Goal: Task Accomplishment & Management: Use online tool/utility

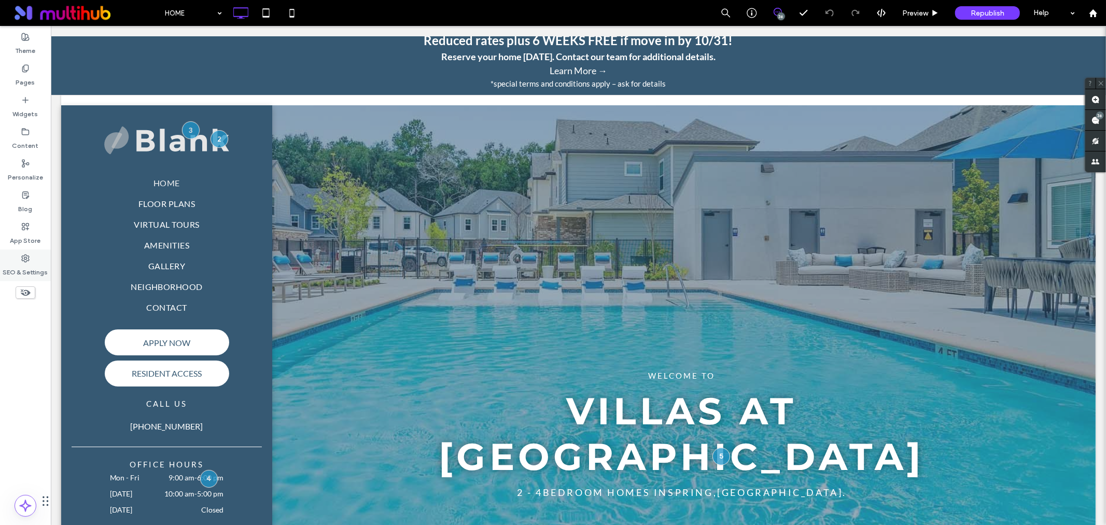
click at [22, 255] on use at bounding box center [25, 258] width 7 height 7
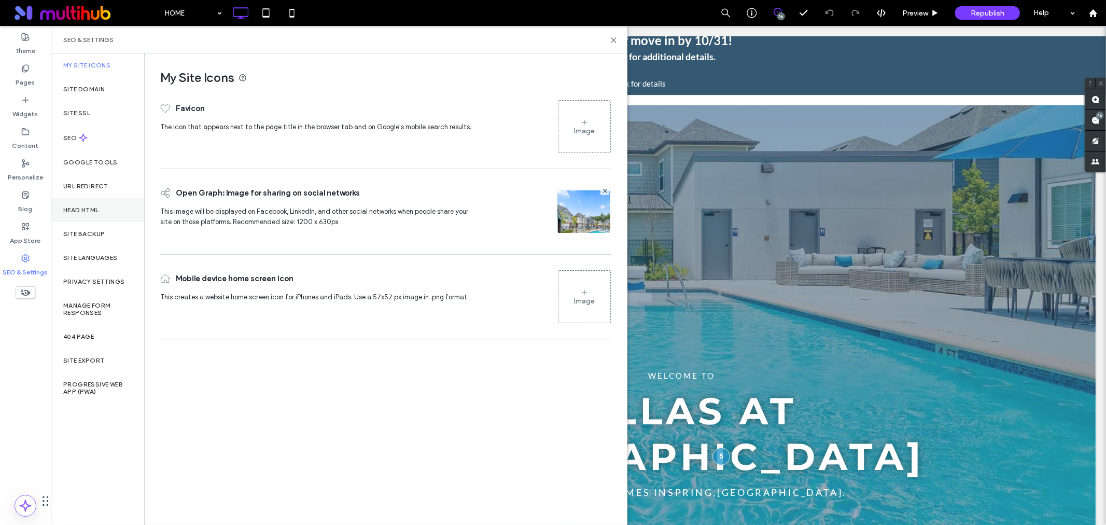
click at [116, 214] on div "Head HTML" at bounding box center [97, 210] width 93 height 24
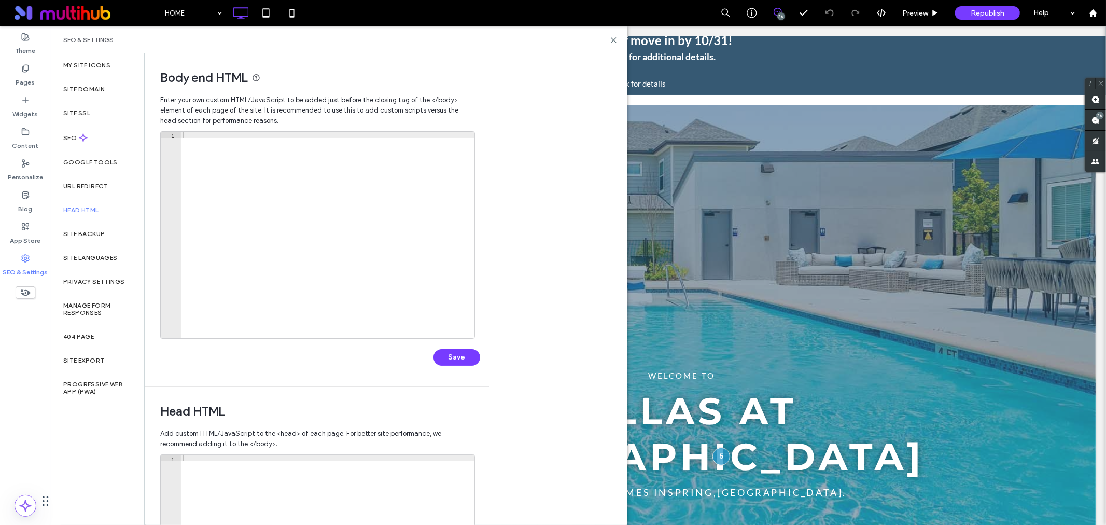
click at [213, 146] on div at bounding box center [327, 241] width 293 height 219
paste textarea "**********"
type textarea "**********"
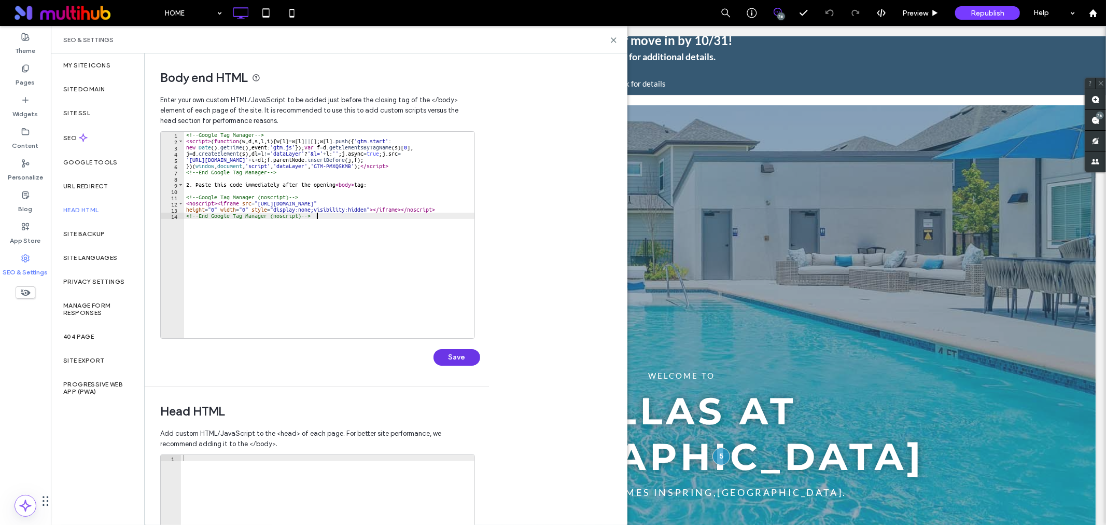
click at [442, 356] on button "Save" at bounding box center [456, 357] width 47 height 17
drag, startPoint x: 375, startPoint y: 180, endPoint x: 266, endPoint y: 178, distance: 109.4
click at [193, 185] on div "<!-- Google Tag Manager --> < script > ( function ( w , d , s , l , i ) { w [ l…" at bounding box center [329, 241] width 290 height 219
drag, startPoint x: 379, startPoint y: 182, endPoint x: 174, endPoint y: 184, distance: 204.8
click at [174, 184] on div "**********" at bounding box center [317, 234] width 315 height 207
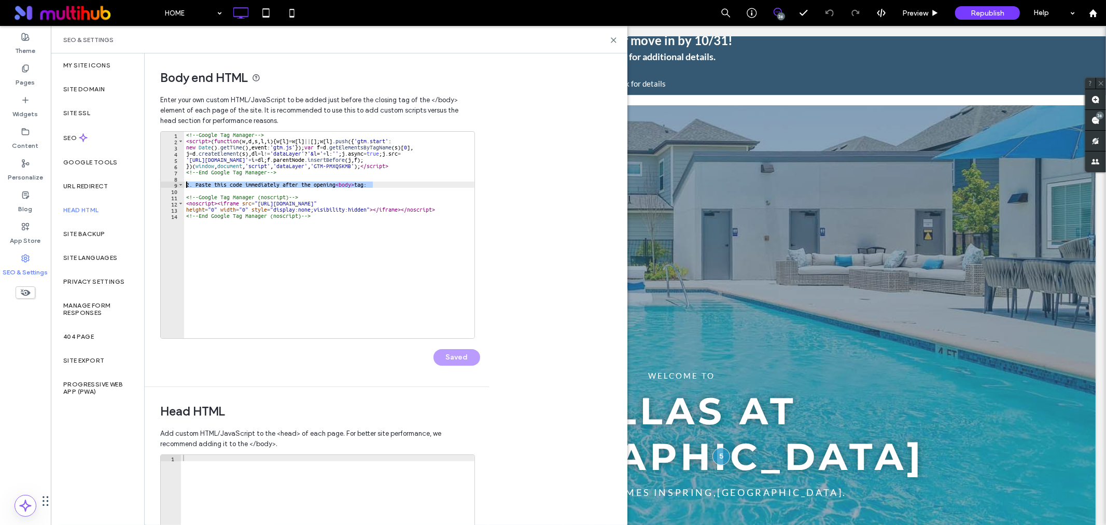
type textarea "**********"
click at [198, 184] on div "<!-- Google Tag Manager --> < script > ( function ( w , d , s , l , i ) { w [ l…" at bounding box center [329, 241] width 290 height 219
click at [192, 190] on div "<!-- Google Tag Manager --> < script > ( function ( w , d , s , l , i ) { w [ l…" at bounding box center [329, 241] width 290 height 219
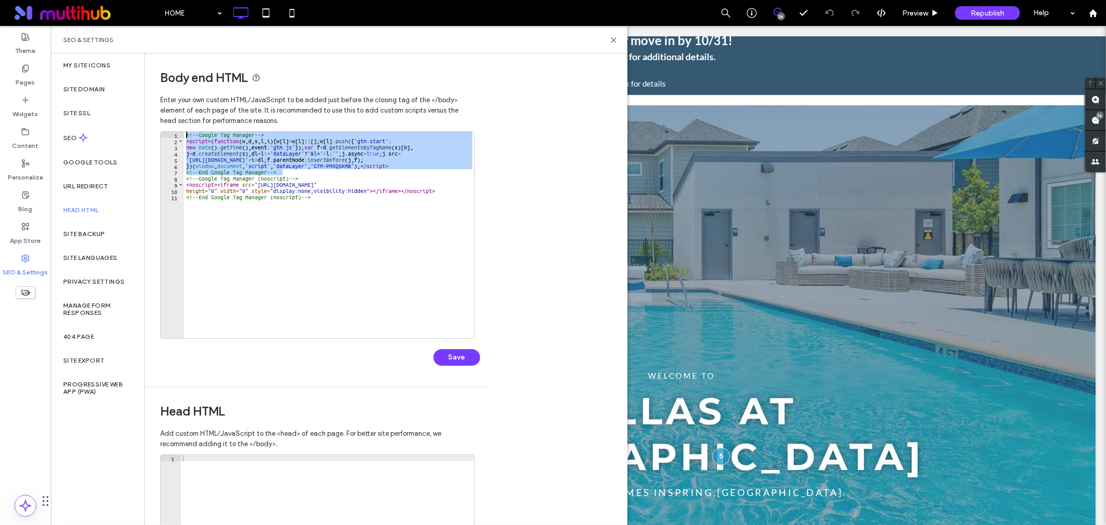
drag, startPoint x: 287, startPoint y: 172, endPoint x: 166, endPoint y: 129, distance: 128.4
click at [166, 129] on div "**********" at bounding box center [316, 238] width 313 height 297
type textarea "**********"
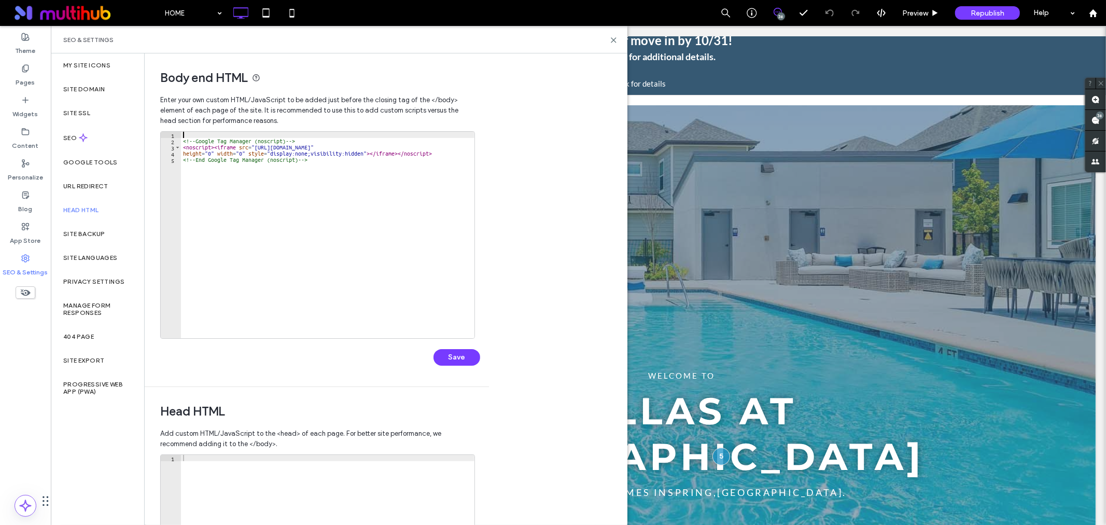
paste textarea "**********"
type textarea "**********"
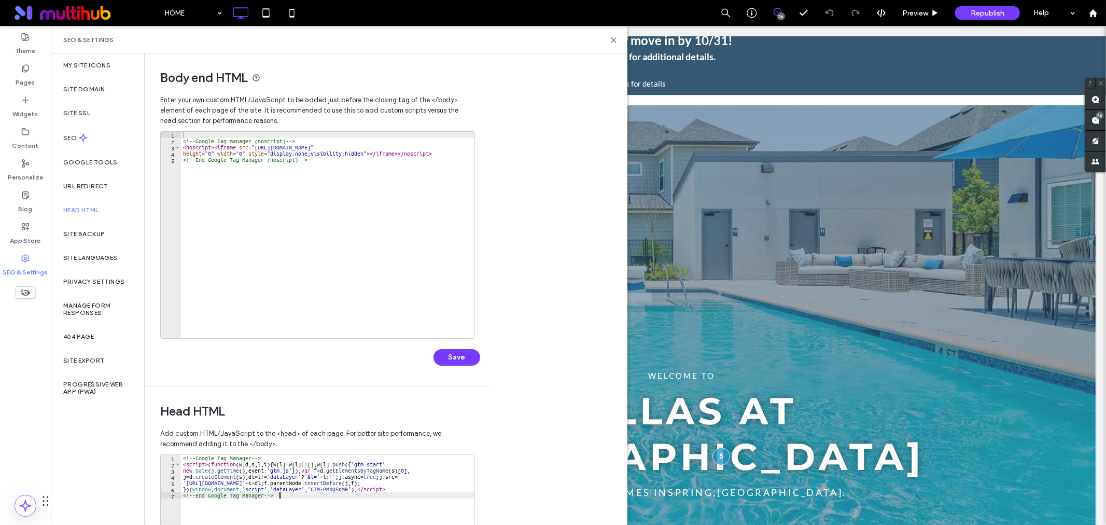
type textarea "**********"
click at [183, 141] on div "<!-- Google Tag Manager (noscript) --> < noscript > < iframe src = "https://www…" at bounding box center [327, 241] width 293 height 219
click at [459, 355] on button "Save" at bounding box center [456, 357] width 47 height 17
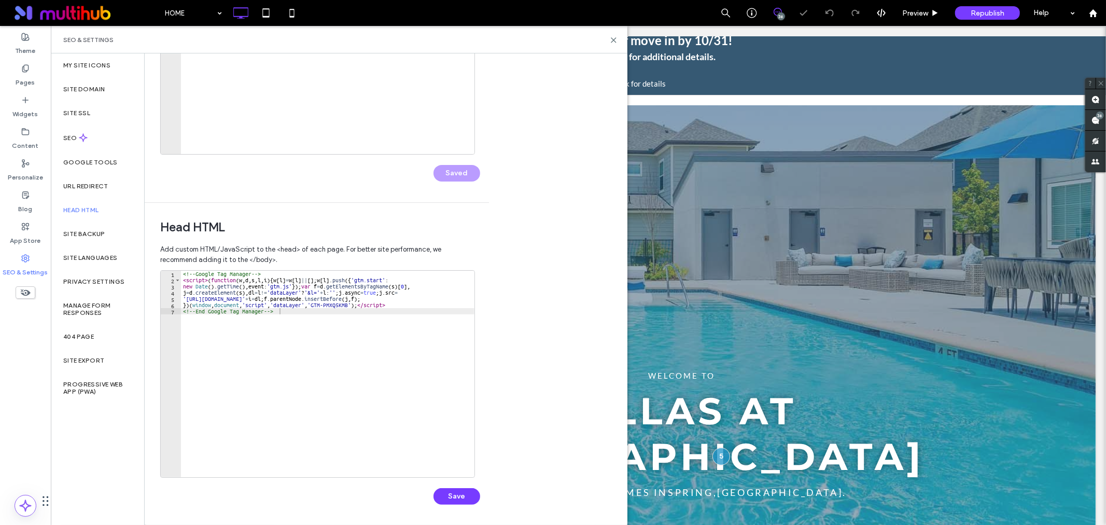
scroll to position [185, 0]
click at [458, 491] on button "Save" at bounding box center [456, 495] width 47 height 17
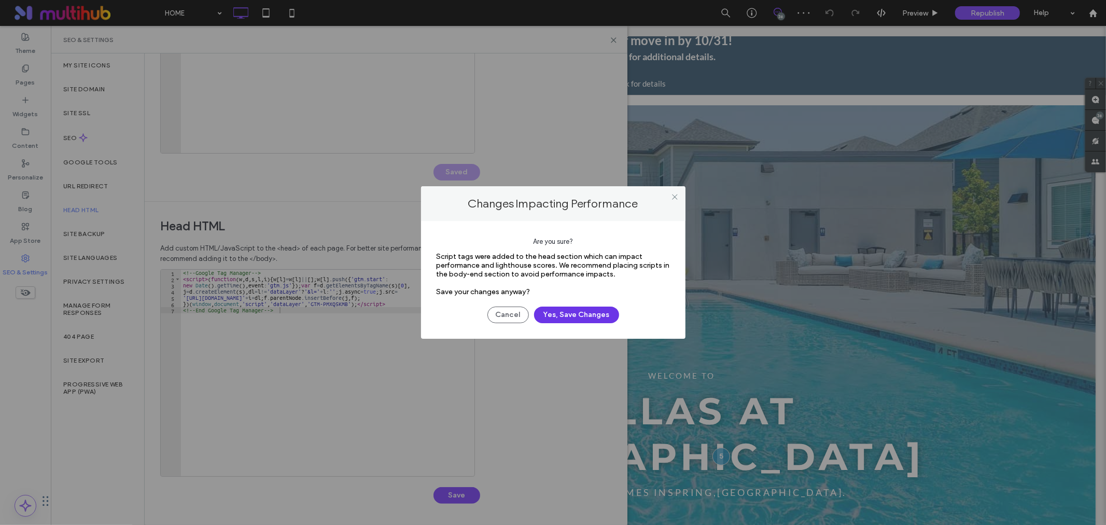
click at [572, 314] on button "Yes, Save Changes" at bounding box center [576, 314] width 85 height 17
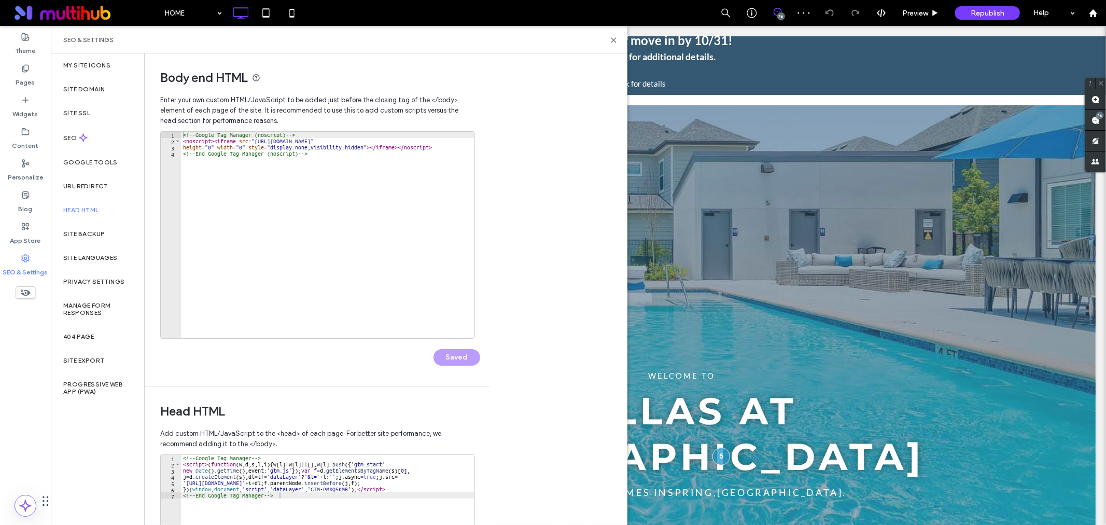
scroll to position [0, 0]
click at [611, 39] on icon at bounding box center [614, 40] width 8 height 8
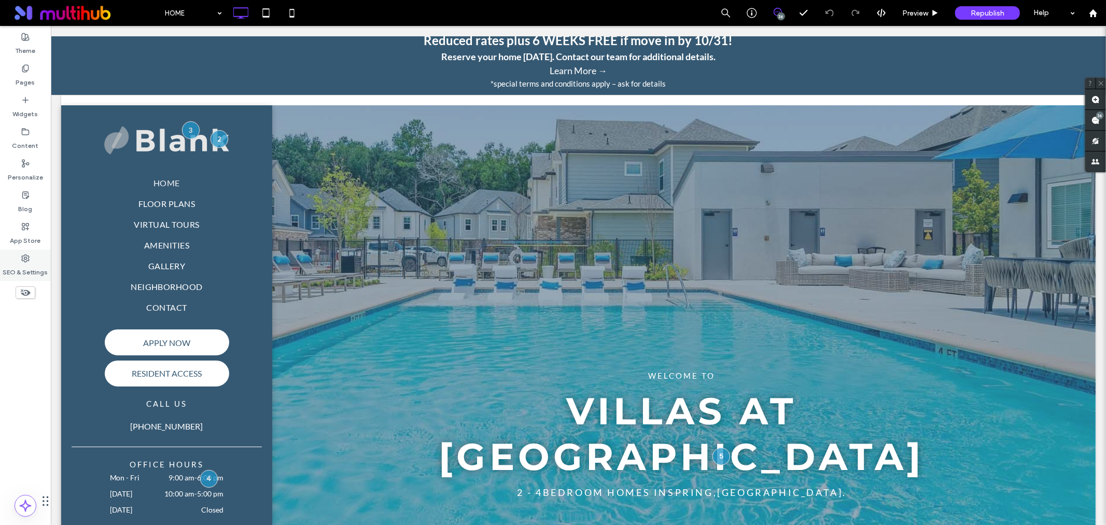
click at [21, 258] on icon at bounding box center [25, 258] width 8 height 8
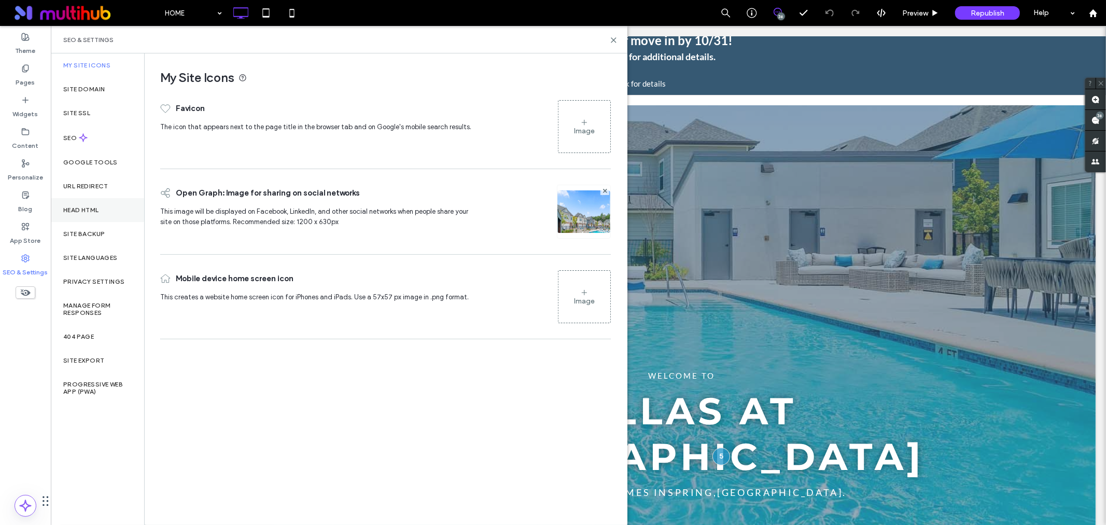
click at [92, 208] on label "Head HTML" at bounding box center [81, 209] width 36 height 7
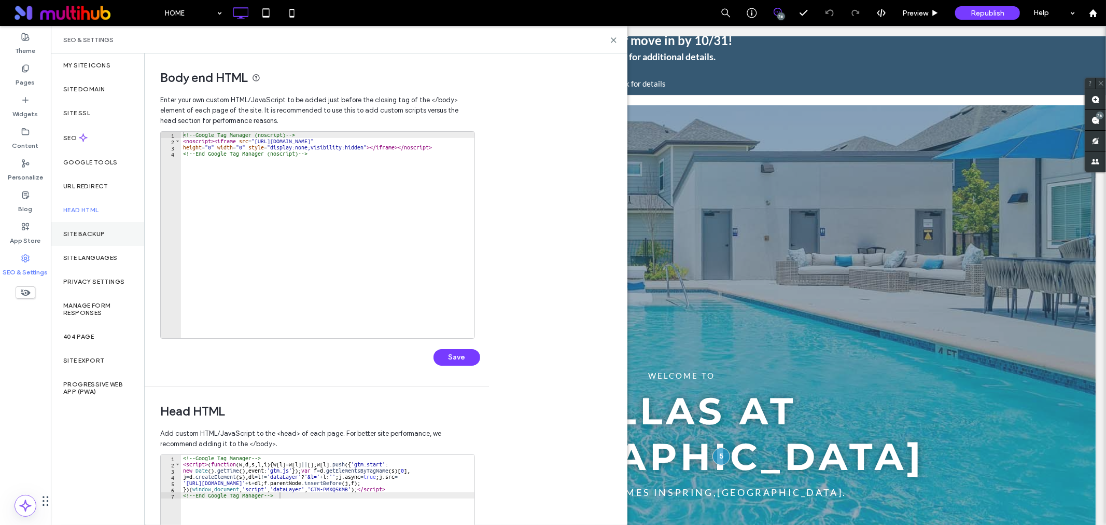
click at [91, 229] on div "Site Backup" at bounding box center [97, 234] width 93 height 24
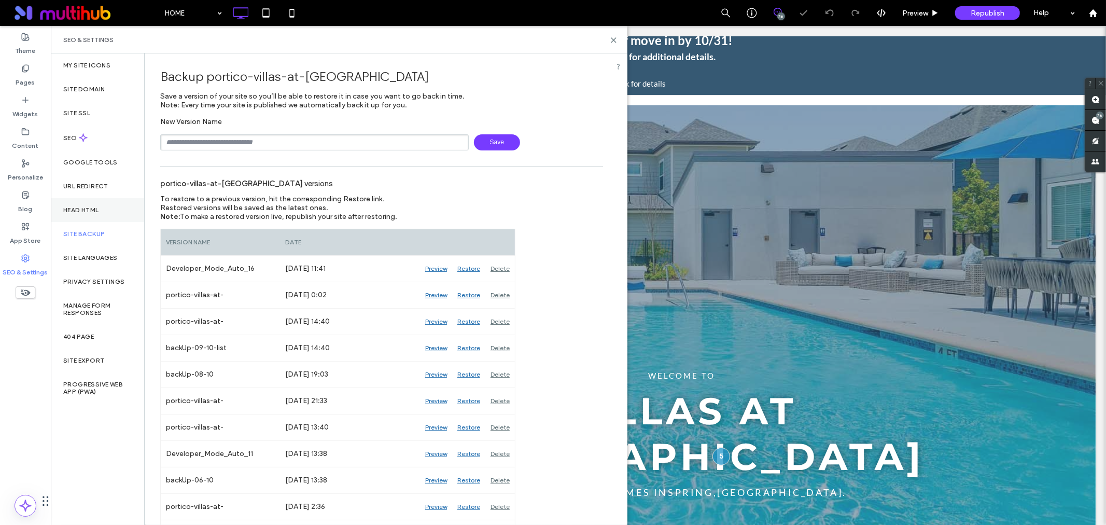
click at [95, 199] on div "Head HTML" at bounding box center [97, 210] width 93 height 24
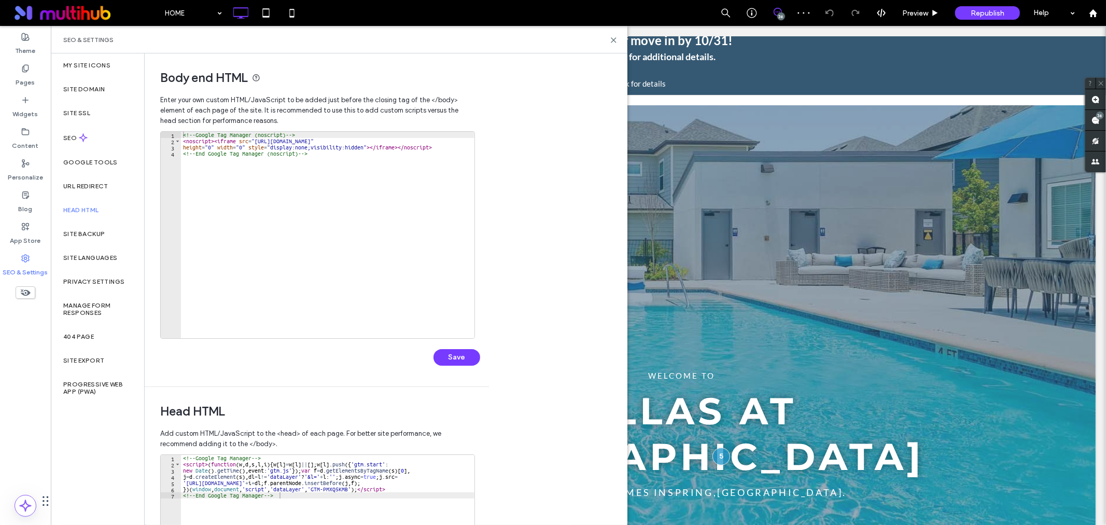
type textarea "**********"
click at [351, 158] on div "<!-- Google Tag Manager (noscript) --> < noscript > < iframe src = "https://www…" at bounding box center [327, 241] width 293 height 219
paste textarea "*********"
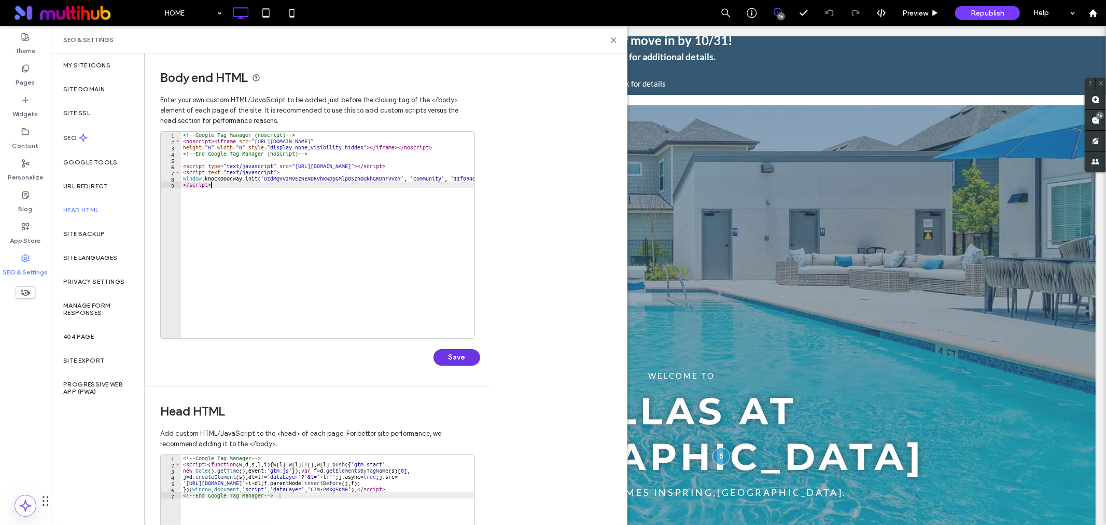
type textarea "*********"
click at [468, 360] on button "Save" at bounding box center [456, 357] width 47 height 17
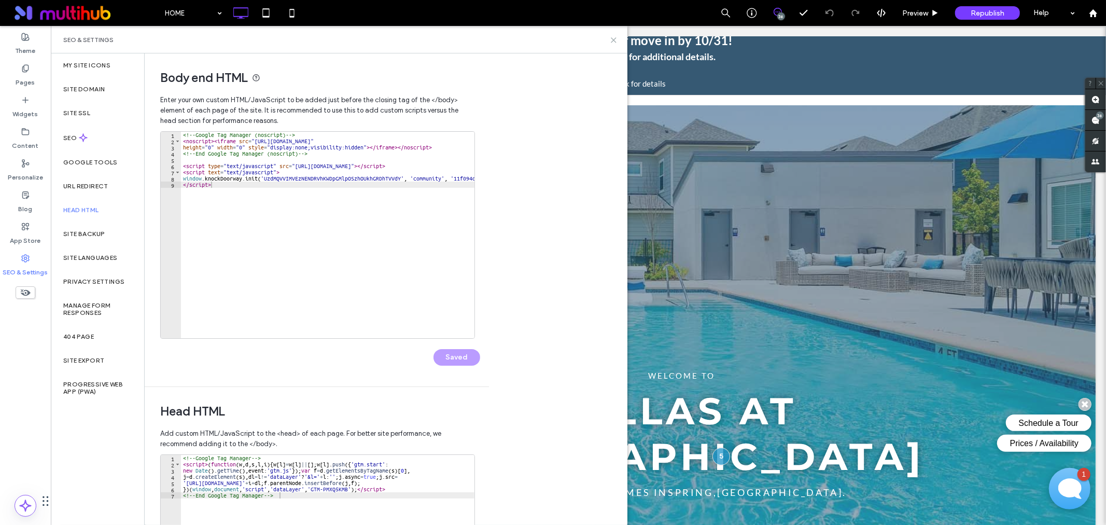
click at [614, 43] on icon at bounding box center [614, 40] width 8 height 8
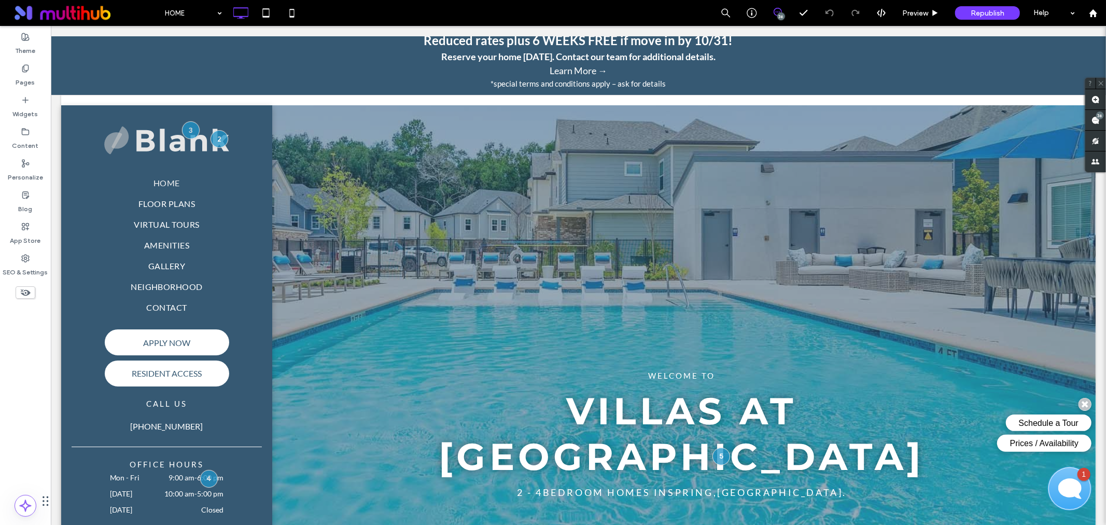
click at [1076, 490] on div "Open Chat" at bounding box center [1068, 487] width 41 height 41
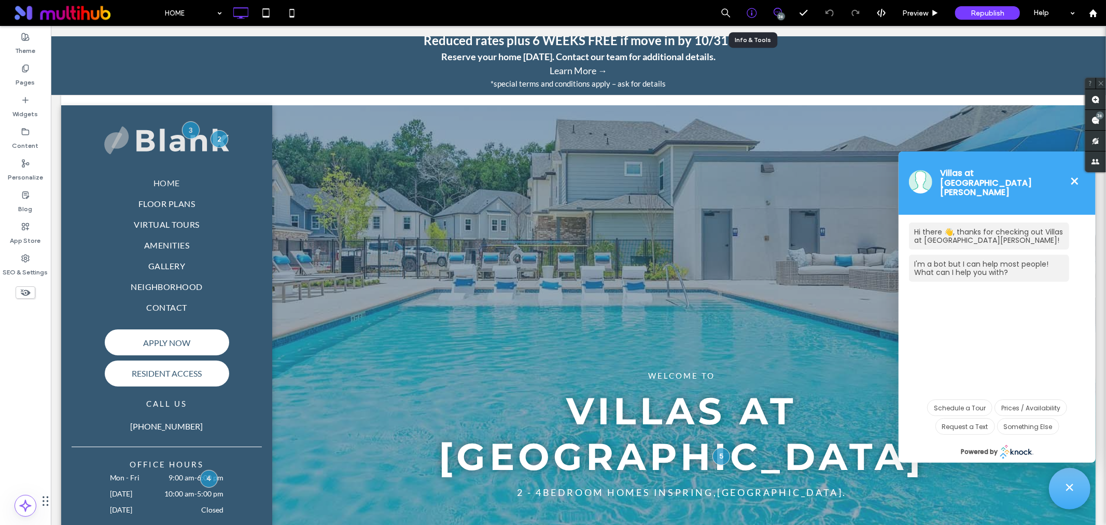
click at [746, 17] on icon at bounding box center [751, 13] width 10 height 10
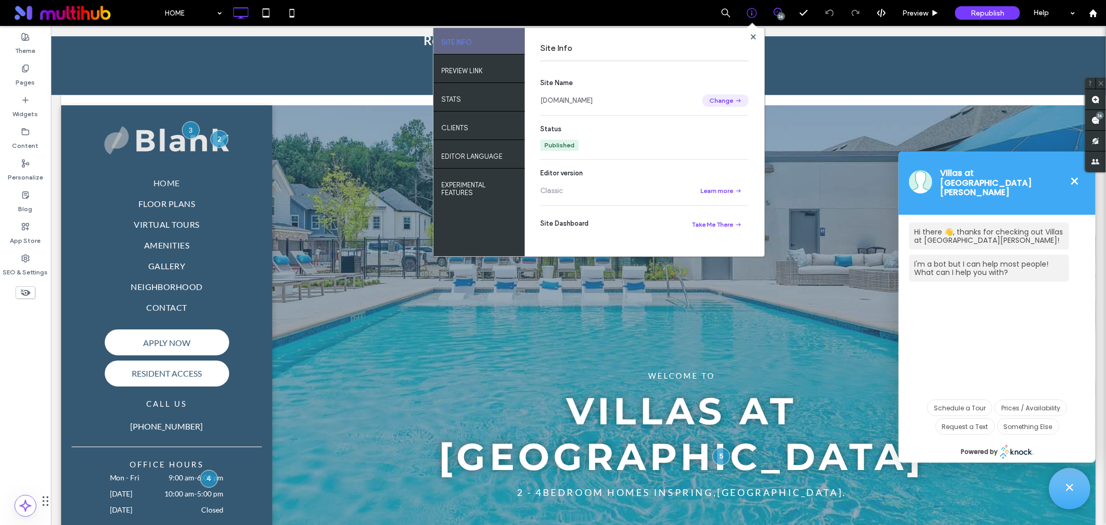
click at [727, 94] on button "Change" at bounding box center [725, 100] width 47 height 12
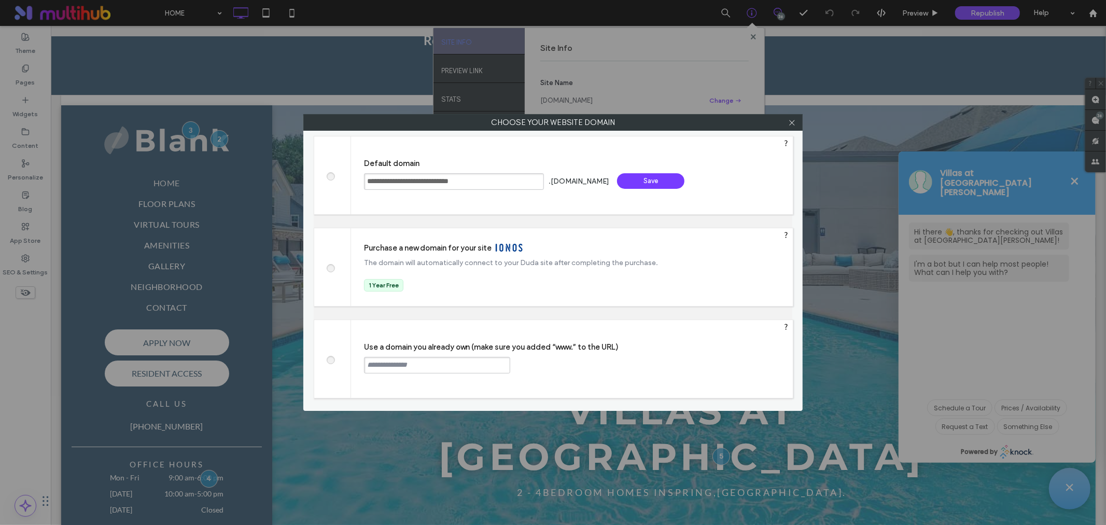
drag, startPoint x: 456, startPoint y: 181, endPoint x: 507, endPoint y: 185, distance: 50.9
click at [505, 185] on input "**********" at bounding box center [454, 181] width 180 height 17
paste input "text"
click at [462, 182] on input "**********" at bounding box center [454, 181] width 180 height 17
type input "**********"
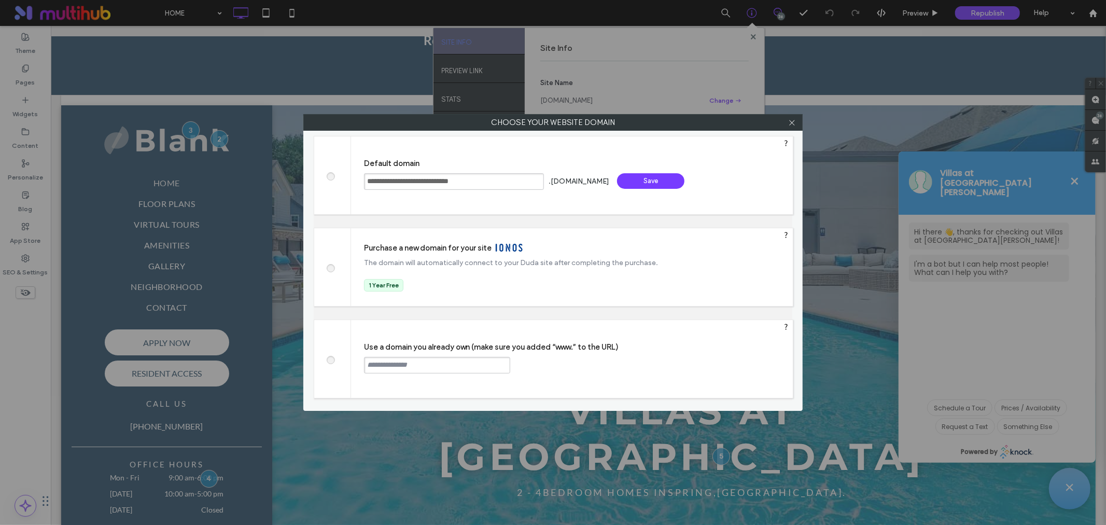
click at [655, 182] on div "Save" at bounding box center [650, 181] width 67 height 16
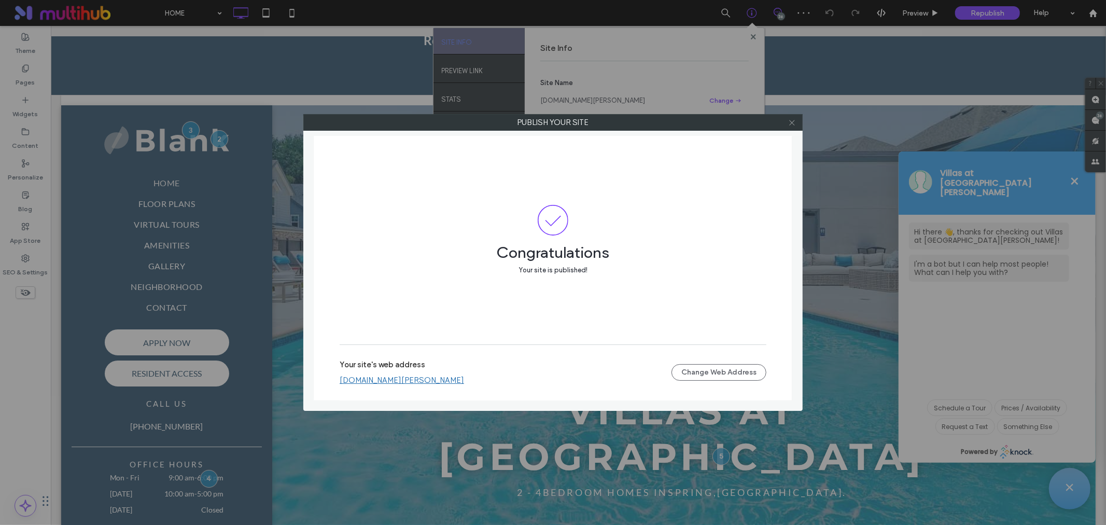
click at [789, 123] on icon at bounding box center [792, 123] width 8 height 8
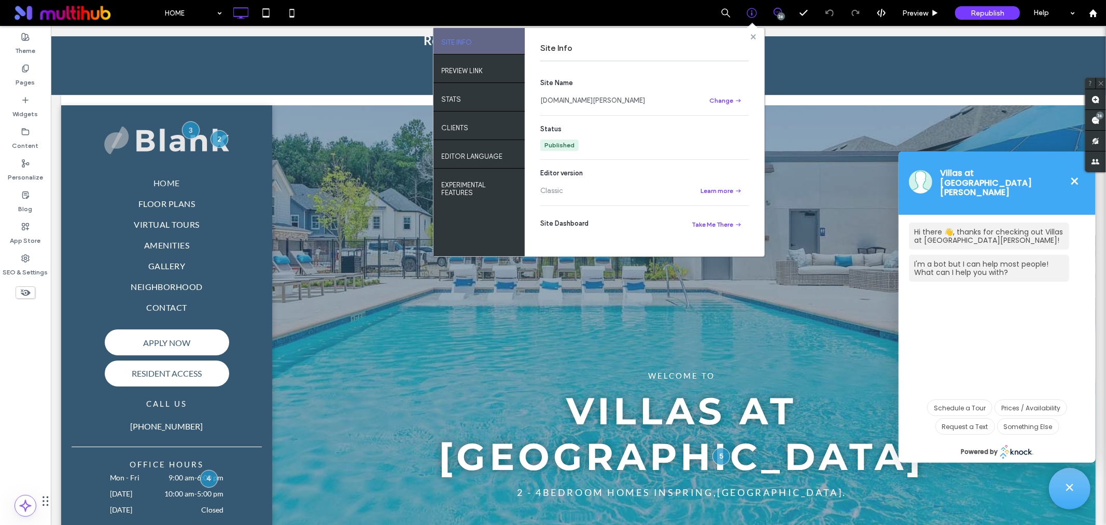
drag, startPoint x: 753, startPoint y: 33, endPoint x: 704, endPoint y: 7, distance: 55.2
click at [753, 34] on icon at bounding box center [753, 36] width 5 height 5
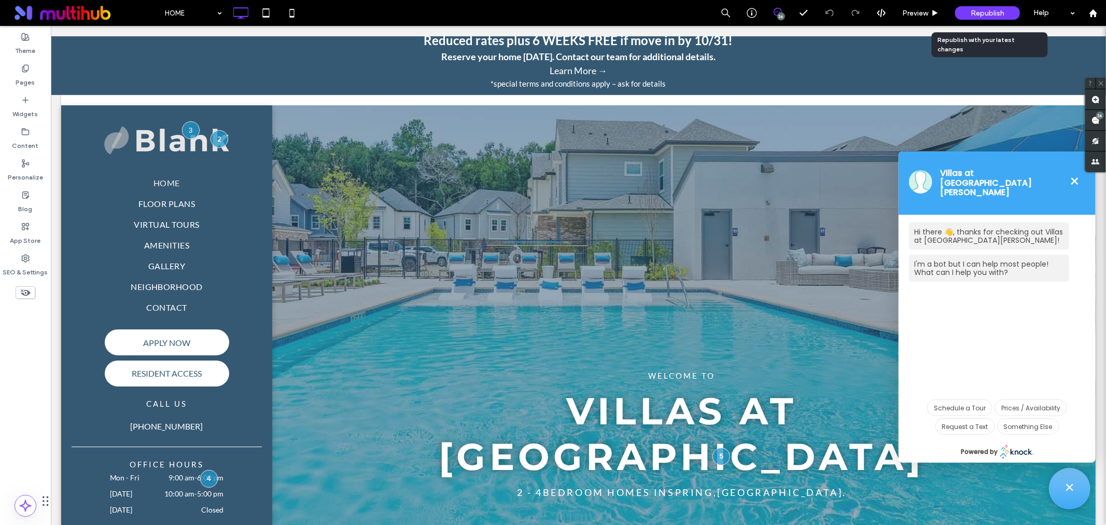
click at [972, 15] on span "Republish" at bounding box center [987, 13] width 34 height 9
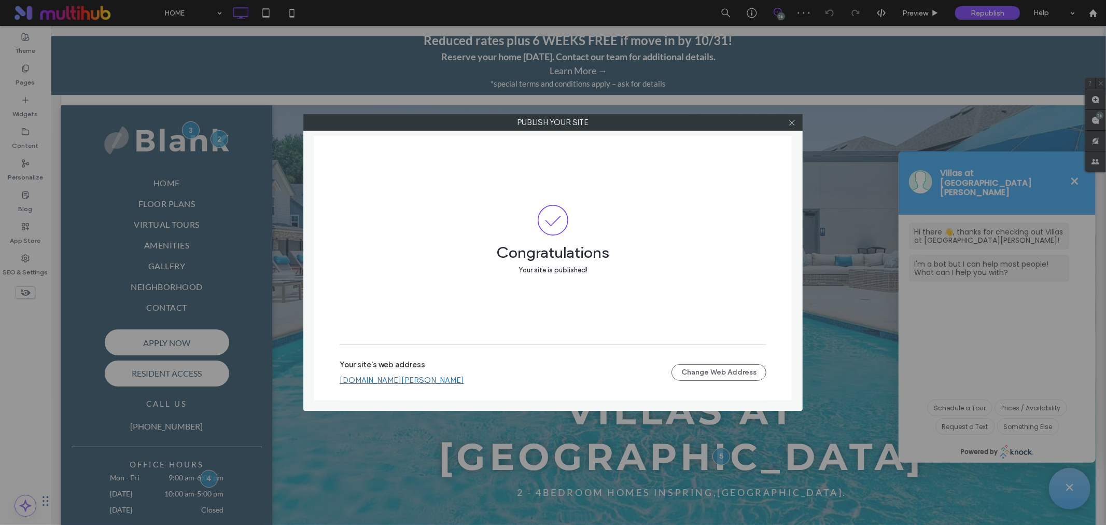
drag, startPoint x: 453, startPoint y: 380, endPoint x: 444, endPoint y: 380, distance: 8.8
click at [453, 380] on link "portico-villas-at-birnham-woods.multiscreensite.com" at bounding box center [402, 379] width 124 height 9
click at [426, 379] on link "portico-villas-at-birnham-woods.multiscreensite.com" at bounding box center [402, 379] width 124 height 9
click at [789, 125] on use at bounding box center [791, 122] width 5 height 5
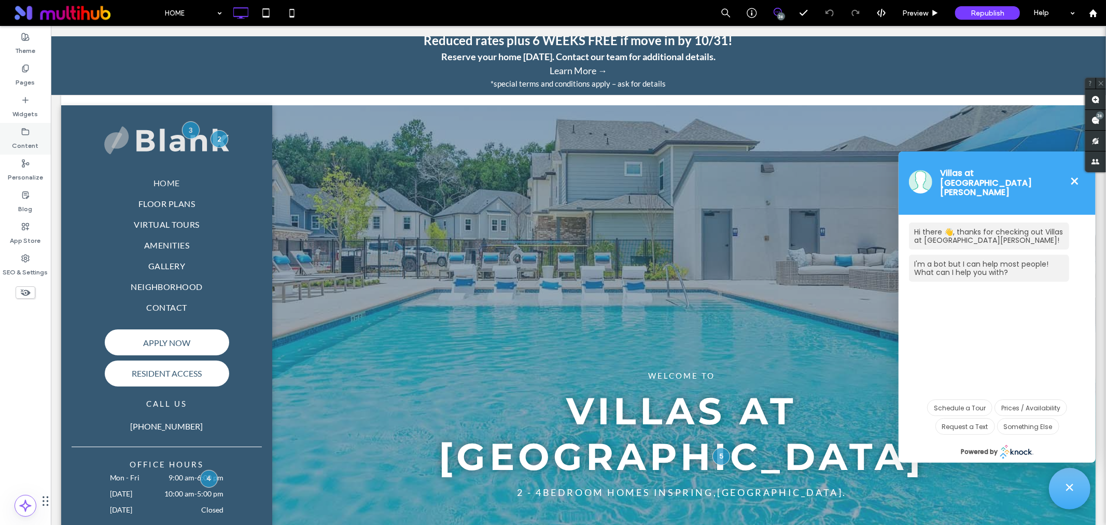
click at [17, 142] on label "Content" at bounding box center [25, 143] width 26 height 15
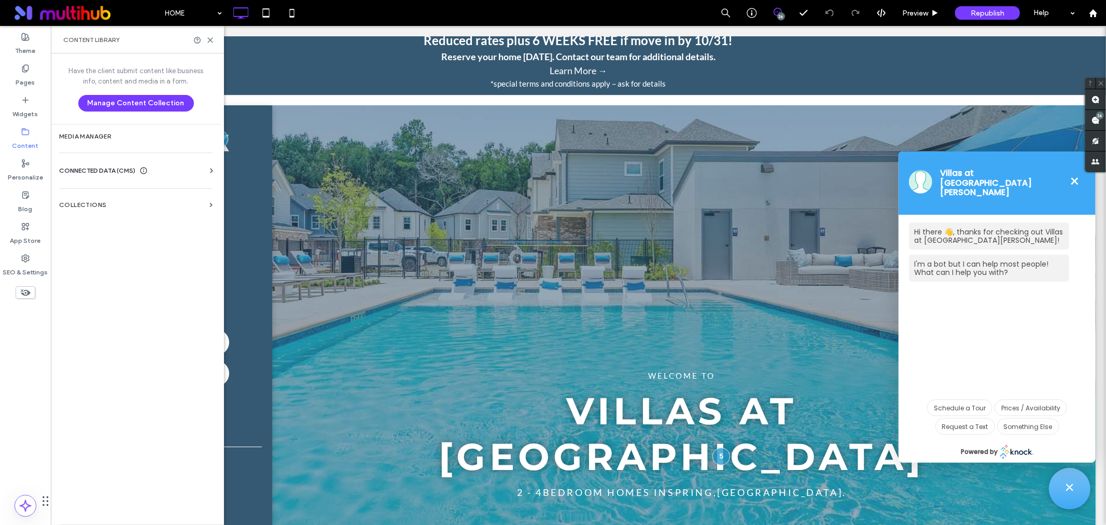
click at [163, 163] on div "CONNECTED DATA (CMS) Business Info Business Text Business Images Find and Repla…" at bounding box center [136, 170] width 170 height 27
click at [195, 174] on div "CONNECTED DATA (CMS)" at bounding box center [138, 170] width 158 height 10
click at [158, 199] on label "Business Info" at bounding box center [137, 195] width 141 height 7
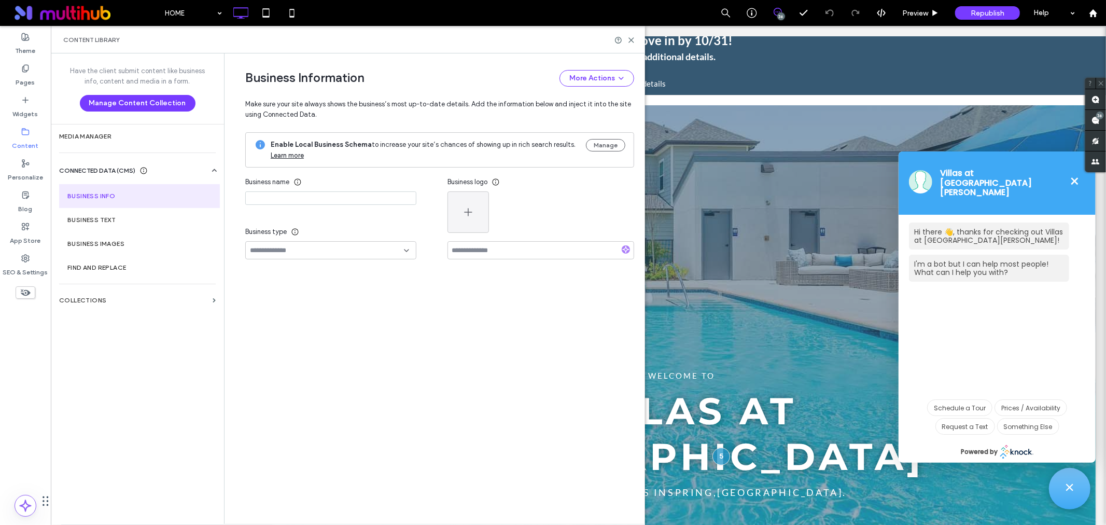
type input "**********"
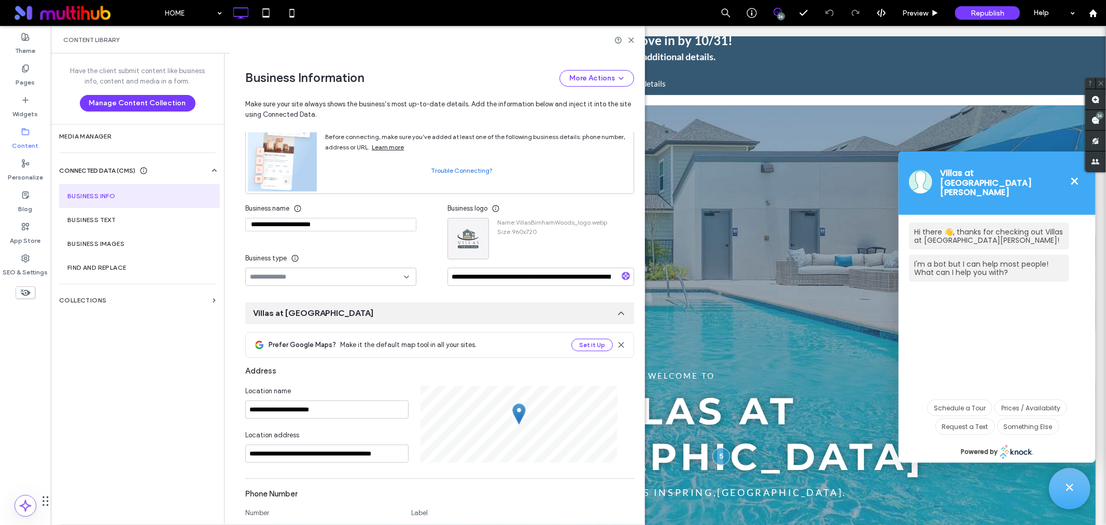
scroll to position [82, 0]
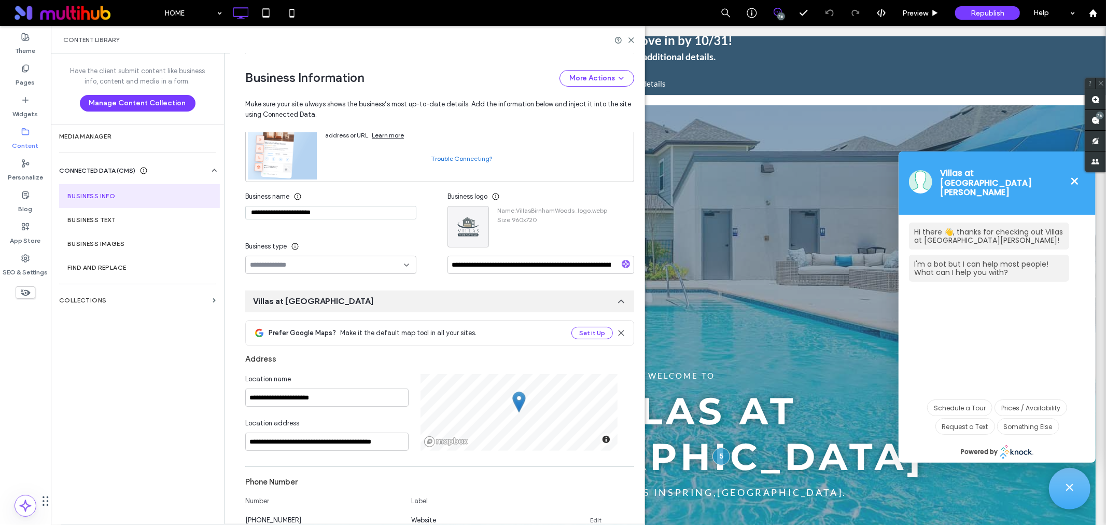
drag, startPoint x: 301, startPoint y: 215, endPoint x: 332, endPoint y: 216, distance: 31.1
click at [332, 216] on input "**********" at bounding box center [330, 212] width 171 height 13
type input "**********"
click at [325, 400] on input "**********" at bounding box center [326, 397] width 163 height 18
paste input
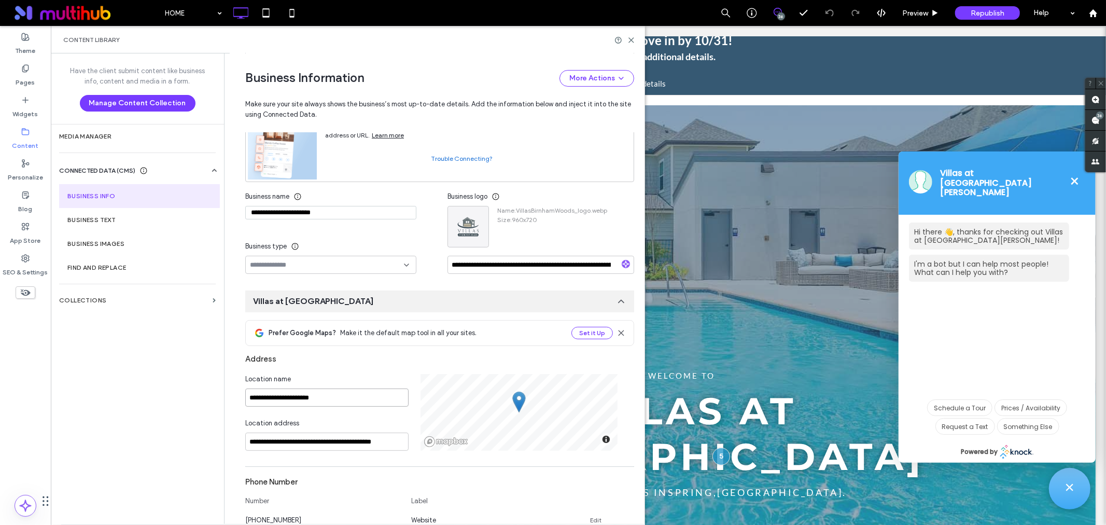
type input "**********"
click at [339, 372] on div "**********" at bounding box center [439, 385] width 389 height 131
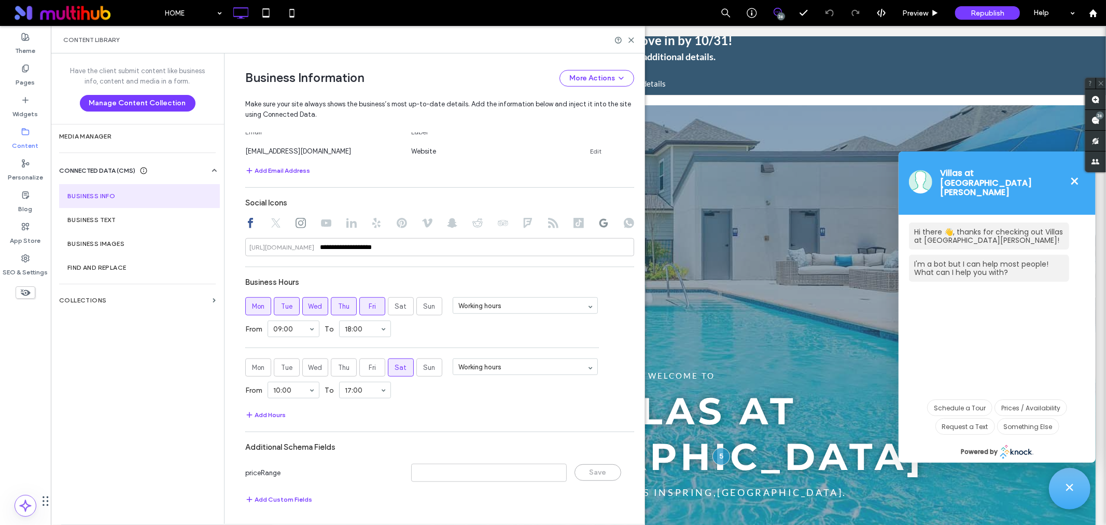
scroll to position [542, 0]
click at [633, 42] on use at bounding box center [631, 40] width 5 height 5
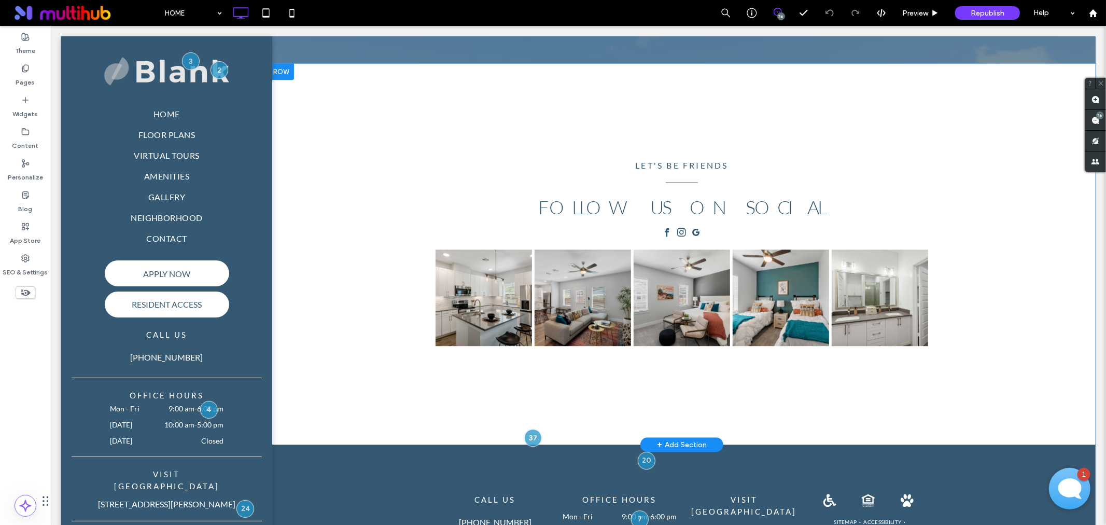
scroll to position [2378, 0]
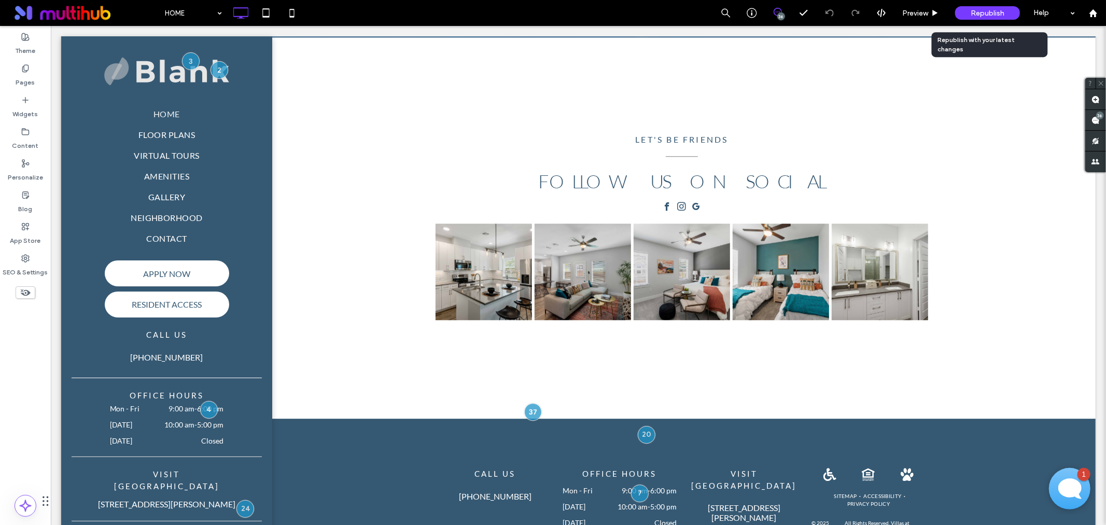
click at [994, 10] on span "Republish" at bounding box center [987, 13] width 34 height 9
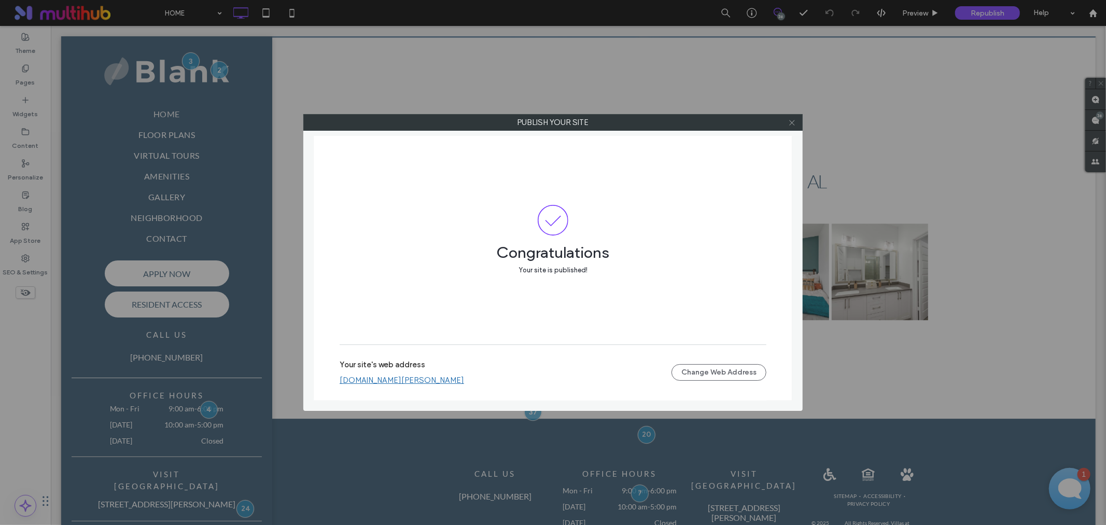
click at [792, 122] on use at bounding box center [791, 122] width 5 height 5
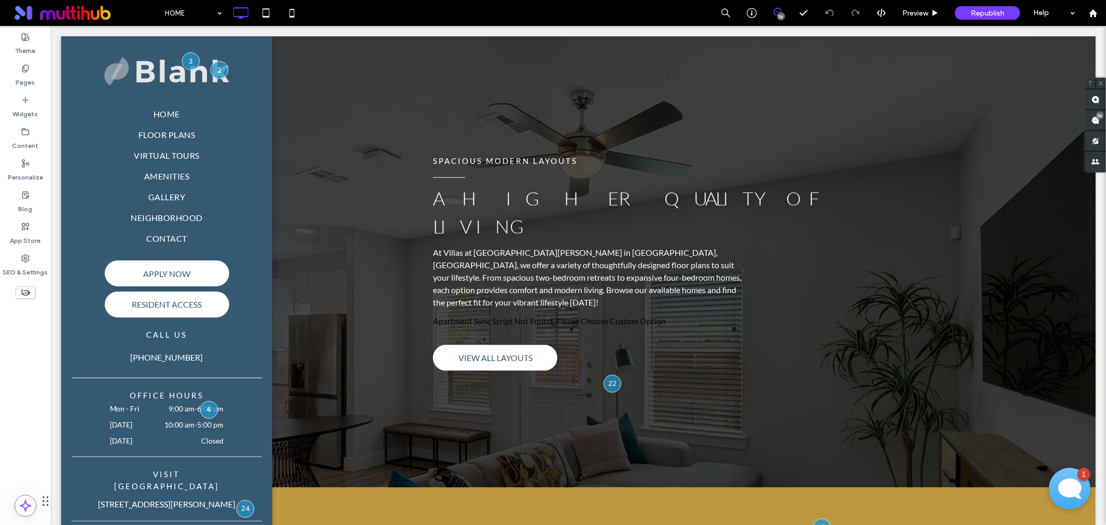
scroll to position [1054, 0]
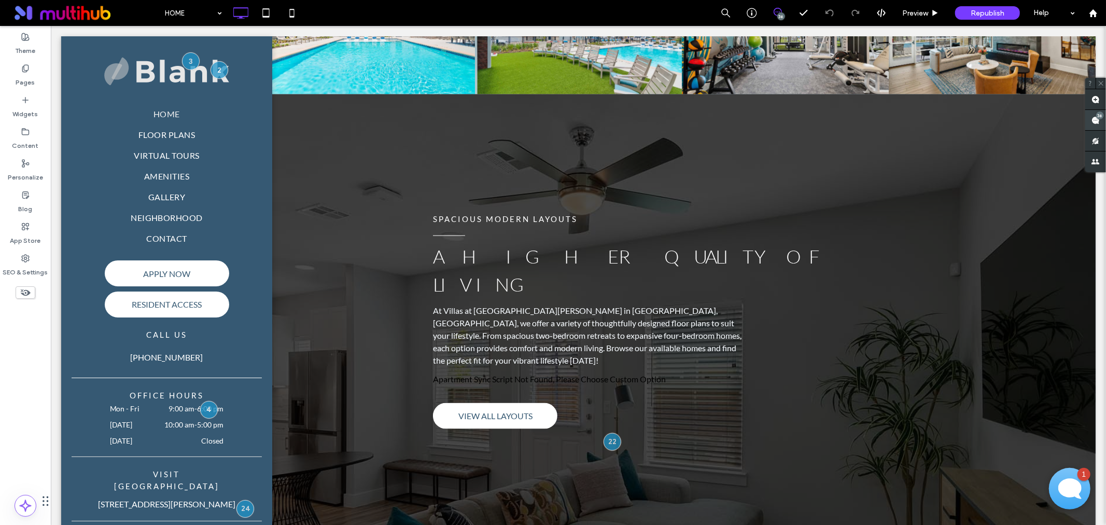
click at [1103, 122] on span at bounding box center [1095, 120] width 21 height 20
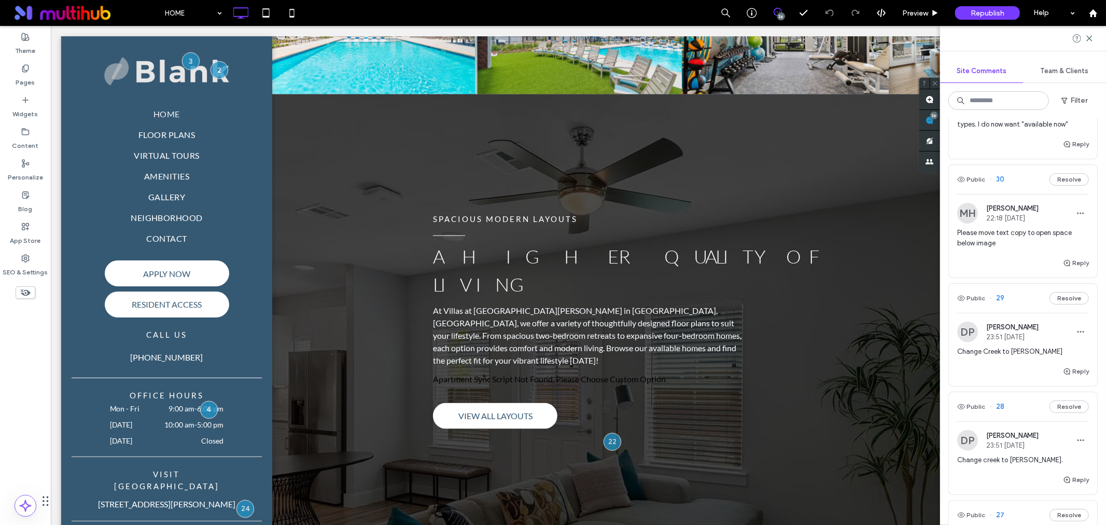
scroll to position [1382, 0]
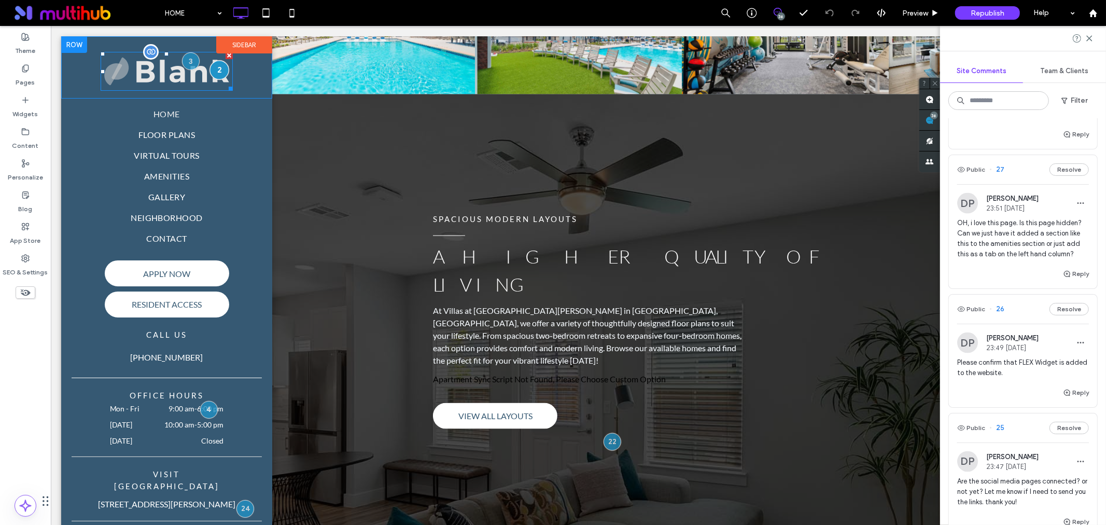
click at [212, 74] on div at bounding box center [218, 69] width 19 height 19
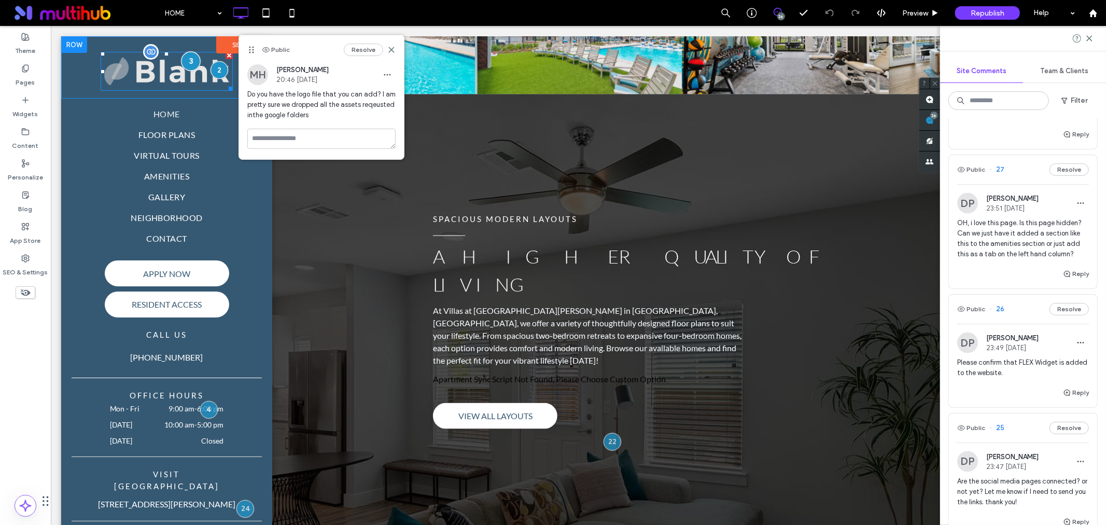
click at [188, 57] on div at bounding box center [189, 60] width 19 height 19
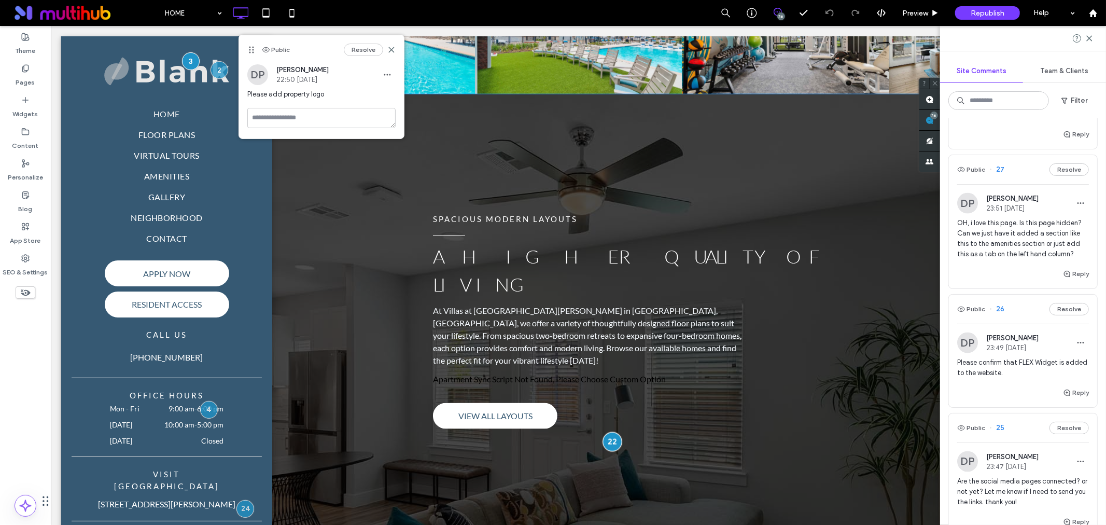
click at [613, 431] on div at bounding box center [611, 440] width 19 height 19
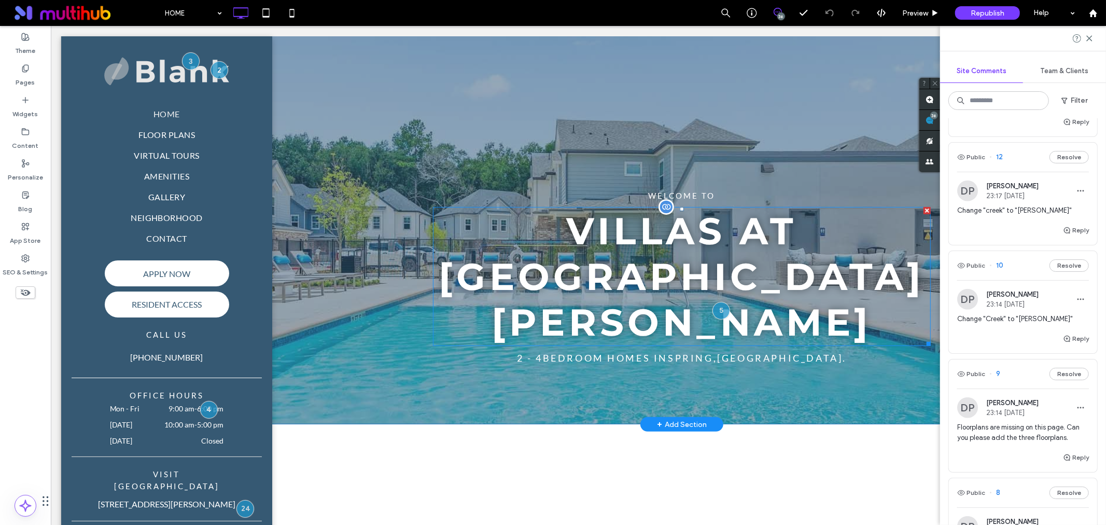
scroll to position [115, 0]
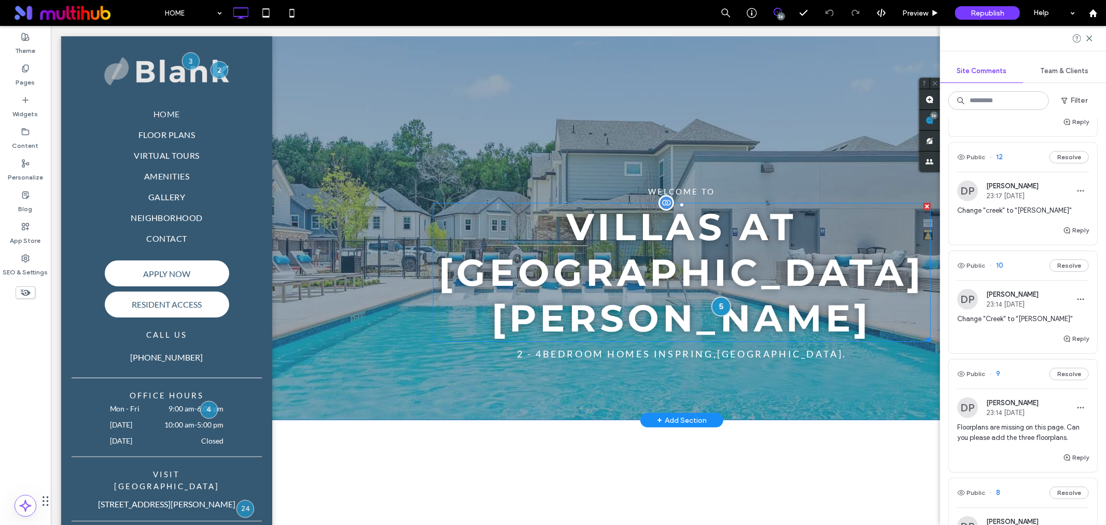
click at [716, 296] on div at bounding box center [720, 305] width 19 height 19
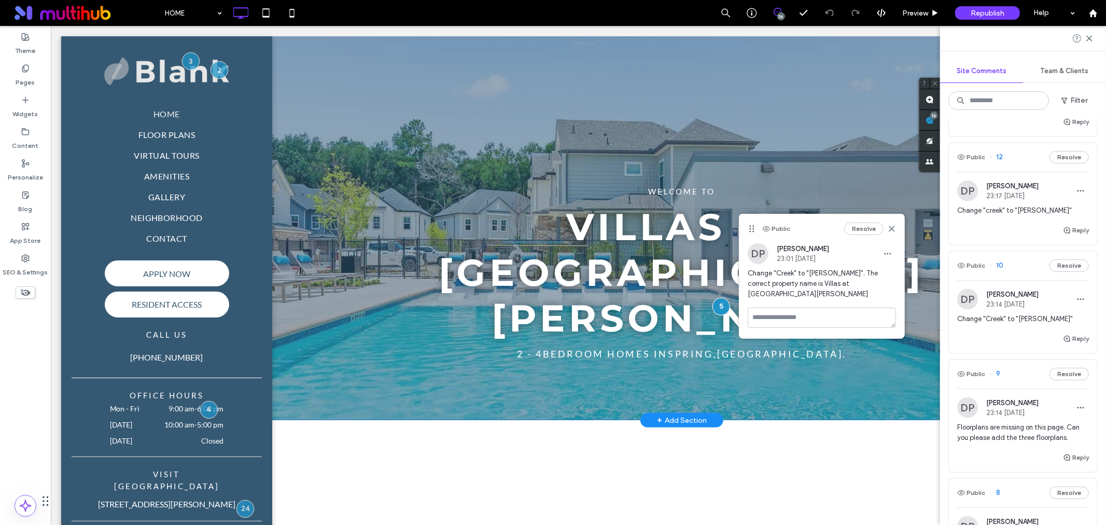
click at [684, 325] on div "Welcome To Villas at Birnham Woods 2 - 4 Bedroom HOMES IN Spring , TX . Click T…" at bounding box center [680, 170] width 827 height 499
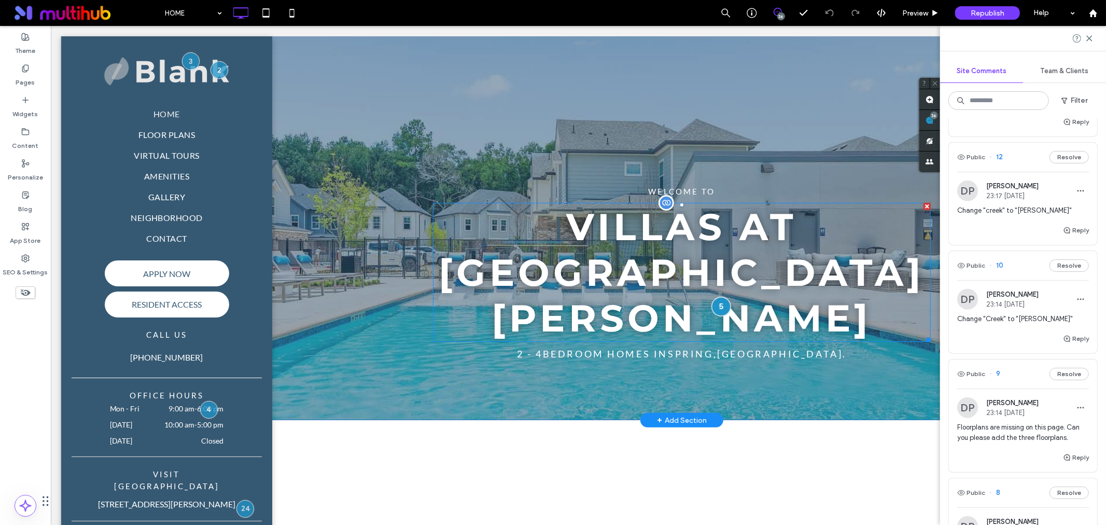
click at [716, 296] on div at bounding box center [720, 305] width 19 height 19
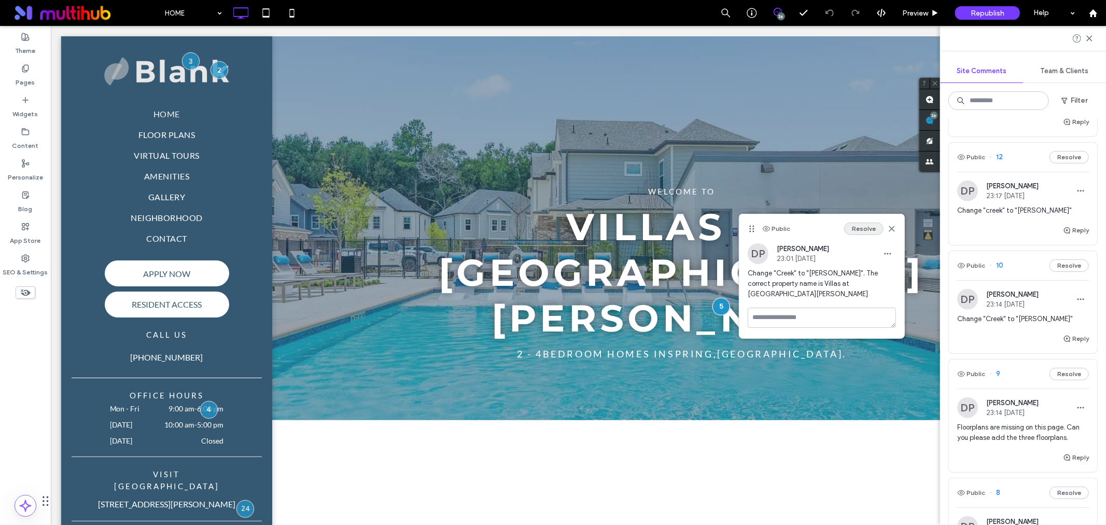
click at [871, 230] on button "Resolve" at bounding box center [863, 228] width 39 height 12
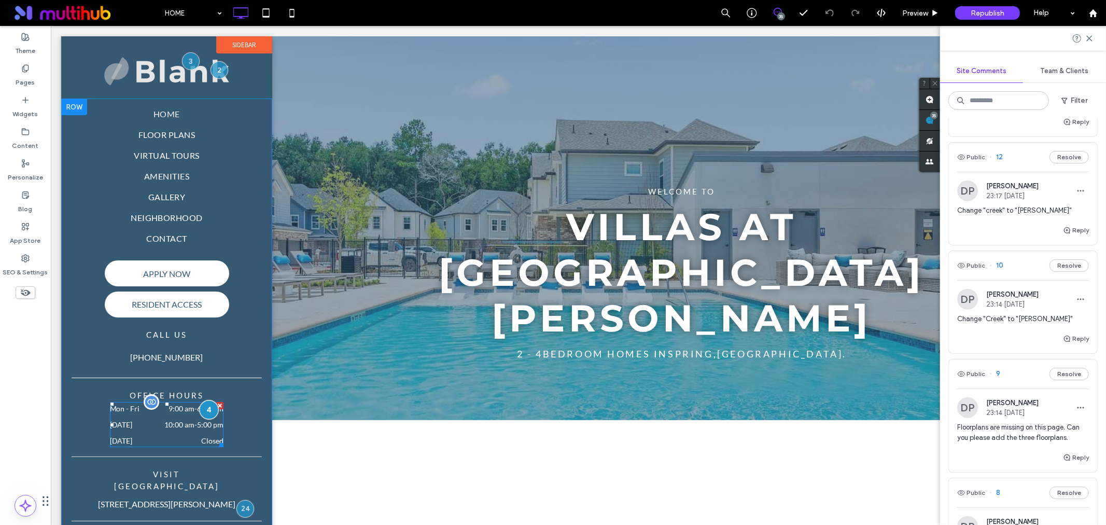
click at [209, 407] on div at bounding box center [208, 408] width 19 height 19
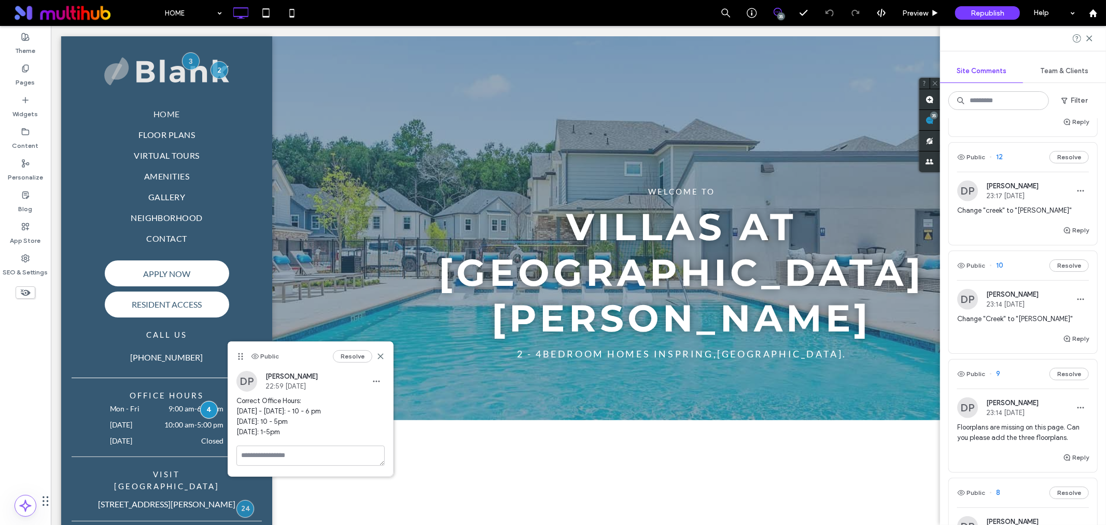
drag, startPoint x: 288, startPoint y: 433, endPoint x: 230, endPoint y: 400, distance: 66.9
click at [230, 400] on div "DP Danielle Patino 22:59 Oct 13 2025 Correct Office Hours: Monday - Friday: - 1…" at bounding box center [310, 408] width 165 height 75
copy span "Correct Office Hours: Monday - Friday: - 10 - 6 pm Saturday: 10 - 5pm Sunday: 1…"
click at [110, 433] on div "Saturday 10:00 am - 5:00 pm" at bounding box center [166, 426] width 114 height 16
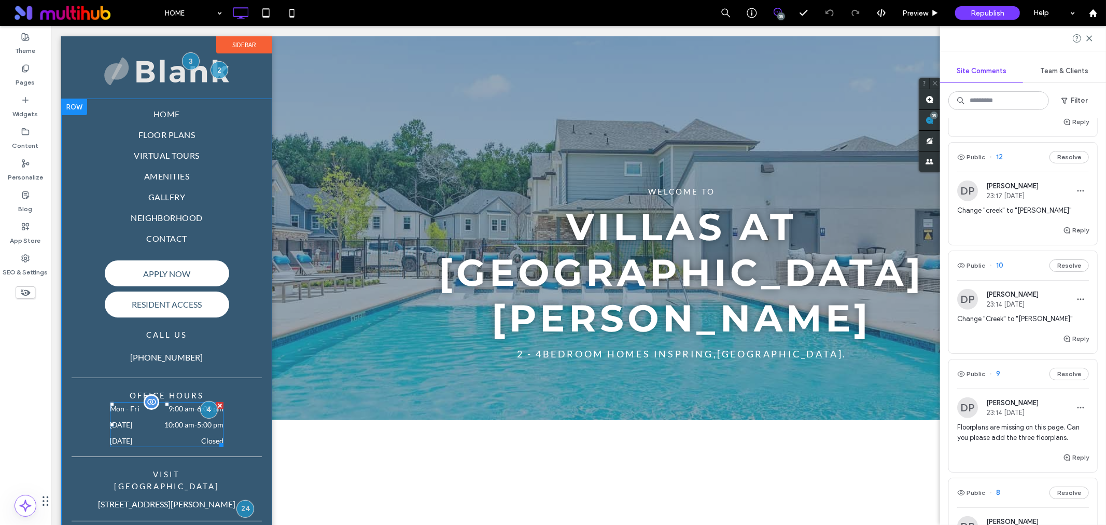
click at [110, 433] on div "Saturday 10:00 am - 5:00 pm" at bounding box center [166, 426] width 114 height 16
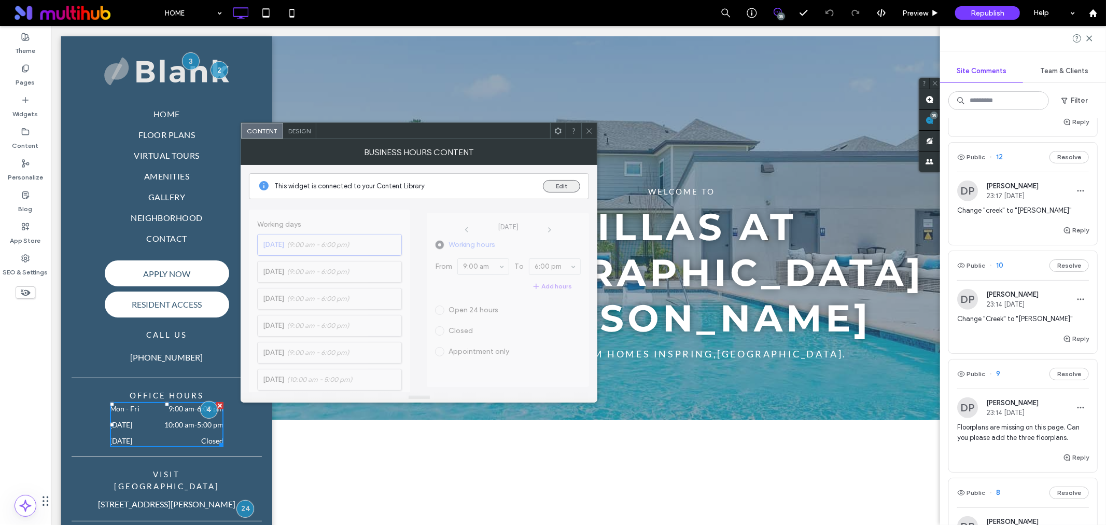
click at [566, 182] on button "Edit" at bounding box center [561, 186] width 37 height 12
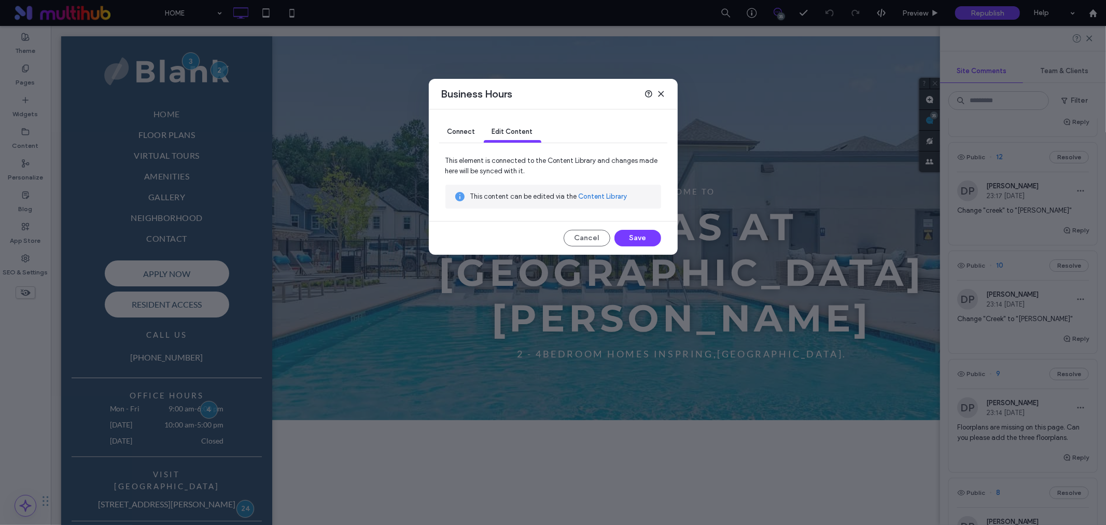
click at [452, 126] on div "Connect" at bounding box center [461, 132] width 45 height 21
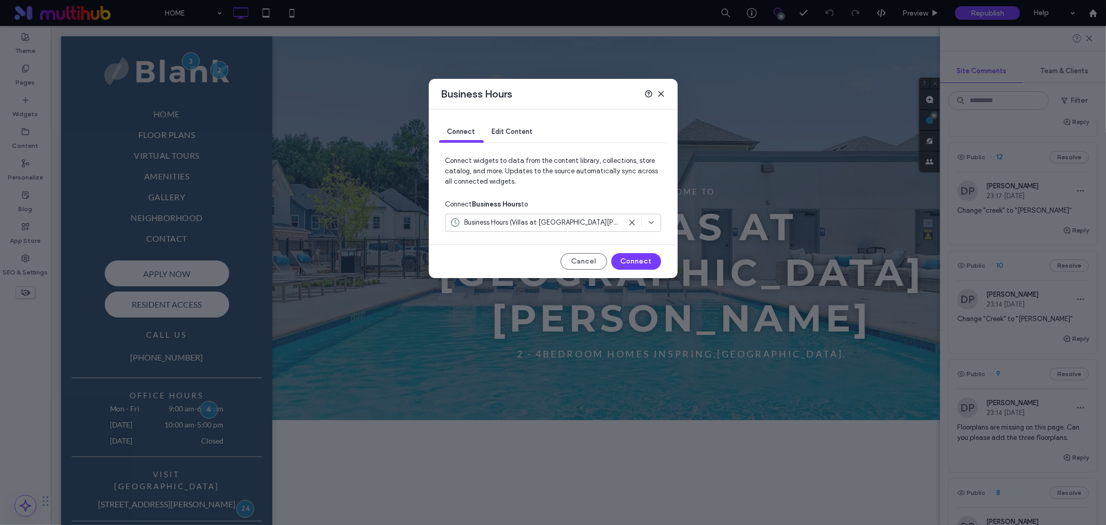
click at [661, 89] on div "Business Hours" at bounding box center [553, 94] width 249 height 31
click at [660, 92] on icon at bounding box center [661, 94] width 8 height 8
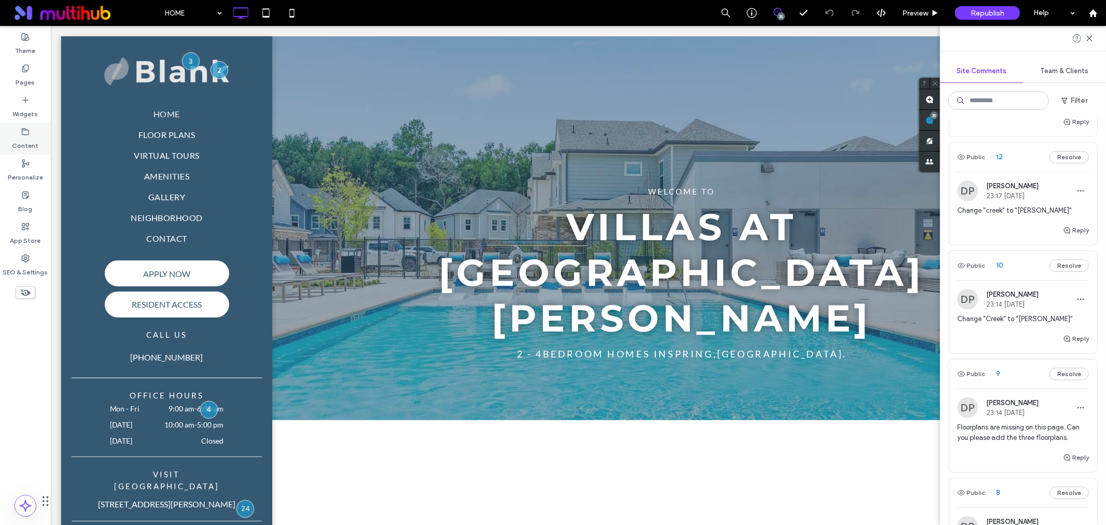
click at [39, 137] on div "Content" at bounding box center [25, 139] width 51 height 32
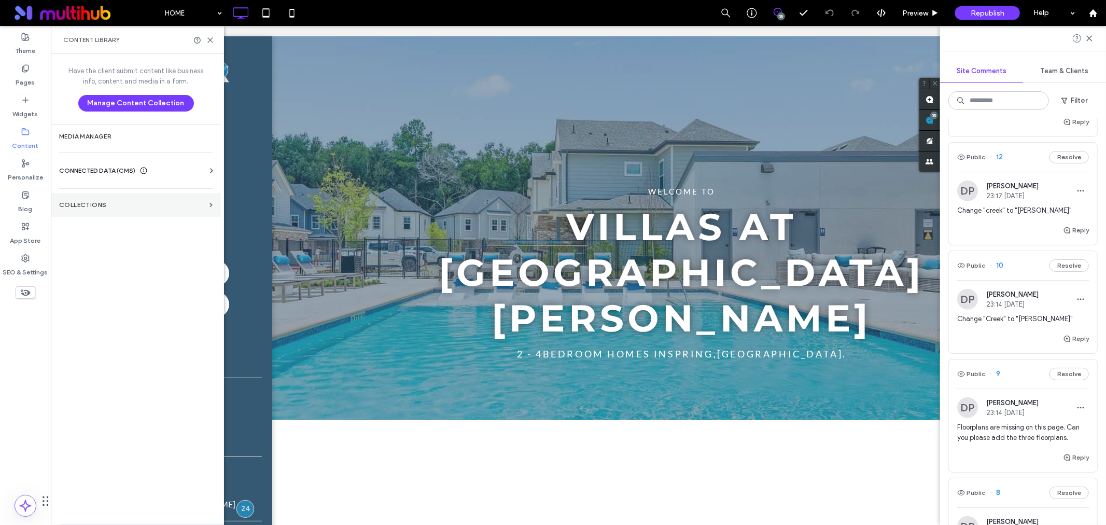
click at [144, 205] on label "Collections" at bounding box center [132, 204] width 146 height 7
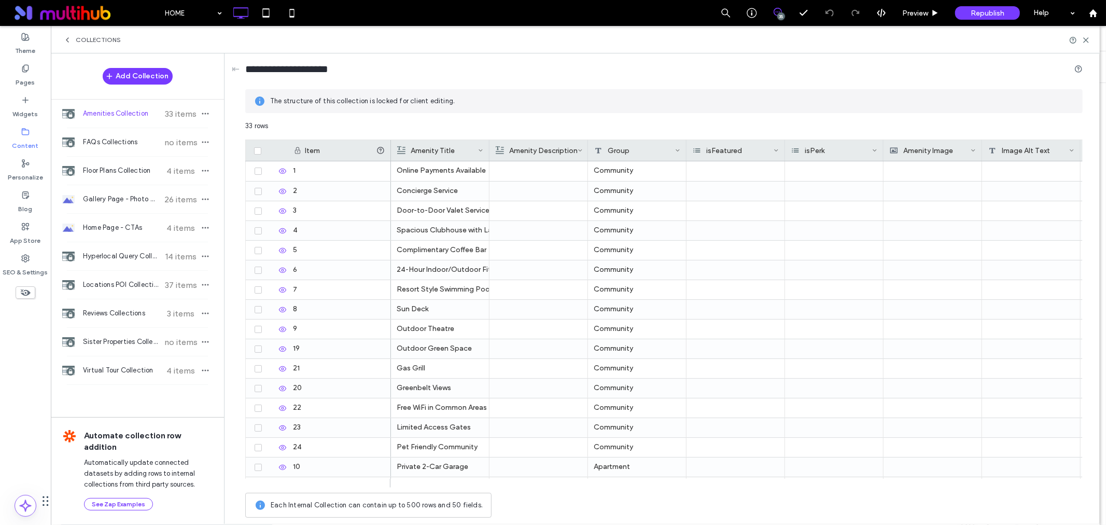
click at [74, 39] on div "Collections" at bounding box center [92, 40] width 58 height 8
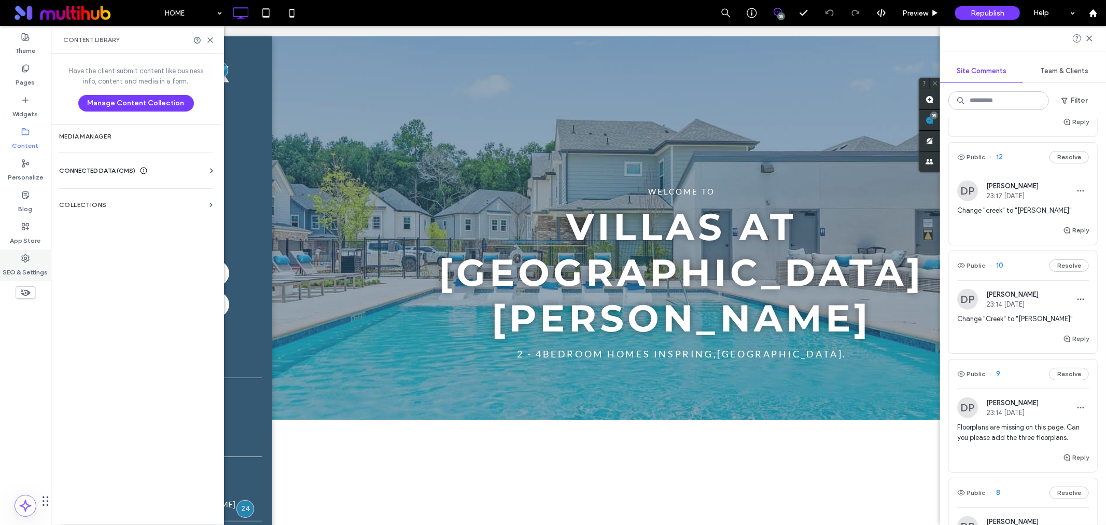
click at [36, 273] on label "SEO & Settings" at bounding box center [25, 269] width 45 height 15
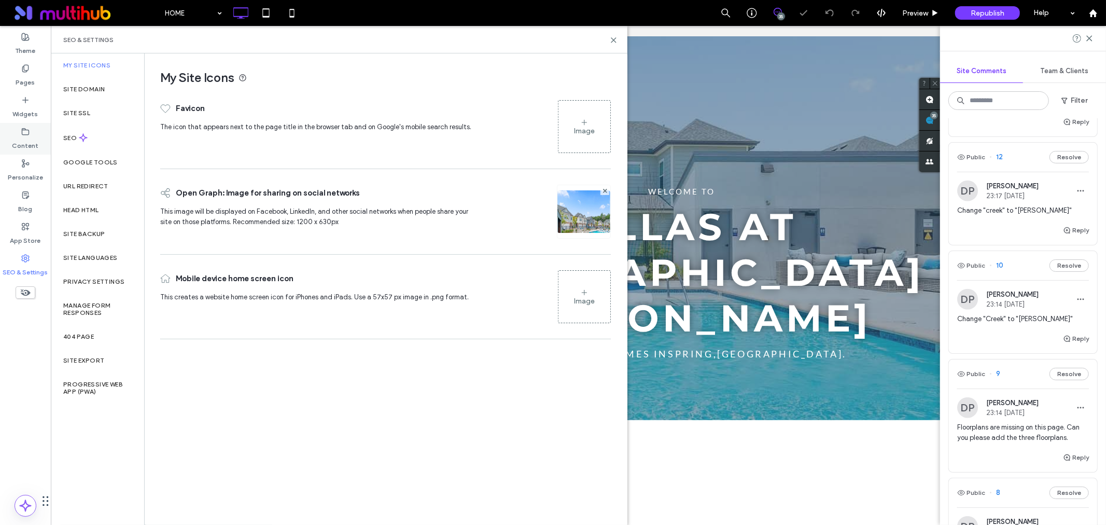
click at [37, 137] on label "Content" at bounding box center [25, 143] width 26 height 15
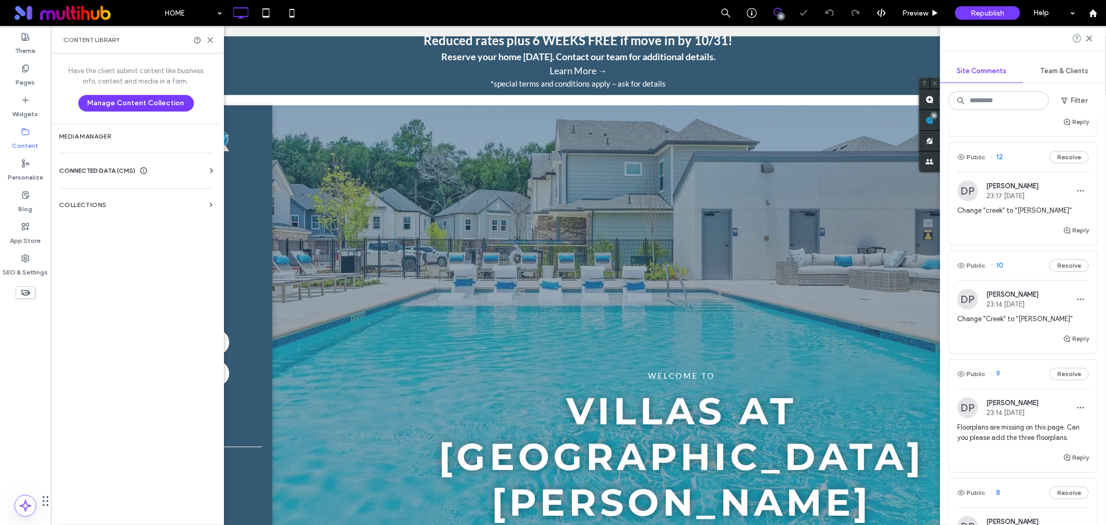
scroll to position [0, 0]
click at [207, 172] on icon at bounding box center [211, 170] width 10 height 10
click at [148, 195] on label "Business Info" at bounding box center [137, 195] width 141 height 7
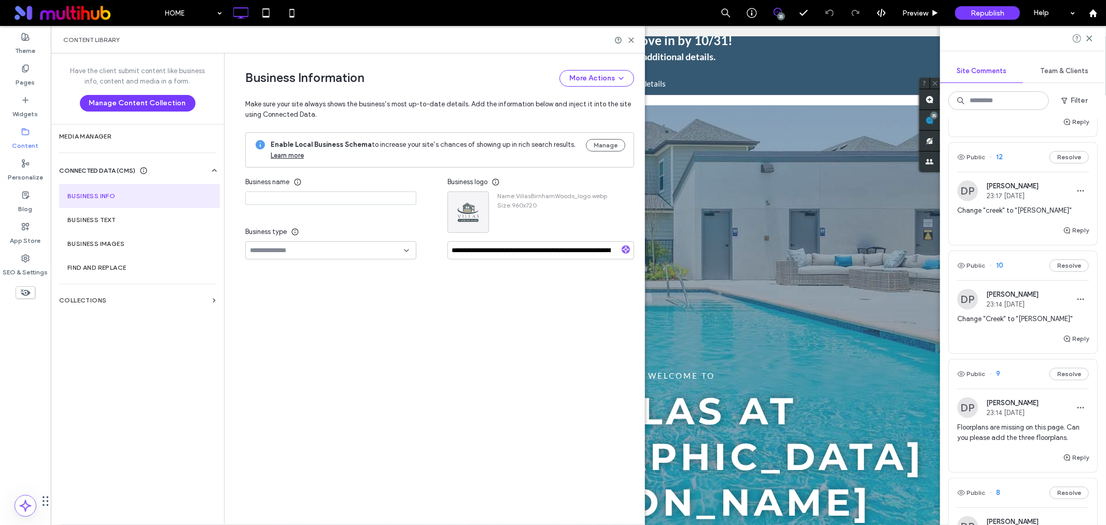
type input "**********"
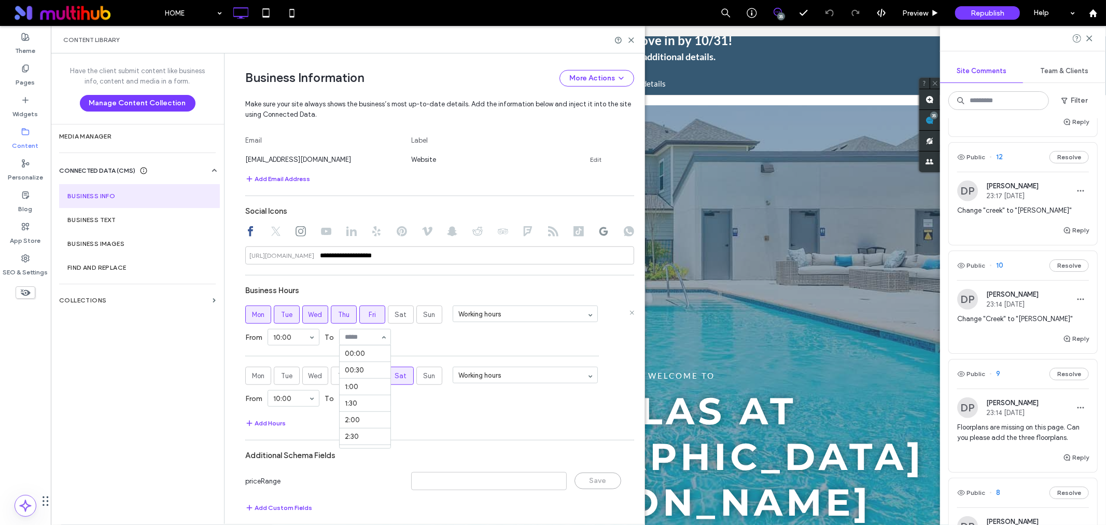
scroll to position [609, 0]
click at [403, 343] on div "From 10:00 To 19:00" at bounding box center [439, 336] width 389 height 27
click at [268, 424] on button "Add Hours" at bounding box center [265, 423] width 40 height 12
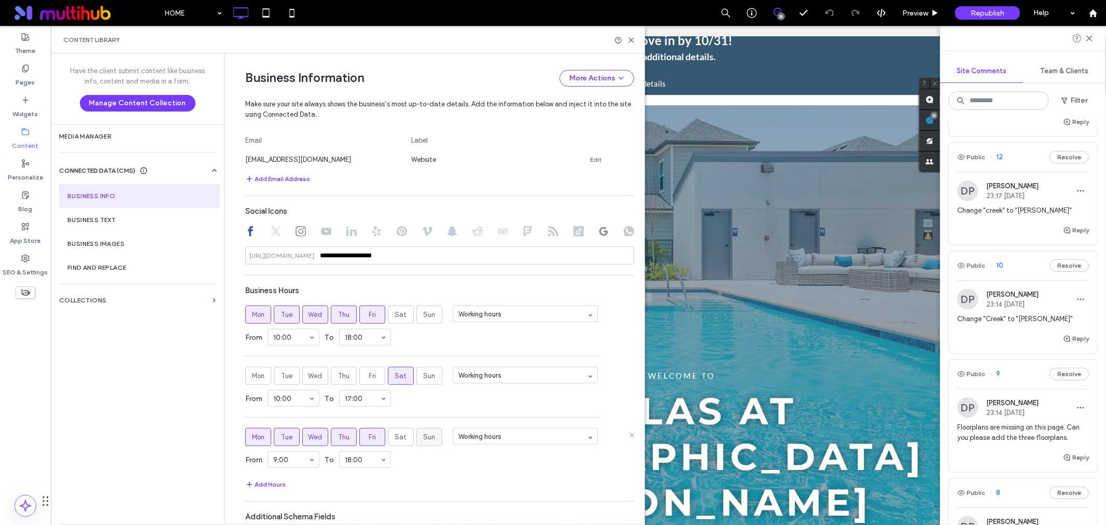
click at [424, 441] on span "Sun" at bounding box center [430, 437] width 12 height 10
click at [369, 433] on span "Fri" at bounding box center [372, 437] width 7 height 10
click at [342, 435] on span "Thu" at bounding box center [343, 437] width 11 height 10
click at [296, 434] on label "Tue" at bounding box center [287, 437] width 26 height 18
click at [309, 434] on span "Wed" at bounding box center [315, 437] width 14 height 10
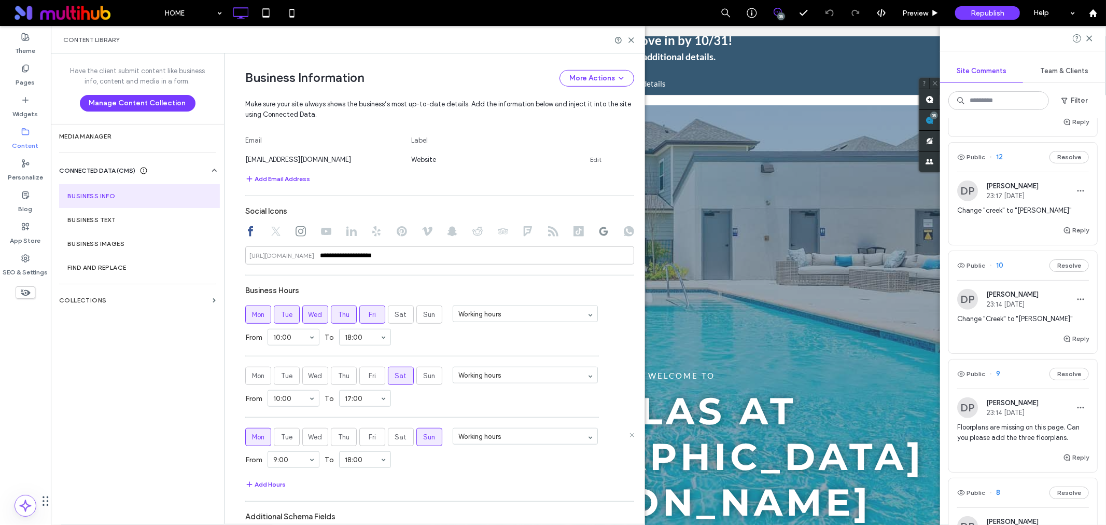
click at [257, 438] on span "Mon" at bounding box center [258, 437] width 12 height 10
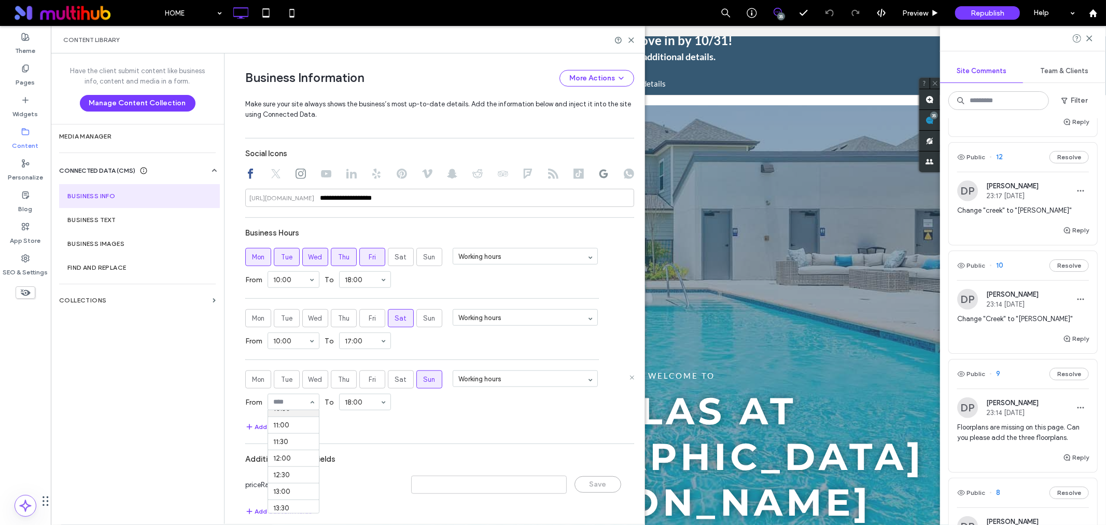
scroll to position [362, 0]
click at [368, 410] on div "00:00 00:30 1:00 1:30 2:00 2:30 3:00 3:30 4:00 4:30 5:00 5:30 6:00 6:30 7:00 7:…" at bounding box center [365, 401] width 52 height 17
click at [631, 40] on use at bounding box center [631, 40] width 5 height 5
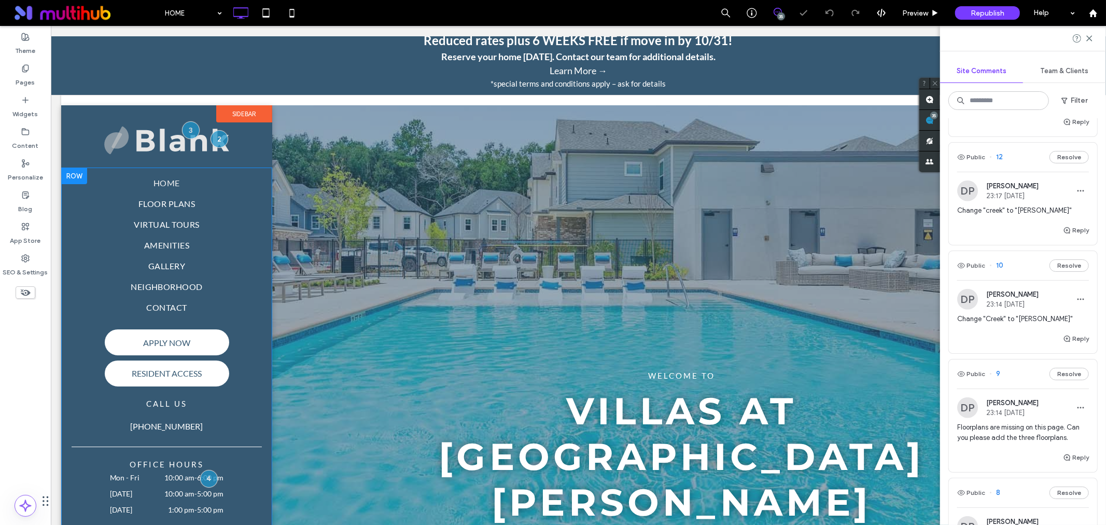
scroll to position [0, 0]
click at [202, 473] on div at bounding box center [208, 477] width 19 height 19
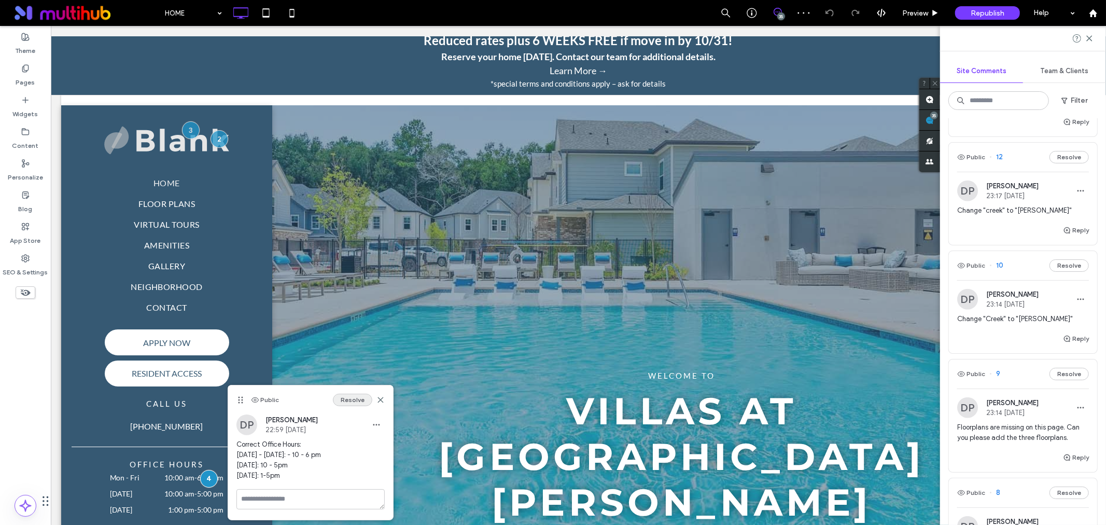
click at [365, 401] on button "Resolve" at bounding box center [352, 399] width 39 height 12
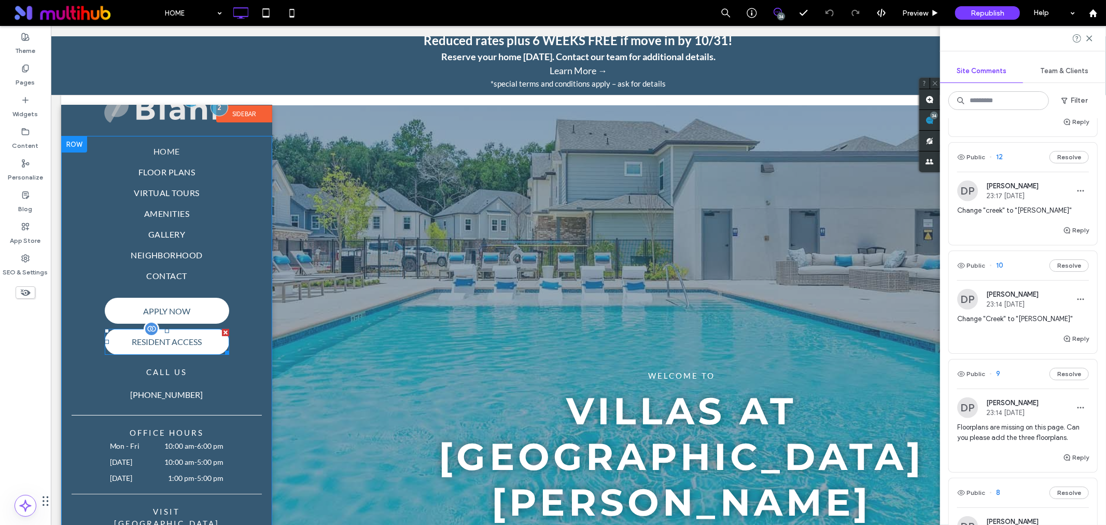
scroll to position [230, 0]
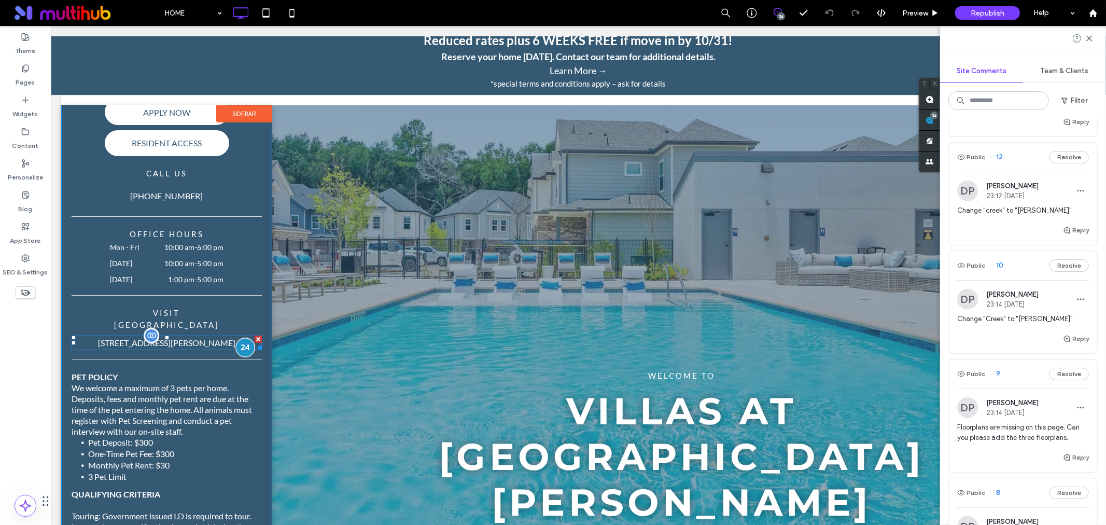
click at [241, 337] on div at bounding box center [244, 346] width 19 height 19
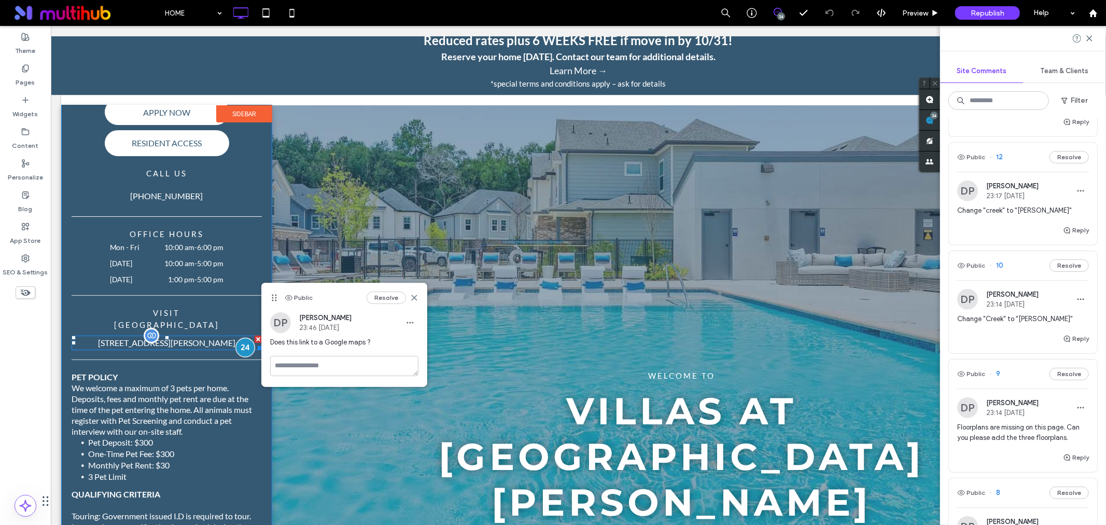
scroll to position [0, 0]
click at [382, 297] on button "Resolve" at bounding box center [385, 297] width 39 height 12
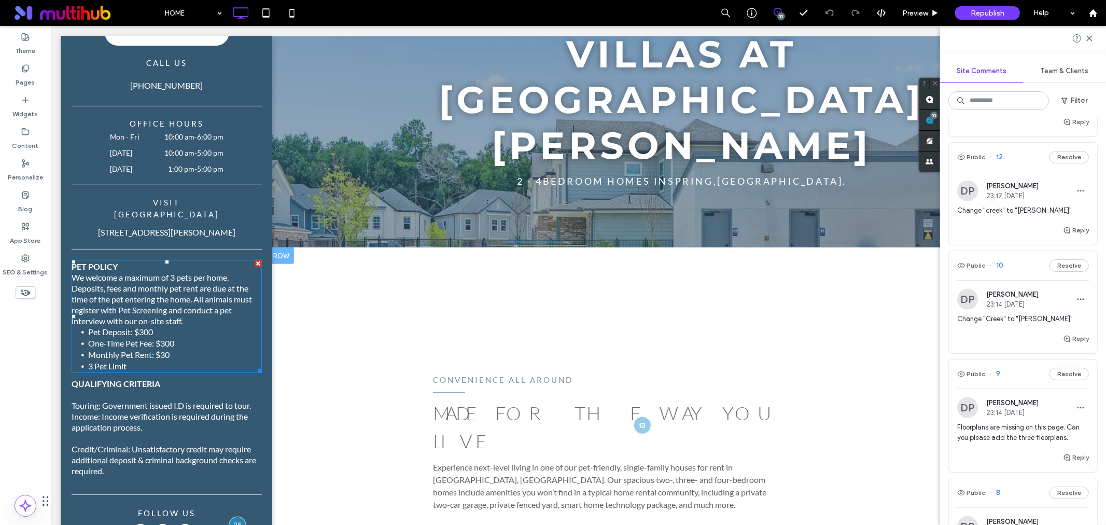
scroll to position [277, 0]
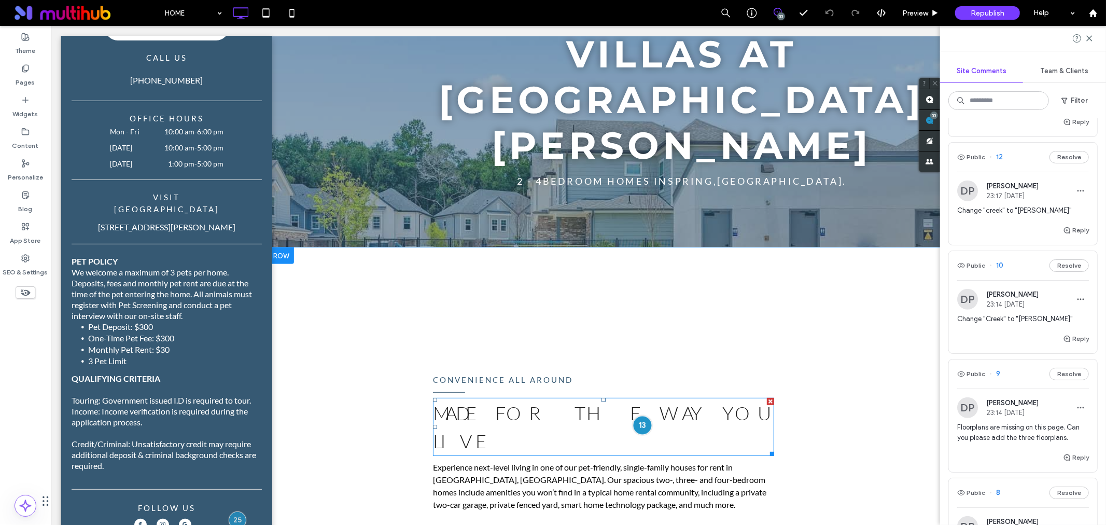
click at [636, 415] on div at bounding box center [641, 424] width 19 height 19
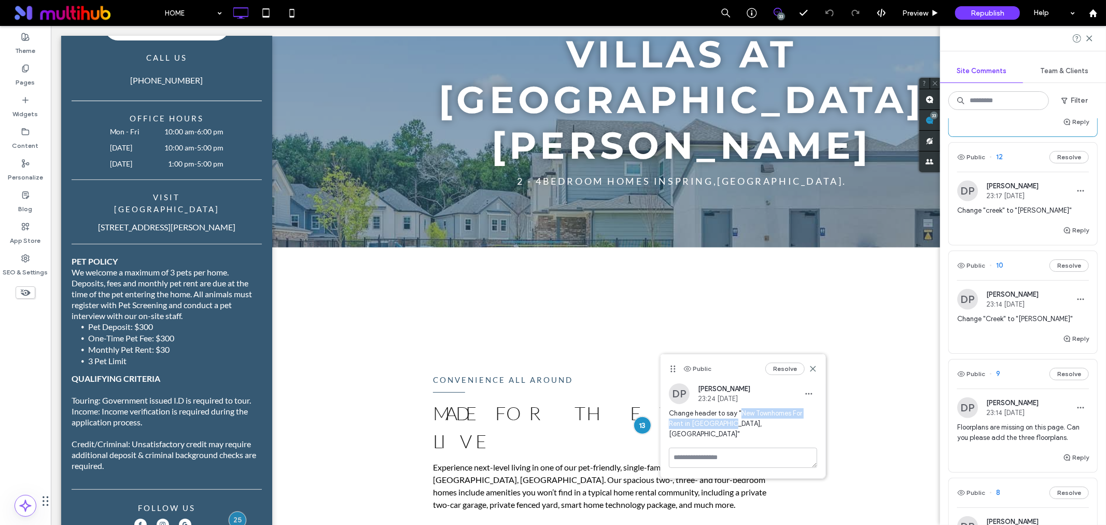
drag, startPoint x: 741, startPoint y: 415, endPoint x: 743, endPoint y: 427, distance: 11.6
click at [743, 427] on span "Change header to say "New Townhomes For Rent in Spring, TX"" at bounding box center [743, 423] width 148 height 31
copy span "New Townhomes For Rent in Spring, TX""
click at [536, 411] on strong "Made for the Way You Live" at bounding box center [600, 426] width 336 height 51
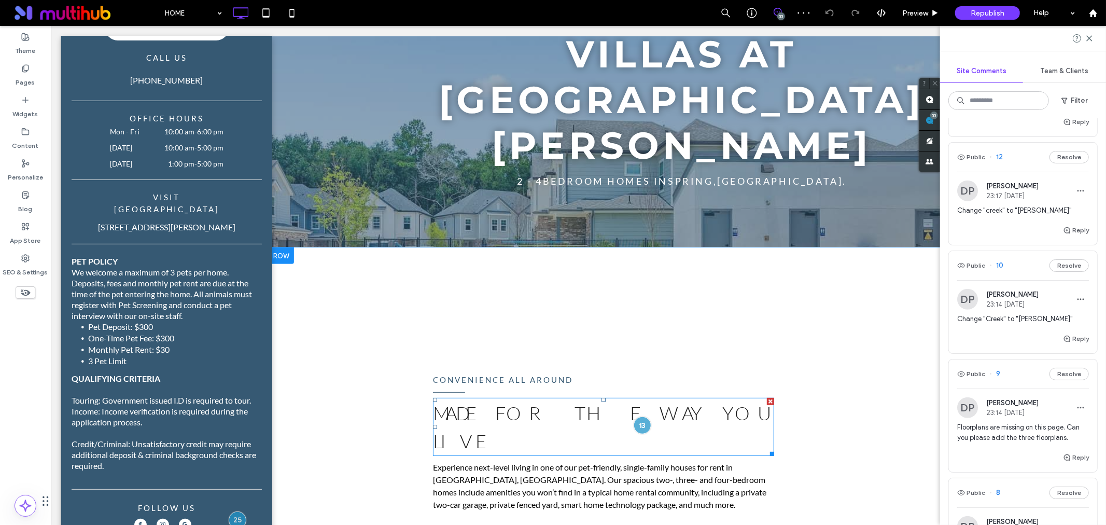
click at [531, 403] on strong "Made for the Way You Live" at bounding box center [600, 426] width 336 height 51
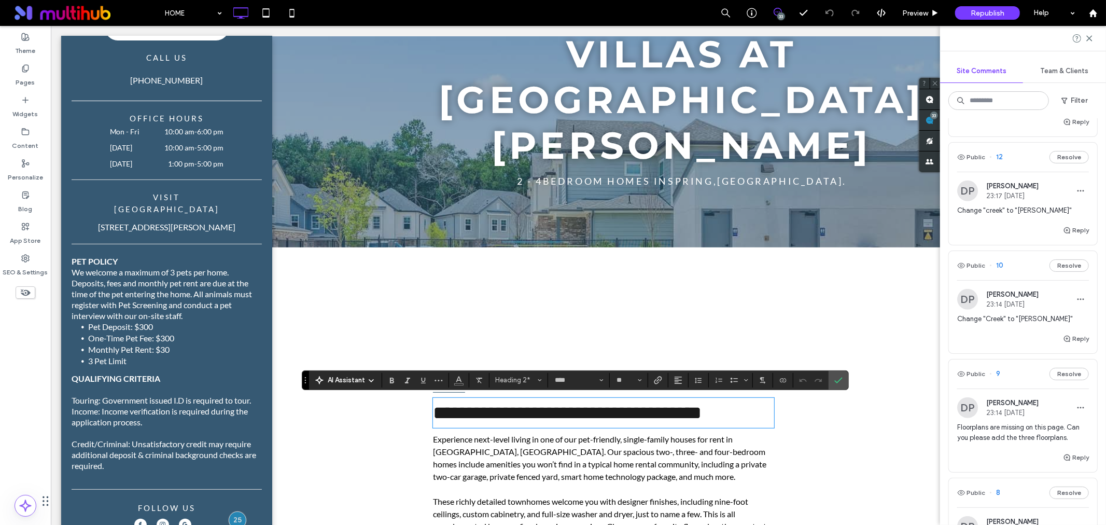
scroll to position [0, 0]
type input "**"
click at [814, 465] on div "**********" at bounding box center [681, 481] width 498 height 227
click at [835, 382] on icon "Confirm" at bounding box center [838, 380] width 8 height 8
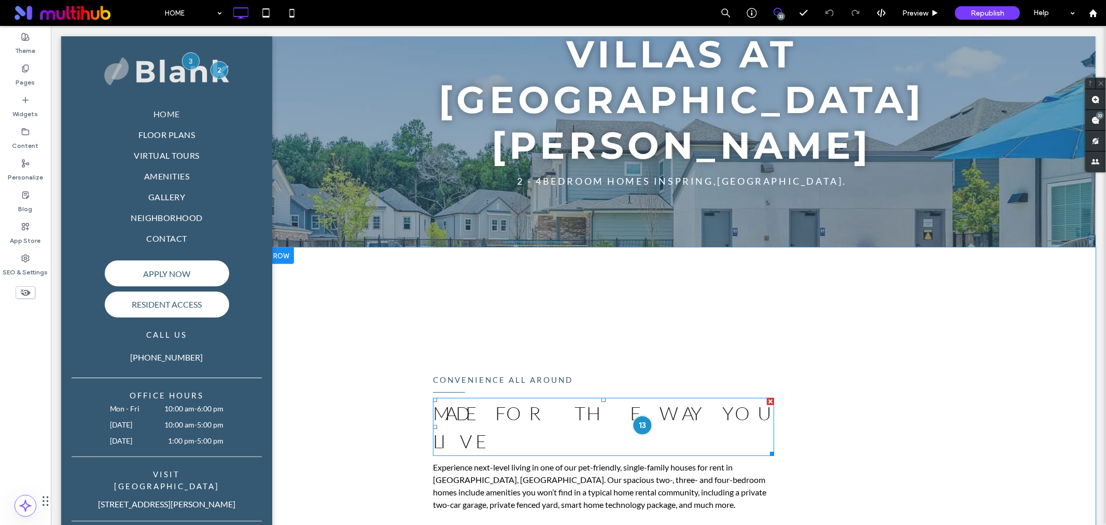
click at [638, 415] on div at bounding box center [641, 424] width 19 height 19
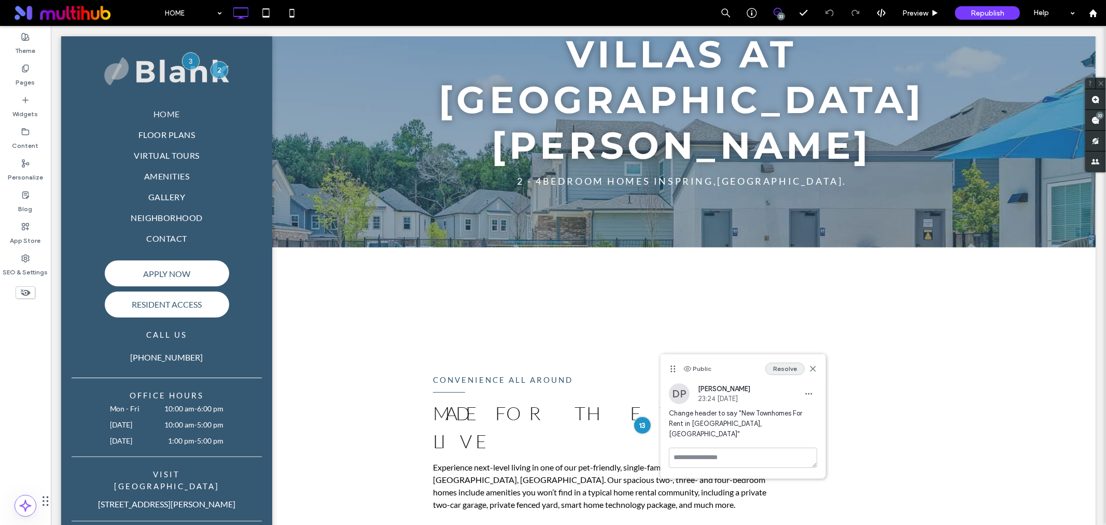
click at [794, 369] on button "Resolve" at bounding box center [784, 368] width 39 height 12
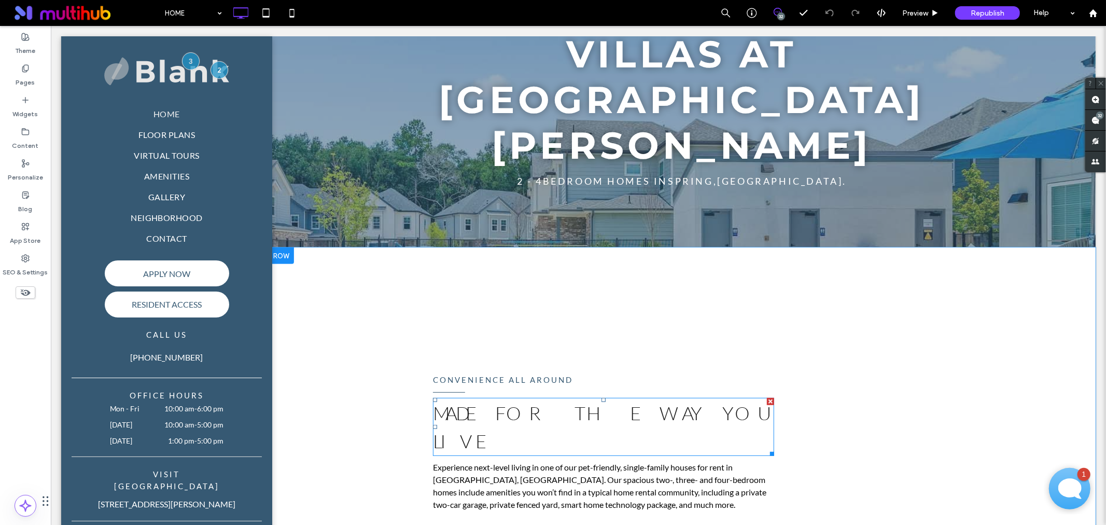
click at [574, 406] on strong "Made for the Way You Live" at bounding box center [600, 426] width 336 height 51
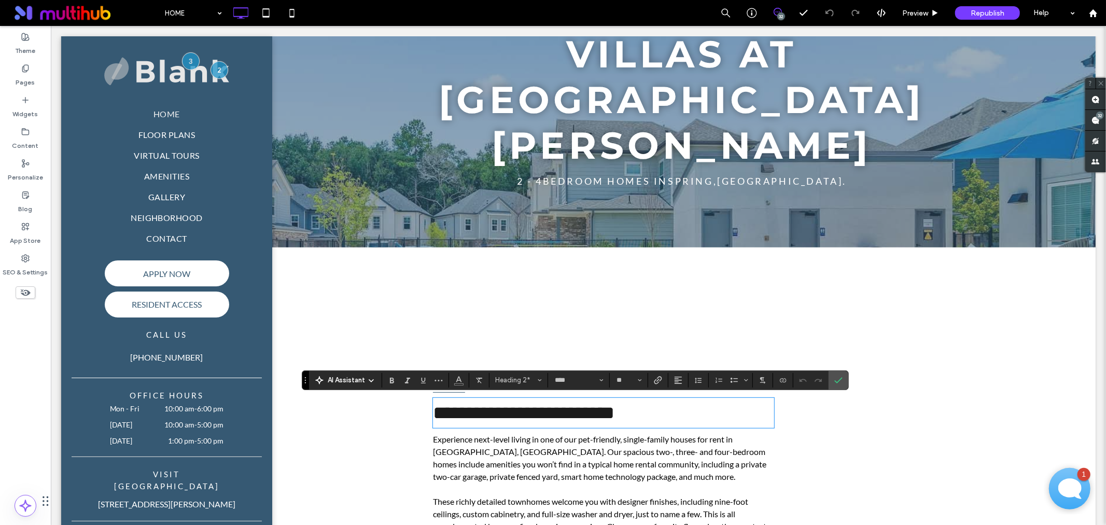
type input "**"
click at [839, 380] on icon "Confirm" at bounding box center [838, 380] width 8 height 8
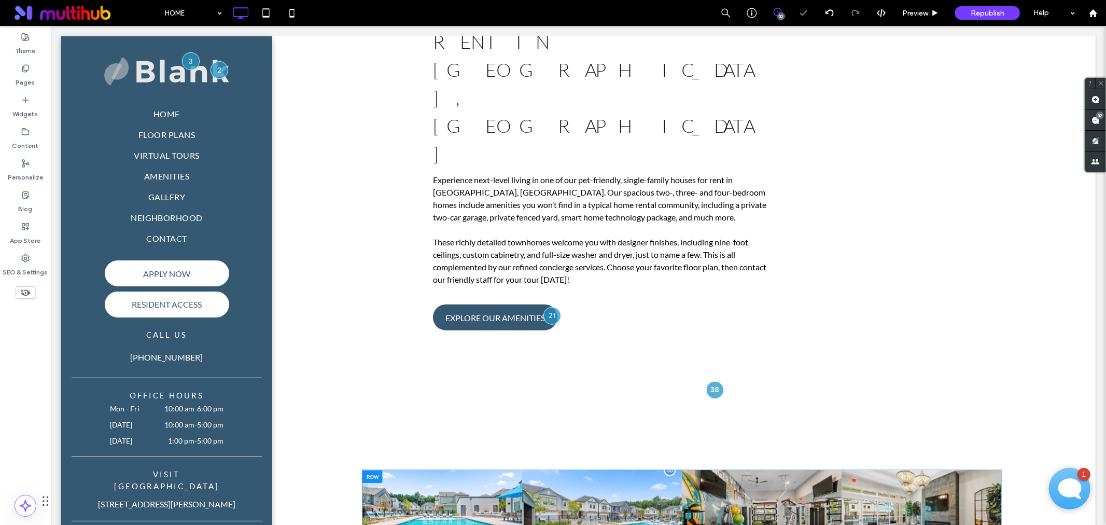
scroll to position [691, 0]
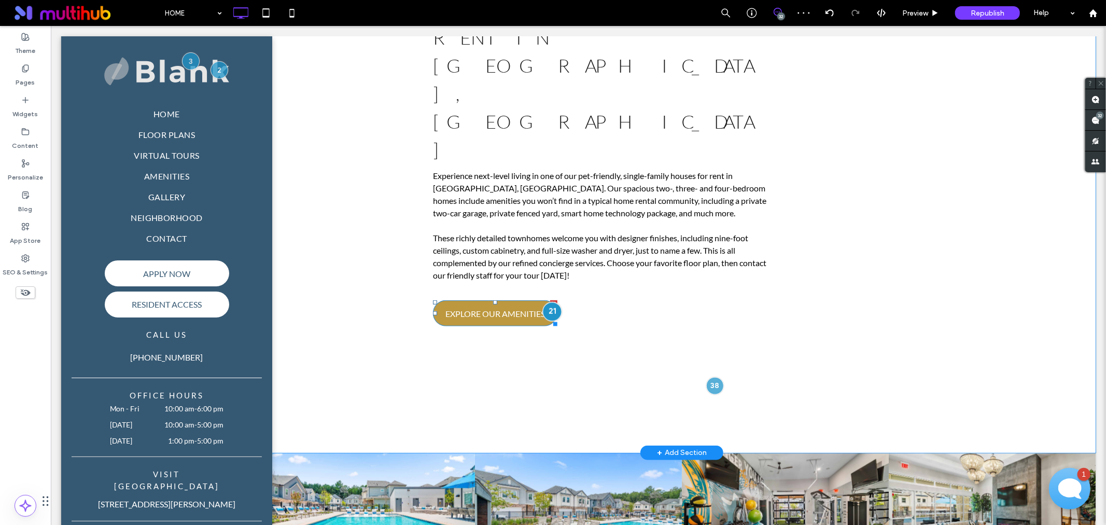
click at [553, 301] on div at bounding box center [551, 310] width 19 height 19
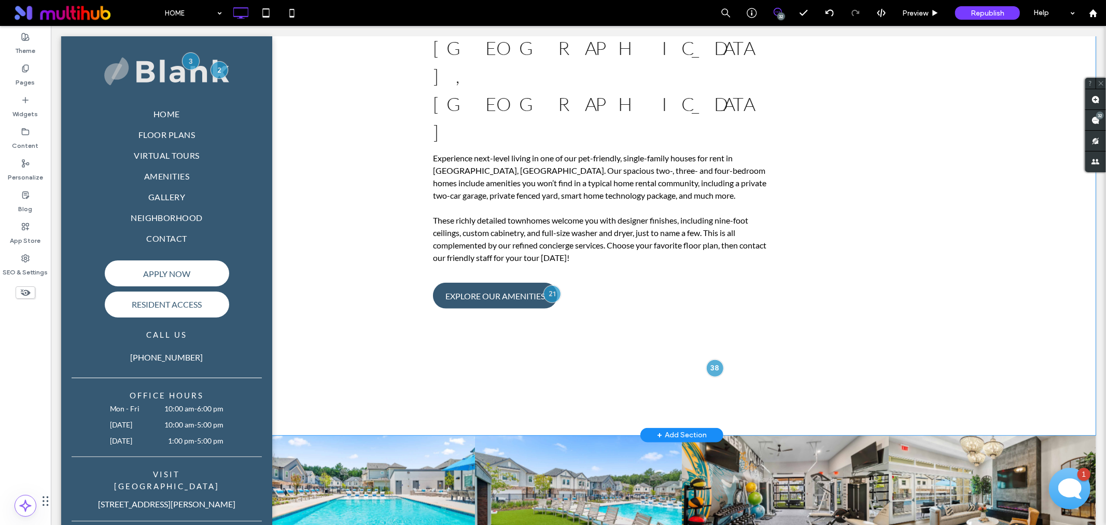
scroll to position [749, 0]
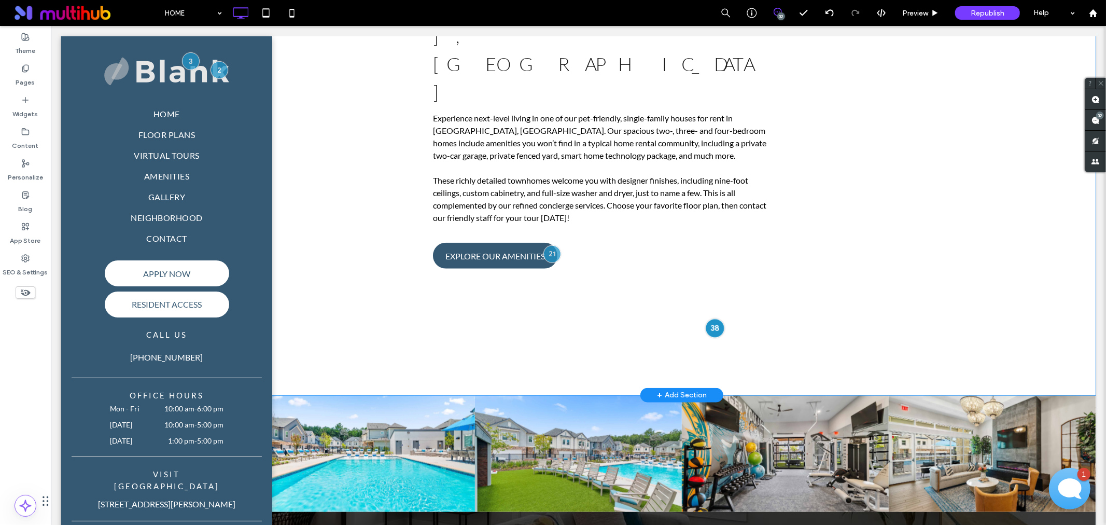
click at [704, 318] on div at bounding box center [713, 327] width 19 height 19
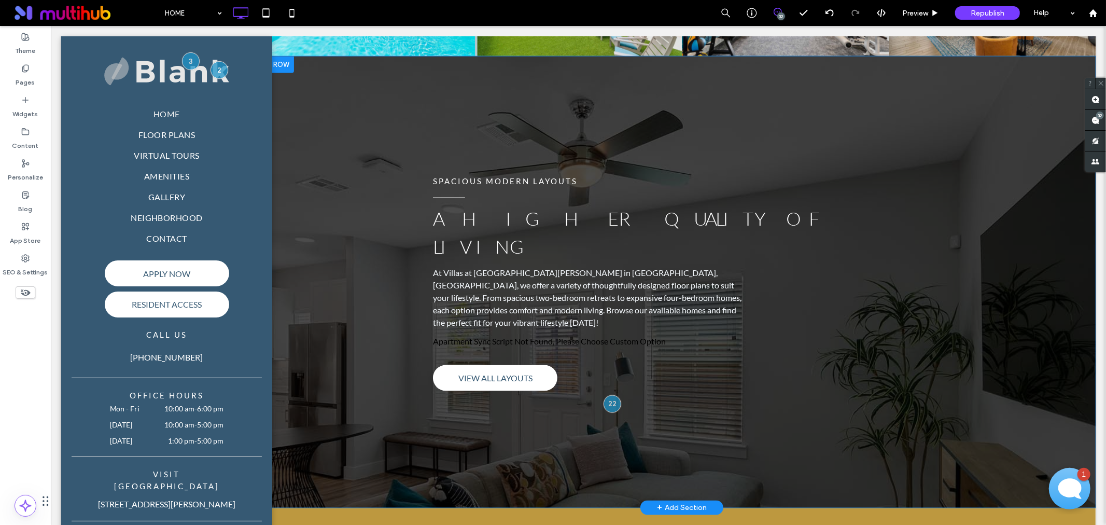
scroll to position [1152, 0]
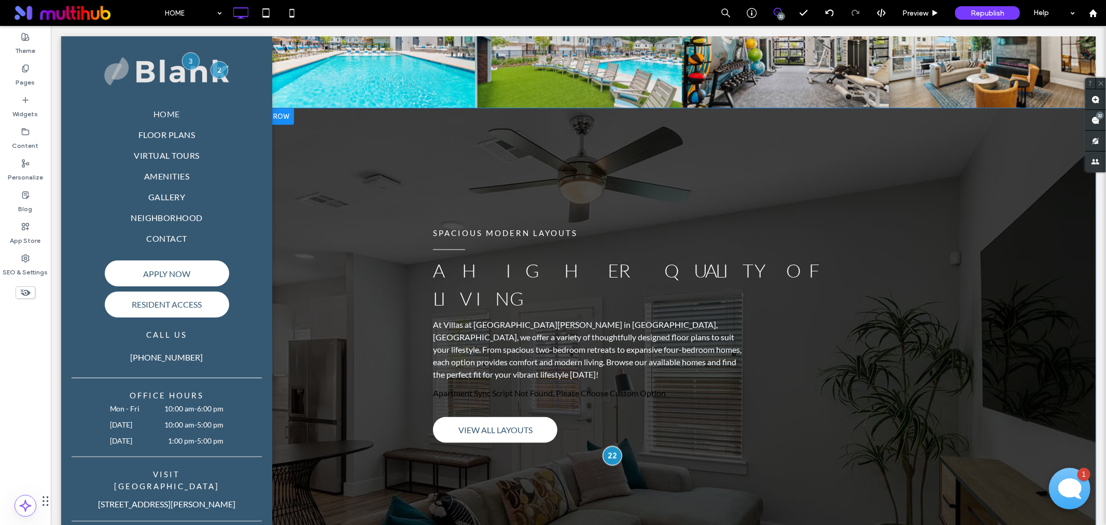
click at [613, 445] on div at bounding box center [611, 454] width 19 height 19
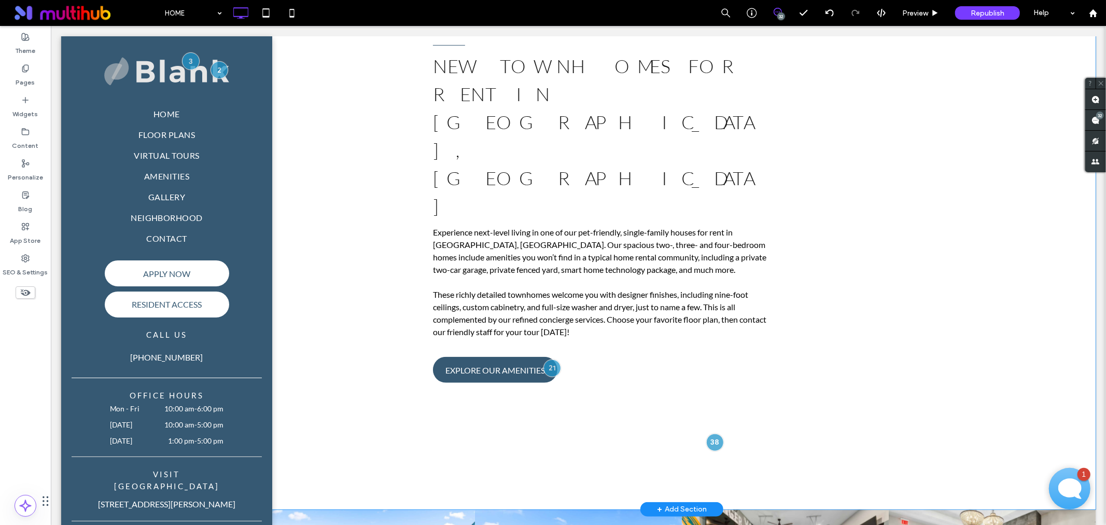
scroll to position [633, 0]
click at [715, 433] on div at bounding box center [713, 442] width 19 height 19
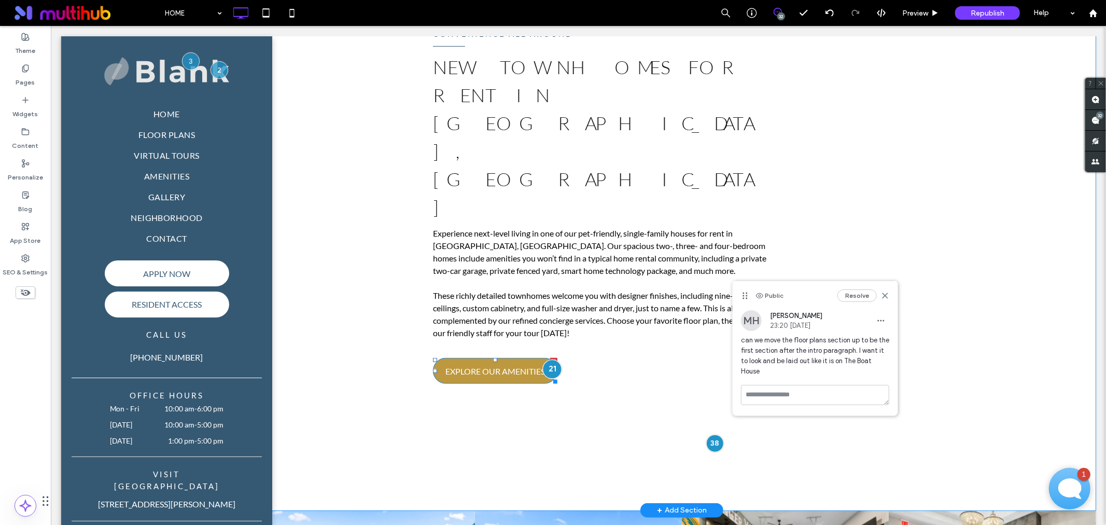
click at [544, 359] on div at bounding box center [551, 368] width 19 height 19
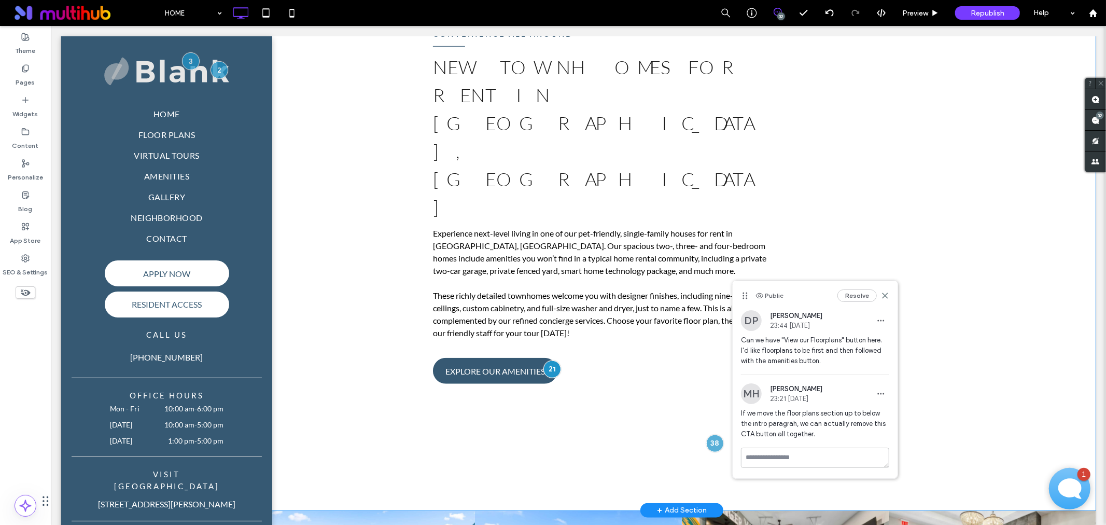
click at [500, 322] on div "convenience all around New Townhomes For Rent in Spring, TX Experience next-lev…" at bounding box center [680, 205] width 827 height 609
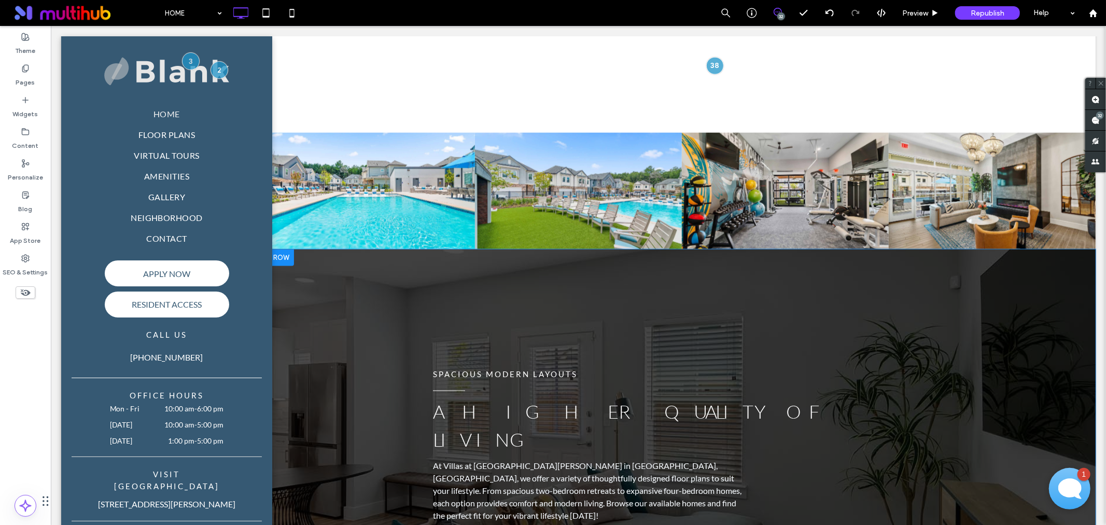
scroll to position [1094, 0]
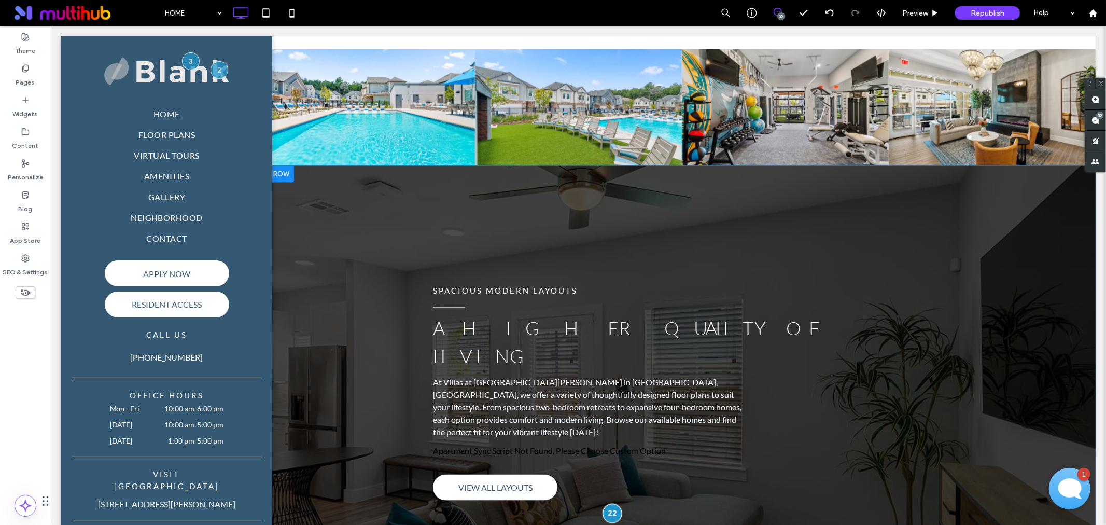
click at [607, 503] on div at bounding box center [611, 512] width 19 height 19
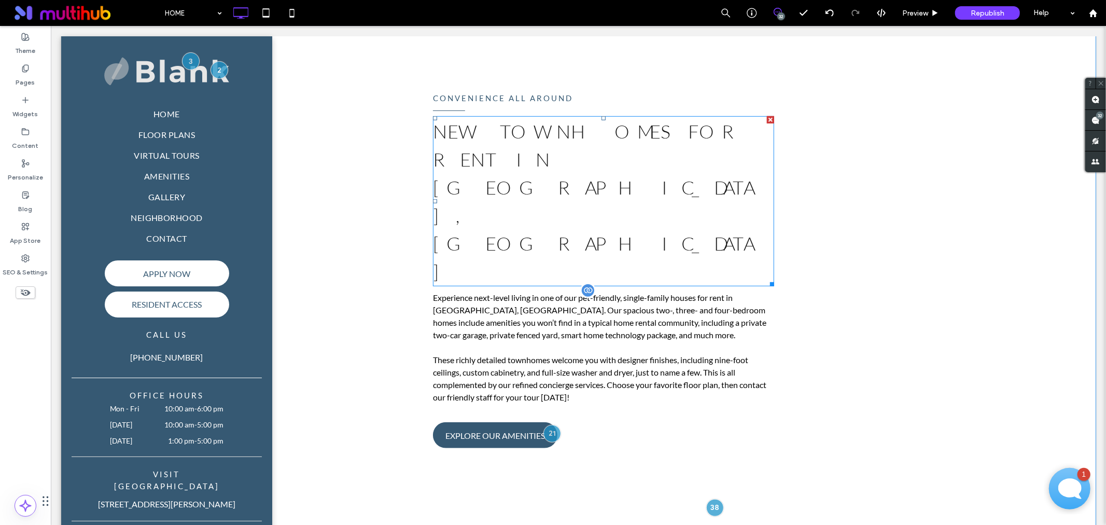
scroll to position [576, 0]
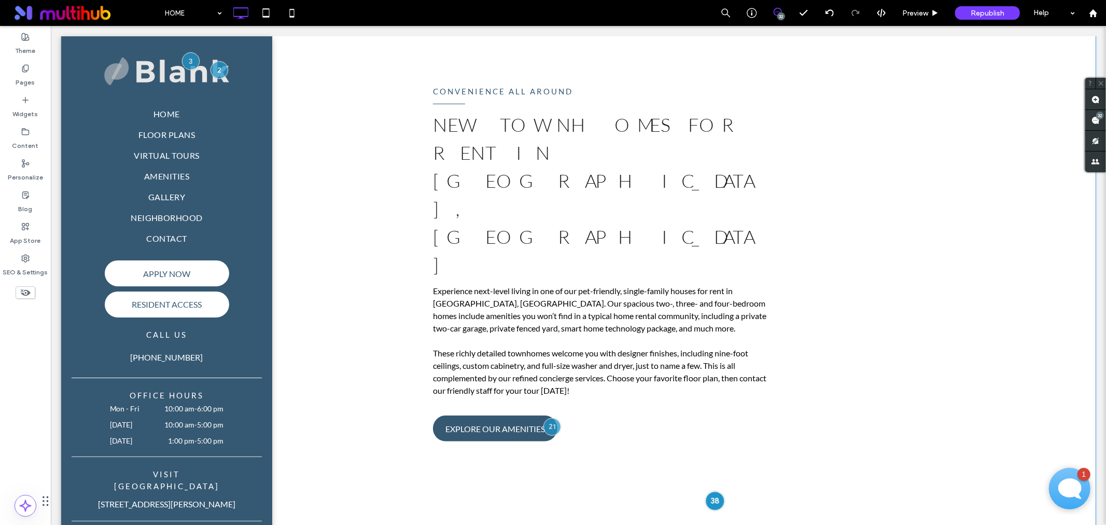
click at [711, 490] on div at bounding box center [713, 499] width 19 height 19
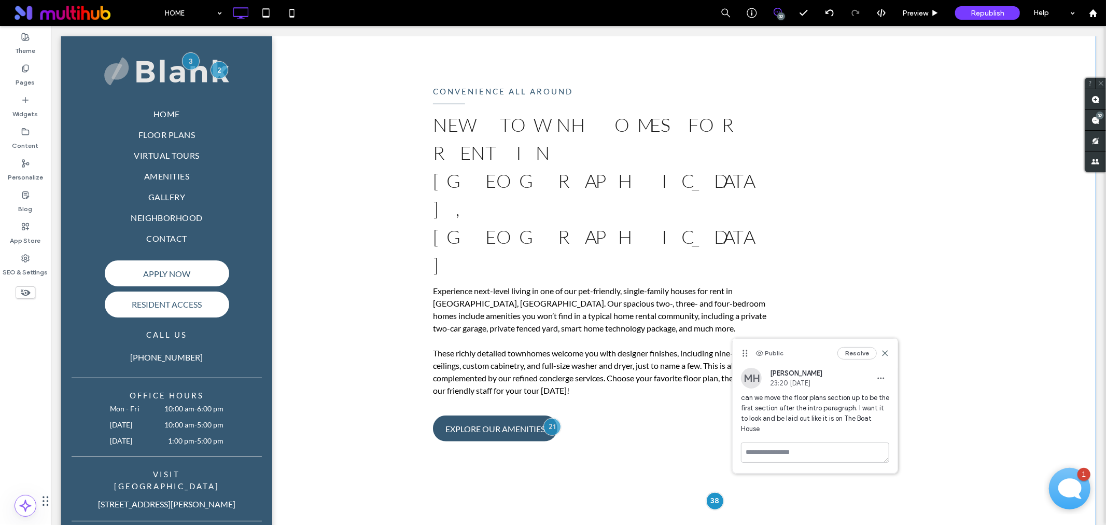
click at [597, 362] on div "convenience all around New Townhomes For Rent in Spring, TX Experience next-lev…" at bounding box center [680, 263] width 827 height 609
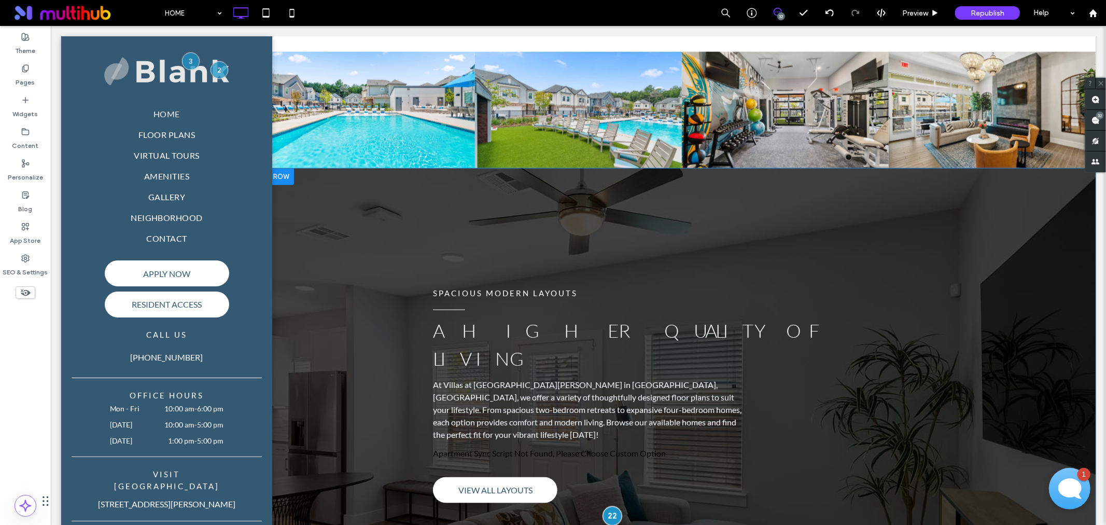
scroll to position [1094, 0]
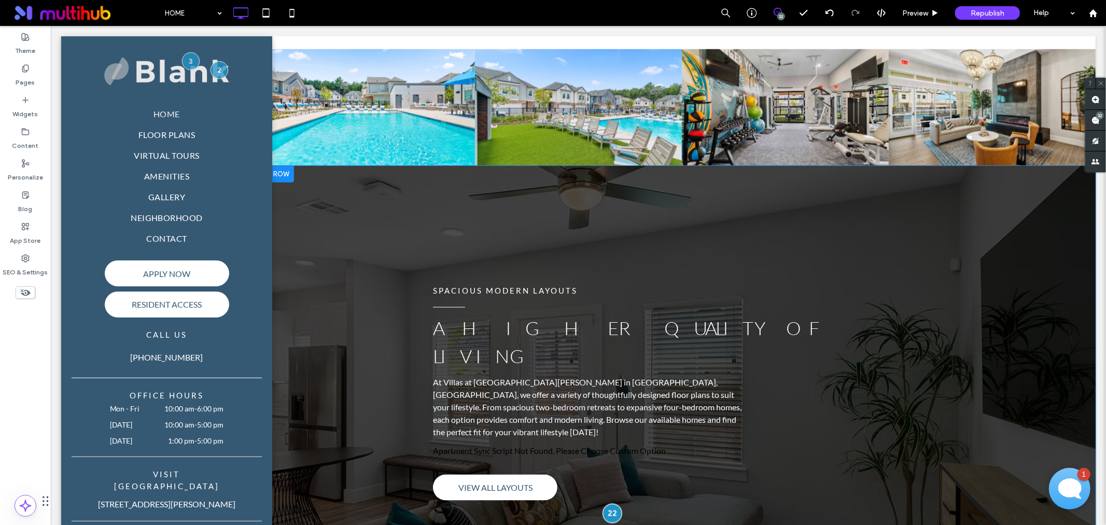
click at [607, 503] on div at bounding box center [611, 512] width 19 height 19
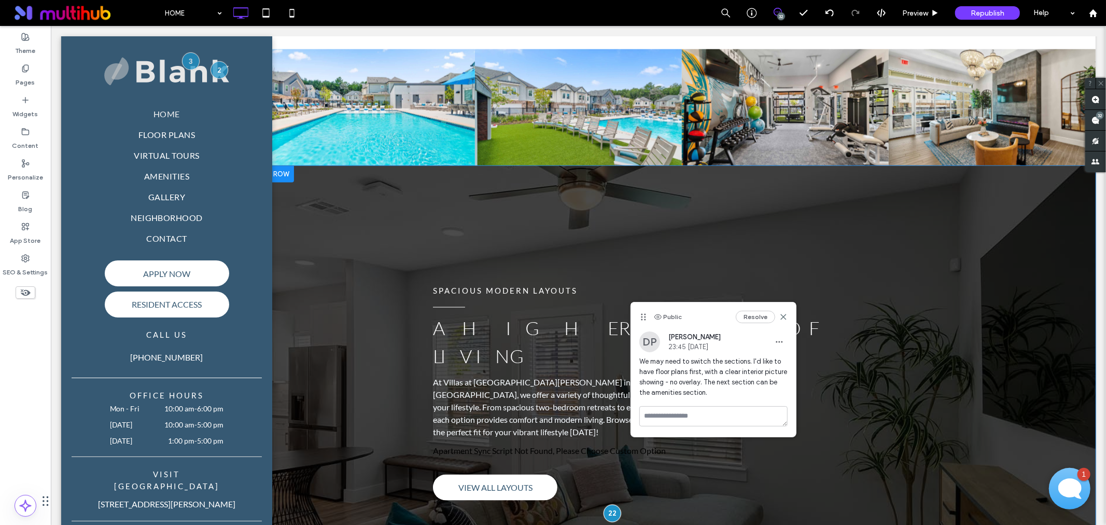
click at [281, 165] on div at bounding box center [280, 173] width 26 height 17
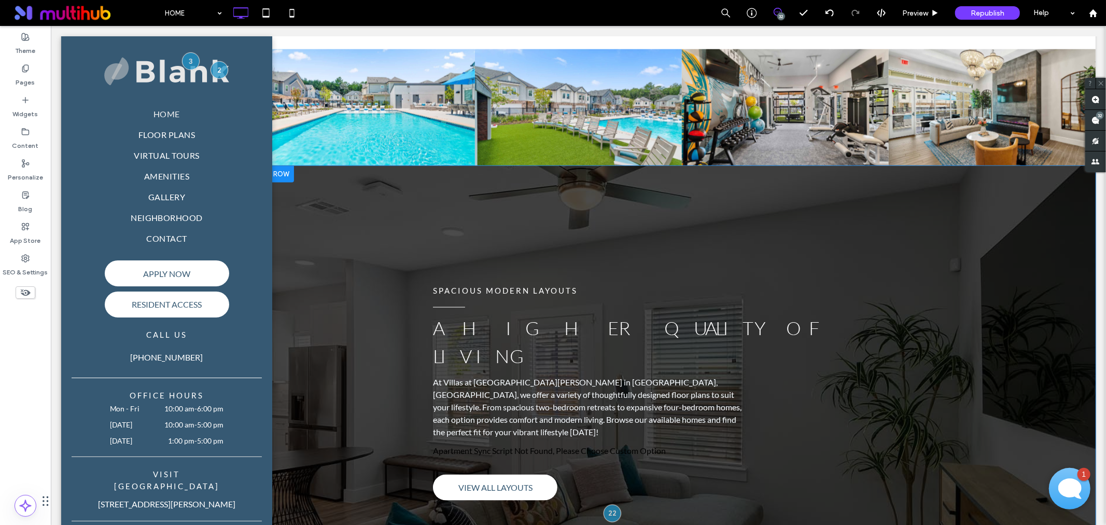
click at [278, 165] on div at bounding box center [280, 173] width 26 height 17
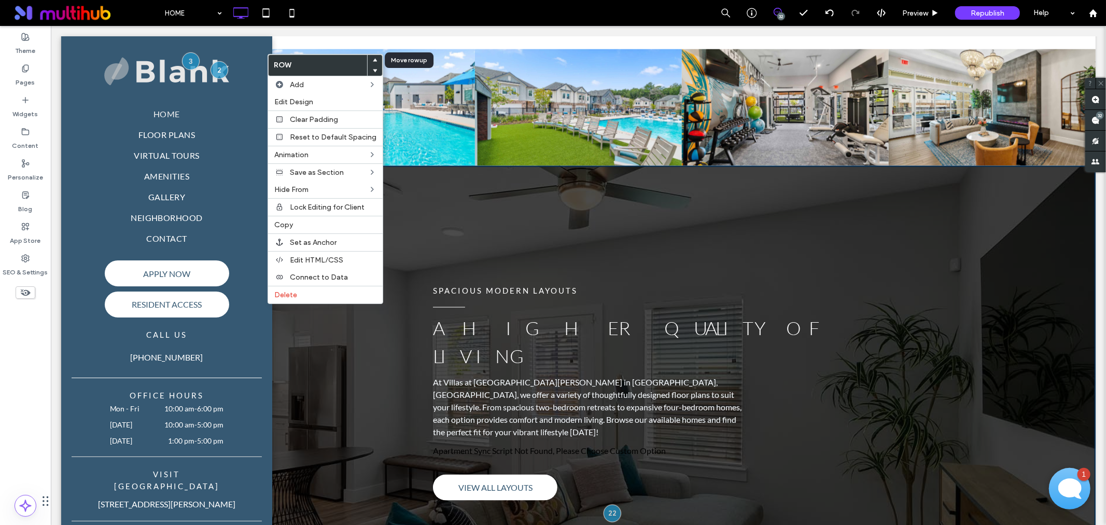
click at [373, 59] on icon at bounding box center [375, 60] width 4 height 4
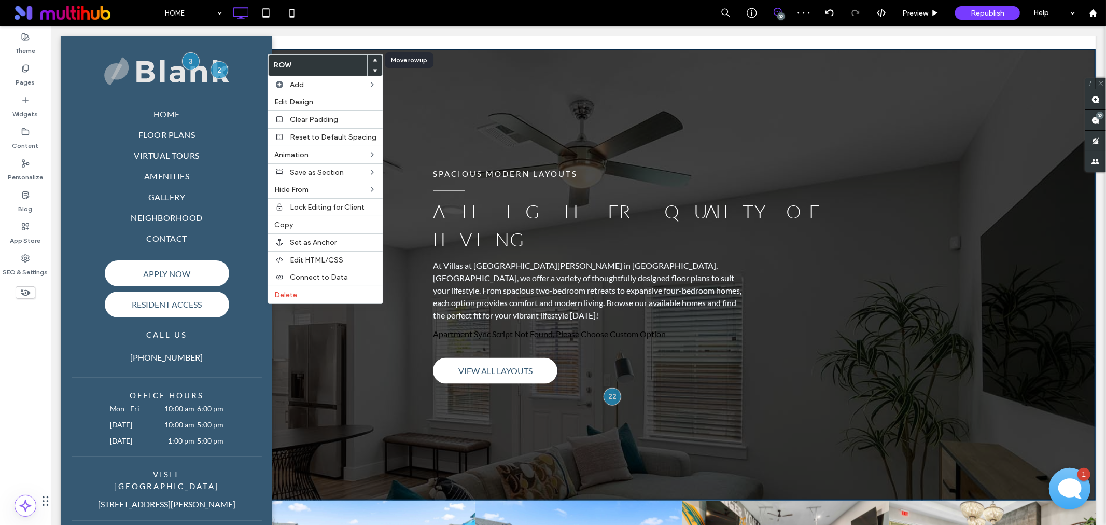
click at [373, 58] on icon at bounding box center [375, 60] width 4 height 4
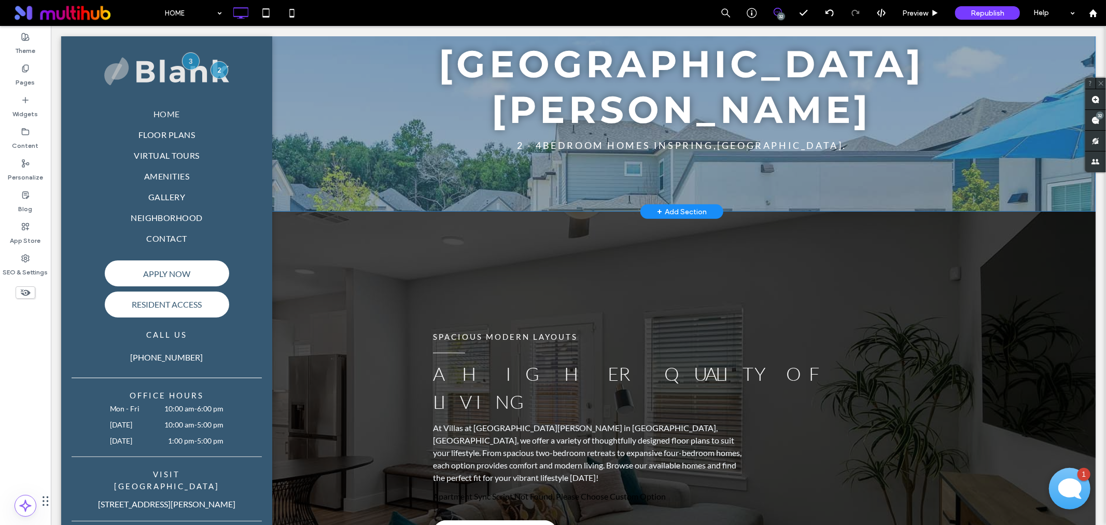
scroll to position [345, 0]
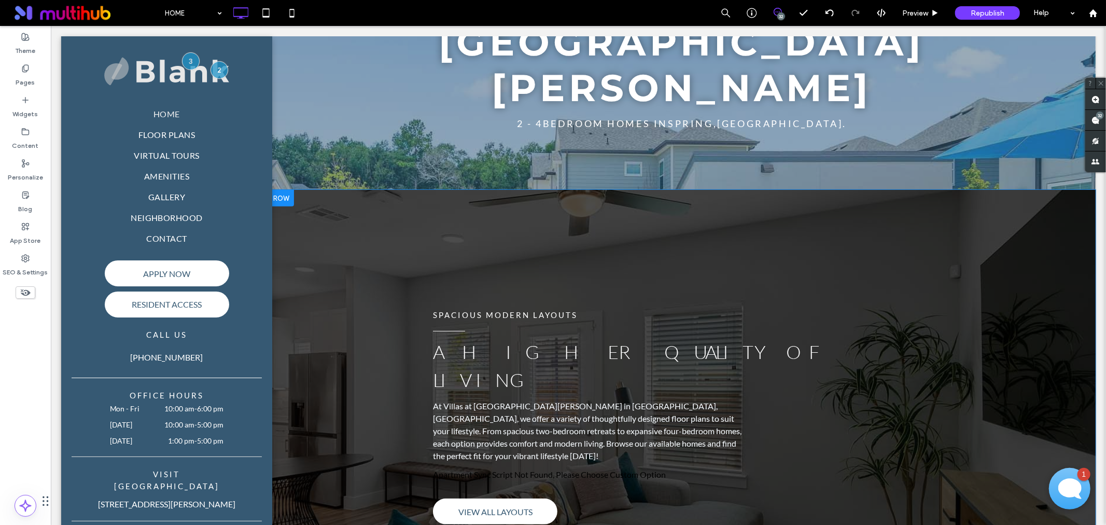
click at [304, 247] on div "SPACIOUS MODERN LAYOUTS A HIGHER QUALITY OF LIVING At Villas at Birnham Woods i…" at bounding box center [680, 415] width 827 height 452
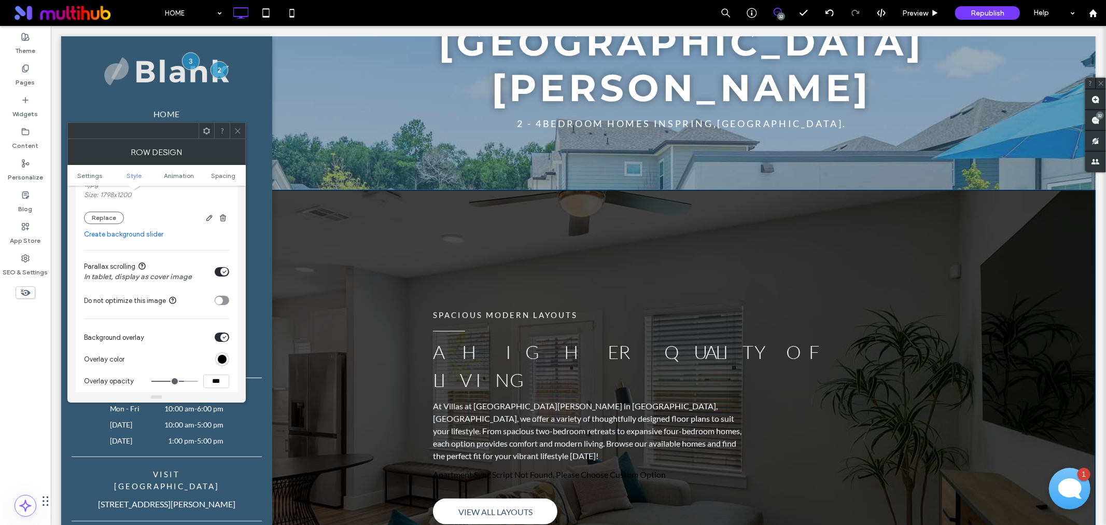
scroll to position [288, 0]
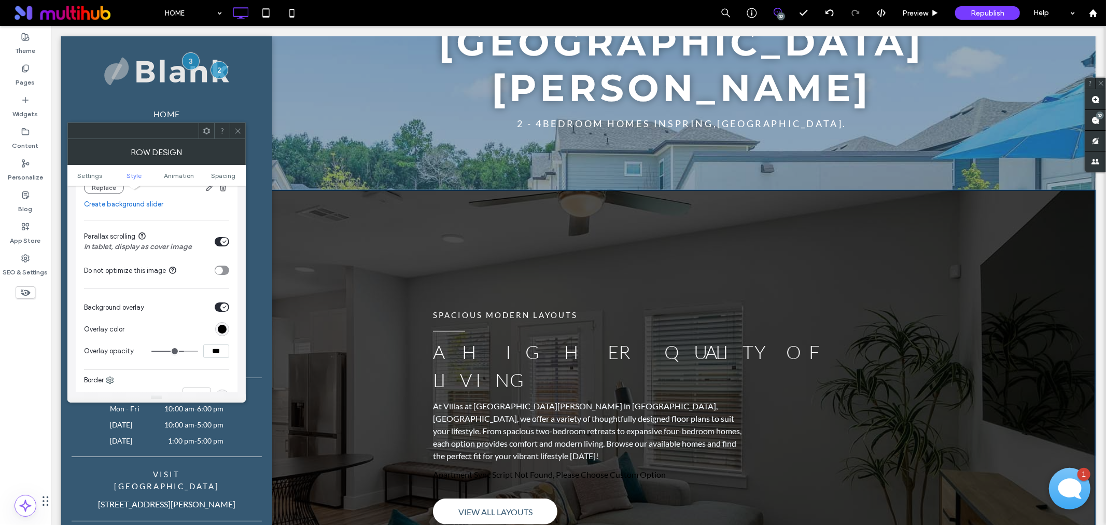
click at [218, 306] on div "toggle" at bounding box center [222, 306] width 15 height 9
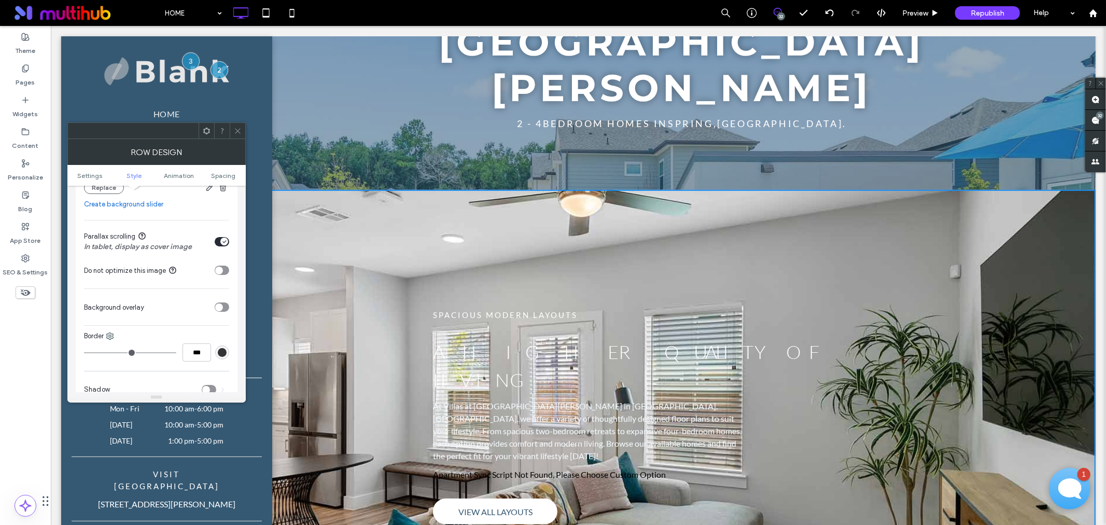
click at [537, 468] on div "Apartment Sync Script Not Found, Please Choose Custom Option" at bounding box center [681, 474] width 498 height 12
click at [219, 307] on icon "toggle" at bounding box center [219, 306] width 4 height 3
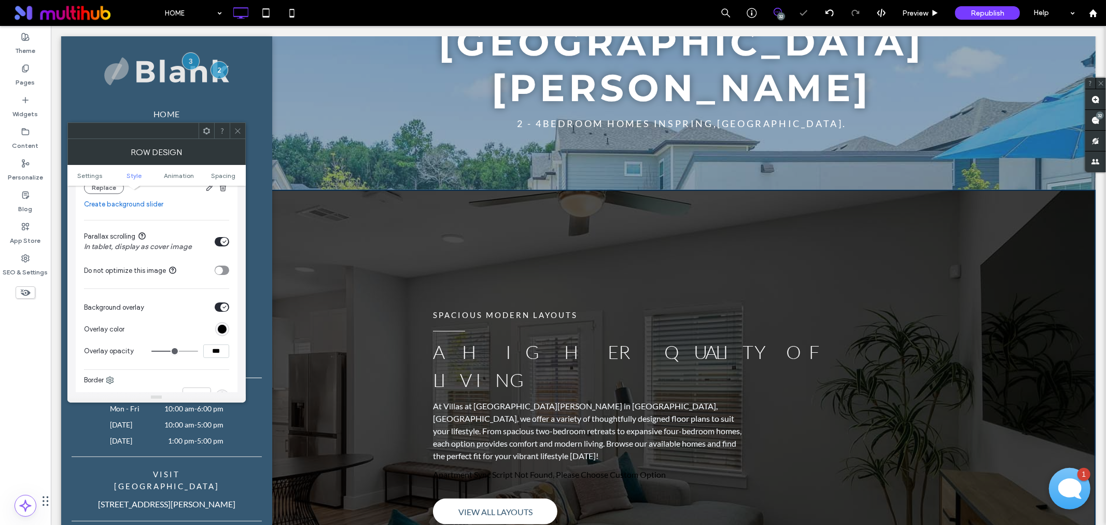
drag, startPoint x: 214, startPoint y: 353, endPoint x: 204, endPoint y: 351, distance: 9.5
click at [204, 351] on input "***" at bounding box center [216, 350] width 26 height 13
type input "***"
type input "**"
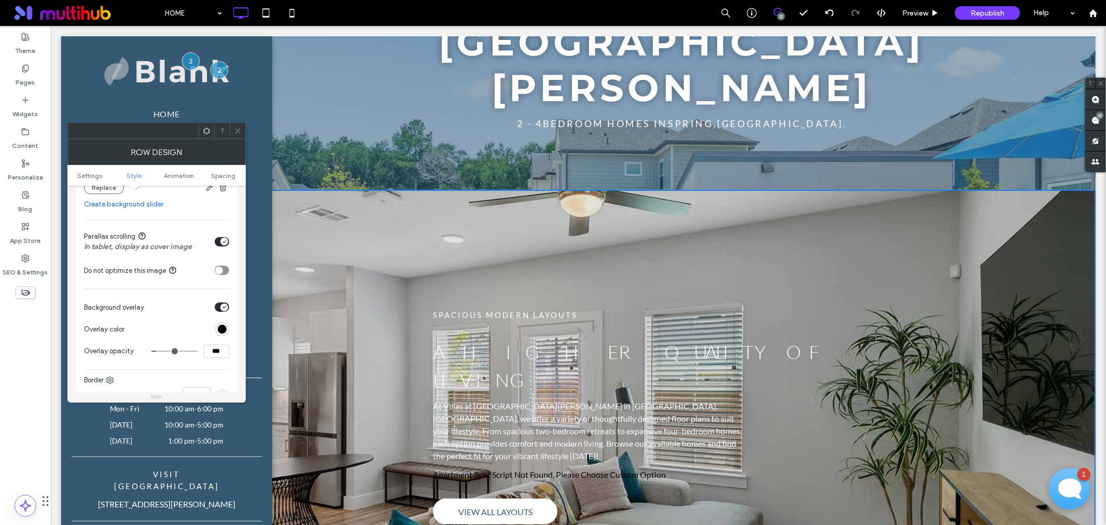
click at [335, 309] on div "SPACIOUS MODERN LAYOUTS A HIGHER QUALITY OF LIVING At Villas at Birnham Woods i…" at bounding box center [680, 415] width 827 height 452
click at [238, 128] on icon at bounding box center [238, 131] width 8 height 8
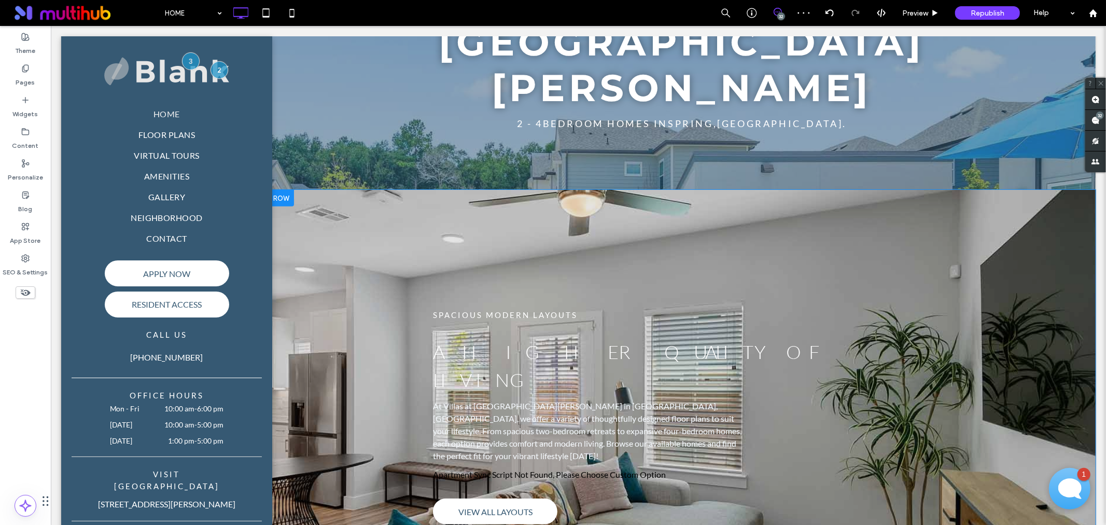
click at [318, 256] on div "SPACIOUS MODERN LAYOUTS A HIGHER QUALITY OF LIVING At Villas at Birnham Woods i…" at bounding box center [680, 415] width 827 height 452
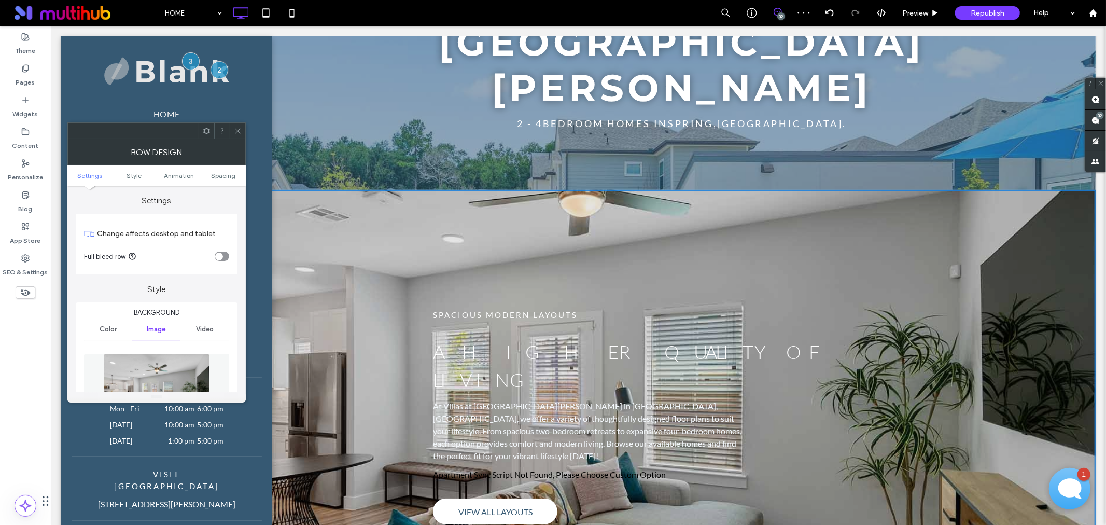
click at [176, 386] on img at bounding box center [156, 390] width 107 height 72
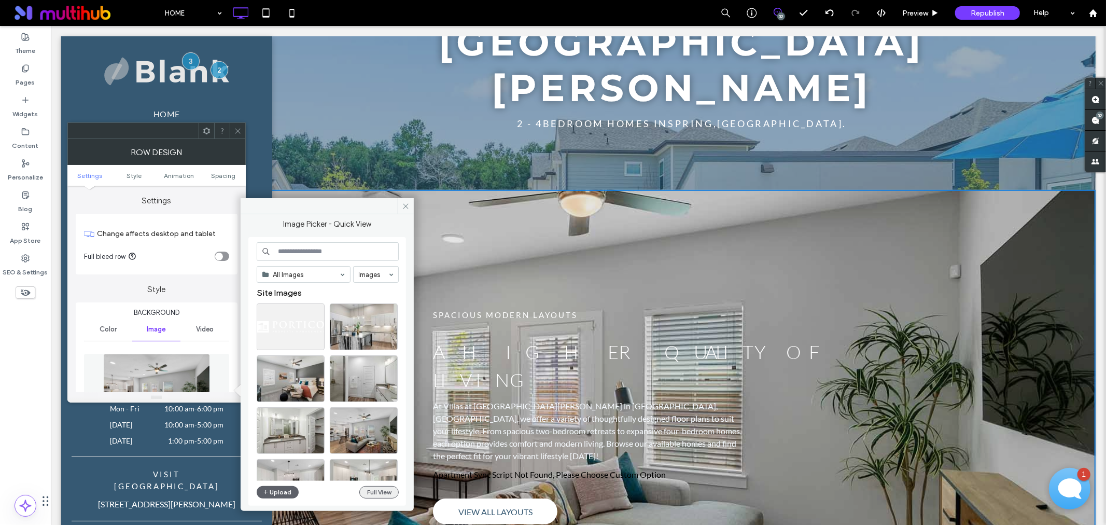
click at [365, 492] on button "Full View" at bounding box center [378, 492] width 39 height 12
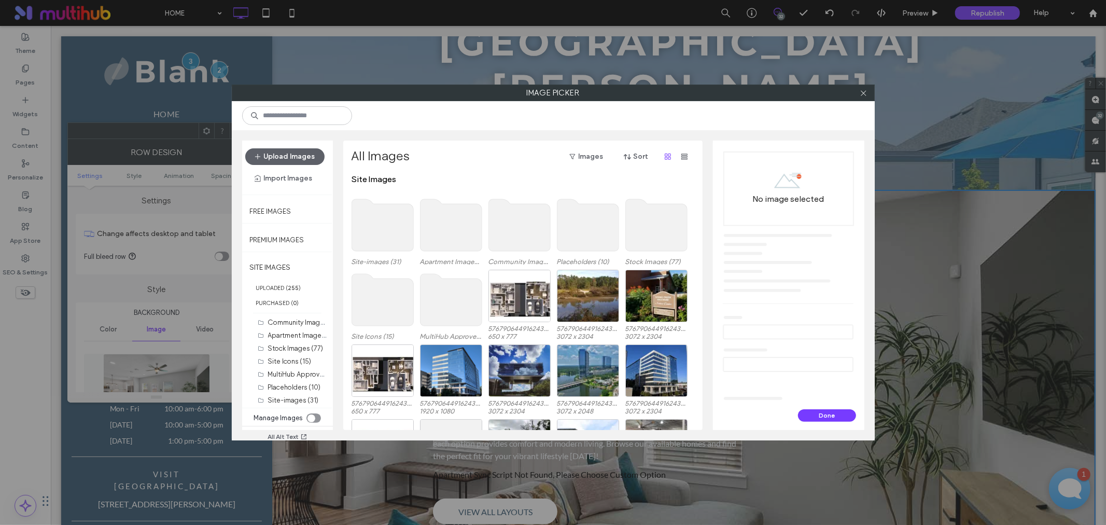
click at [374, 207] on use at bounding box center [382, 225] width 62 height 52
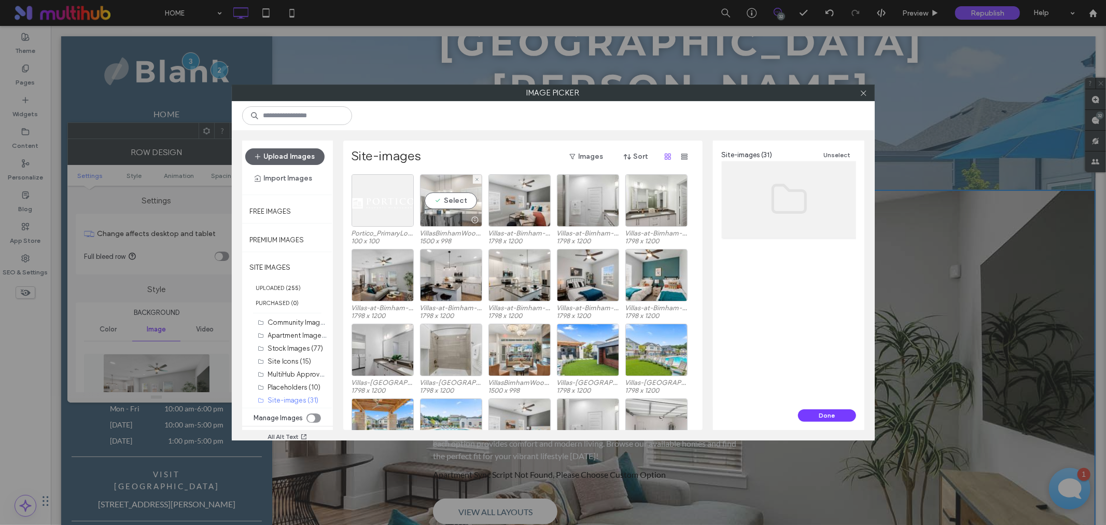
click at [457, 200] on div "Select" at bounding box center [451, 200] width 62 height 52
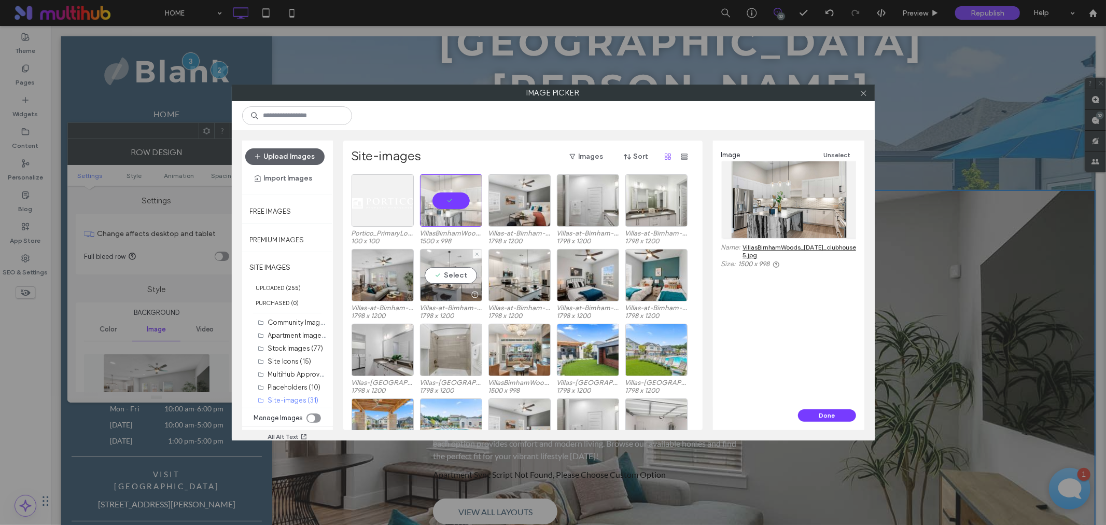
click at [437, 269] on div "Select" at bounding box center [451, 275] width 62 height 52
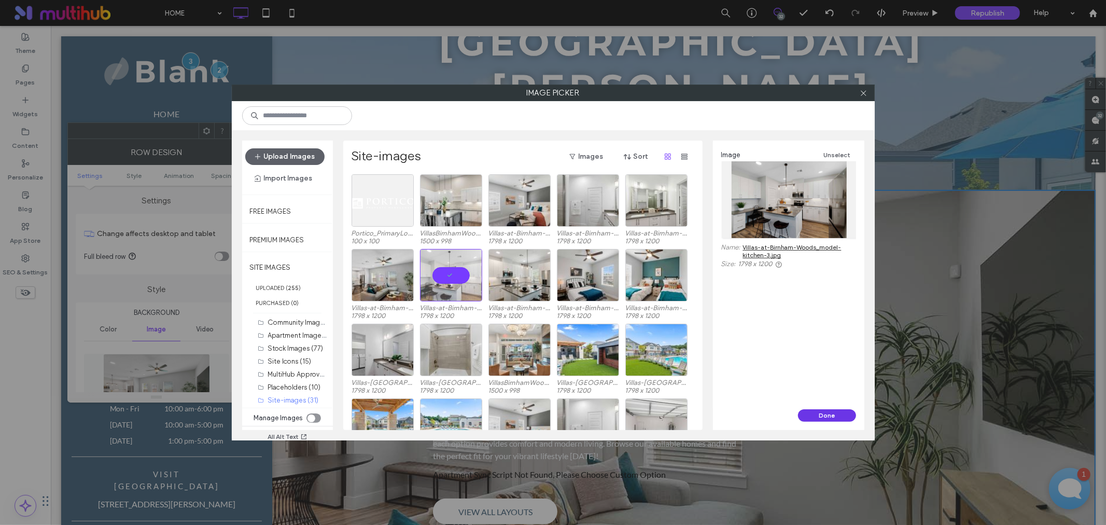
click at [828, 412] on button "Done" at bounding box center [827, 415] width 58 height 12
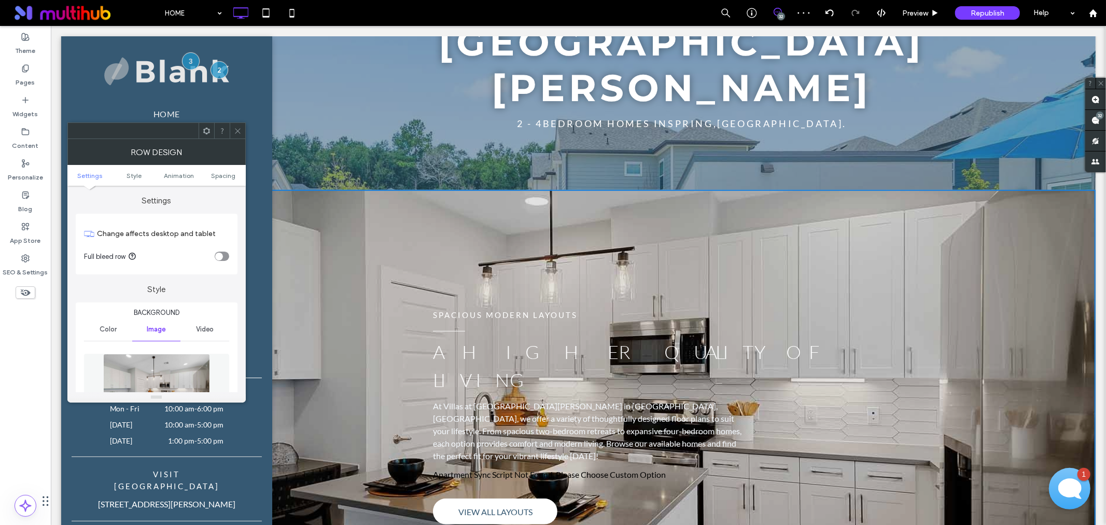
click at [166, 372] on img at bounding box center [156, 390] width 107 height 72
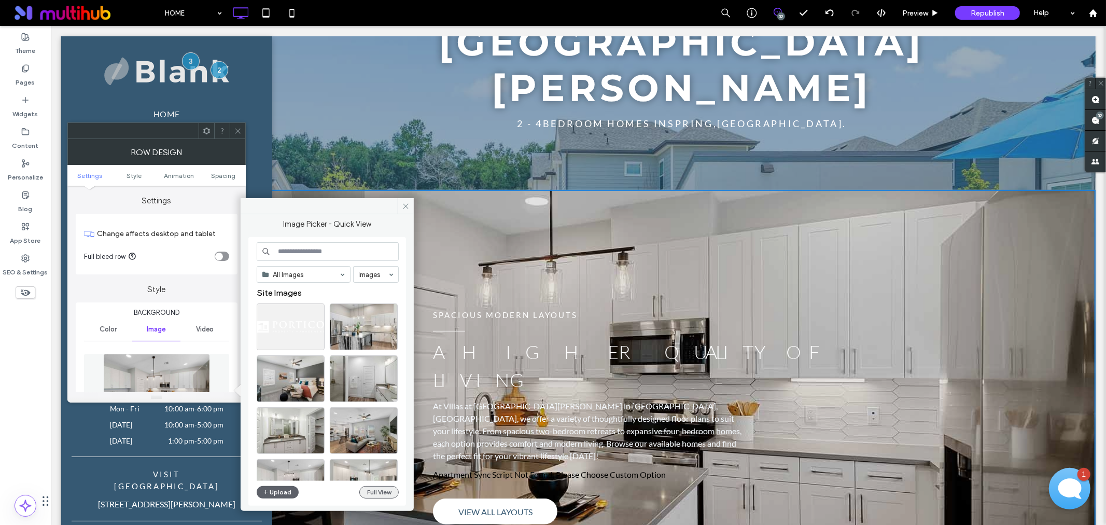
click at [390, 491] on button "Full View" at bounding box center [378, 492] width 39 height 12
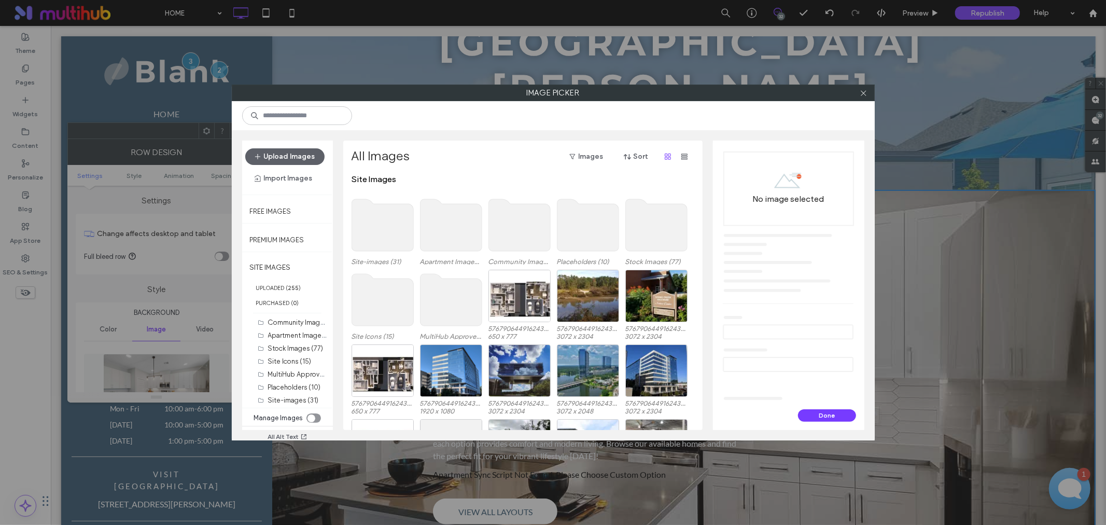
click at [364, 227] on use at bounding box center [382, 225] width 62 height 52
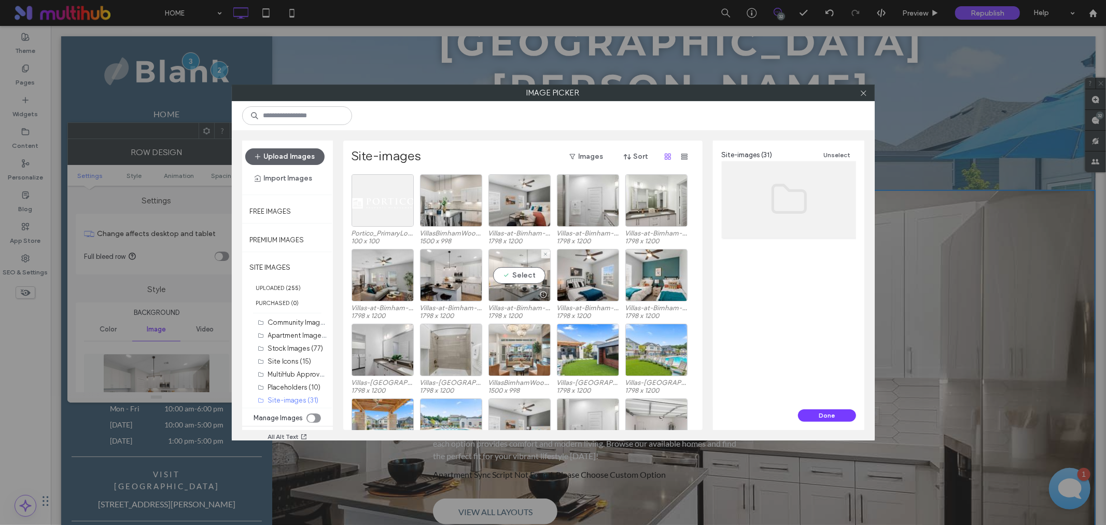
click at [513, 270] on div "Select" at bounding box center [519, 275] width 62 height 52
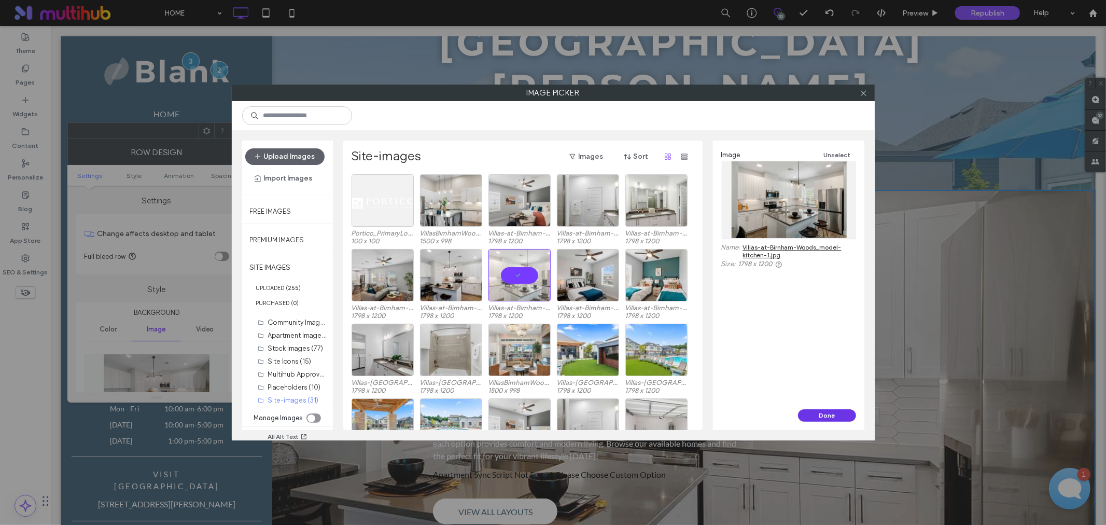
click at [807, 412] on button "Done" at bounding box center [827, 415] width 58 height 12
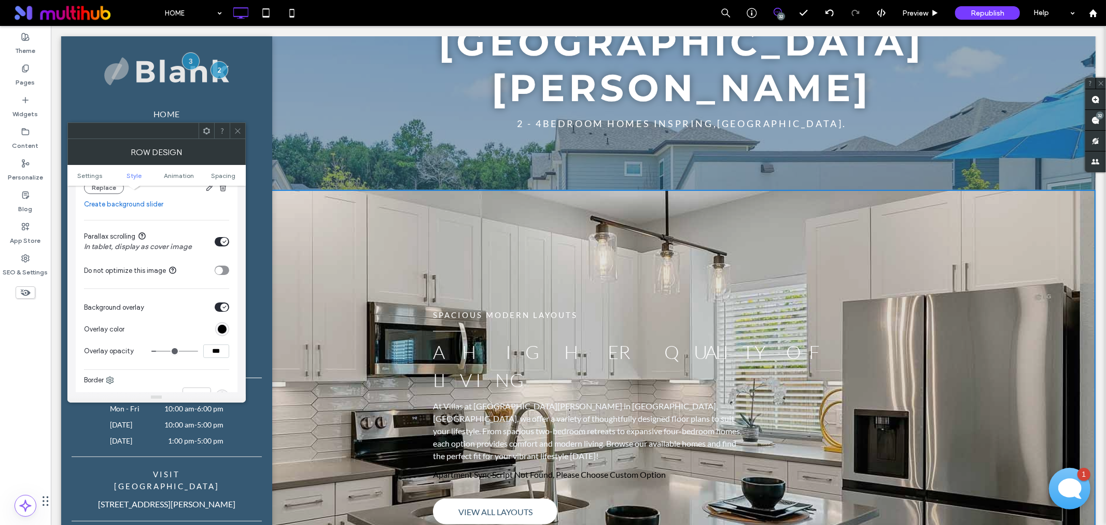
drag, startPoint x: 218, startPoint y: 351, endPoint x: 164, endPoint y: 332, distance: 57.2
click at [168, 340] on section "Overlay opacity ***" at bounding box center [156, 351] width 145 height 26
type input "***"
type input "**"
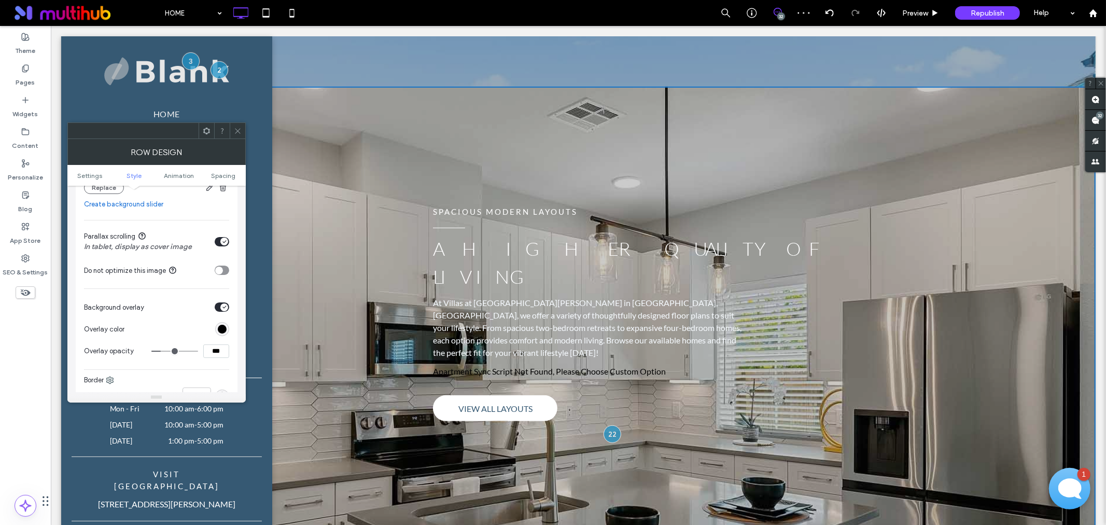
scroll to position [460, 0]
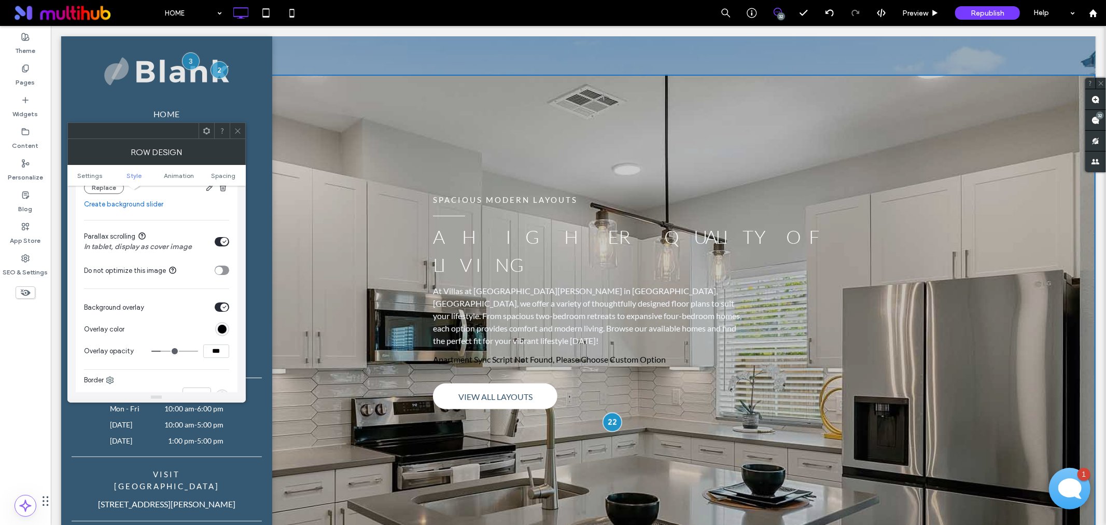
click at [606, 412] on div at bounding box center [611, 421] width 19 height 19
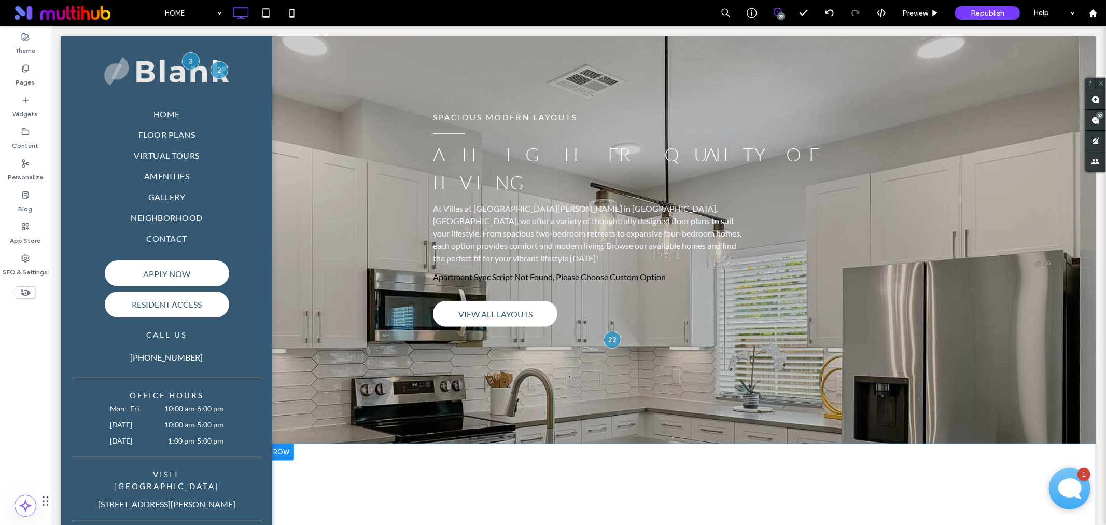
scroll to position [518, 0]
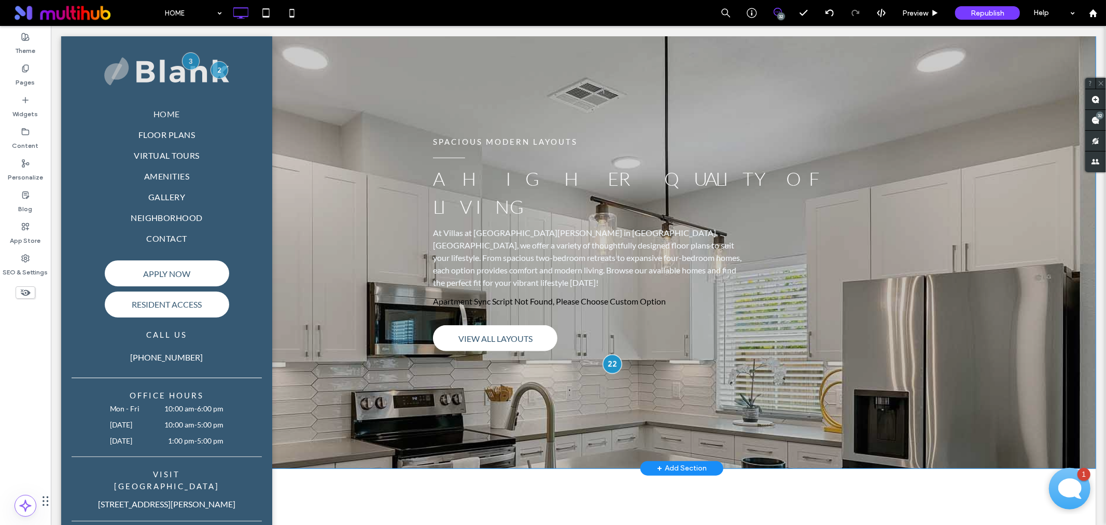
click at [603, 354] on div at bounding box center [611, 363] width 19 height 19
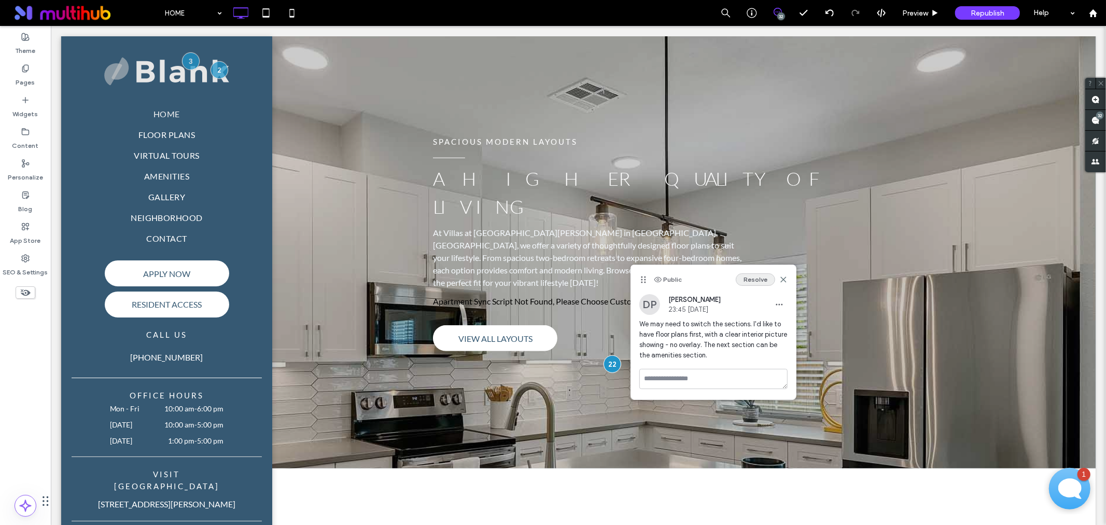
click at [768, 281] on button "Resolve" at bounding box center [755, 279] width 39 height 12
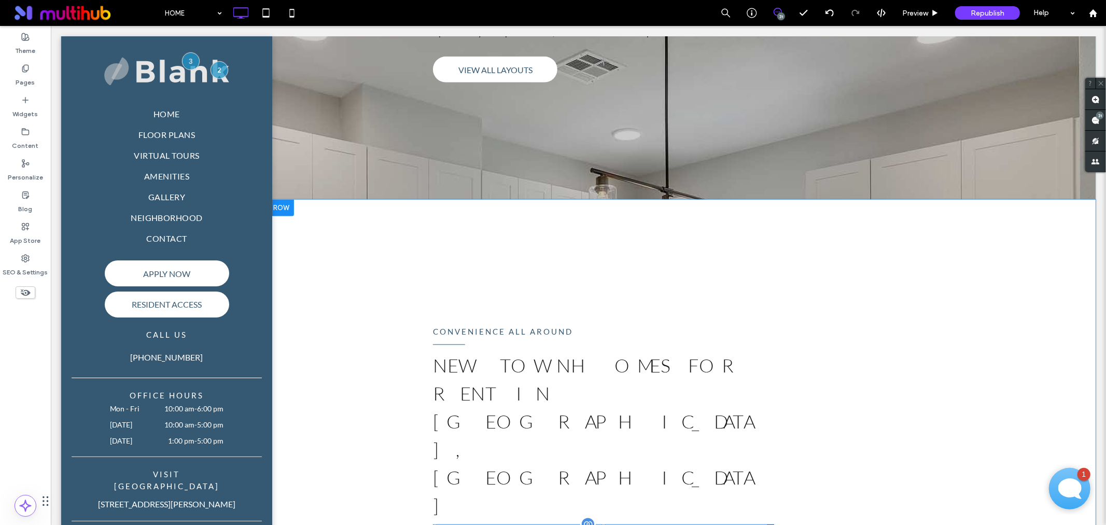
scroll to position [979, 0]
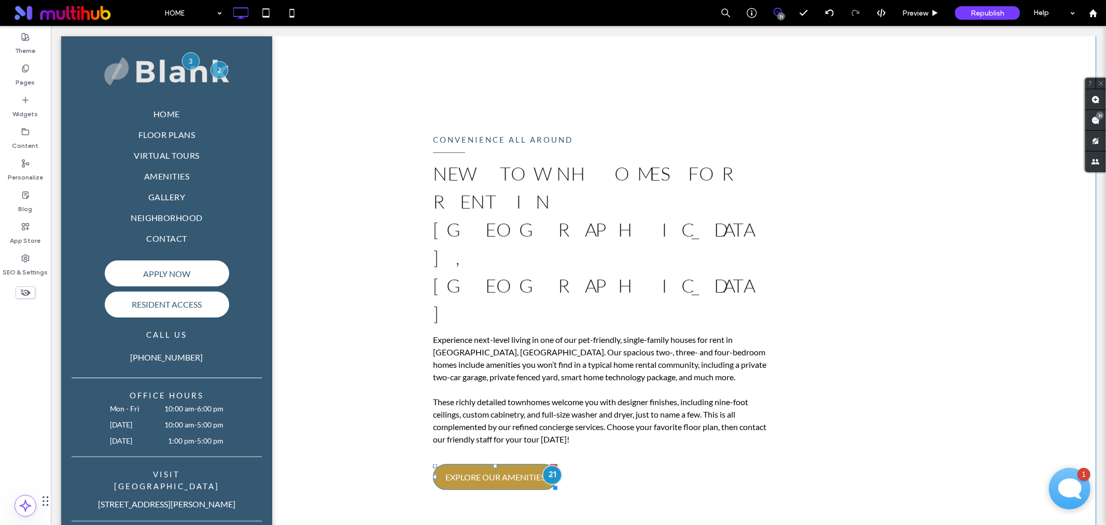
click at [544, 464] on div at bounding box center [551, 473] width 19 height 19
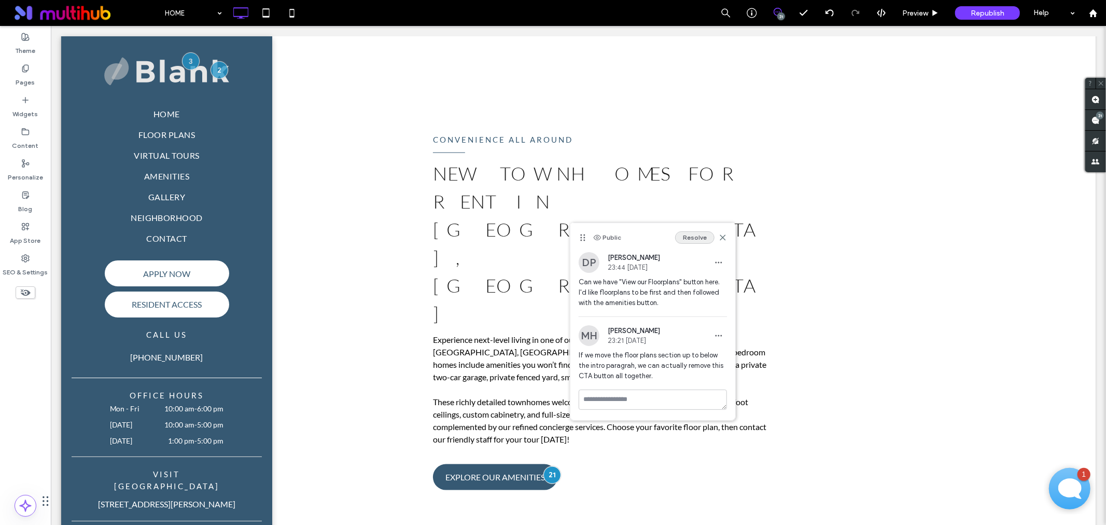
click at [698, 241] on button "Resolve" at bounding box center [694, 237] width 39 height 12
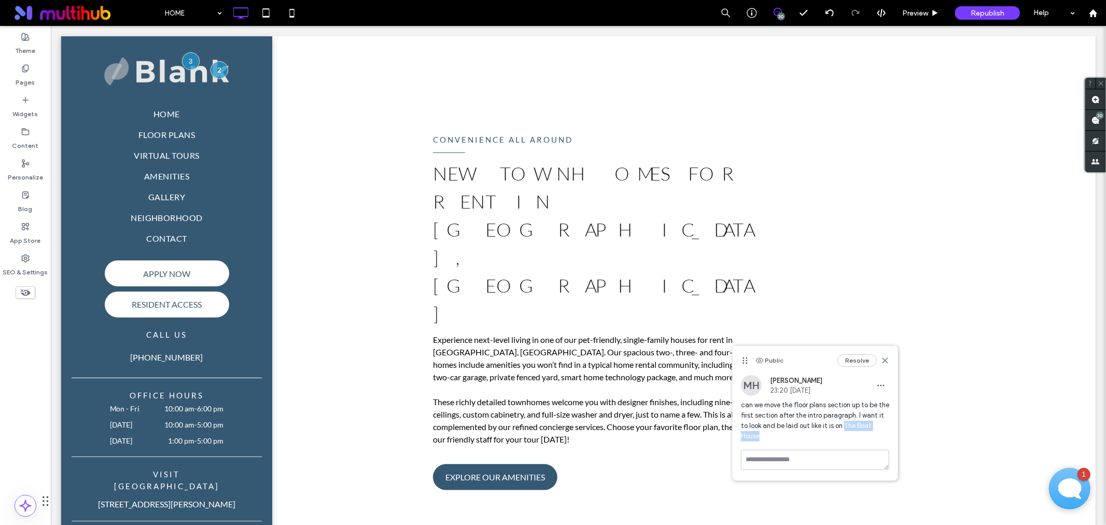
drag, startPoint x: 836, startPoint y: 427, endPoint x: 883, endPoint y: 431, distance: 47.4
click at [883, 431] on span "can we move the floor plans section up to be the first section after the intro …" at bounding box center [815, 420] width 148 height 41
copy span "The Boat House"
click at [854, 357] on button "Resolve" at bounding box center [856, 360] width 39 height 12
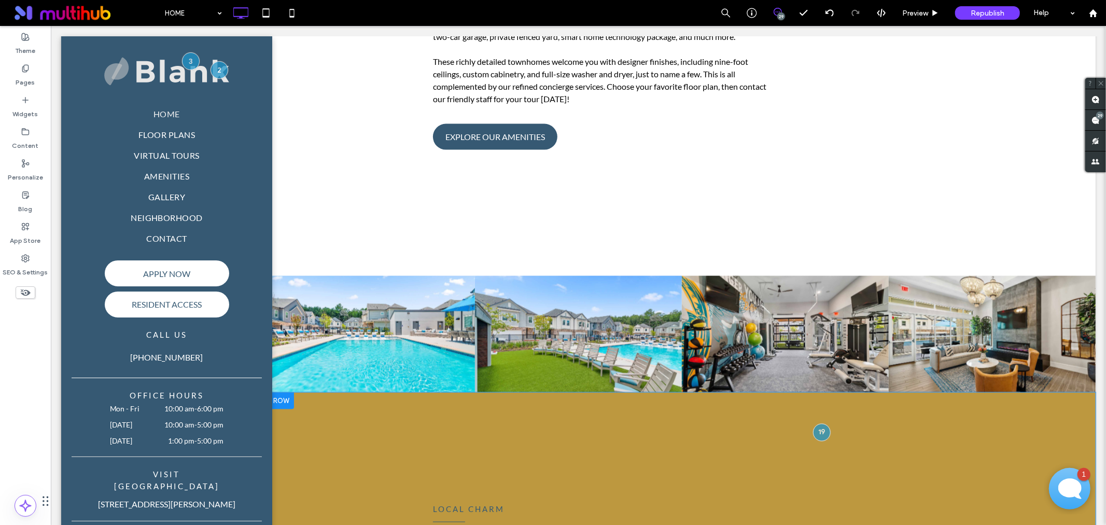
scroll to position [1324, 0]
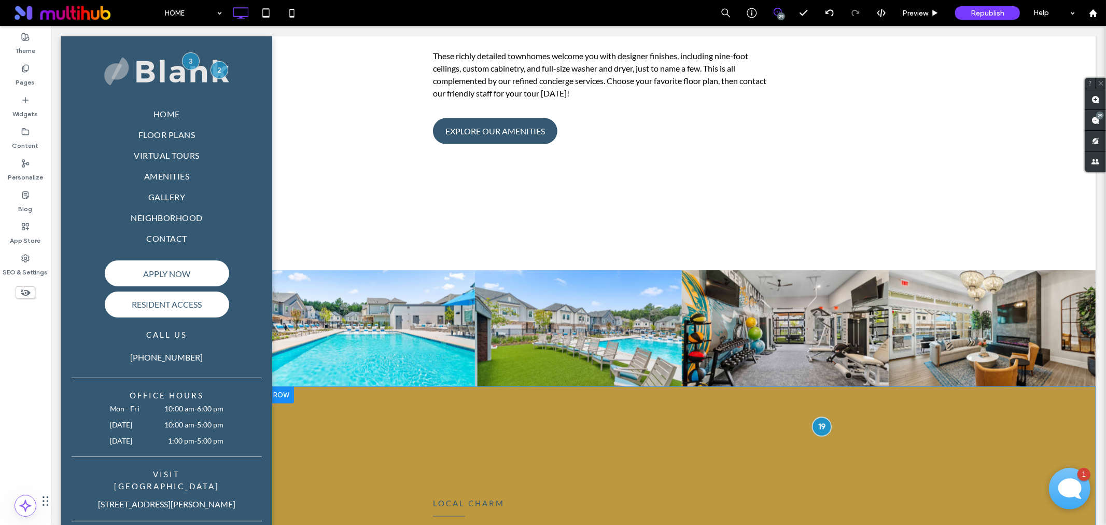
click at [821, 416] on div at bounding box center [820, 425] width 19 height 19
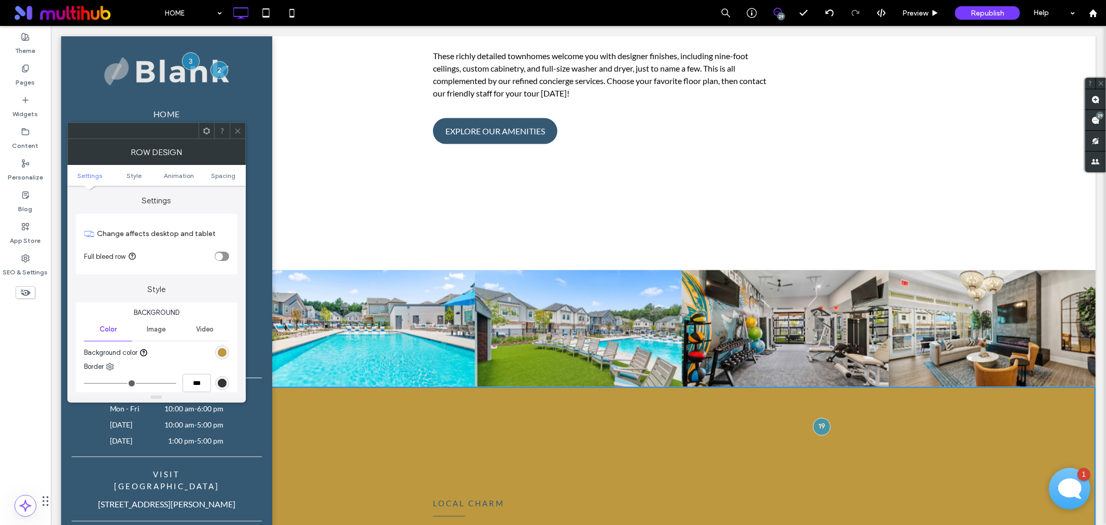
click at [221, 350] on div "rgb(189, 152, 63)" at bounding box center [222, 352] width 9 height 9
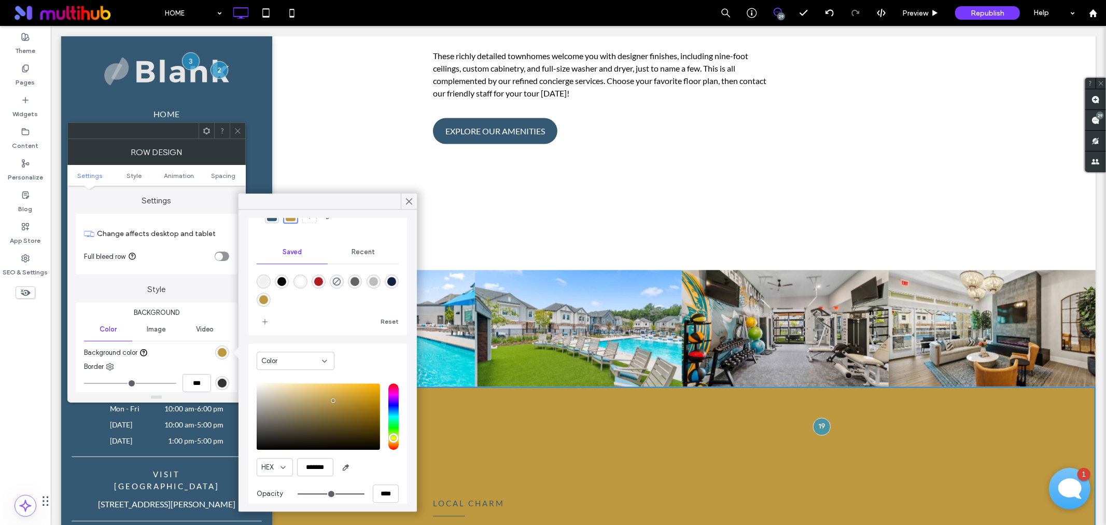
scroll to position [64, 0]
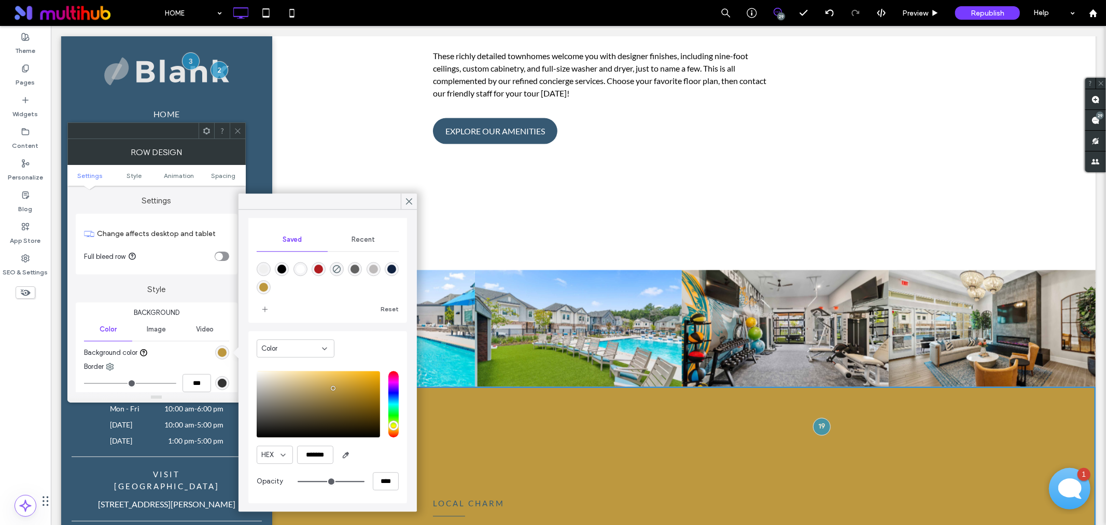
click at [314, 444] on div "HEX ******* Opacity ****" at bounding box center [328, 431] width 142 height 132
click at [319, 449] on input "*******" at bounding box center [315, 454] width 36 height 18
paste input "color picker textbox"
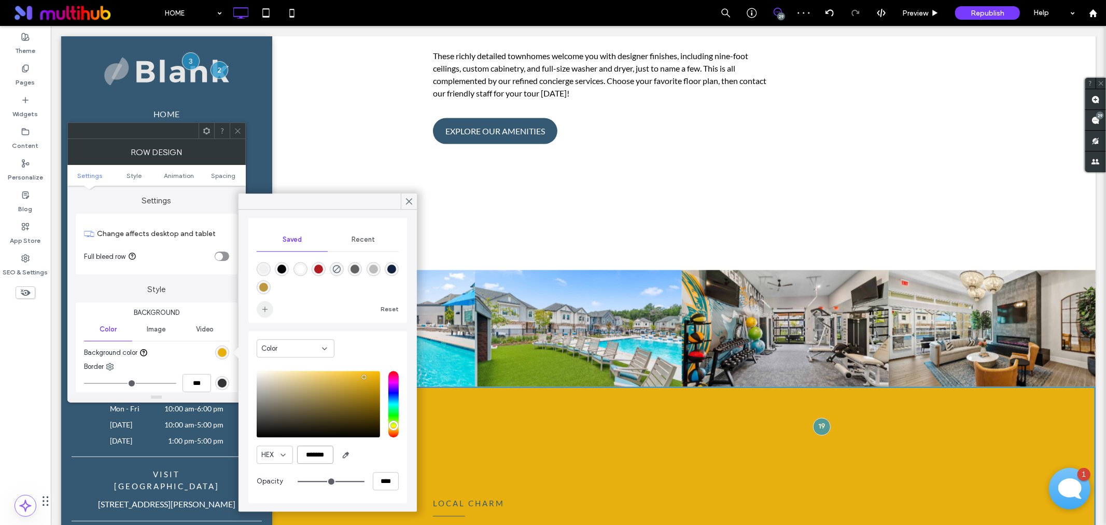
type input "*******"
click at [264, 307] on icon "add color" at bounding box center [265, 309] width 8 height 8
drag, startPoint x: 356, startPoint y: 167, endPoint x: 408, endPoint y: 194, distance: 58.4
click at [408, 194] on span at bounding box center [408, 201] width 9 height 16
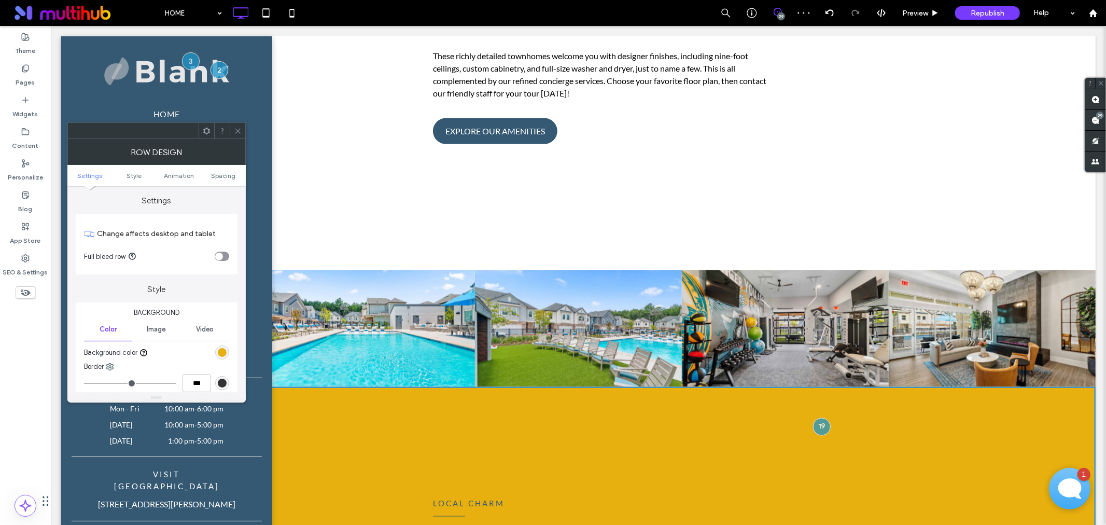
click at [241, 130] on icon at bounding box center [238, 131] width 8 height 8
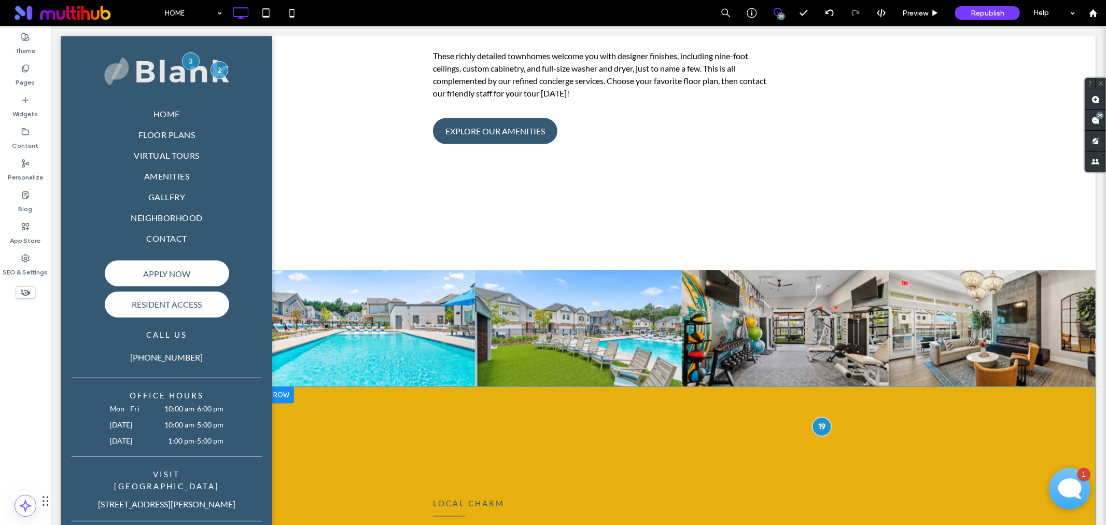
click at [817, 416] on div at bounding box center [820, 425] width 19 height 19
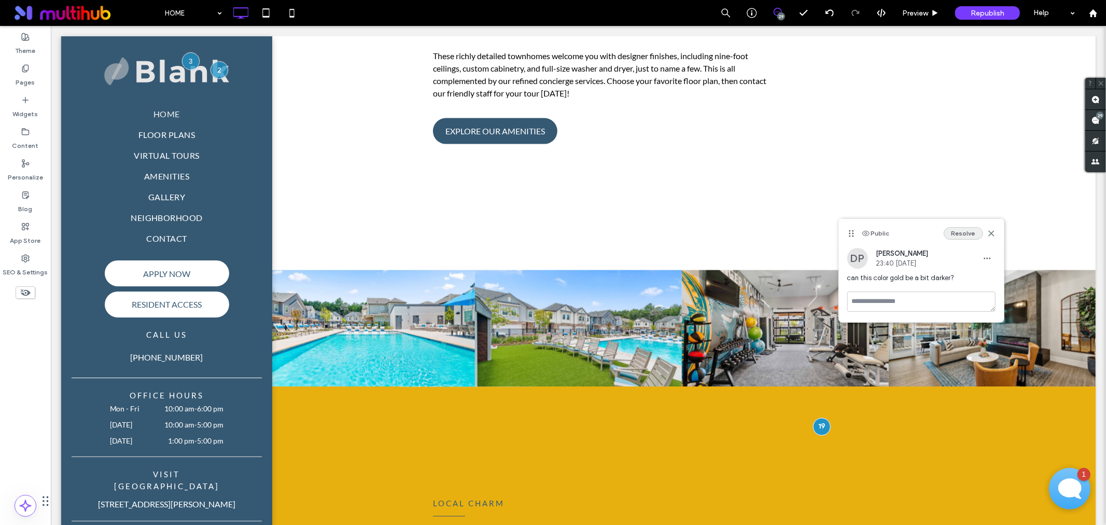
click at [963, 234] on button "Resolve" at bounding box center [962, 233] width 39 height 12
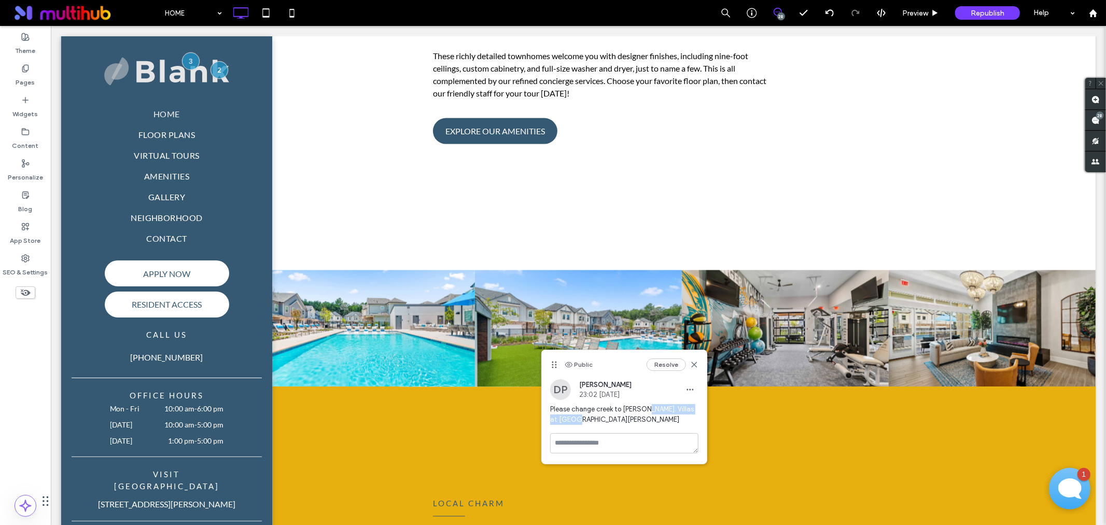
drag, startPoint x: 647, startPoint y: 411, endPoint x: 617, endPoint y: 422, distance: 31.7
click at [617, 422] on span "Please change creek to woods. Villas at Birnham Woods" at bounding box center [624, 414] width 148 height 21
copy span "Villas at [GEOGRAPHIC_DATA][PERSON_NAME]"
click at [665, 363] on button "Resolve" at bounding box center [665, 364] width 39 height 12
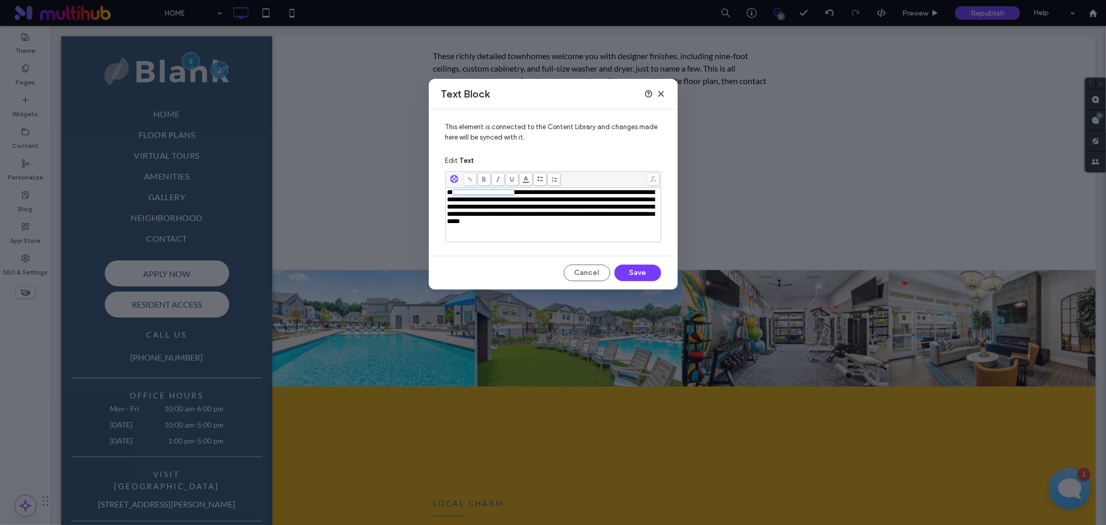
drag, startPoint x: 455, startPoint y: 192, endPoint x: 526, endPoint y: 188, distance: 71.7
click at [526, 189] on span "**********" at bounding box center [550, 207] width 207 height 36
paste div "Rich Text Editor"
click at [454, 191] on span "**********" at bounding box center [550, 207] width 207 height 36
click at [631, 273] on button "Save" at bounding box center [637, 272] width 47 height 17
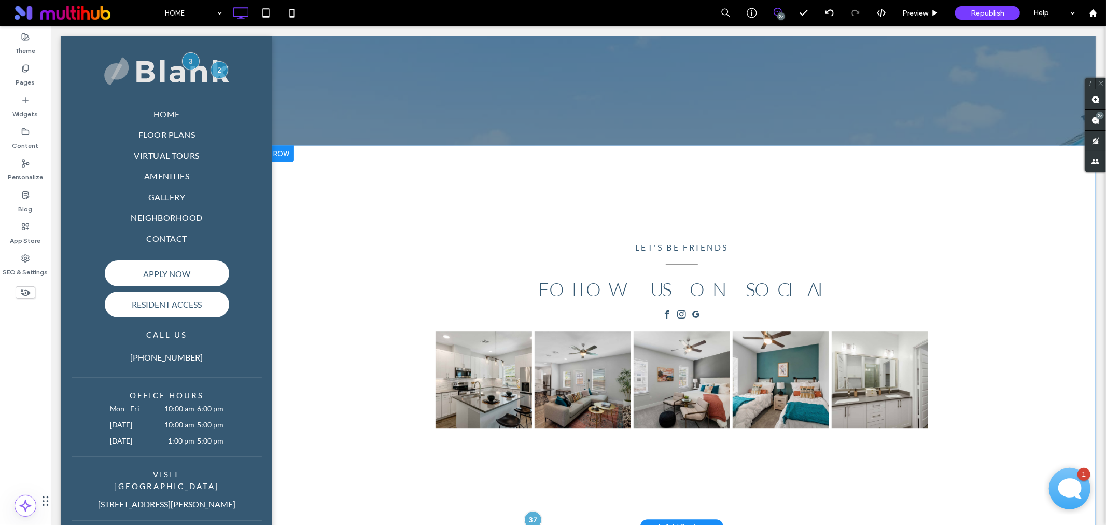
scroll to position [2407, 0]
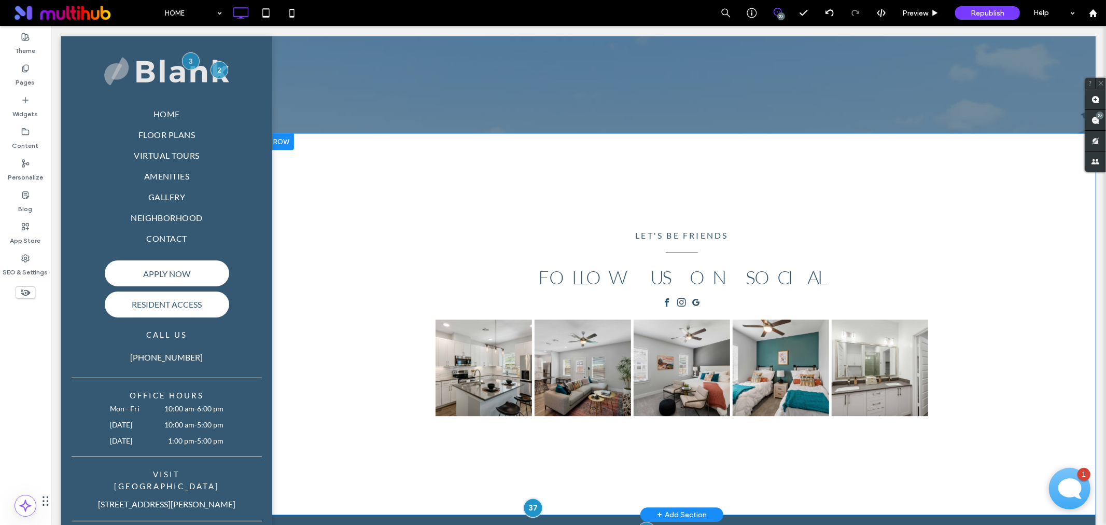
click at [524, 498] on div at bounding box center [532, 507] width 19 height 19
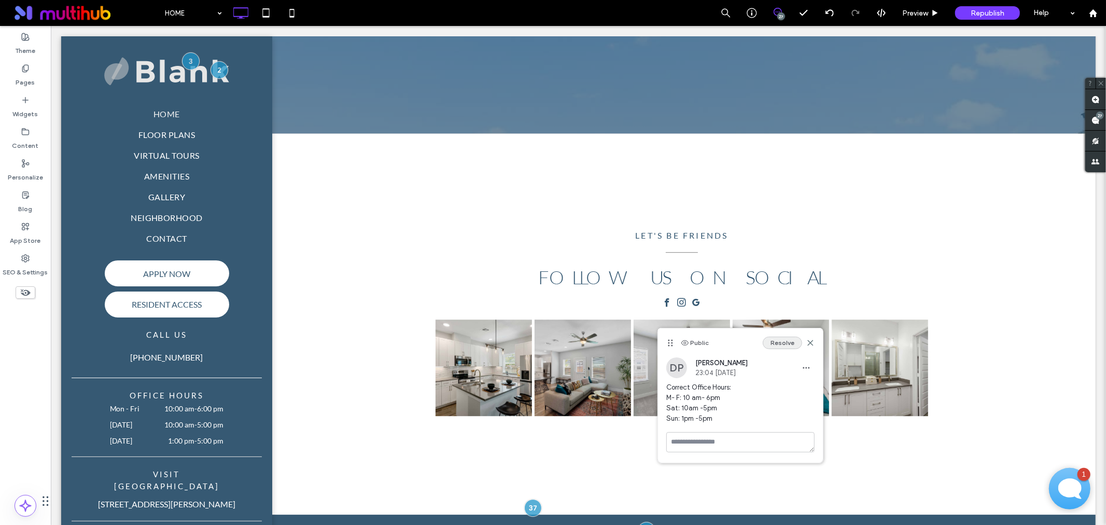
click at [784, 342] on button "Resolve" at bounding box center [782, 342] width 39 height 12
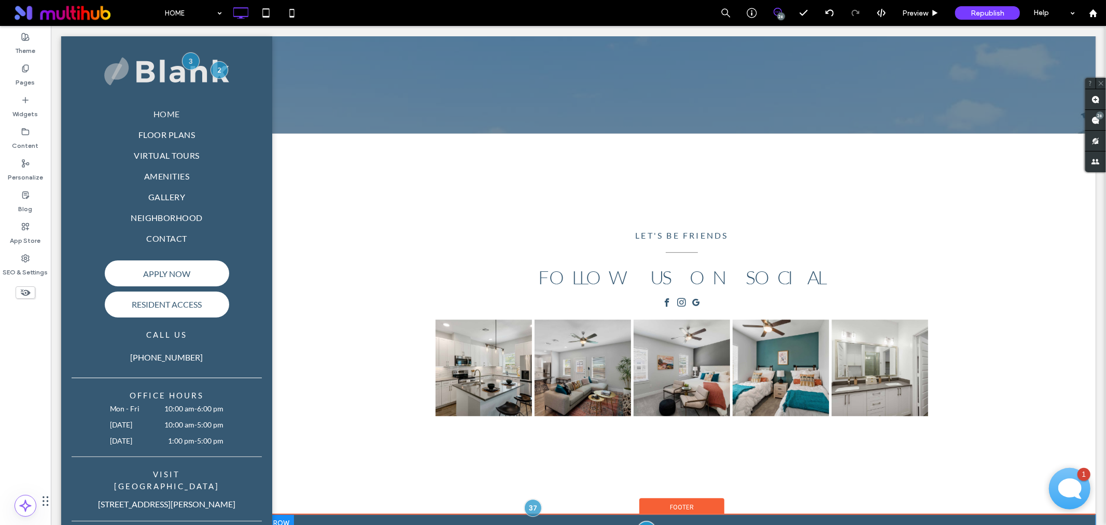
click at [637, 520] on div at bounding box center [646, 529] width 19 height 19
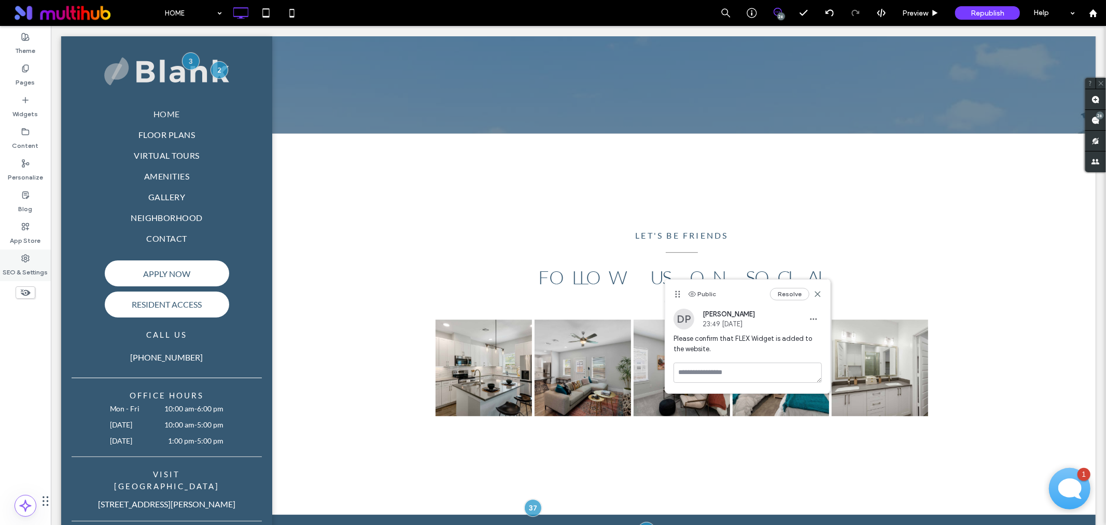
click at [17, 256] on div "SEO & Settings" at bounding box center [25, 265] width 51 height 32
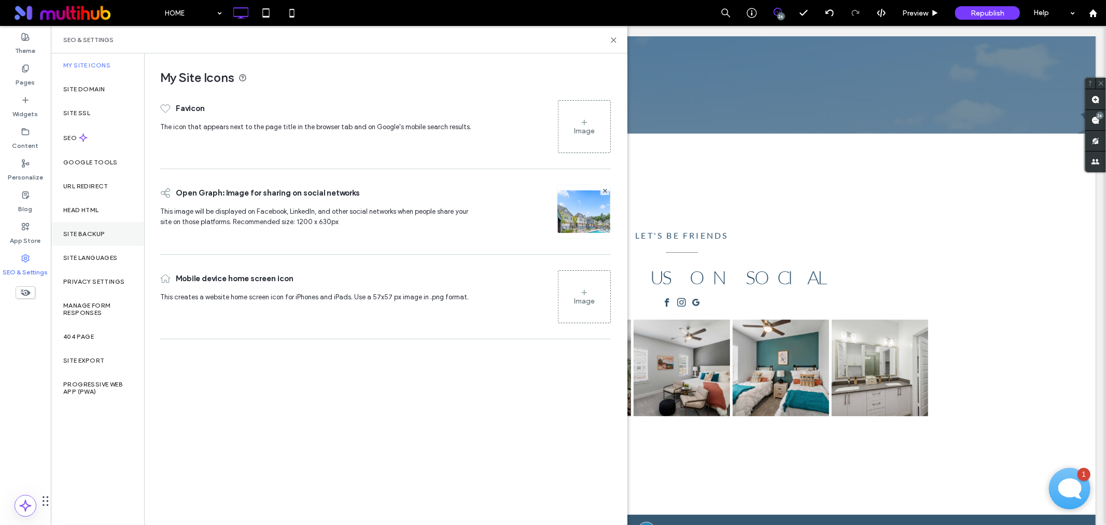
click at [83, 231] on label "Site Backup" at bounding box center [83, 233] width 41 height 7
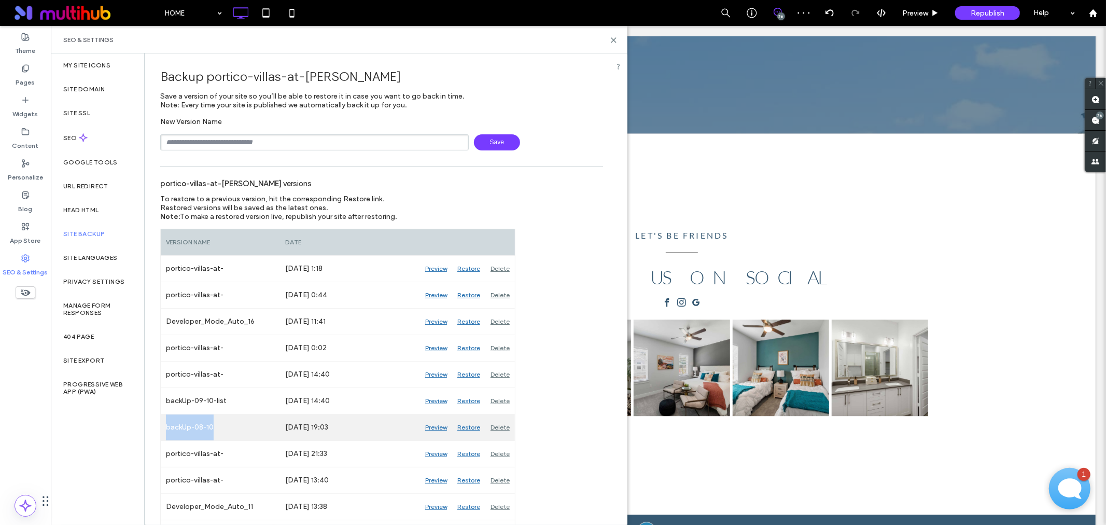
drag, startPoint x: 221, startPoint y: 426, endPoint x: 164, endPoint y: 428, distance: 57.0
click at [164, 428] on div "backUp-08-10" at bounding box center [220, 427] width 119 height 26
copy div "backUp-08-10"
click at [223, 146] on input "text" at bounding box center [314, 142] width 308 height 16
paste input "**********"
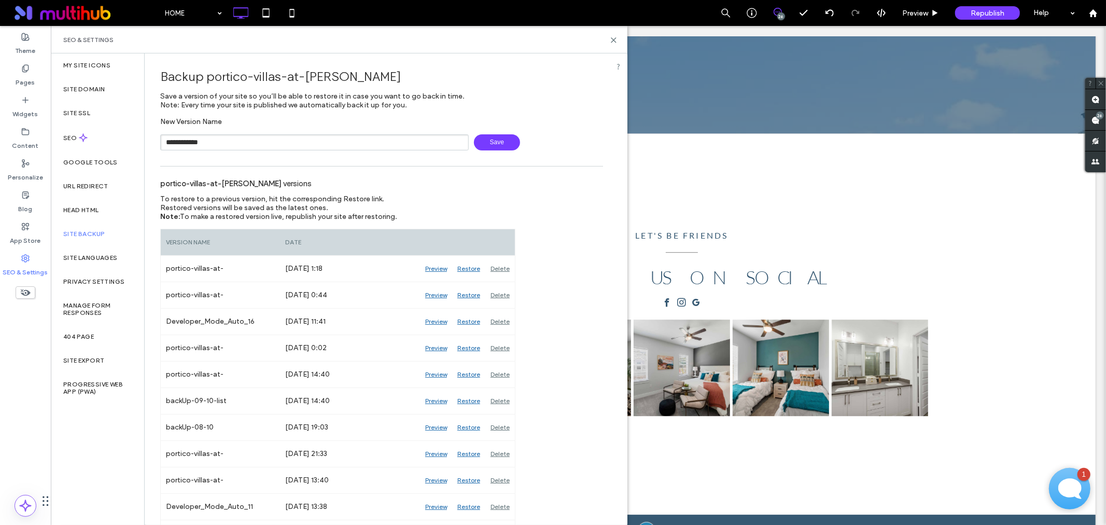
drag, startPoint x: 196, startPoint y: 142, endPoint x: 204, endPoint y: 144, distance: 8.0
click at [204, 144] on input "**********" at bounding box center [314, 142] width 308 height 16
drag, startPoint x: 209, startPoint y: 143, endPoint x: 224, endPoint y: 144, distance: 15.1
click at [224, 144] on input "**********" at bounding box center [314, 142] width 308 height 16
type input "**********"
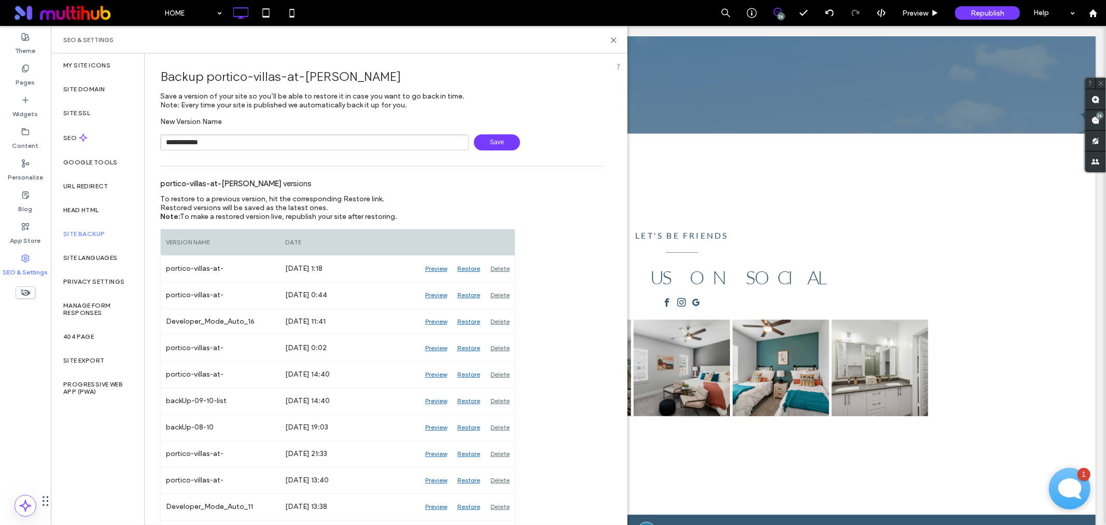
click at [497, 137] on span "Save" at bounding box center [497, 142] width 46 height 16
drag, startPoint x: 612, startPoint y: 37, endPoint x: 562, endPoint y: 11, distance: 56.1
click at [613, 37] on icon at bounding box center [614, 40] width 8 height 8
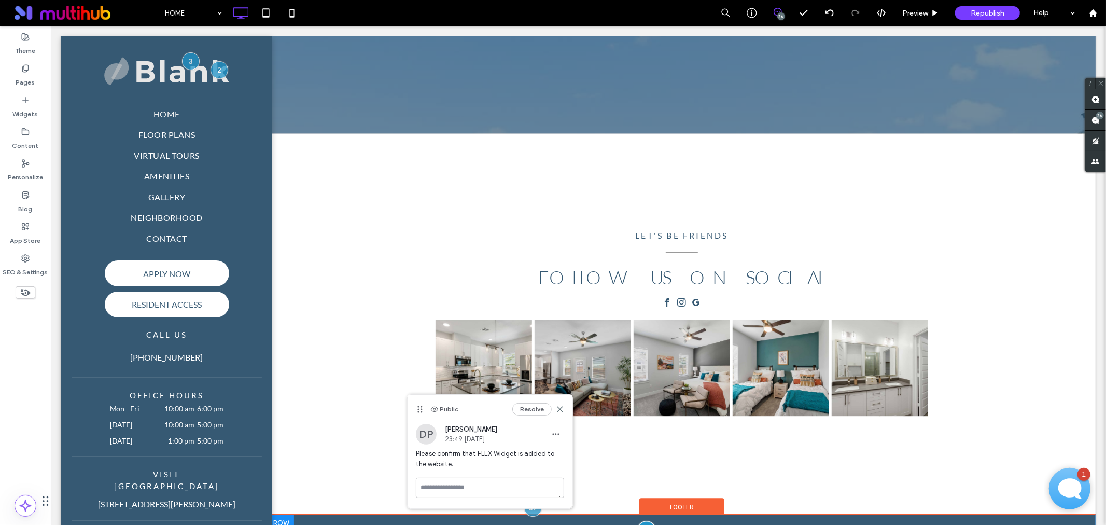
click at [638, 520] on div at bounding box center [646, 529] width 19 height 19
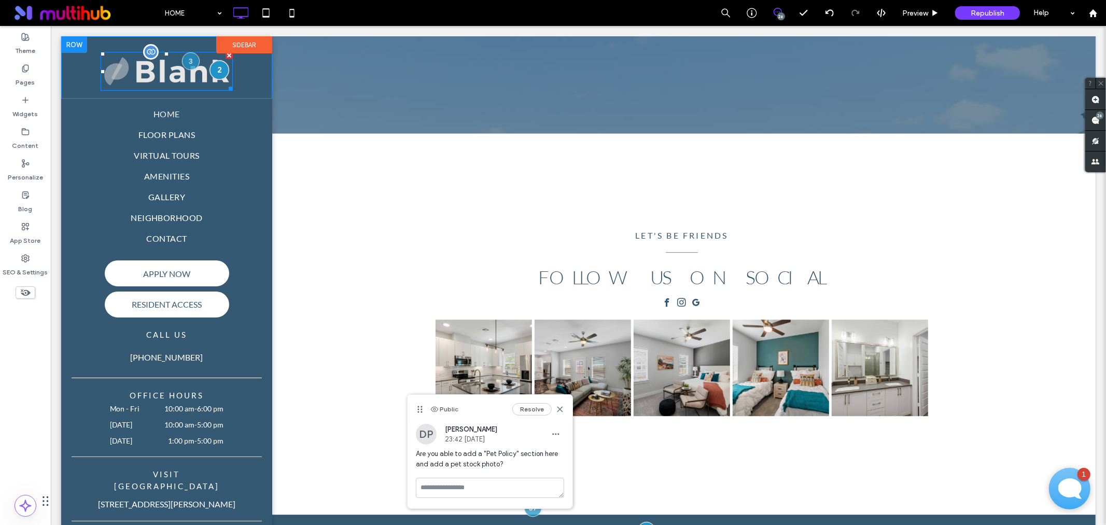
click at [215, 67] on div at bounding box center [218, 69] width 19 height 19
click at [215, 75] on div at bounding box center [218, 69] width 19 height 19
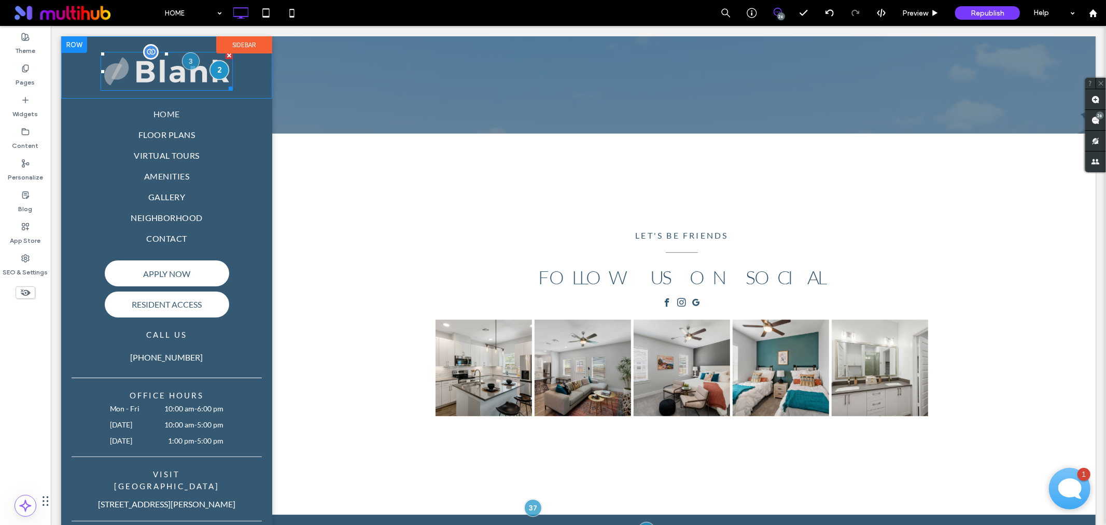
click at [215, 75] on div at bounding box center [218, 69] width 19 height 19
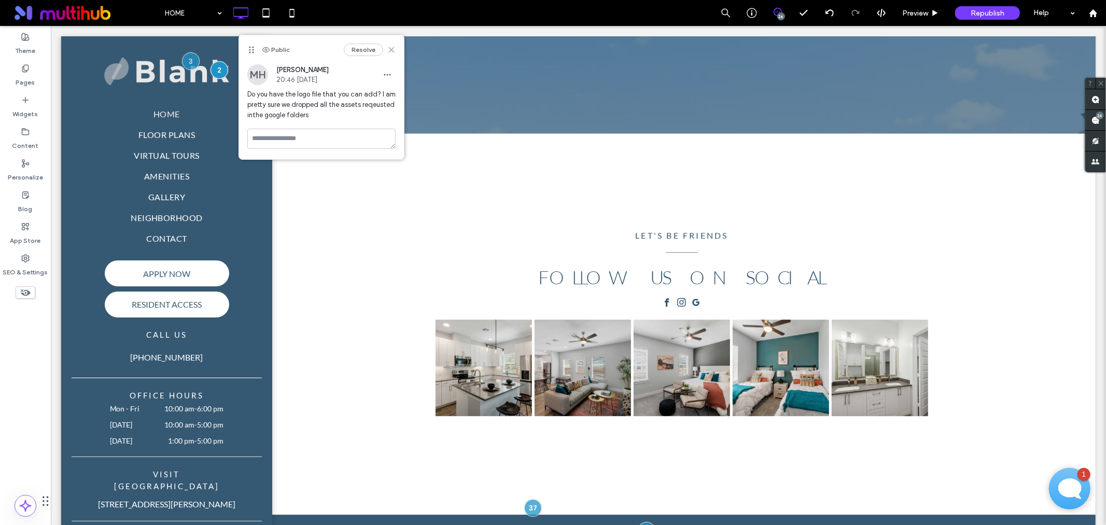
click at [394, 46] on icon at bounding box center [391, 50] width 8 height 8
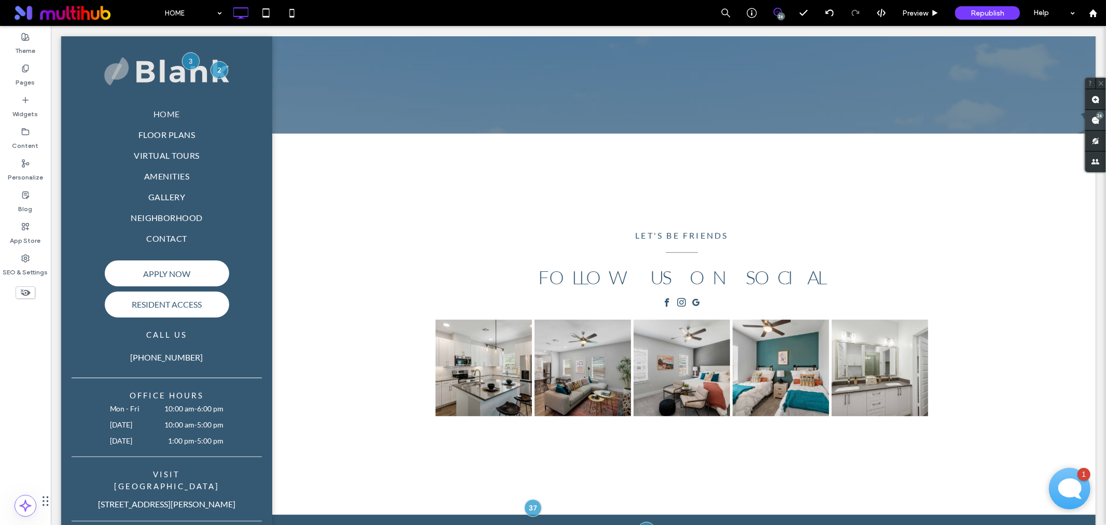
click at [1099, 120] on use at bounding box center [1095, 120] width 8 height 8
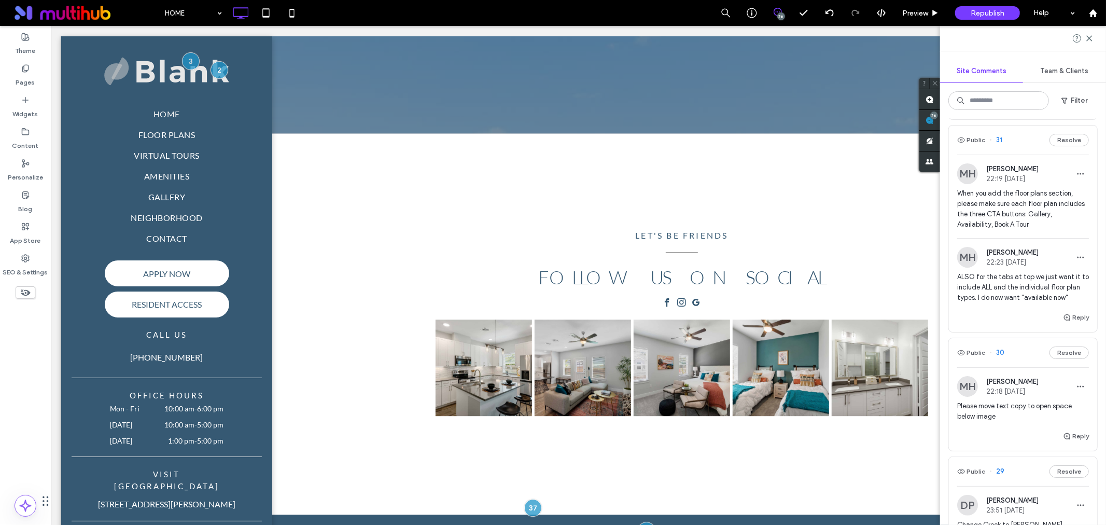
scroll to position [979, 0]
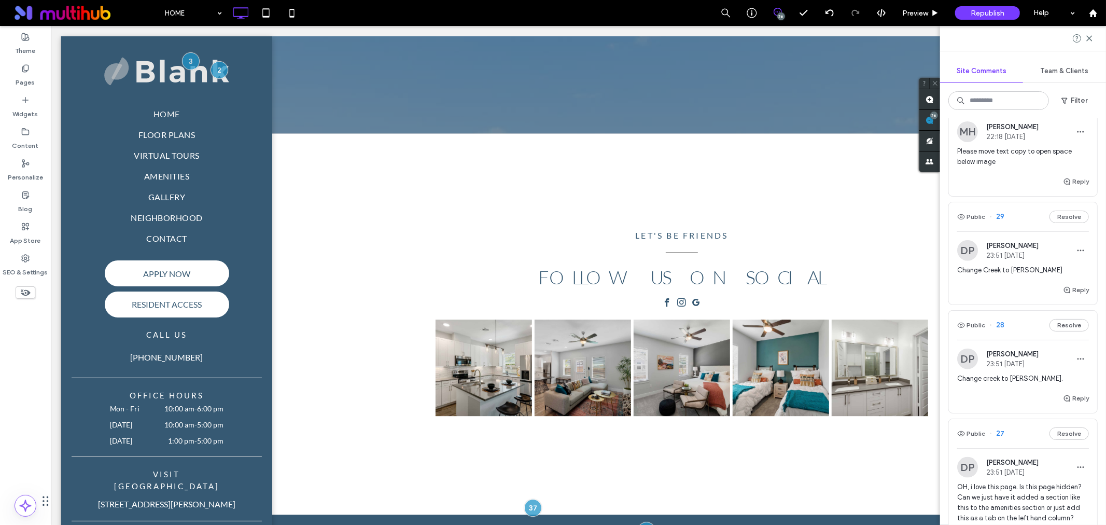
click at [975, 275] on span "Change Creek to woods" at bounding box center [1023, 270] width 132 height 10
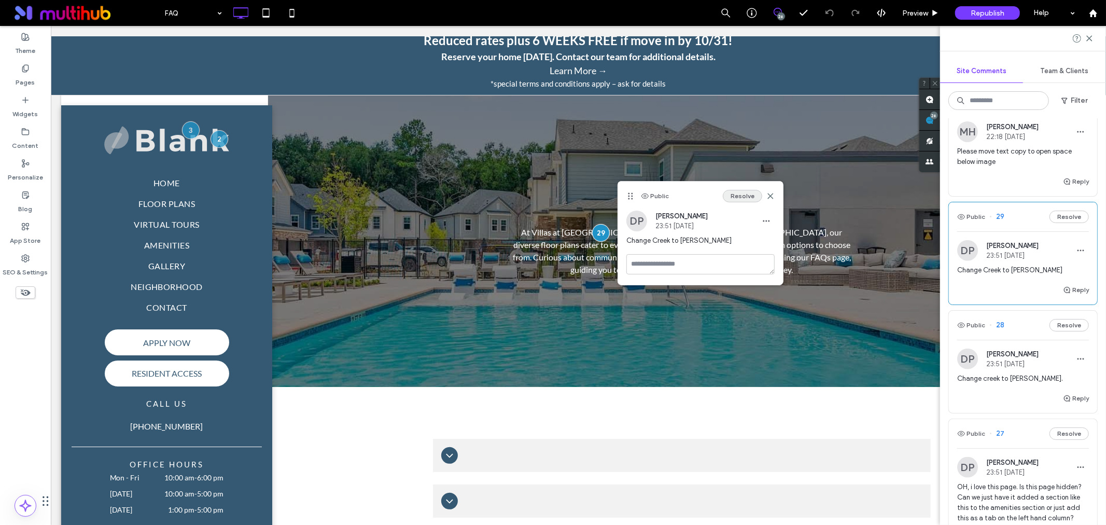
click at [748, 194] on button "Resolve" at bounding box center [742, 196] width 39 height 12
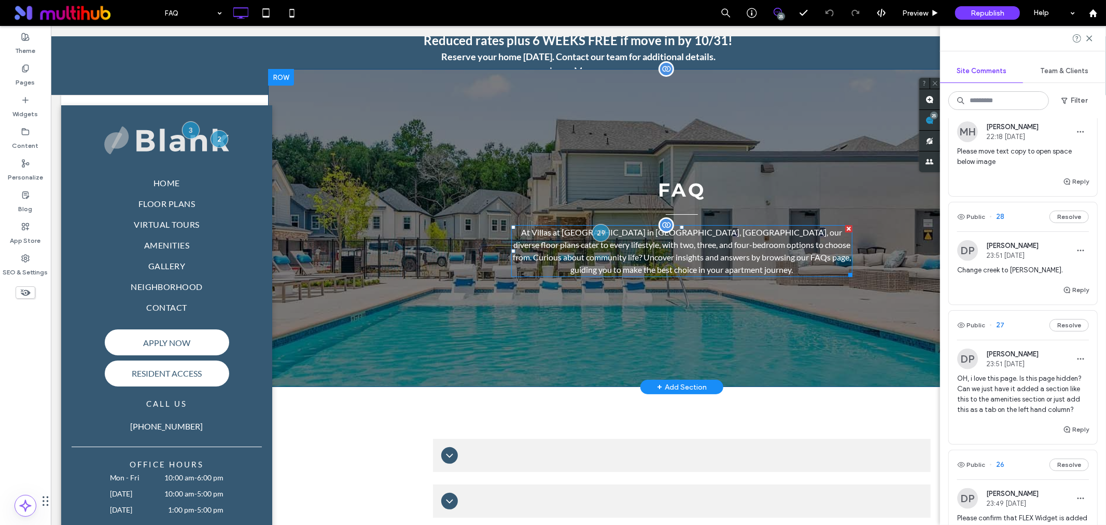
click at [541, 257] on p "At Villas at Birnham Creek in Spring, TX, our diverse floor plans cater to ever…" at bounding box center [681, 250] width 341 height 50
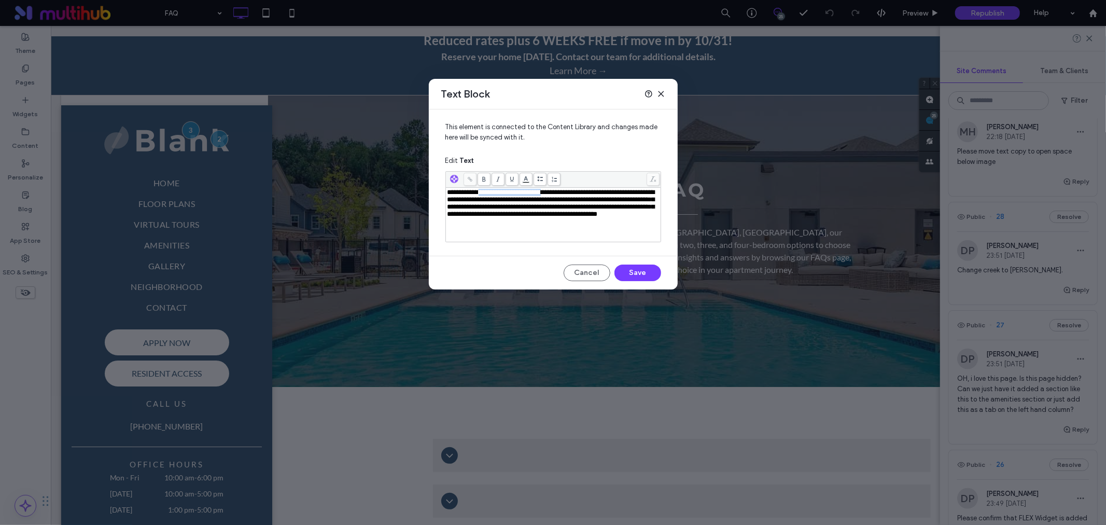
drag, startPoint x: 555, startPoint y: 192, endPoint x: 480, endPoint y: 185, distance: 76.1
click at [480, 185] on div "**********" at bounding box center [553, 206] width 216 height 71
click at [524, 194] on span "**********" at bounding box center [550, 203] width 207 height 29
click at [526, 194] on span "**********" at bounding box center [550, 203] width 207 height 29
click at [641, 272] on button "Save" at bounding box center [637, 272] width 47 height 17
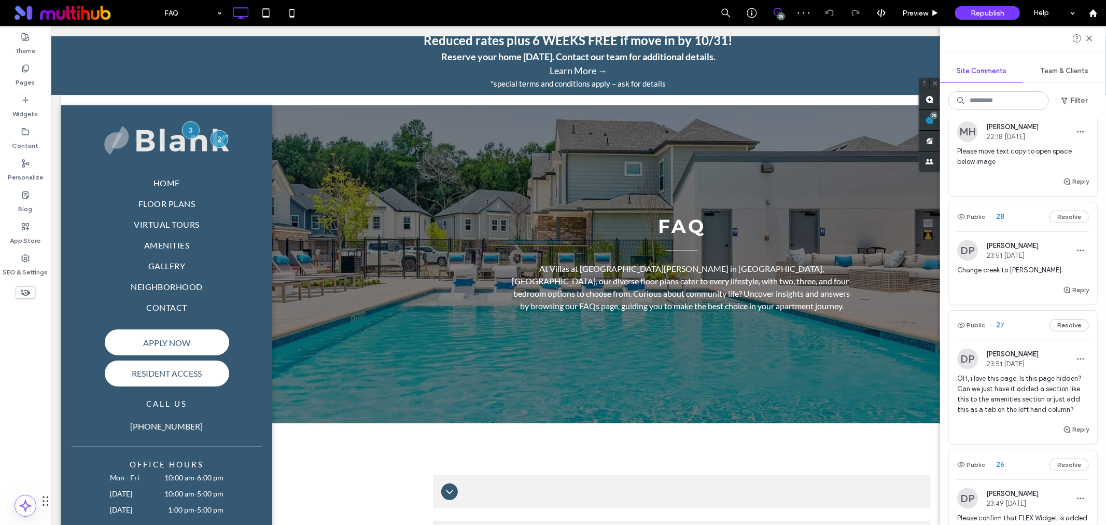
click at [1040, 284] on div "Change creek to woods." at bounding box center [1023, 274] width 132 height 19
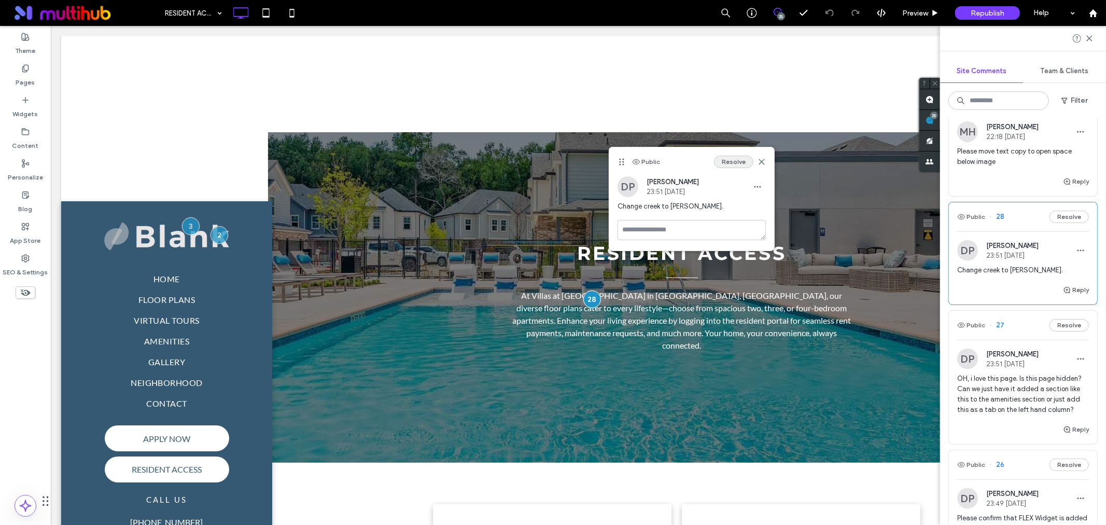
click at [722, 160] on button "Resolve" at bounding box center [733, 162] width 39 height 12
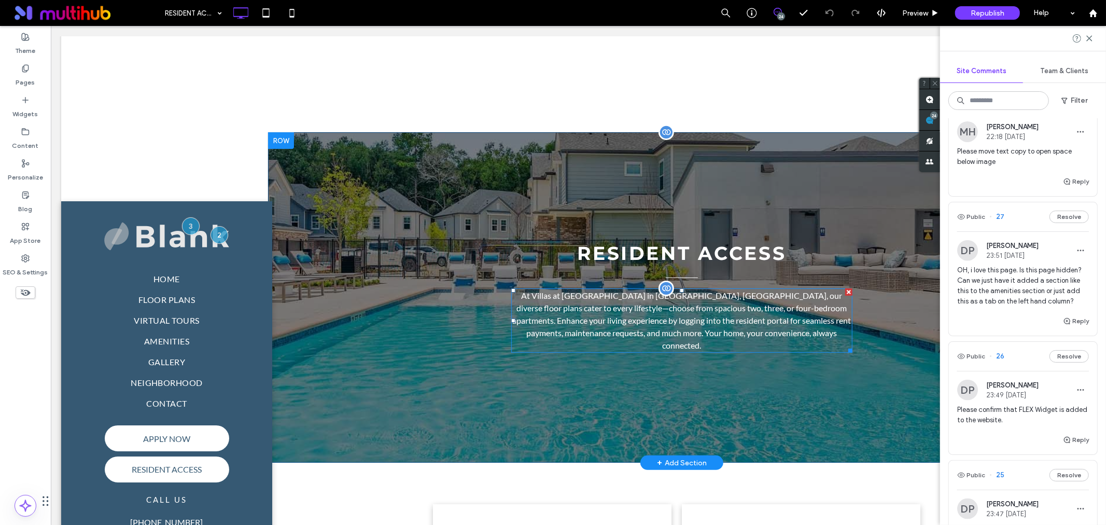
click at [661, 283] on div at bounding box center [666, 288] width 16 height 16
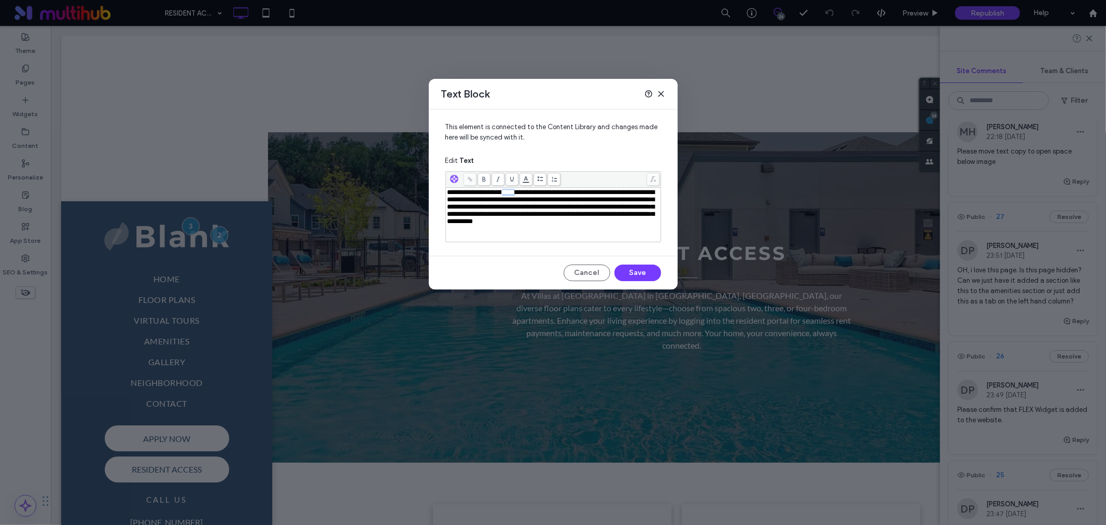
drag, startPoint x: 525, startPoint y: 194, endPoint x: 509, endPoint y: 193, distance: 16.6
click at [509, 193] on span "**********" at bounding box center [550, 207] width 207 height 36
click at [645, 275] on button "Save" at bounding box center [637, 272] width 47 height 17
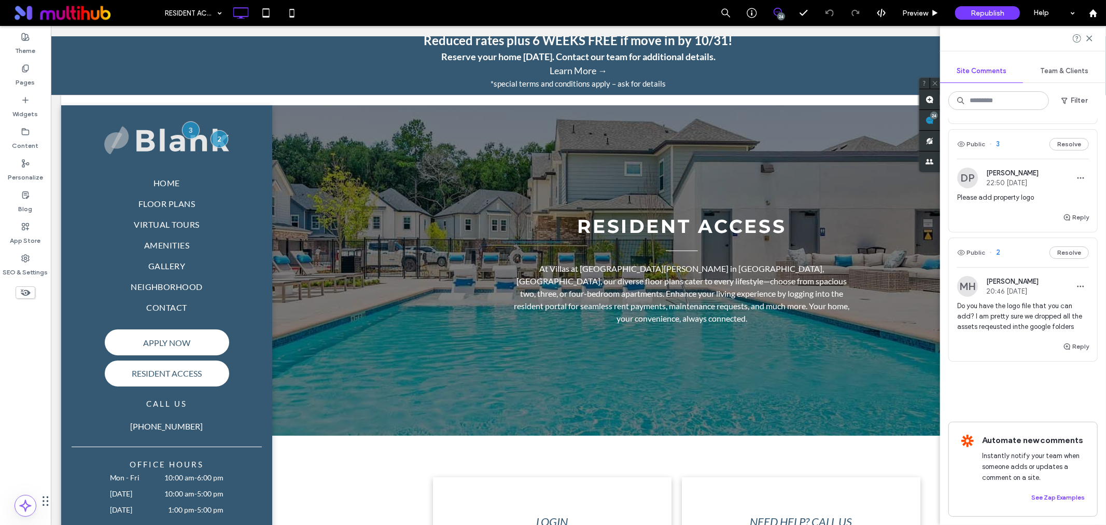
scroll to position [3405, 0]
click at [982, 94] on span "Change "Creek" to "[PERSON_NAME]"" at bounding box center [1023, 89] width 132 height 10
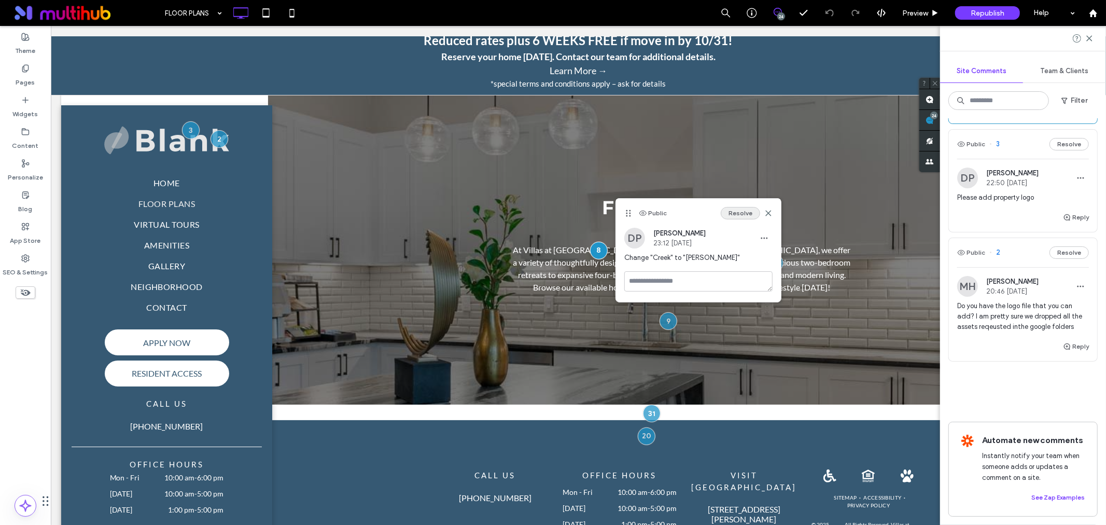
click at [740, 215] on button "Resolve" at bounding box center [740, 213] width 39 height 12
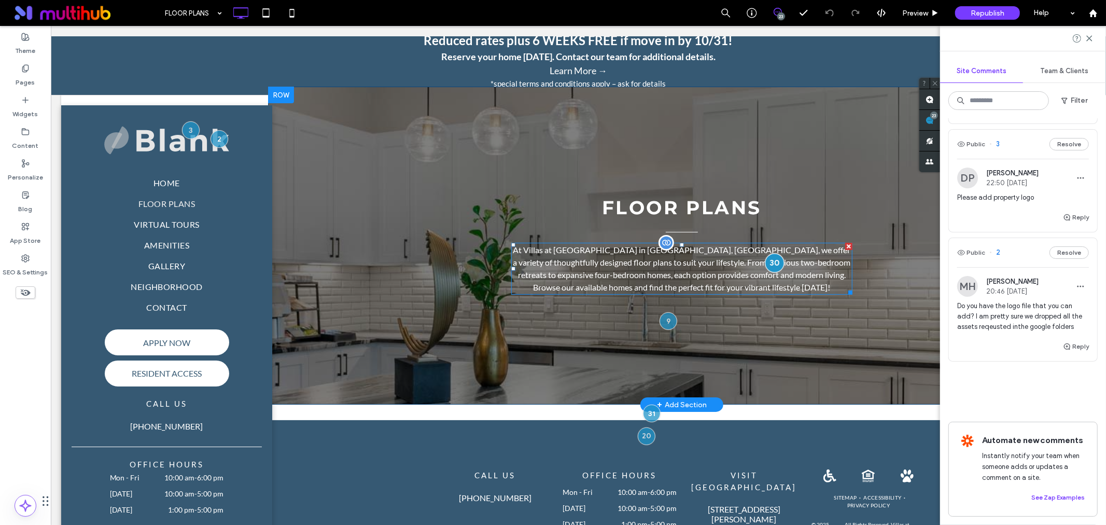
click at [773, 262] on div at bounding box center [773, 261] width 19 height 19
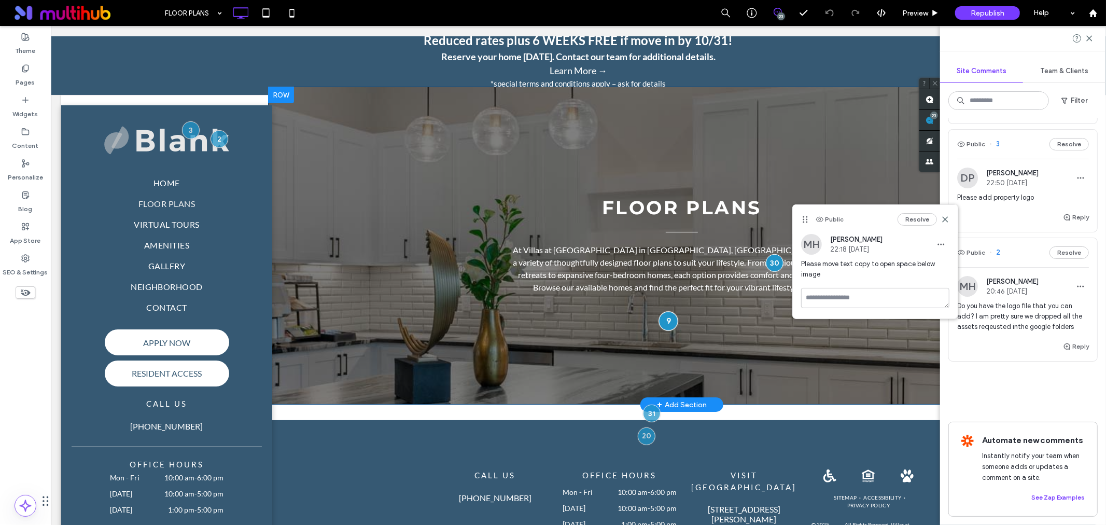
click at [665, 322] on div at bounding box center [667, 320] width 19 height 19
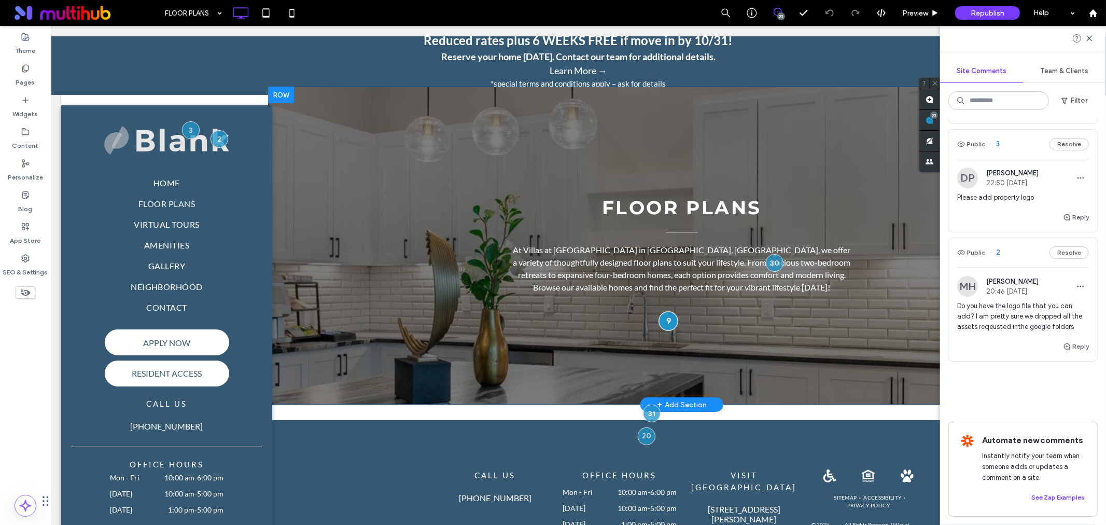
click at [665, 322] on div at bounding box center [667, 320] width 19 height 19
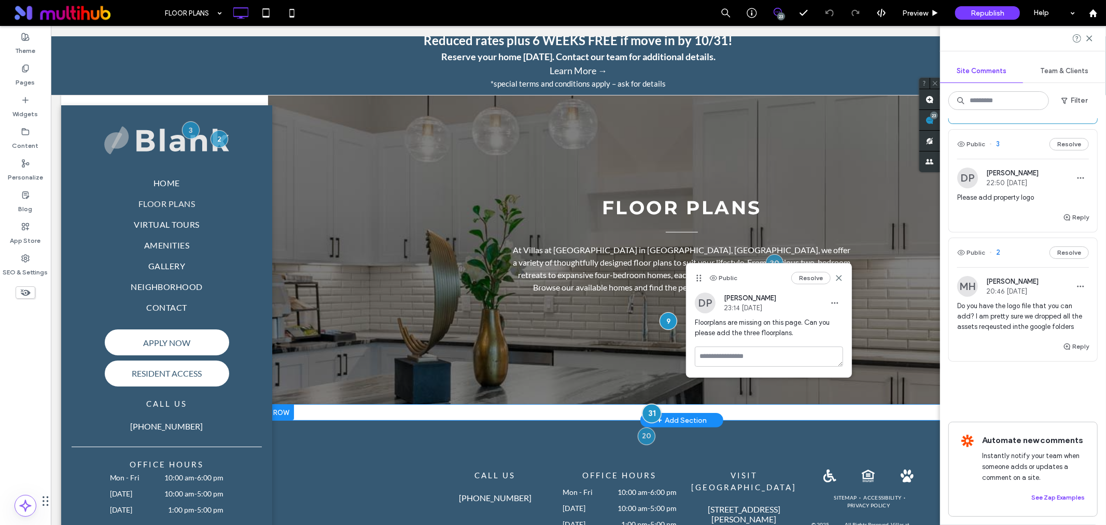
click at [645, 413] on div at bounding box center [650, 412] width 19 height 19
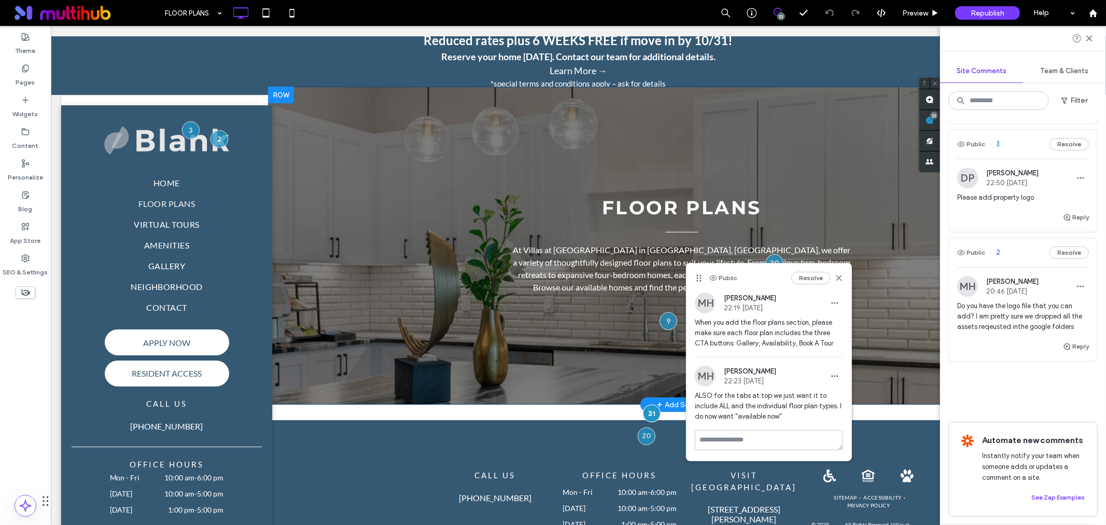
click at [569, 347] on div "Floor Plans At Villas at Birnham Creek in Spring, TX, we offer a variety of tho…" at bounding box center [680, 245] width 827 height 318
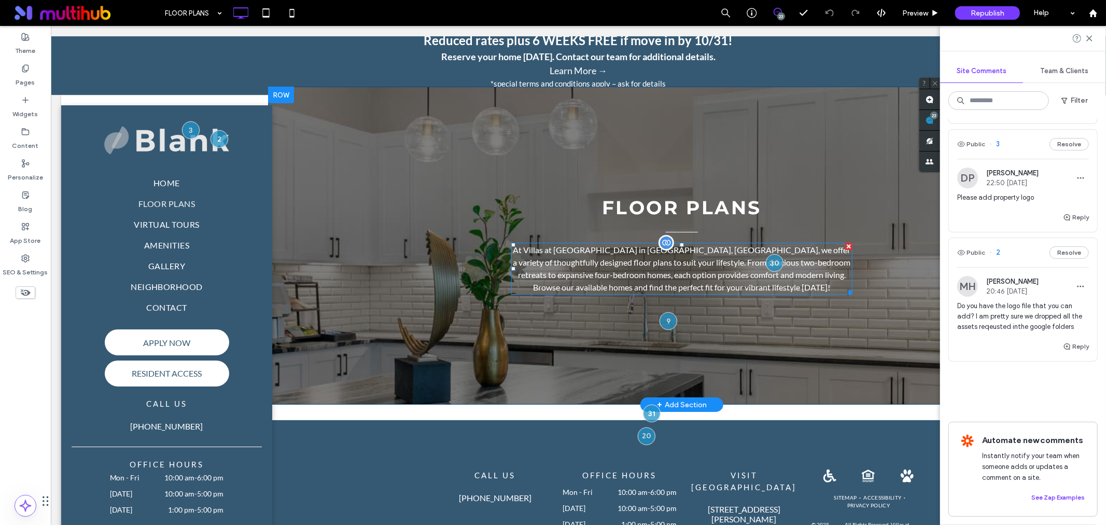
click at [661, 244] on span "At Villas at Birnham Creek in Spring, TX, we offer a variety of thoughtfully de…" at bounding box center [681, 267] width 337 height 47
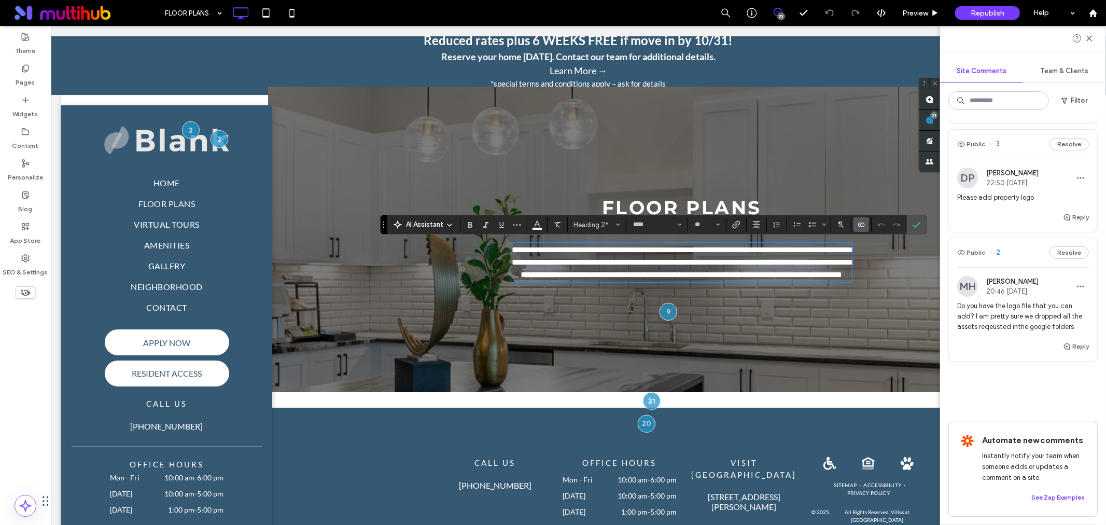
click at [865, 221] on icon "Connect To Data" at bounding box center [861, 224] width 8 height 8
click at [915, 181] on div "Edit Content" at bounding box center [900, 180] width 92 height 20
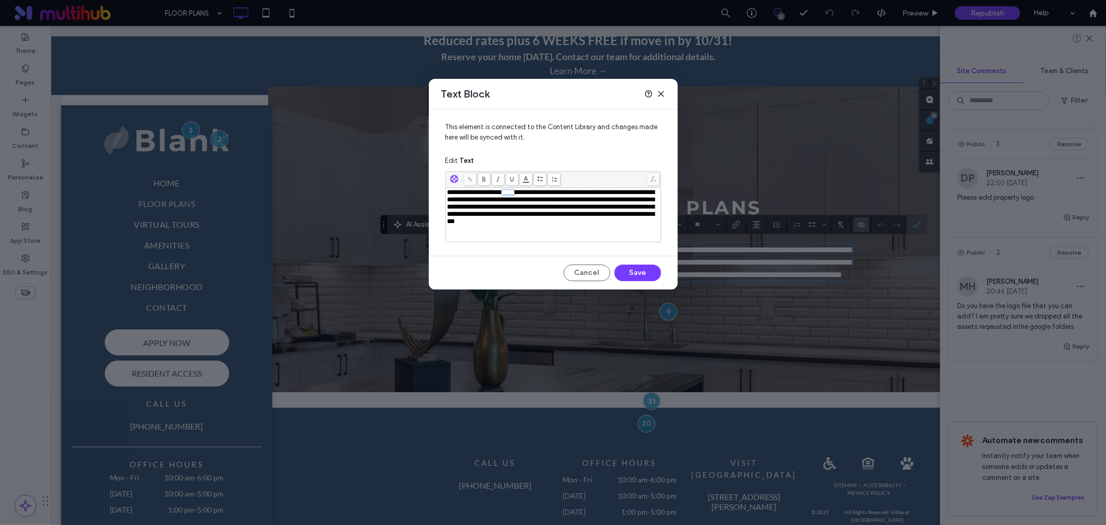
drag, startPoint x: 509, startPoint y: 192, endPoint x: 526, endPoint y: 193, distance: 16.6
click at [526, 193] on span "**********" at bounding box center [550, 207] width 207 height 36
click at [628, 272] on button "Save" at bounding box center [637, 272] width 47 height 17
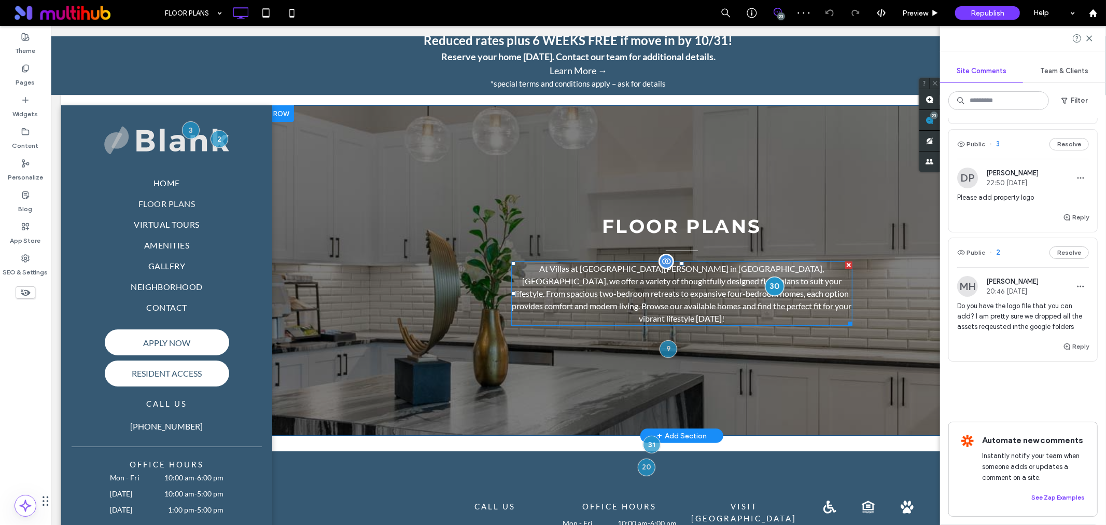
click at [771, 280] on div at bounding box center [773, 285] width 19 height 19
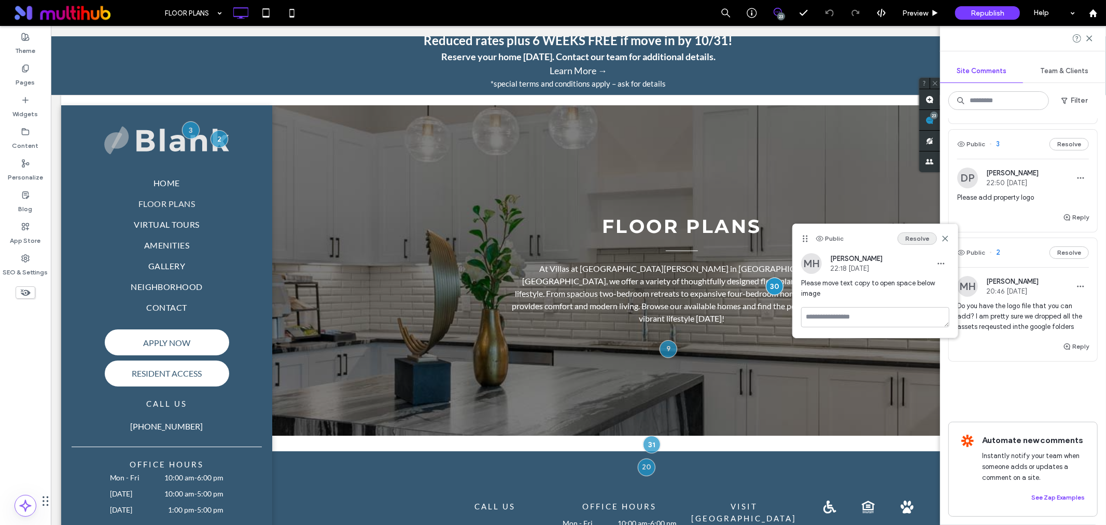
click at [921, 239] on button "Resolve" at bounding box center [916, 238] width 39 height 12
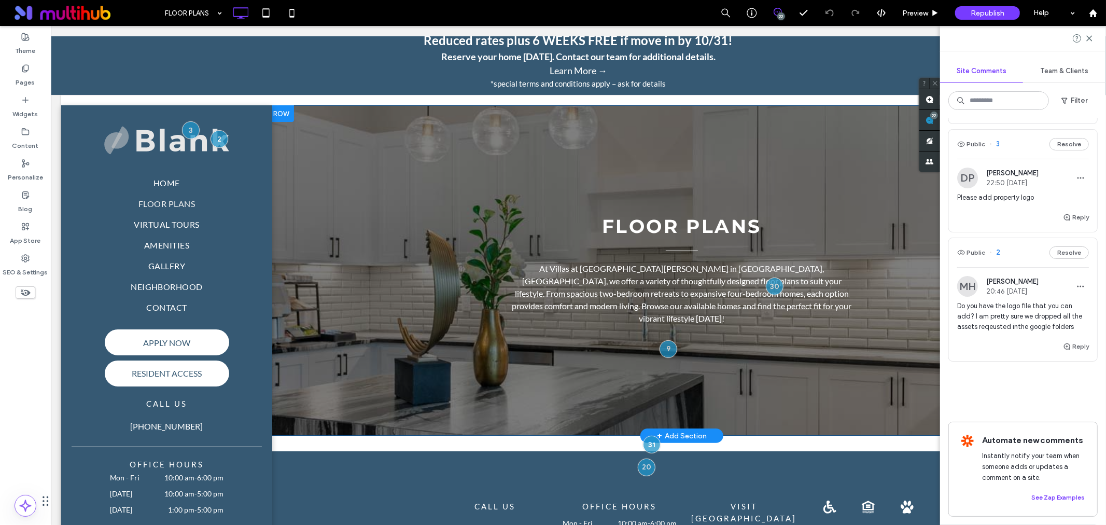
scroll to position [3286, 0]
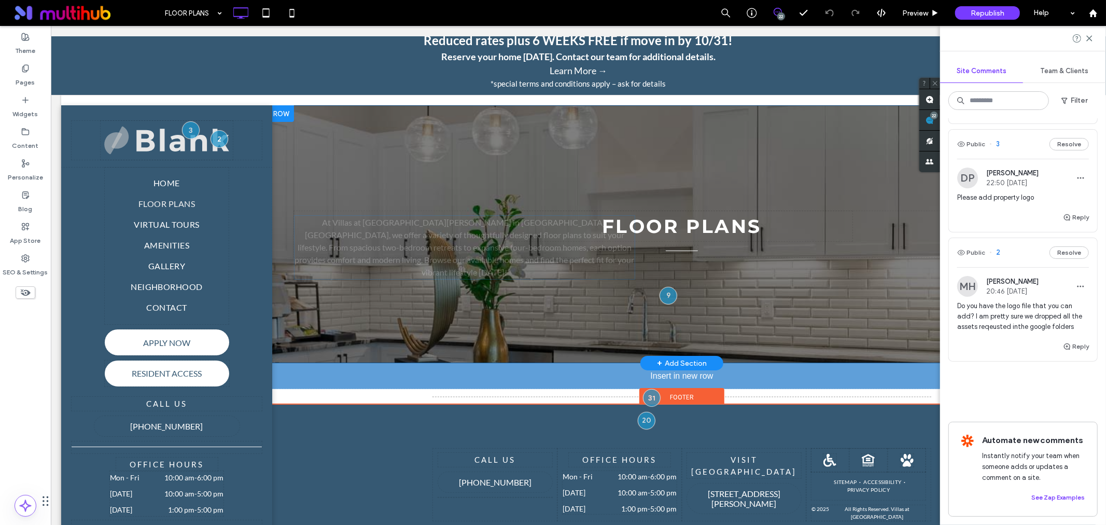
drag, startPoint x: 682, startPoint y: 281, endPoint x: 675, endPoint y: 364, distance: 83.7
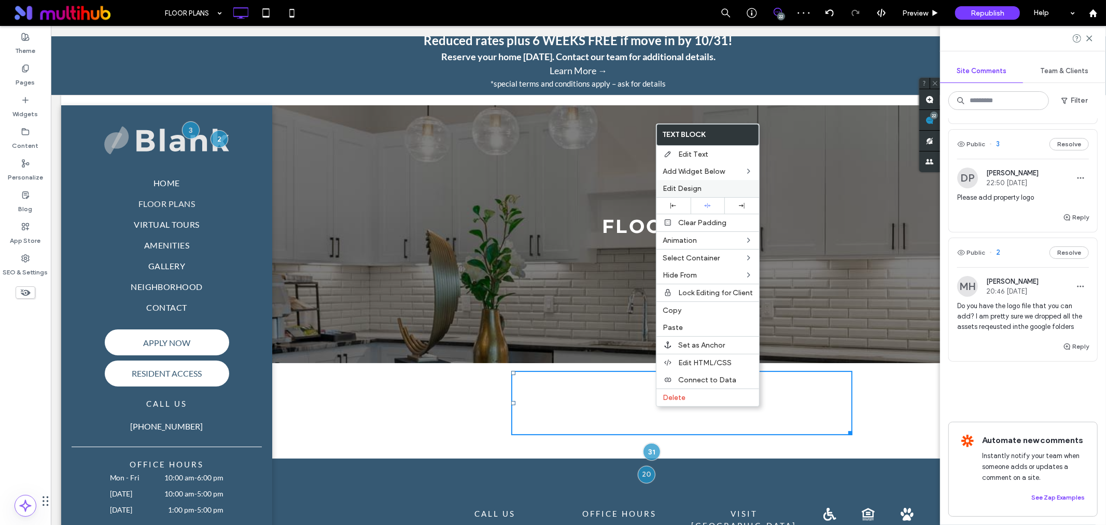
click at [718, 190] on label "Edit Design" at bounding box center [707, 188] width 90 height 9
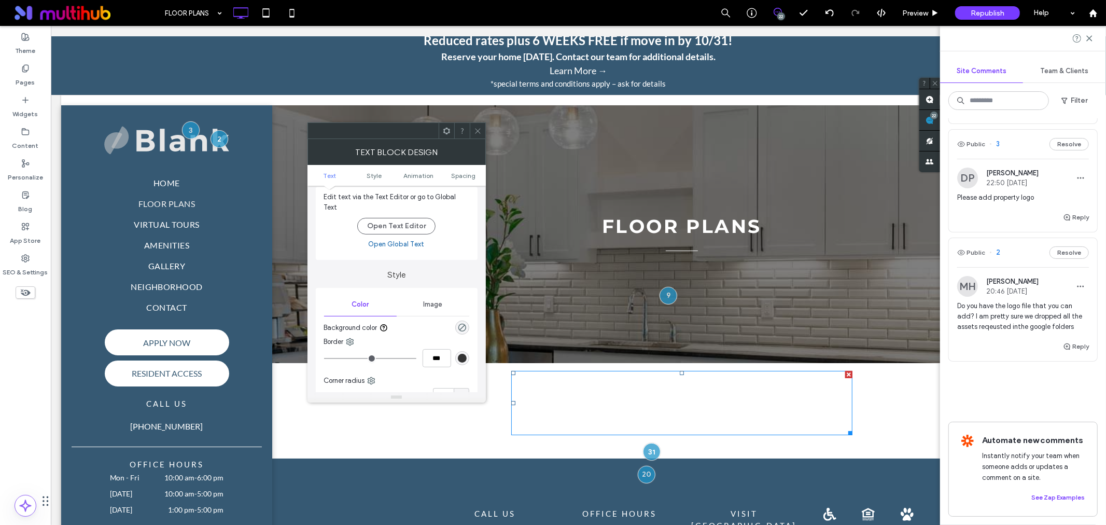
scroll to position [0, 0]
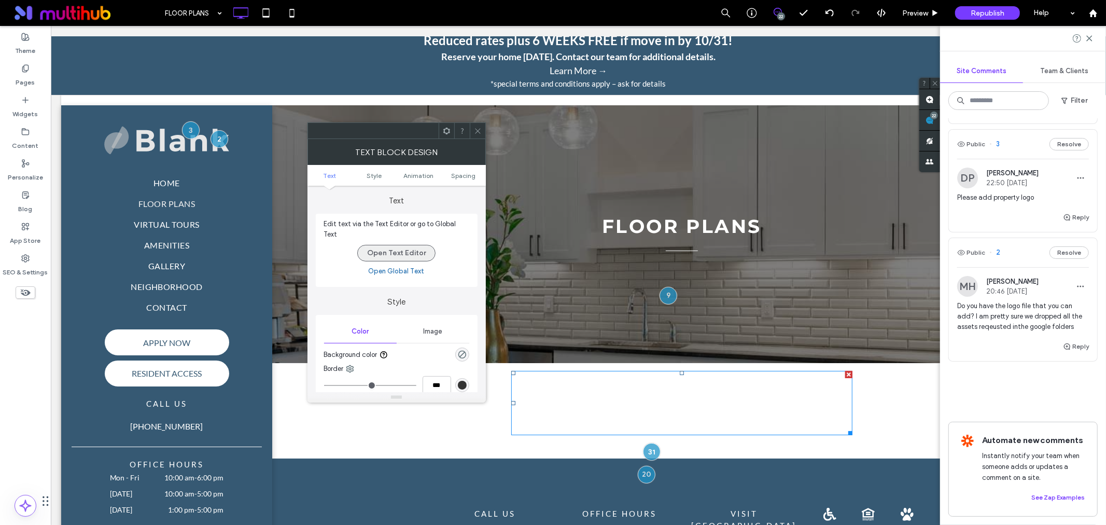
drag, startPoint x: 389, startPoint y: 247, endPoint x: 358, endPoint y: 222, distance: 40.2
click at [389, 247] on button "Open Text Editor" at bounding box center [396, 253] width 78 height 17
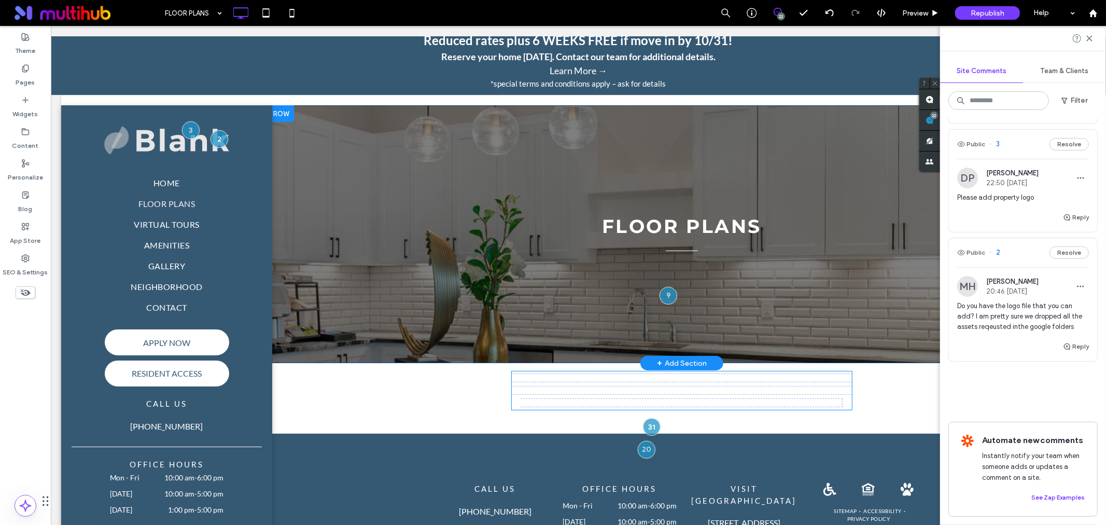
type input "****"
type input "**"
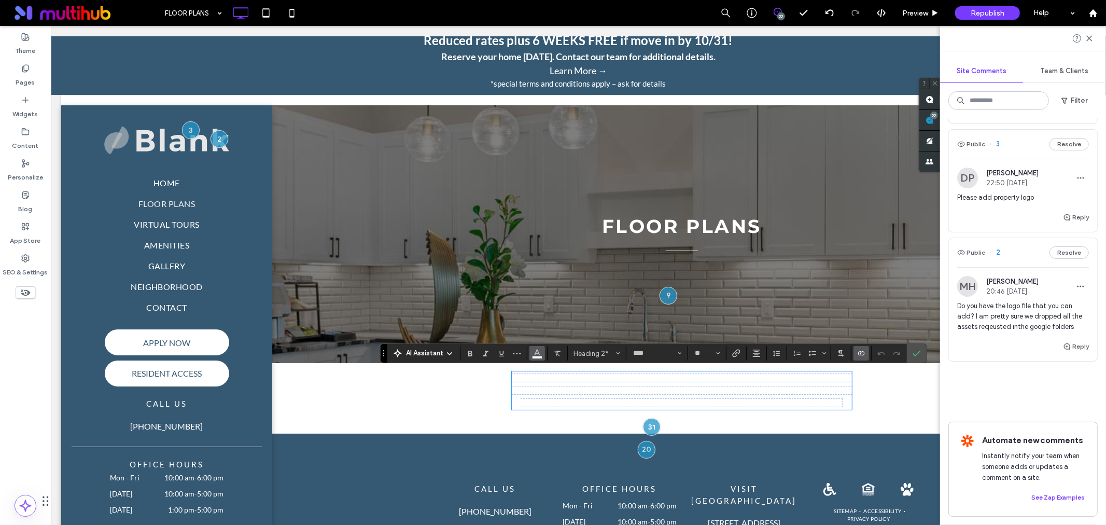
click at [533, 348] on icon "Color" at bounding box center [537, 352] width 8 height 8
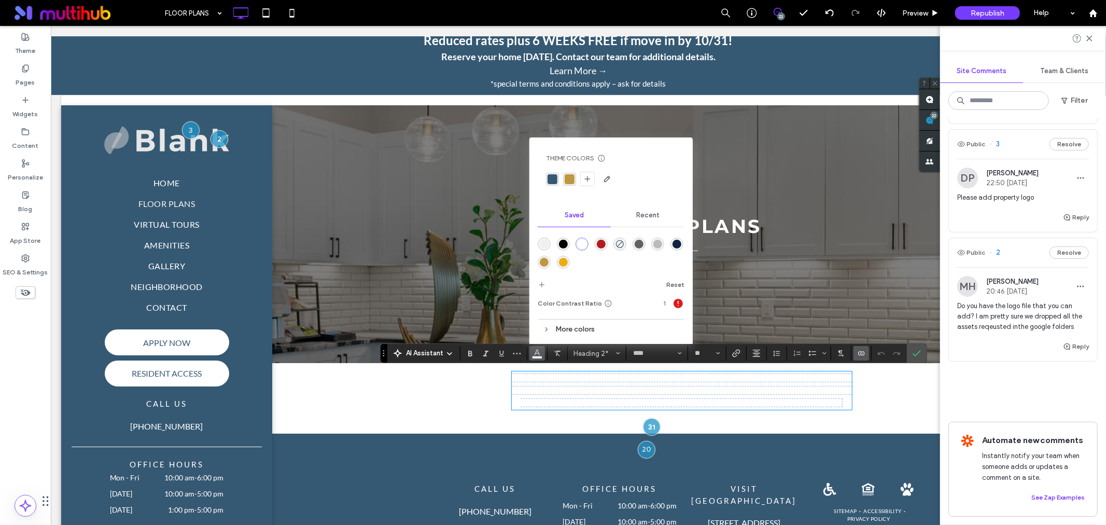
drag, startPoint x: 561, startPoint y: 244, endPoint x: 525, endPoint y: 224, distance: 41.7
click at [561, 244] on div "rgba(0,0,0,1)" at bounding box center [563, 243] width 9 height 9
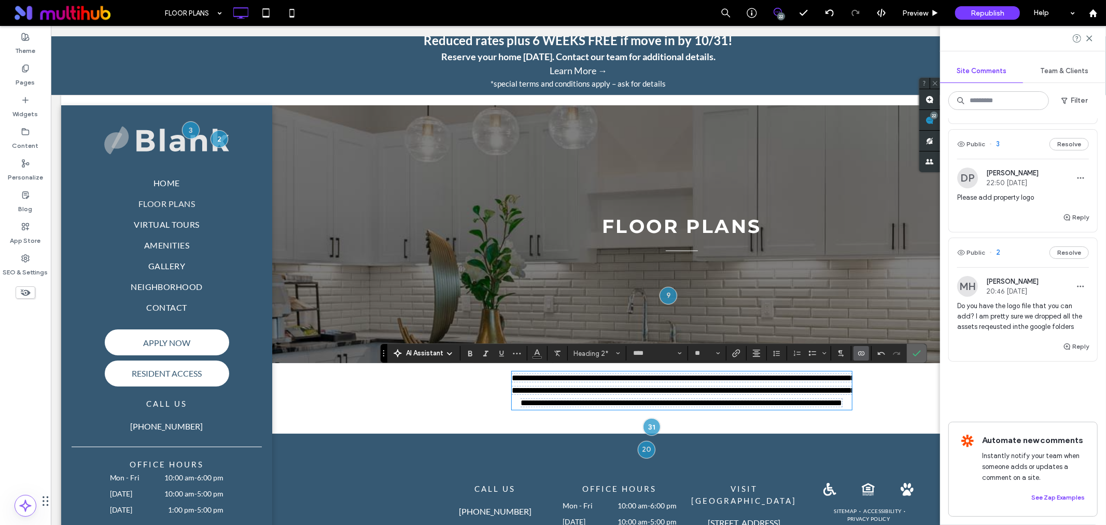
drag, startPoint x: 862, startPoint y: 329, endPoint x: 913, endPoint y: 355, distance: 57.0
click at [913, 355] on label "Confirm" at bounding box center [917, 353] width 16 height 19
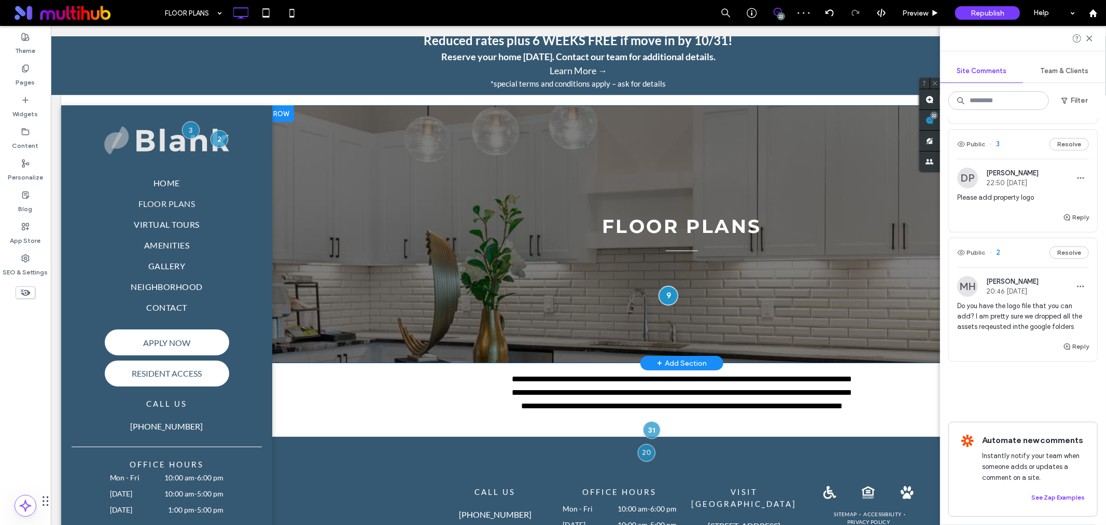
click at [658, 295] on div at bounding box center [667, 294] width 19 height 19
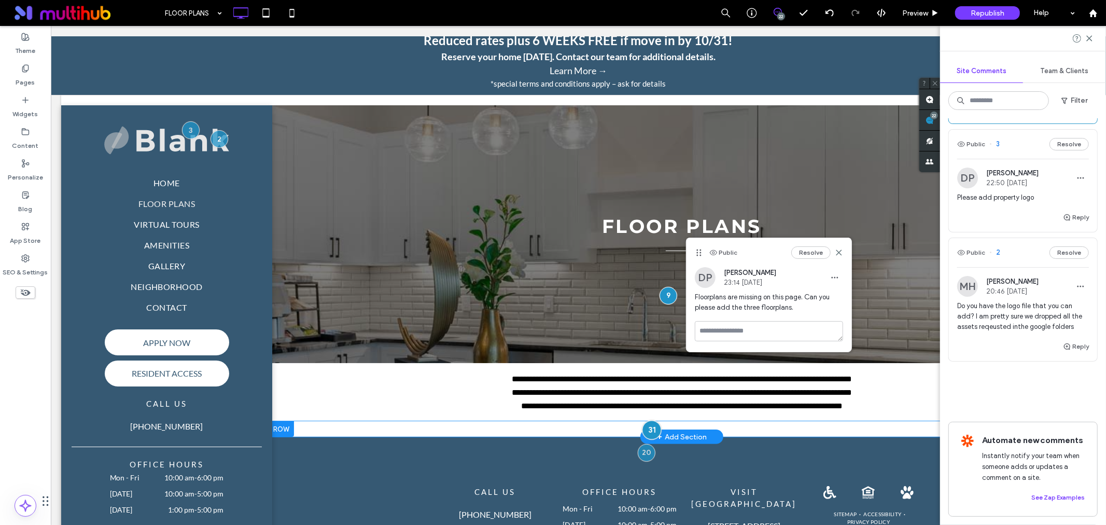
click at [645, 435] on div at bounding box center [650, 428] width 19 height 19
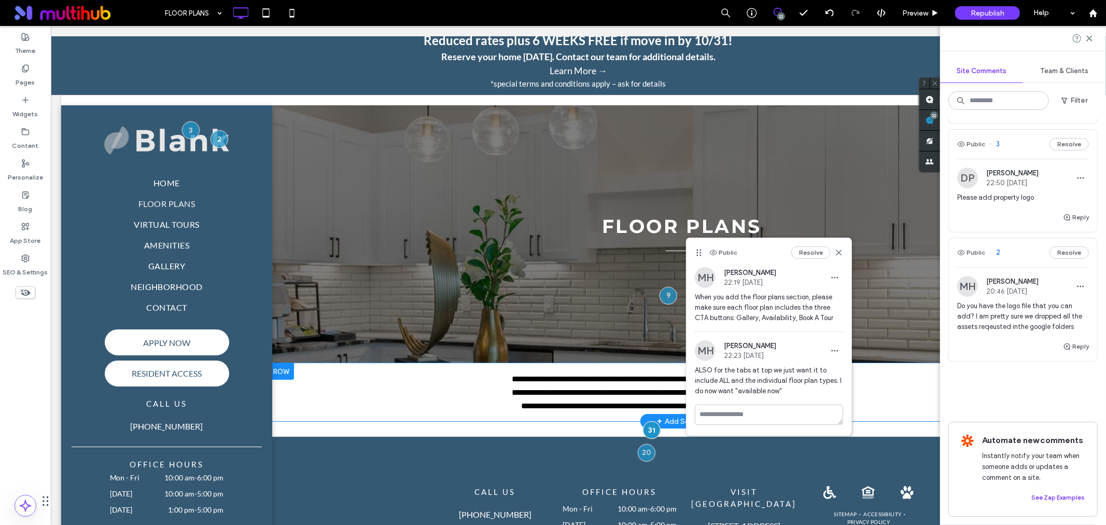
click at [432, 370] on div "**********" at bounding box center [681, 391] width 498 height 43
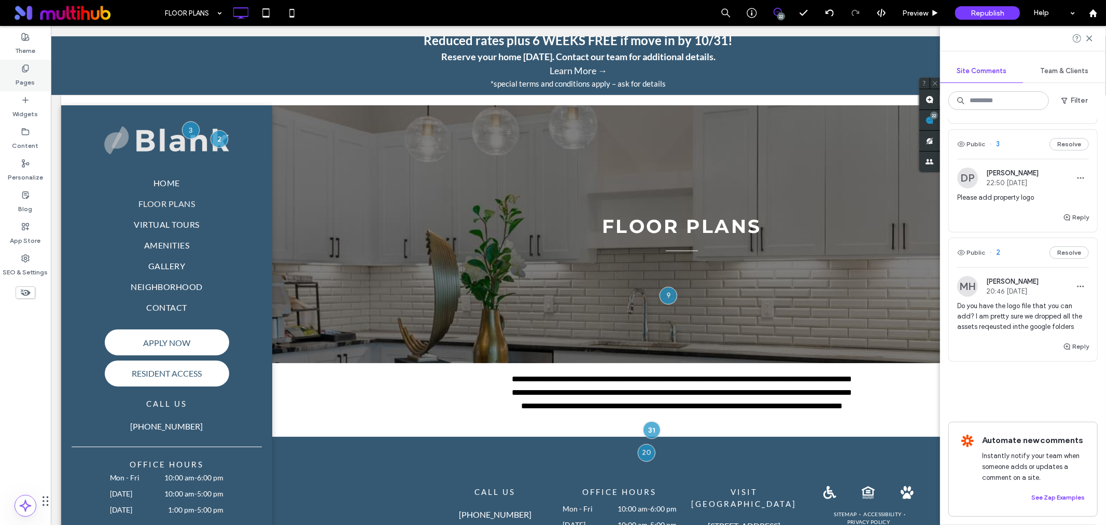
click at [26, 68] on icon at bounding box center [25, 68] width 8 height 8
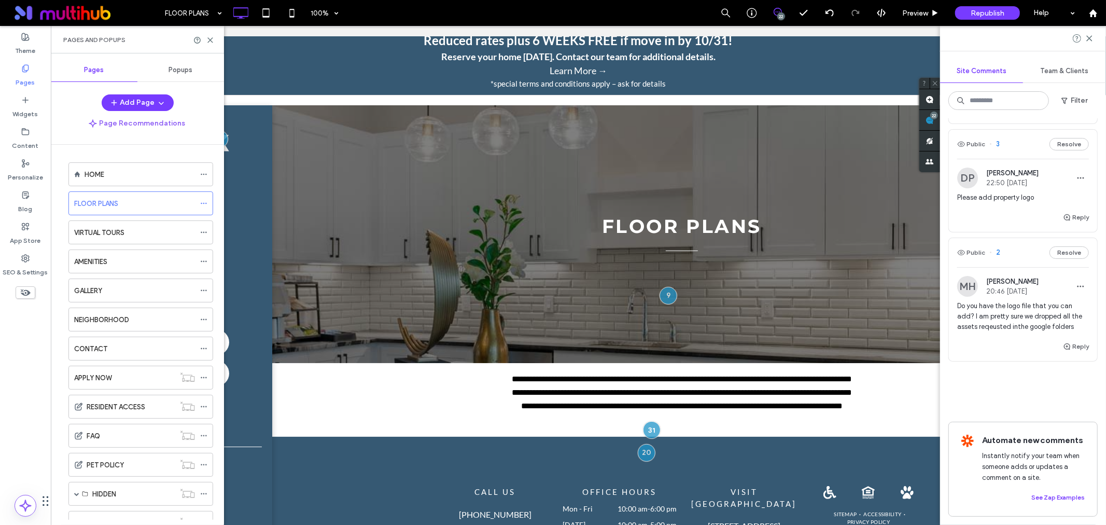
click at [112, 265] on div "AMENITIES" at bounding box center [134, 261] width 121 height 11
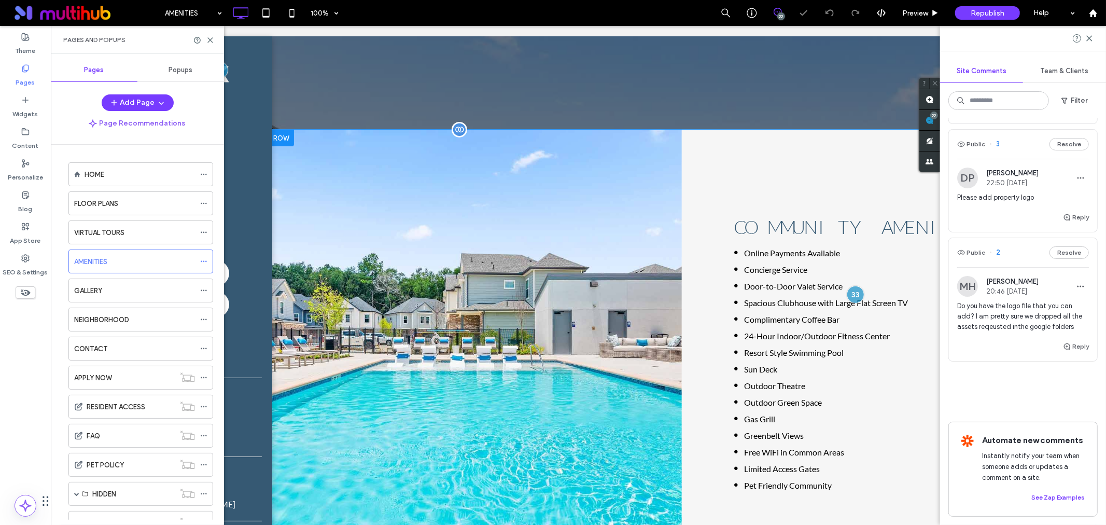
scroll to position [230, 0]
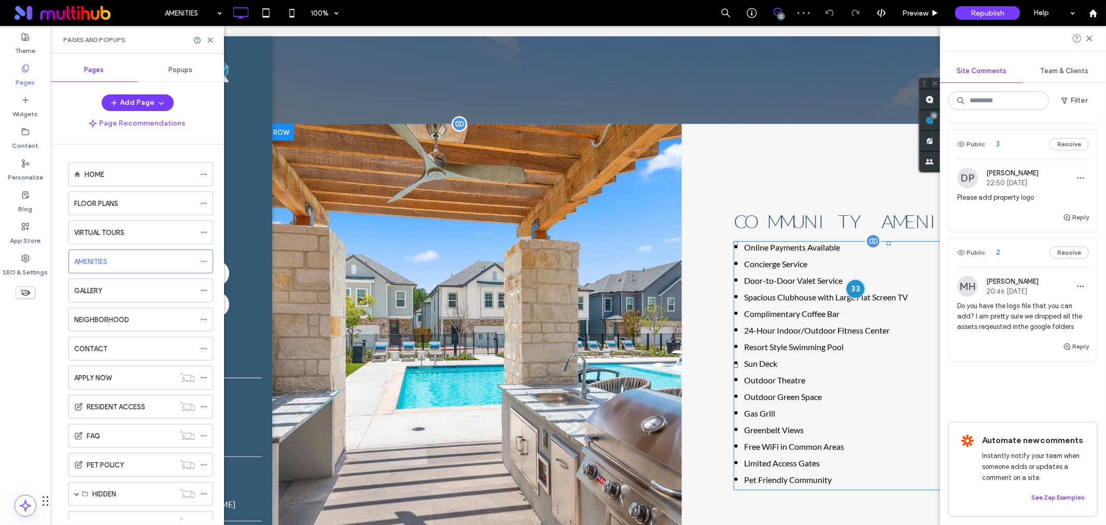
click at [851, 284] on div at bounding box center [854, 287] width 19 height 19
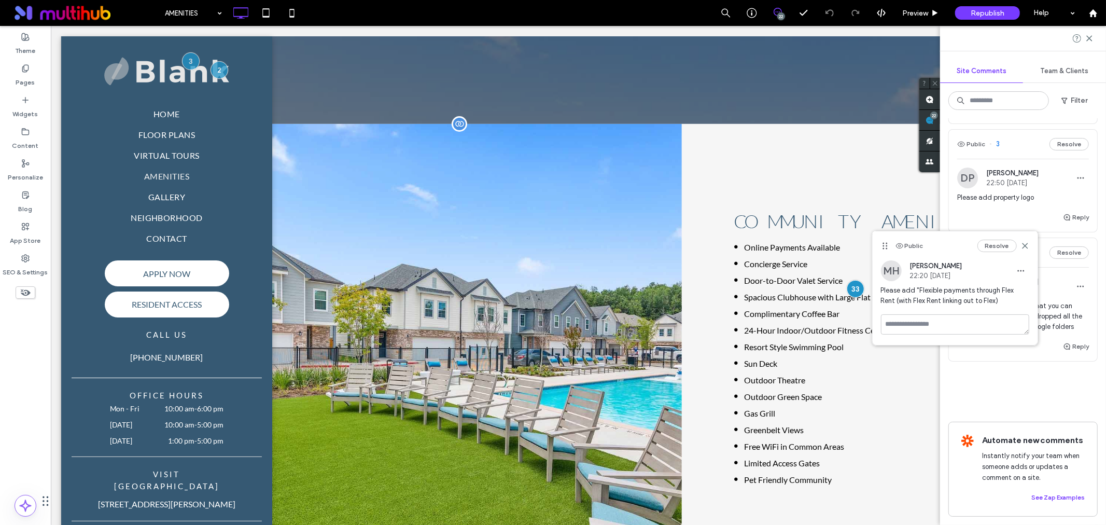
scroll to position [0, 0]
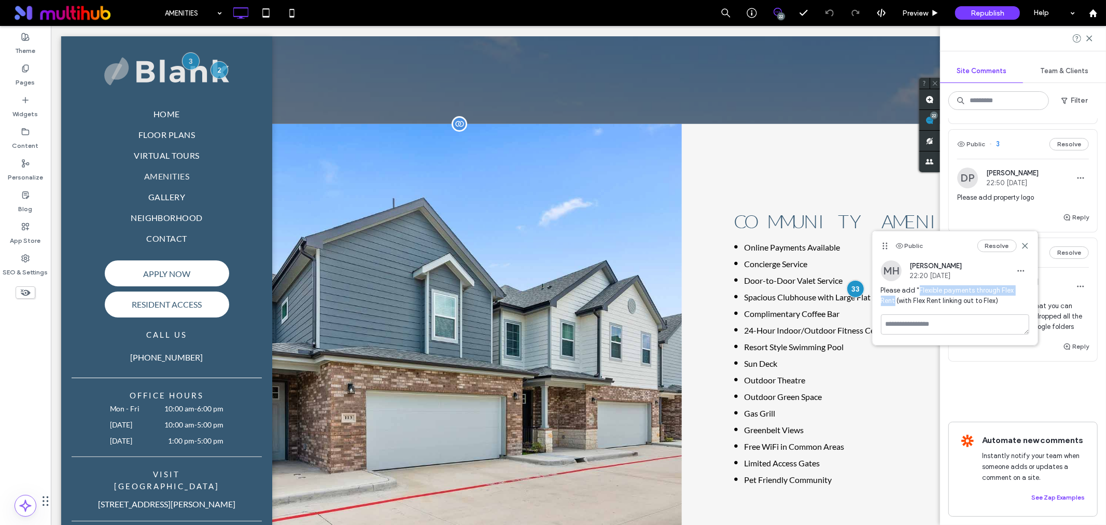
drag, startPoint x: 919, startPoint y: 288, endPoint x: 1030, endPoint y: 291, distance: 110.5
click at [1030, 291] on div "MH Michelle Holmes 22:20 Oct 15 2025 Please add "Flexible payments through Flex…" at bounding box center [954, 287] width 165 height 54
copy span "Flexible payments through Flex Rent"
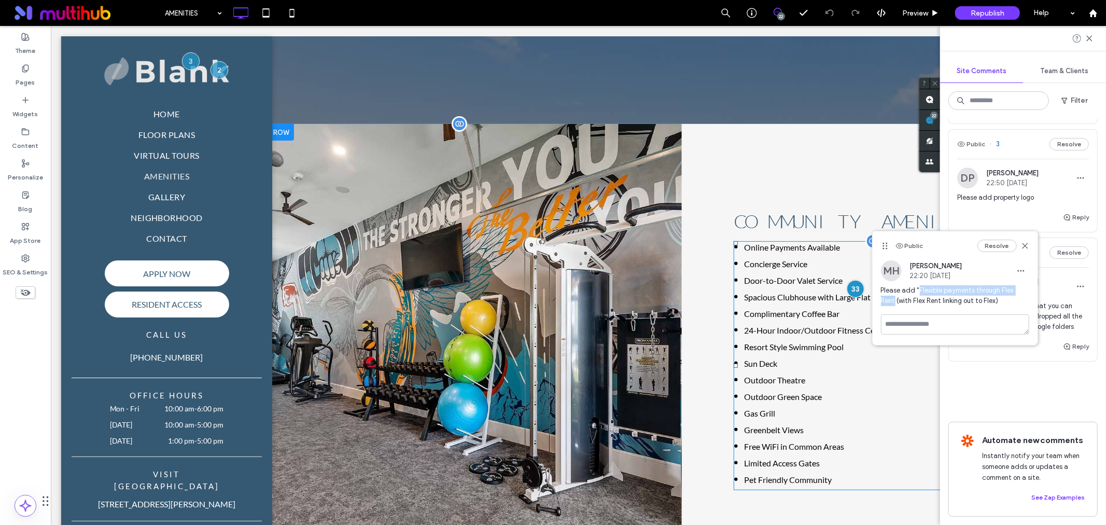
click at [855, 374] on span at bounding box center [888, 365] width 310 height 249
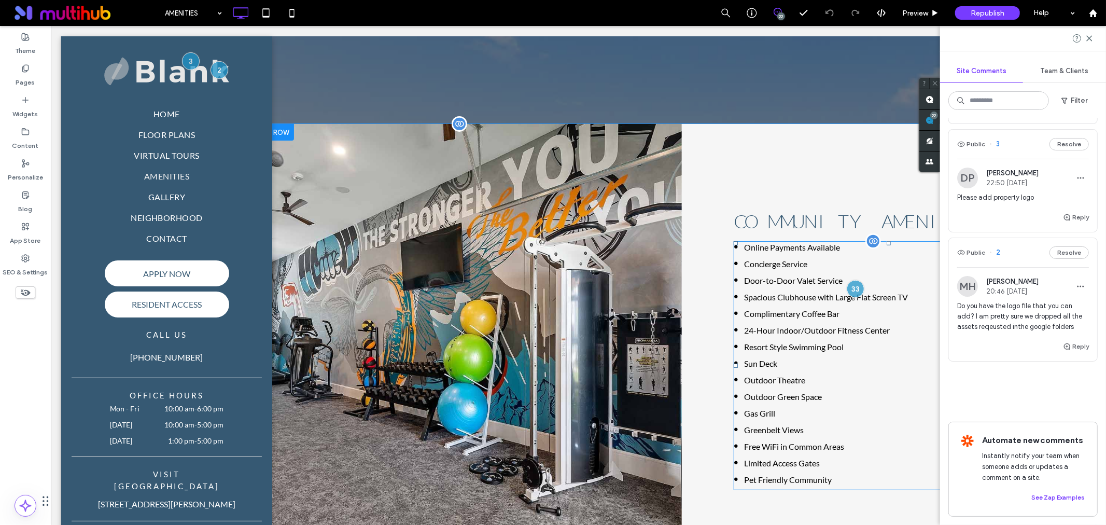
click at [868, 242] on div at bounding box center [873, 241] width 16 height 16
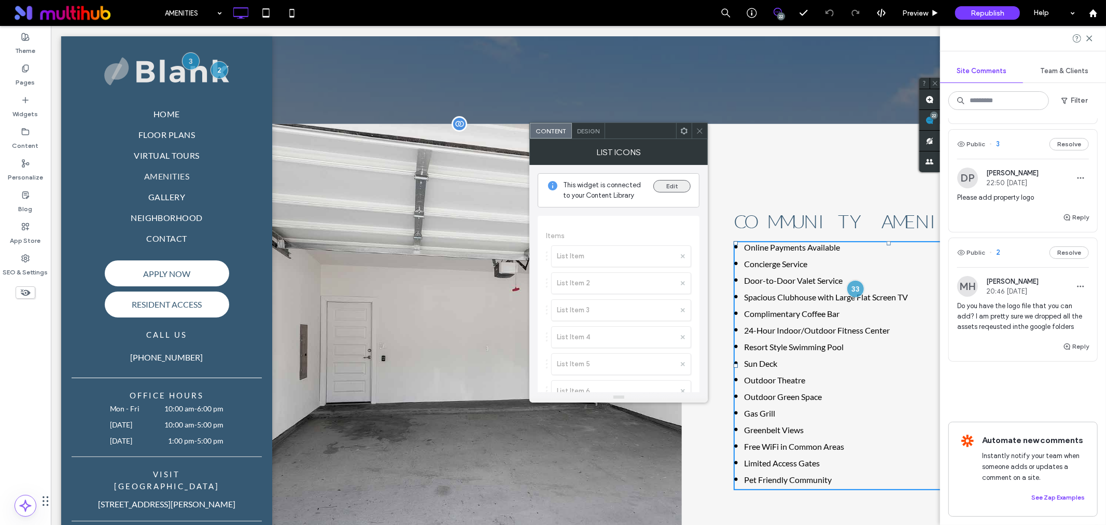
click at [665, 185] on button "Edit" at bounding box center [671, 186] width 37 height 12
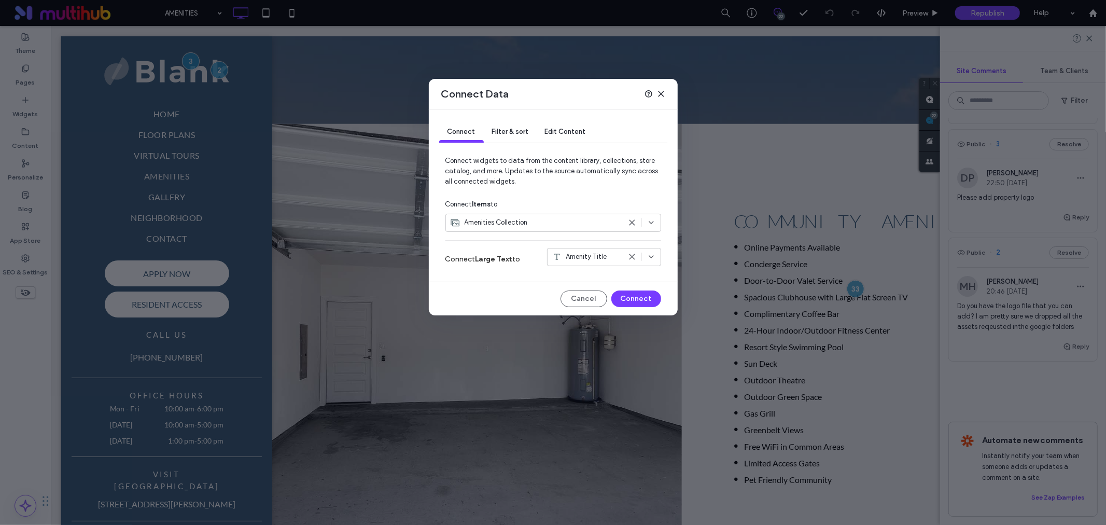
click at [661, 94] on use at bounding box center [660, 93] width 5 height 5
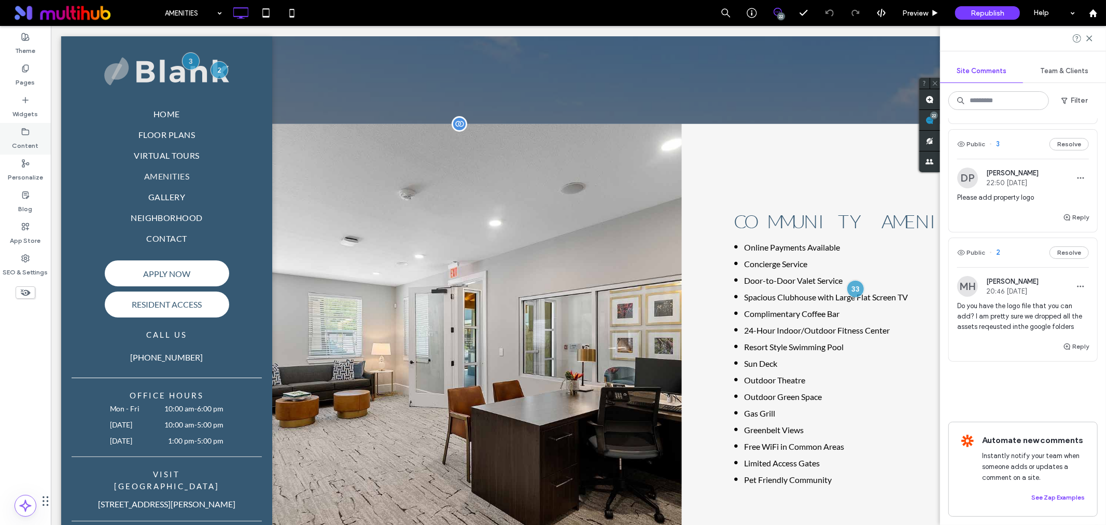
click at [26, 142] on label "Content" at bounding box center [25, 143] width 26 height 15
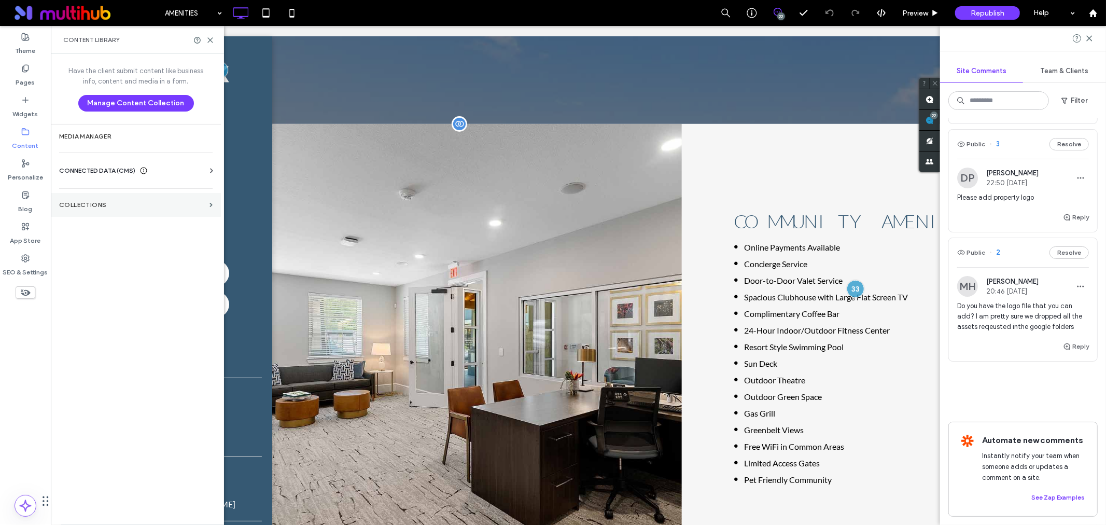
click at [122, 203] on label "Collections" at bounding box center [132, 204] width 146 height 7
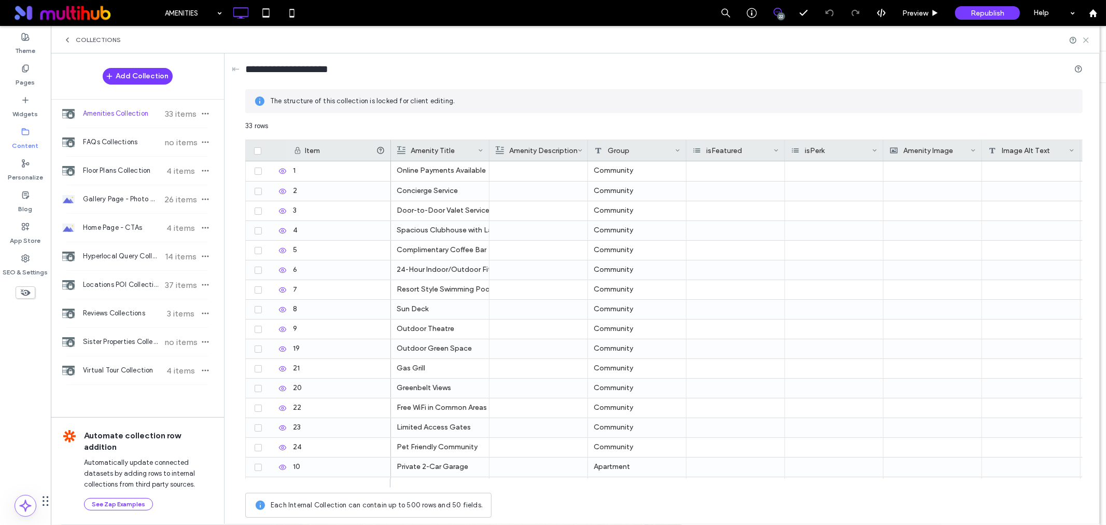
click at [1087, 40] on icon at bounding box center [1086, 40] width 8 height 8
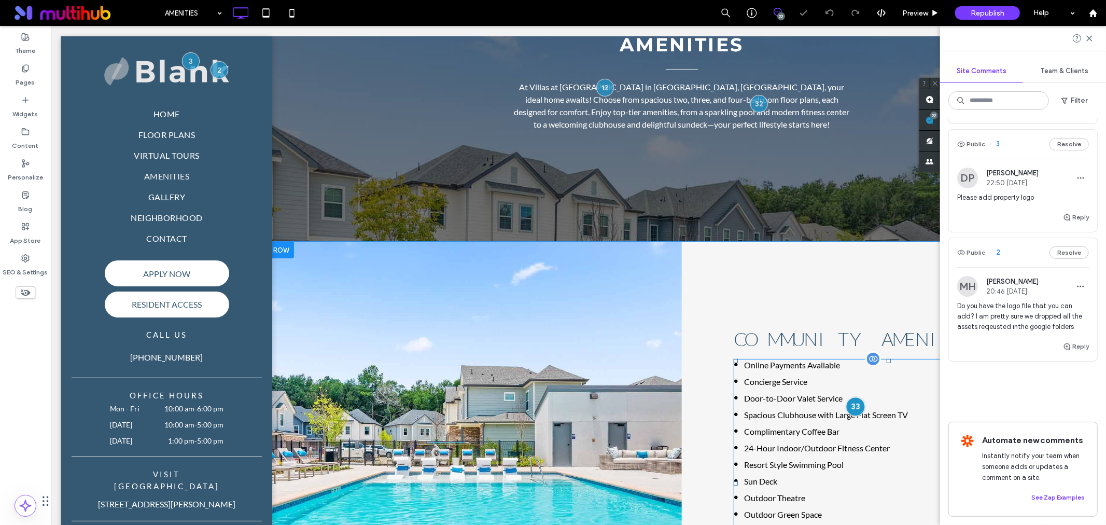
scroll to position [115, 0]
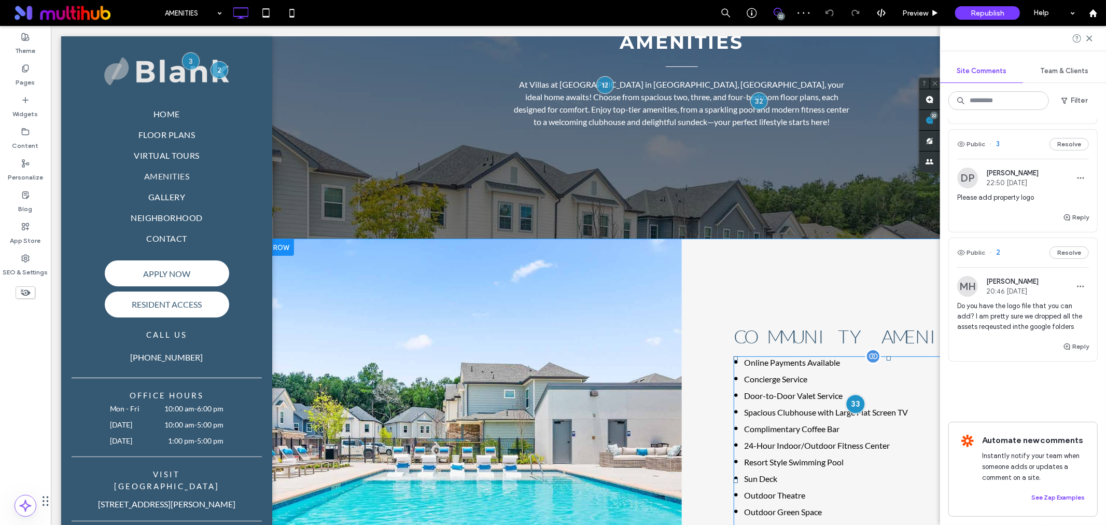
click at [850, 402] on div at bounding box center [854, 402] width 19 height 19
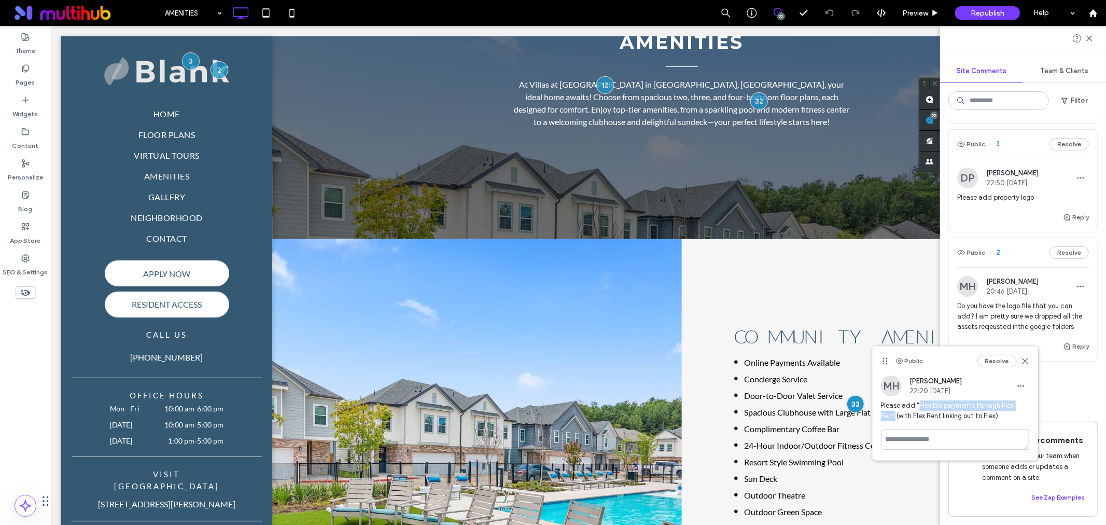
scroll to position [0, 0]
drag, startPoint x: 919, startPoint y: 405, endPoint x: 1032, endPoint y: 408, distance: 113.1
click at [1032, 408] on div "MH Michelle Holmes 22:20 Oct 15 2025 Please add "Flexible payments through Flex…" at bounding box center [954, 402] width 165 height 54
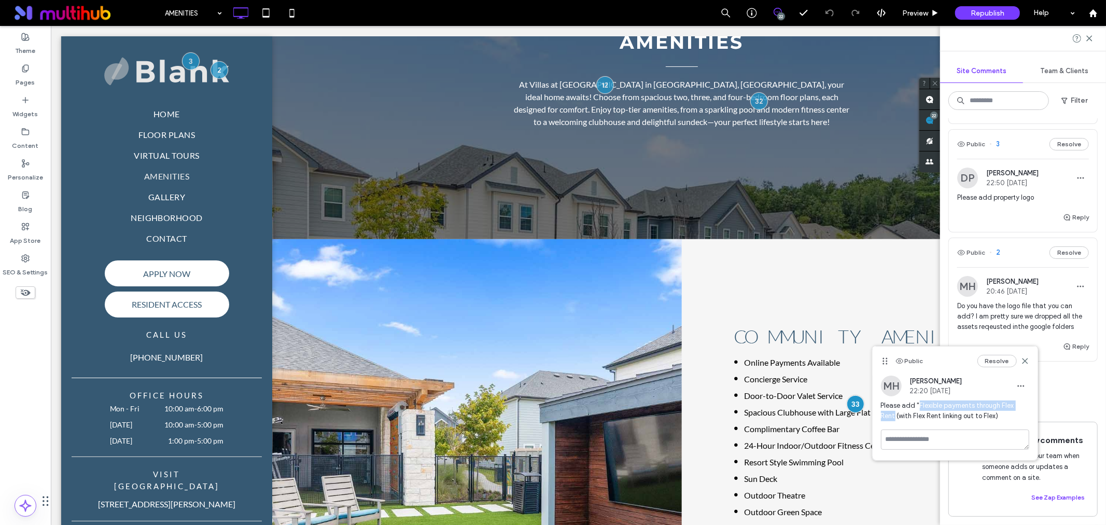
copy span "Flexible payments through Flex Rent"
click at [13, 150] on div "Content" at bounding box center [25, 139] width 51 height 32
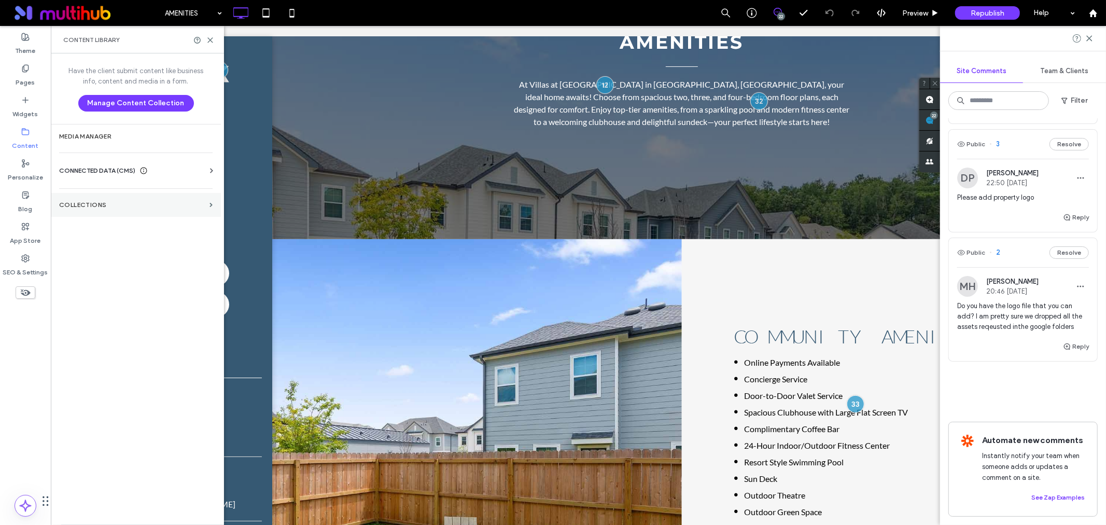
click at [74, 204] on label "Collections" at bounding box center [132, 204] width 146 height 7
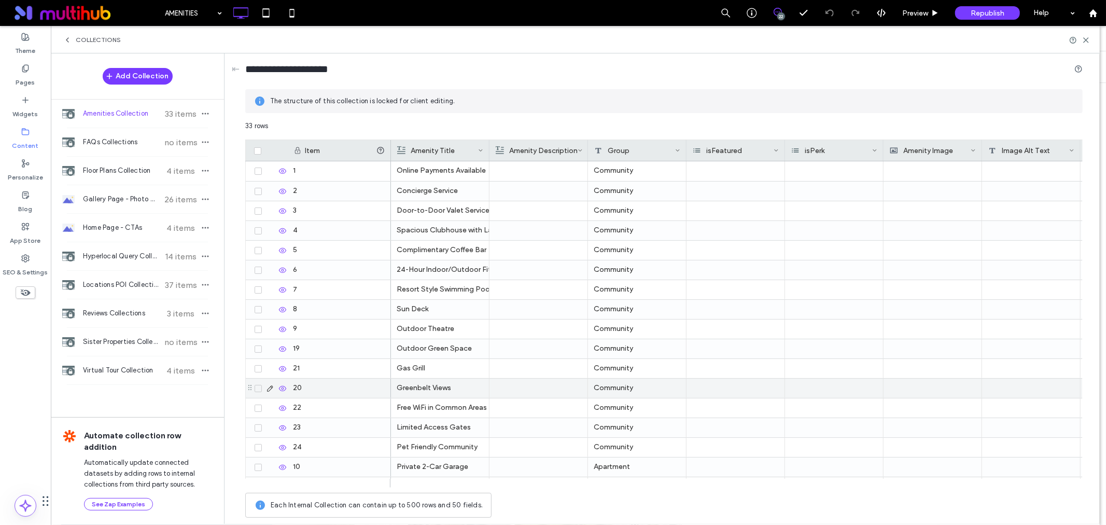
scroll to position [12, 0]
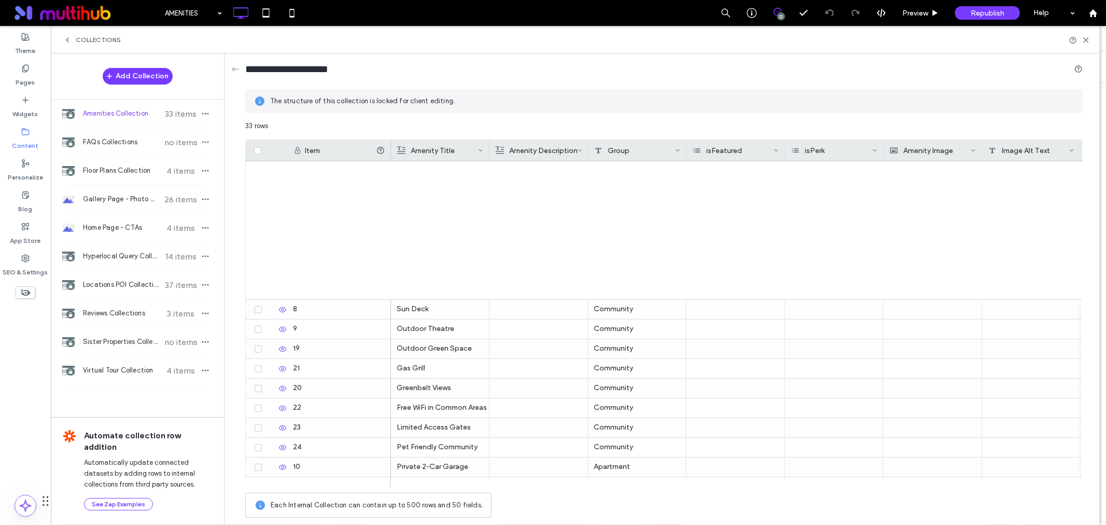
scroll to position [353, 0]
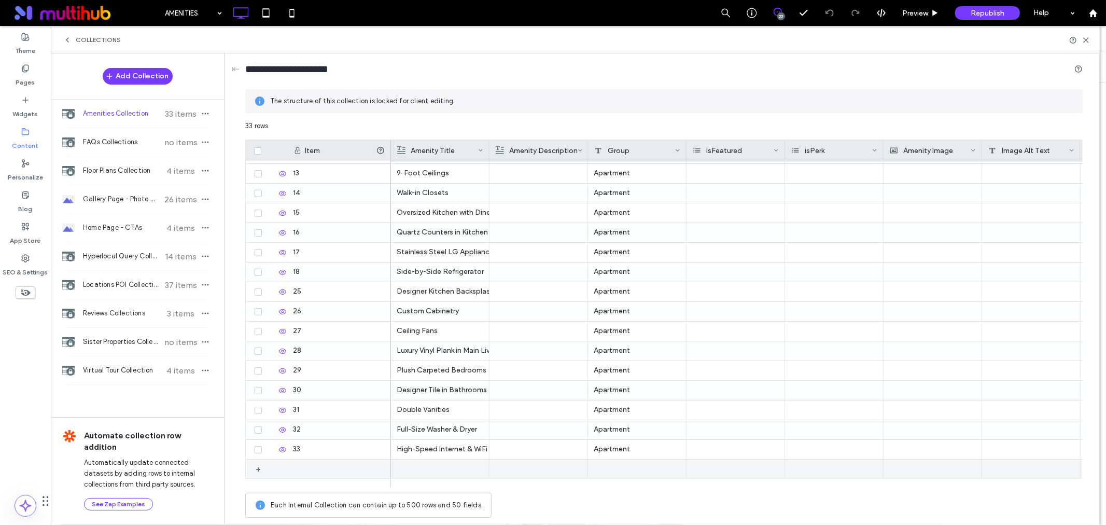
click at [441, 474] on div at bounding box center [440, 468] width 87 height 19
click at [441, 474] on div at bounding box center [440, 469] width 86 height 18
click at [621, 475] on div at bounding box center [637, 468] width 98 height 19
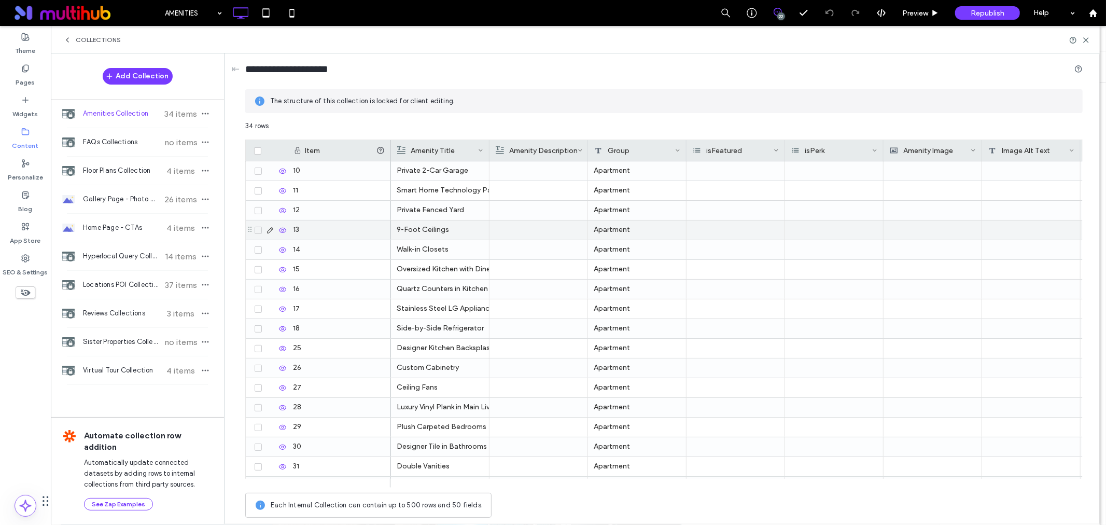
scroll to position [237, 0]
click at [616, 206] on div "Community" at bounding box center [637, 210] width 98 height 19
click at [630, 205] on textarea "*********" at bounding box center [644, 196] width 114 height 31
paste textarea "**********"
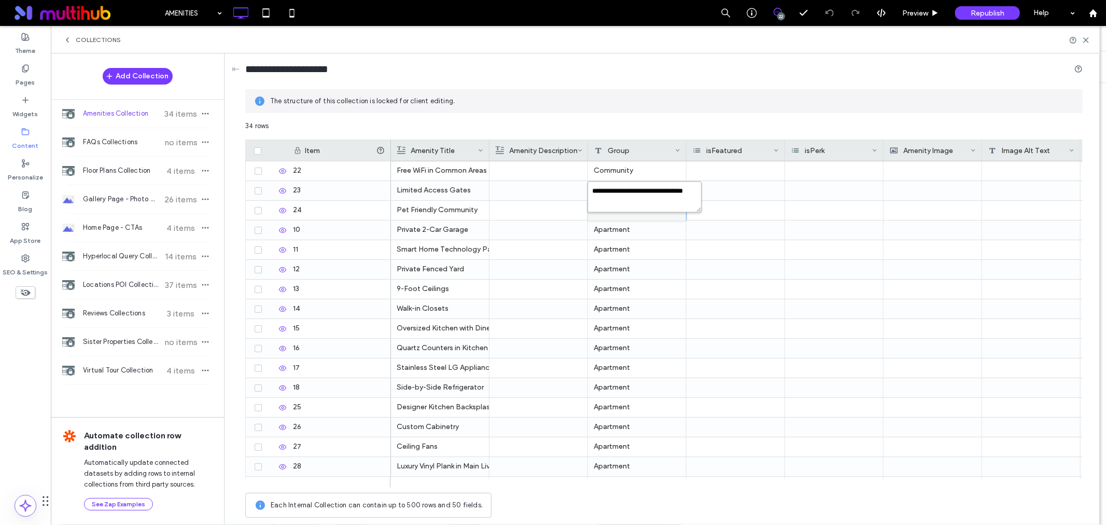
type textarea "*********"
click at [664, 384] on div "Apartment" at bounding box center [637, 387] width 98 height 19
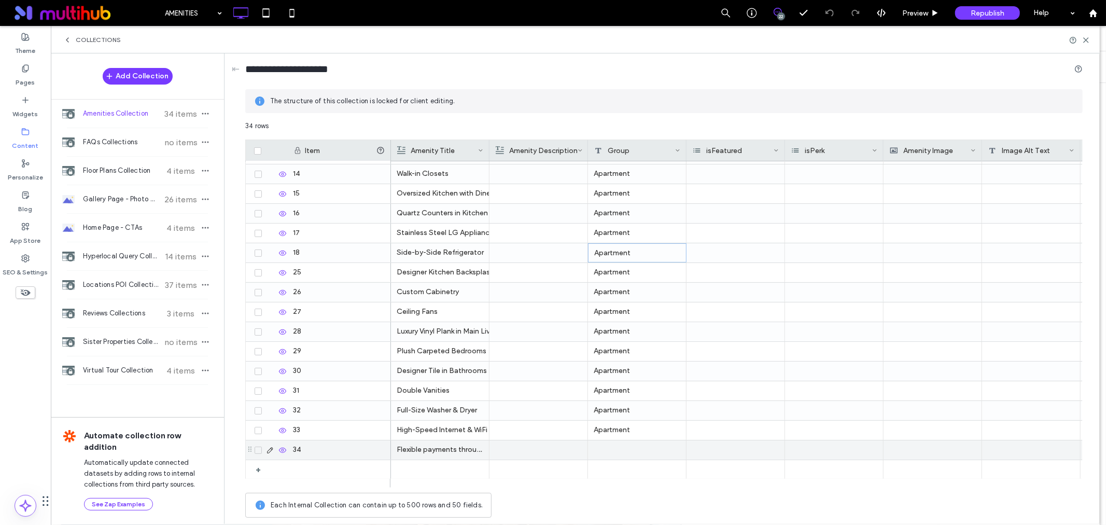
click at [625, 448] on div at bounding box center [637, 449] width 98 height 19
click at [624, 444] on textarea "plain-text-cell" at bounding box center [644, 436] width 114 height 31
paste textarea "*********"
type textarea "*********"
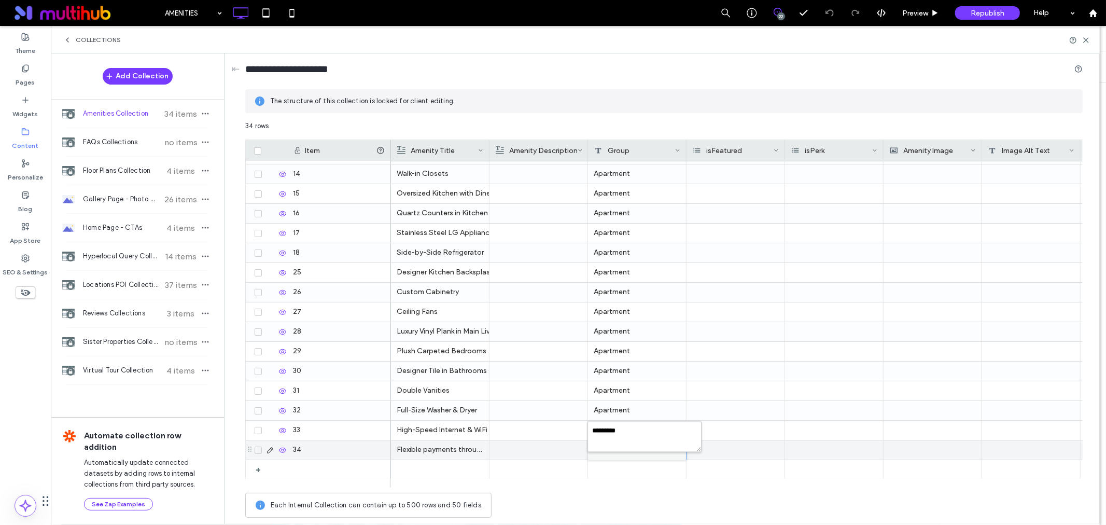
click at [543, 447] on div at bounding box center [538, 449] width 87 height 19
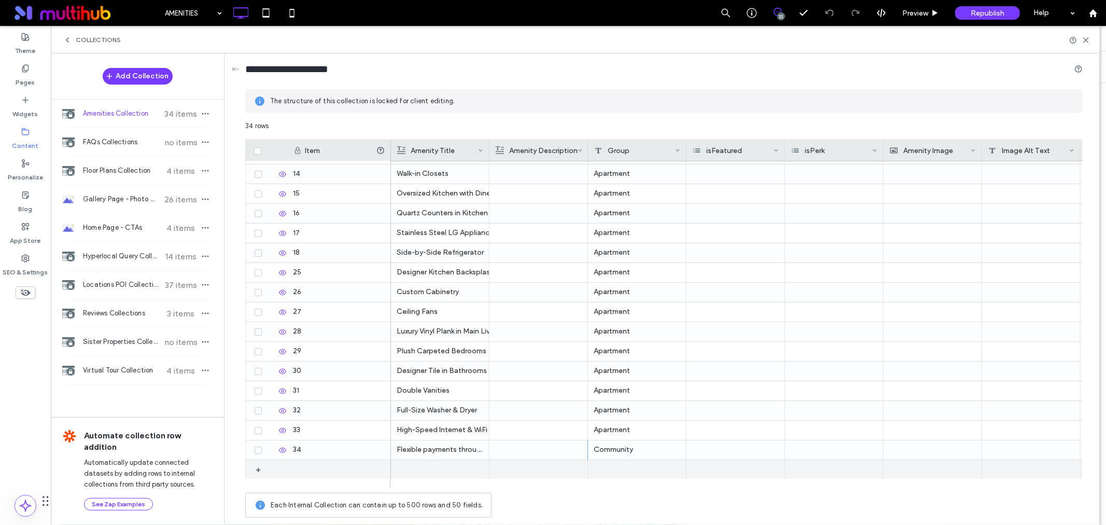
click at [450, 445] on p "Flexible payments through Flex Rent" at bounding box center [440, 449] width 87 height 19
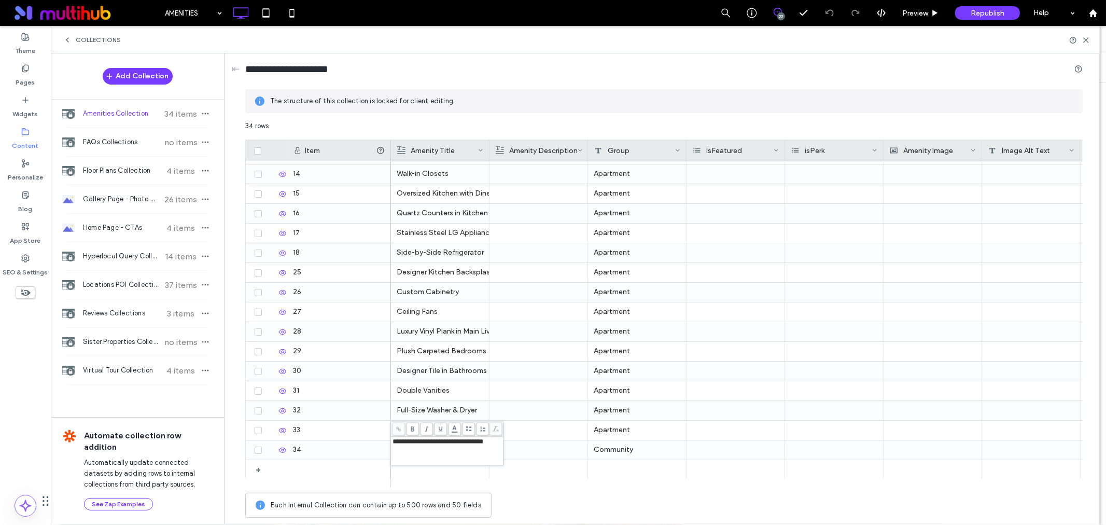
click at [449, 448] on div "**********" at bounding box center [446, 451] width 109 height 26
click at [396, 432] on span at bounding box center [398, 428] width 13 height 13
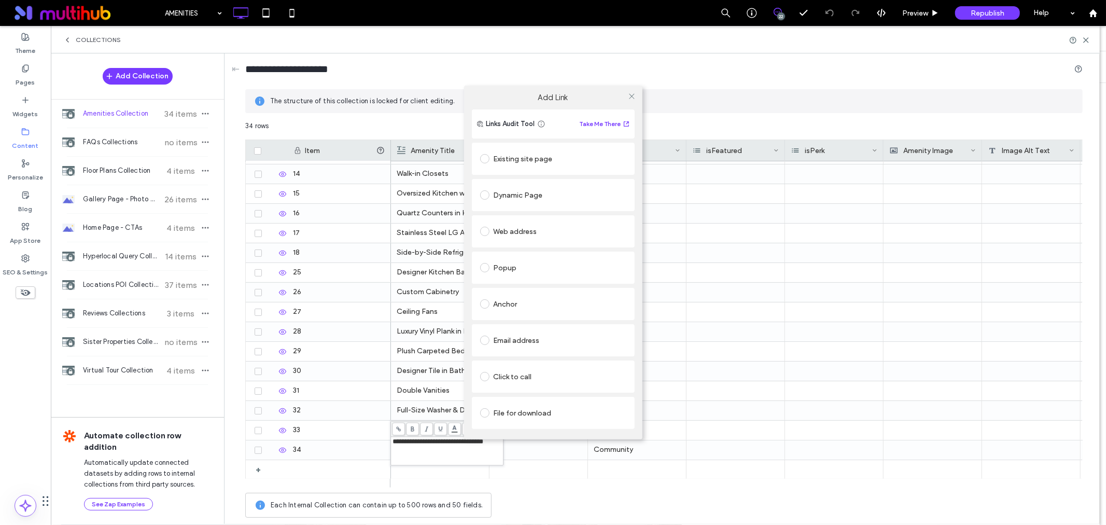
click at [516, 228] on div "Web address" at bounding box center [553, 231] width 146 height 17
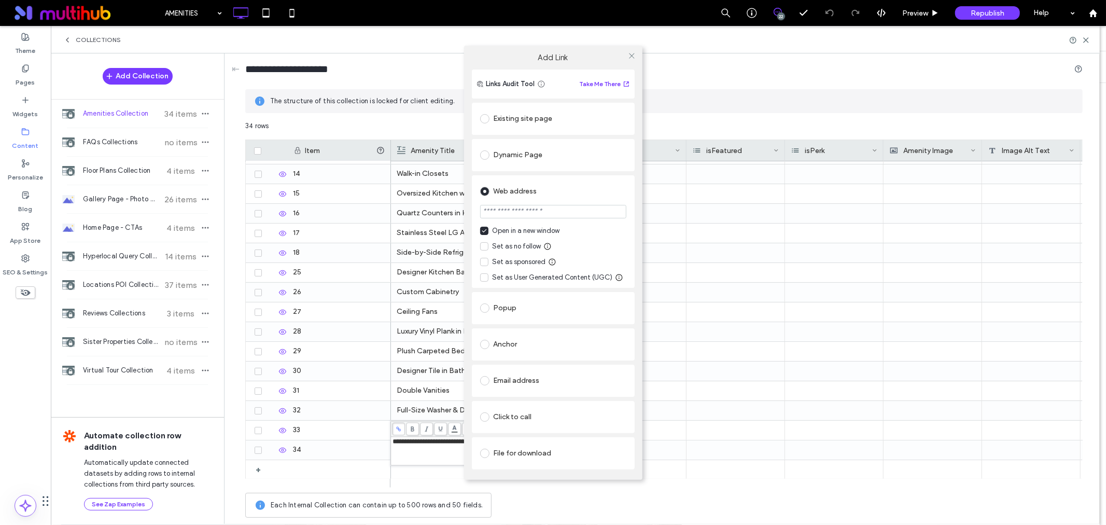
click at [545, 208] on input "url" at bounding box center [553, 211] width 146 height 13
paste input "**********"
type input "**********"
click at [566, 196] on div "Web address" at bounding box center [553, 191] width 146 height 17
click at [629, 55] on icon at bounding box center [632, 56] width 8 height 8
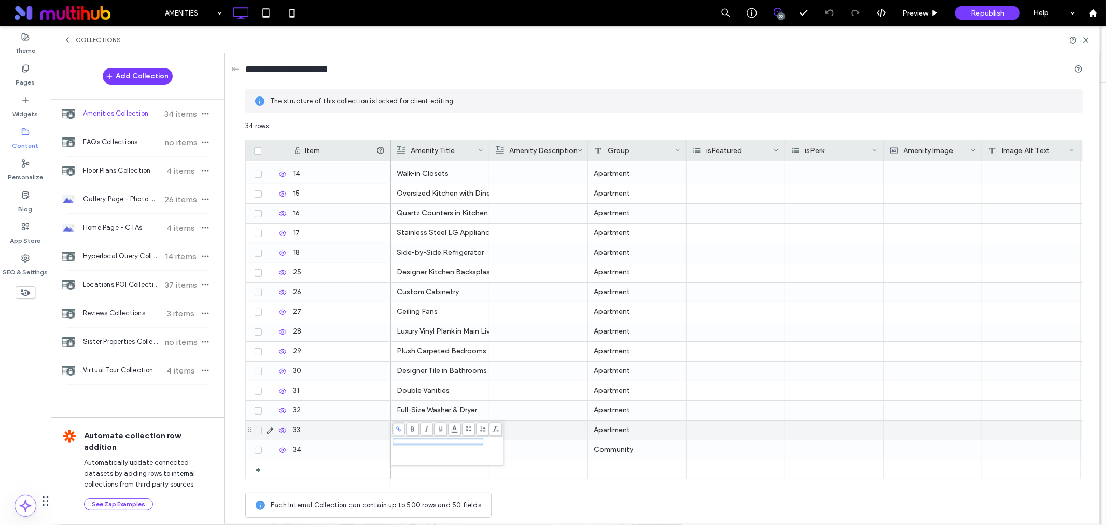
click at [554, 450] on div at bounding box center [538, 449] width 87 height 19
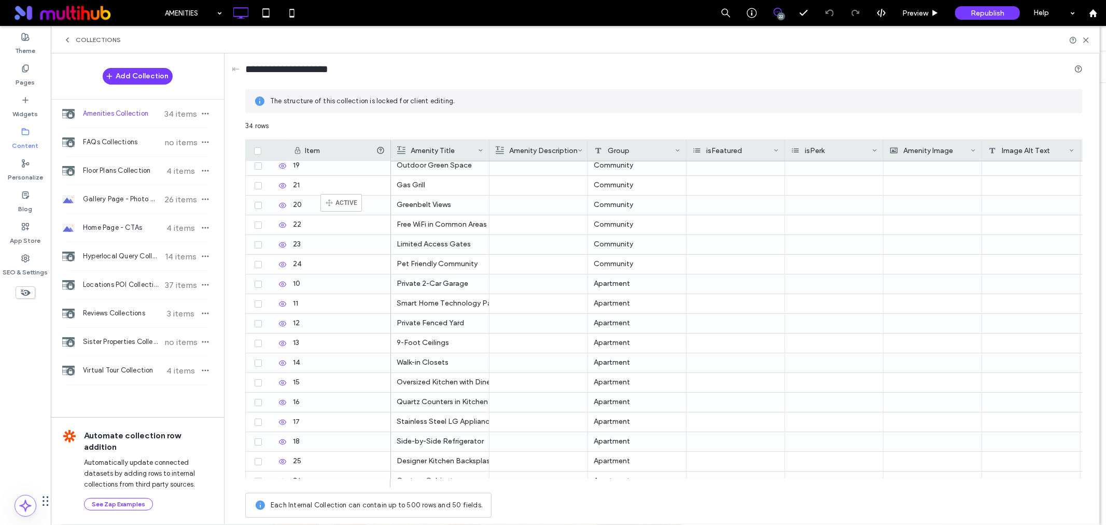
scroll to position [113, 0]
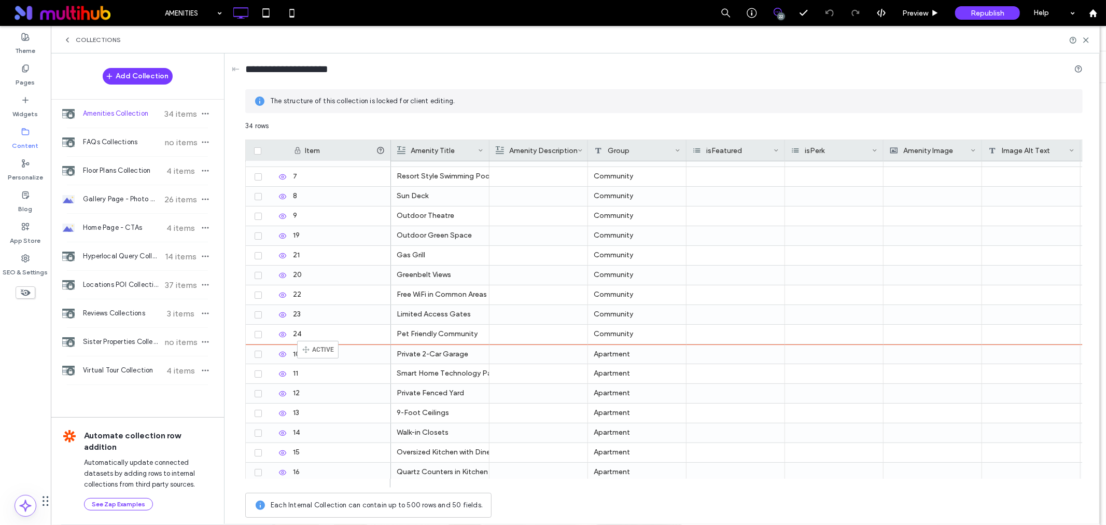
drag, startPoint x: 251, startPoint y: 448, endPoint x: 313, endPoint y: 345, distance: 119.9
click at [1086, 41] on icon at bounding box center [1086, 40] width 8 height 8
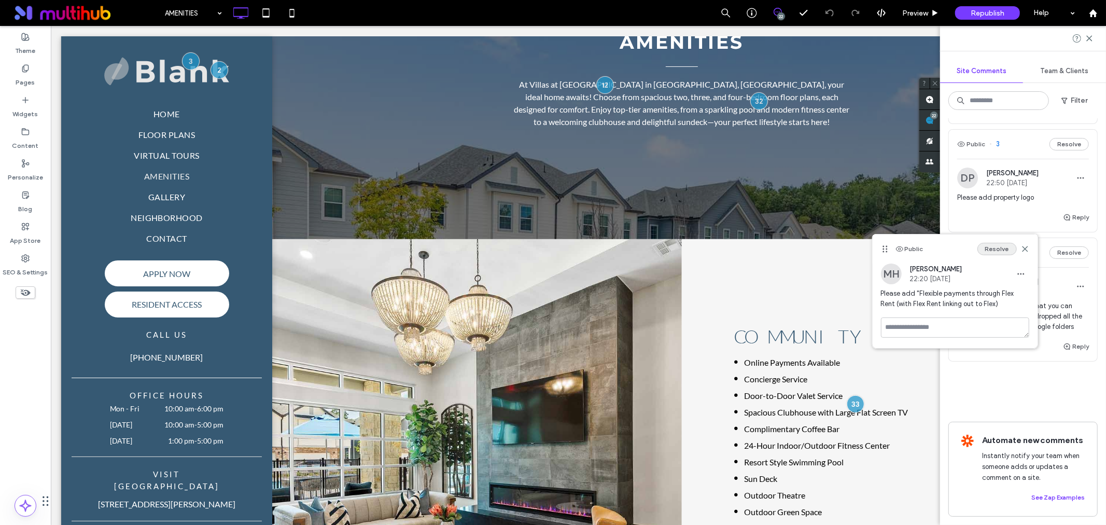
click at [994, 252] on button "Resolve" at bounding box center [996, 249] width 39 height 12
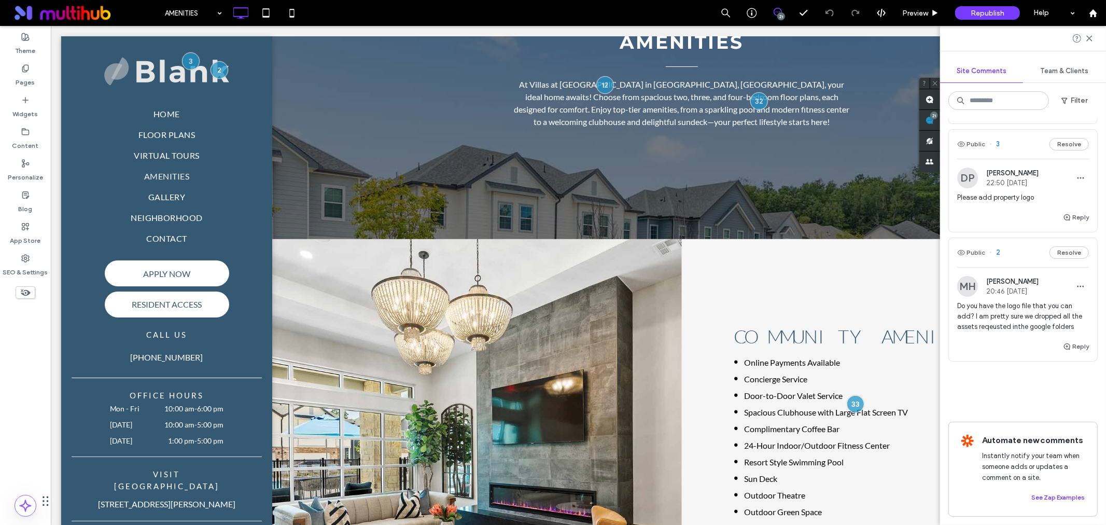
scroll to position [3157, 0]
click at [1093, 40] on icon at bounding box center [1089, 38] width 8 height 8
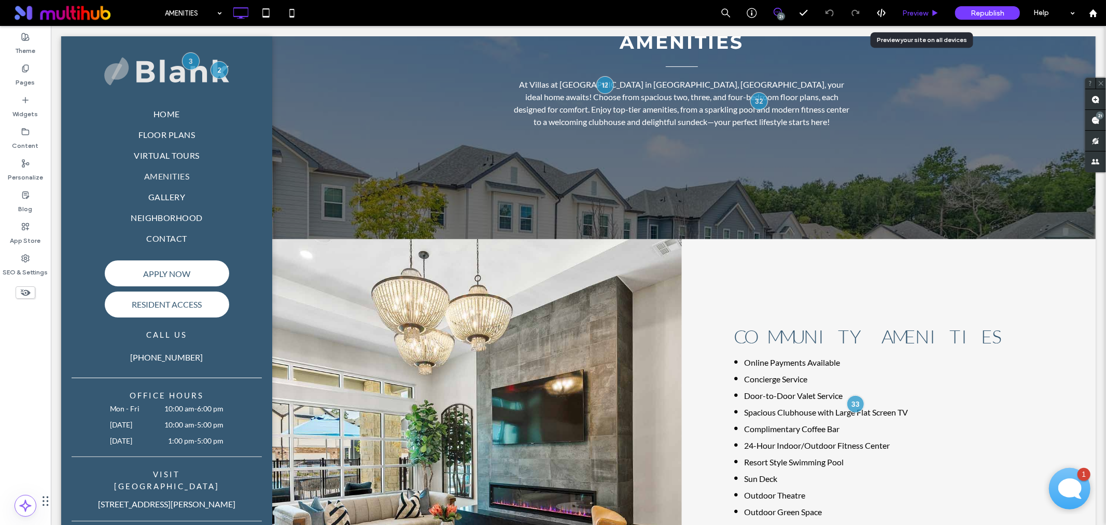
click at [923, 12] on span "Preview" at bounding box center [915, 13] width 26 height 9
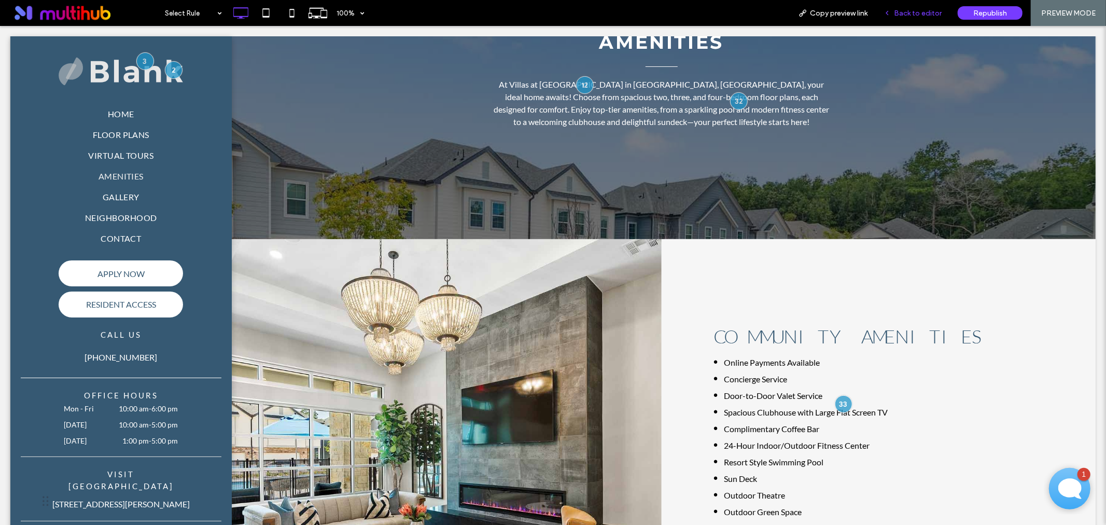
click at [904, 11] on span "Back to editor" at bounding box center [918, 13] width 48 height 9
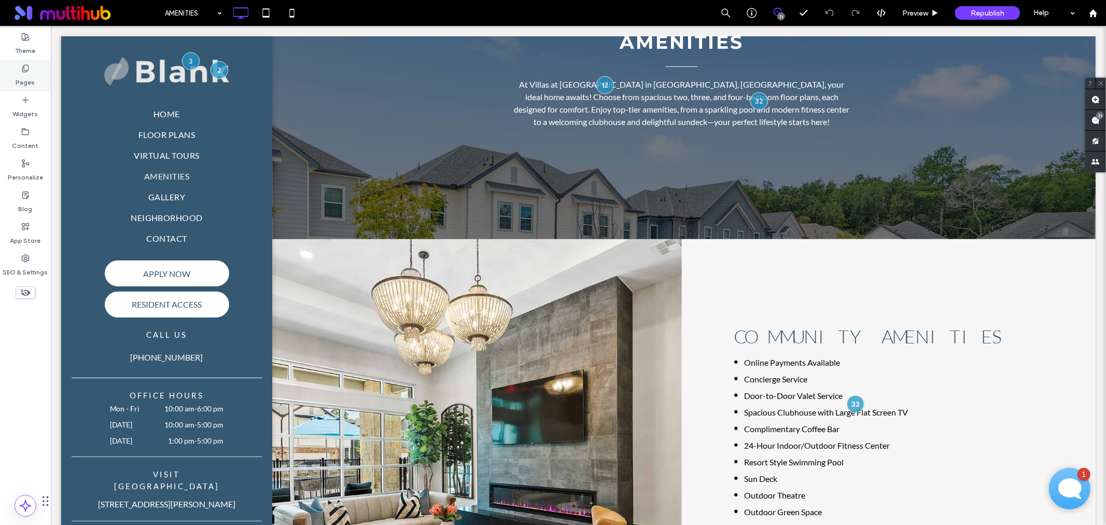
click at [20, 81] on label "Pages" at bounding box center [25, 80] width 19 height 15
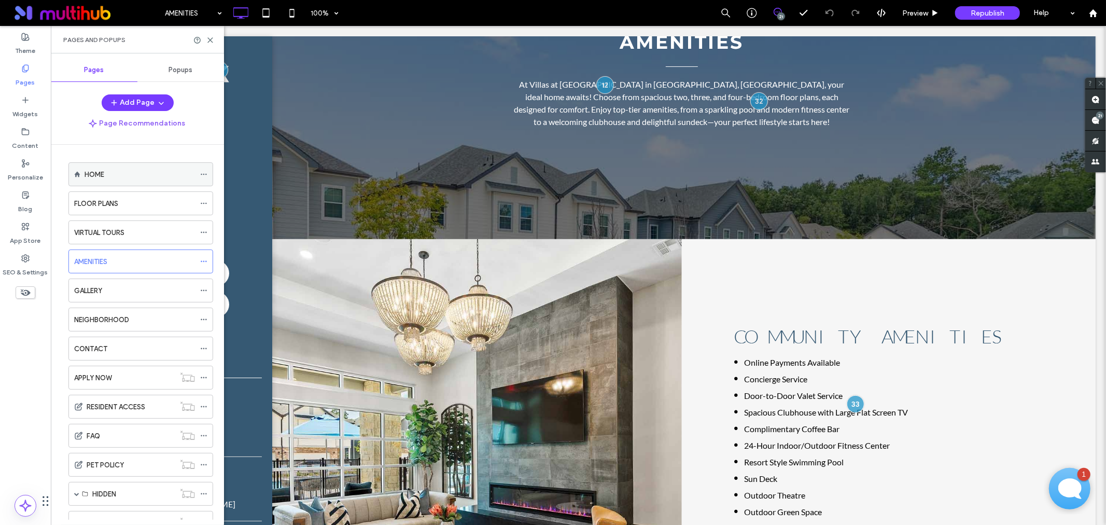
click at [142, 179] on div "HOME" at bounding box center [139, 174] width 110 height 11
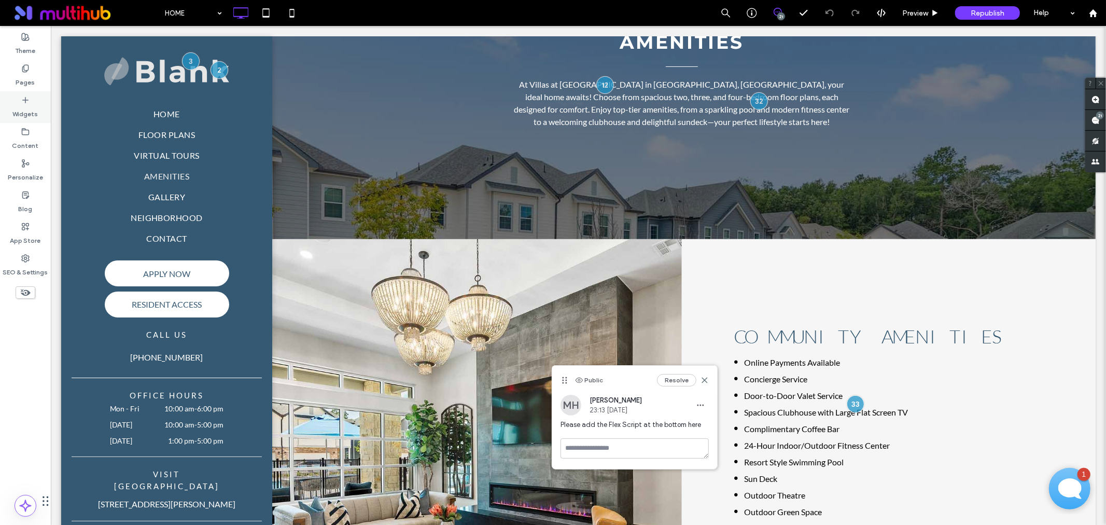
click at [34, 105] on label "Widgets" at bounding box center [25, 111] width 25 height 15
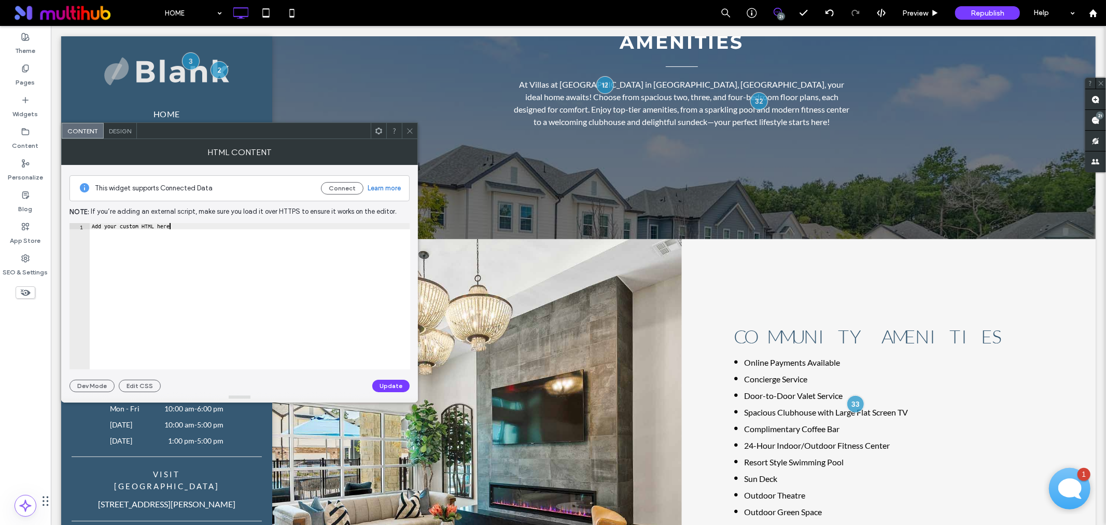
click at [237, 306] on div "Add your custom HTML here" at bounding box center [250, 302] width 320 height 159
paste textarea "Cursor at row 1"
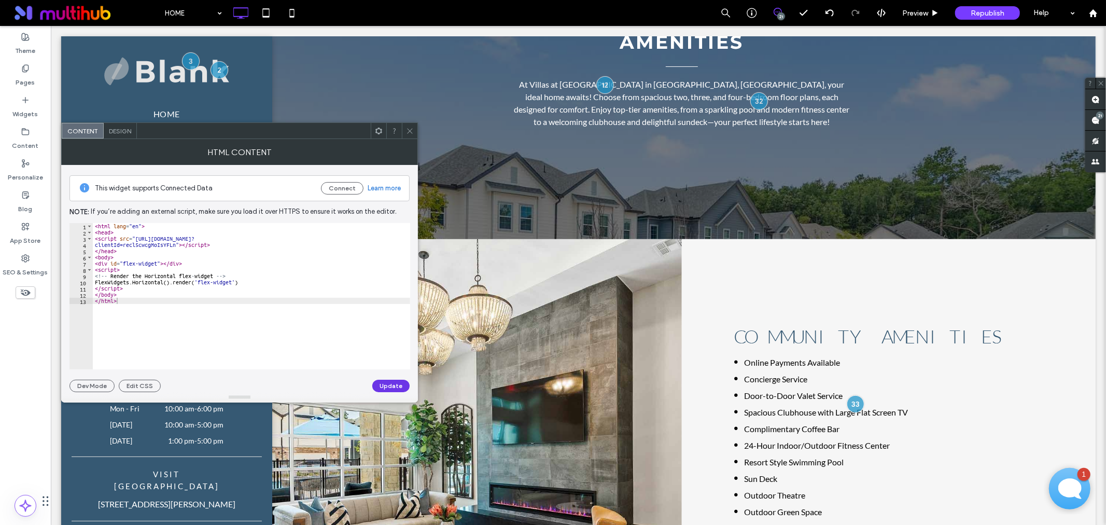
click at [381, 386] on button "Update" at bounding box center [390, 385] width 37 height 12
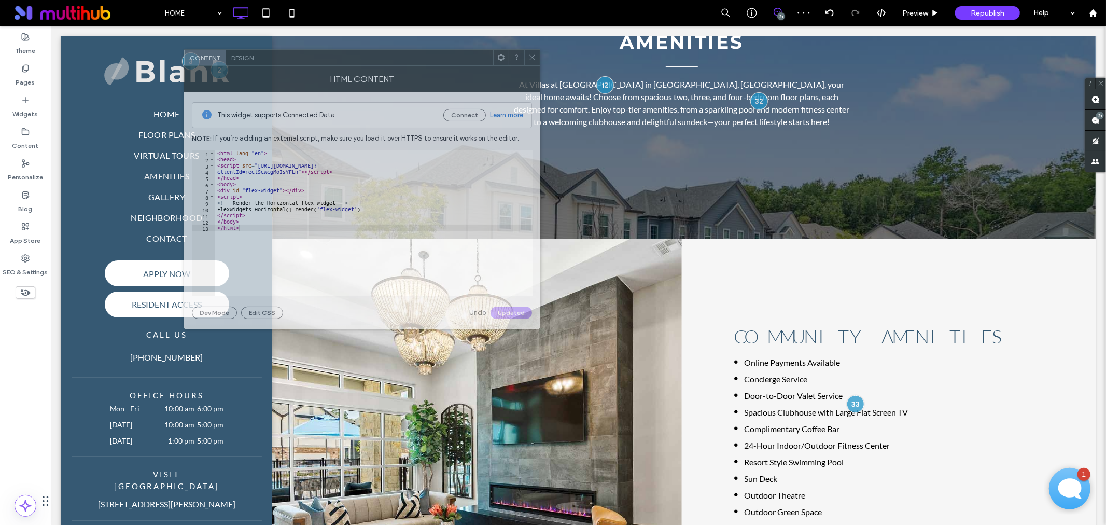
drag, startPoint x: 270, startPoint y: 131, endPoint x: 392, endPoint y: 58, distance: 142.5
click at [392, 58] on div at bounding box center [376, 58] width 234 height 16
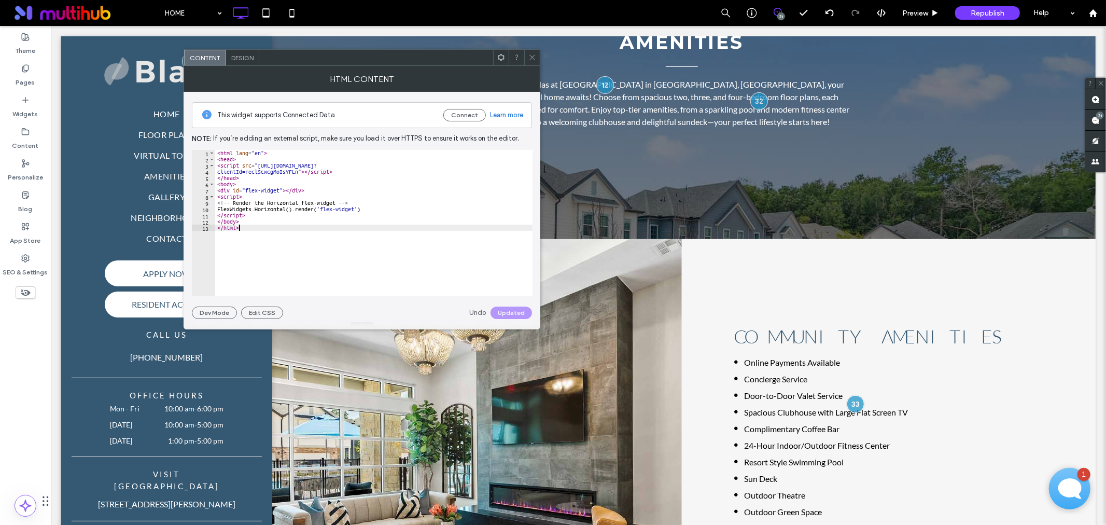
click at [258, 229] on div "< html lang = "en" > < head > < script src = "[URL][DOMAIN_NAME]? clientId=recl…" at bounding box center [375, 229] width 320 height 159
click at [218, 153] on div "< html lang = "en" > < head > < script src = "[URL][DOMAIN_NAME]? clientId=recl…" at bounding box center [373, 229] width 317 height 159
type textarea "**********"
click at [520, 312] on button "Update" at bounding box center [513, 312] width 37 height 12
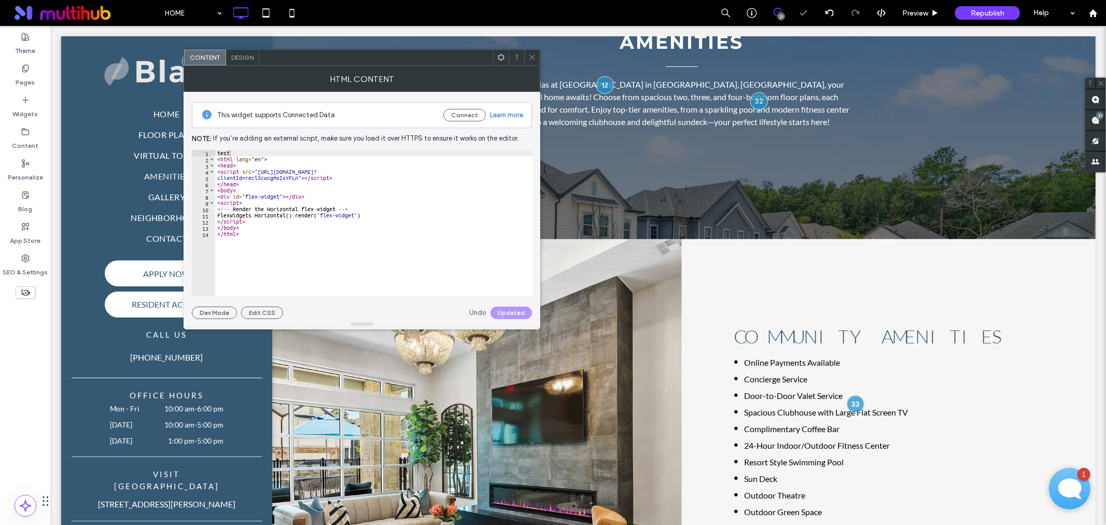
type textarea "*******"
click at [283, 235] on div "test < html lang = "en" > < head > < script src = "[URL][DOMAIN_NAME]? clientId…" at bounding box center [373, 229] width 317 height 159
click at [229, 245] on div "test < html lang = "en" > < head > < script src = "[URL][DOMAIN_NAME]? clientId…" at bounding box center [373, 229] width 317 height 159
paste textarea "**********"
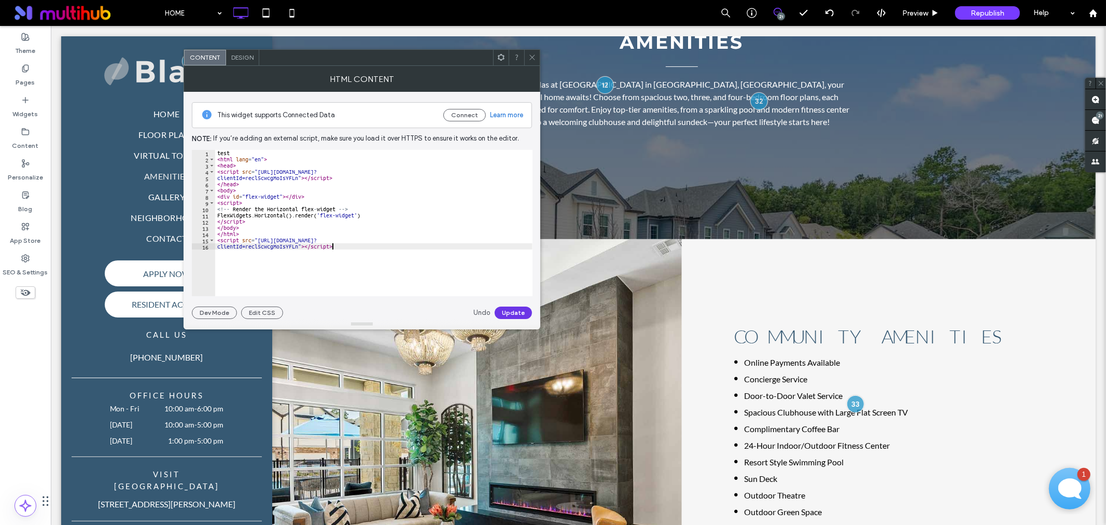
click at [503, 313] on button "Update" at bounding box center [513, 312] width 37 height 12
type textarea "*******"
click at [246, 227] on div "test < html lang = "en" > < head > < script src = "[URL][DOMAIN_NAME]? clientId…" at bounding box center [373, 229] width 317 height 159
paste textarea "**********"
type textarea "**********"
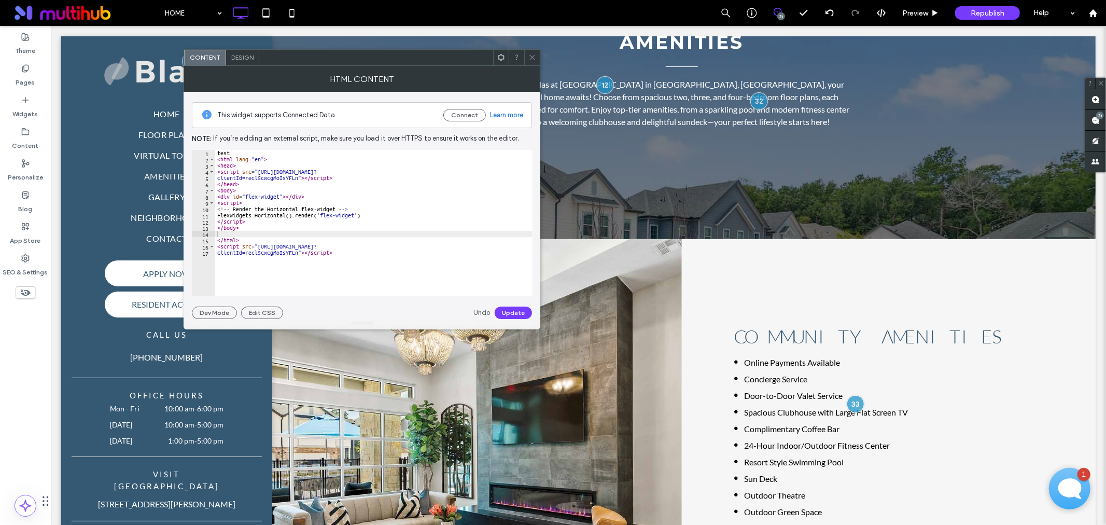
click at [350, 257] on div "test < html lang = "en" > < head > < script src = "[URL][DOMAIN_NAME]? clientId…" at bounding box center [373, 229] width 317 height 159
type textarea "**********"
paste textarea "*******"
click at [526, 312] on button "Update" at bounding box center [513, 312] width 37 height 12
type textarea "**********"
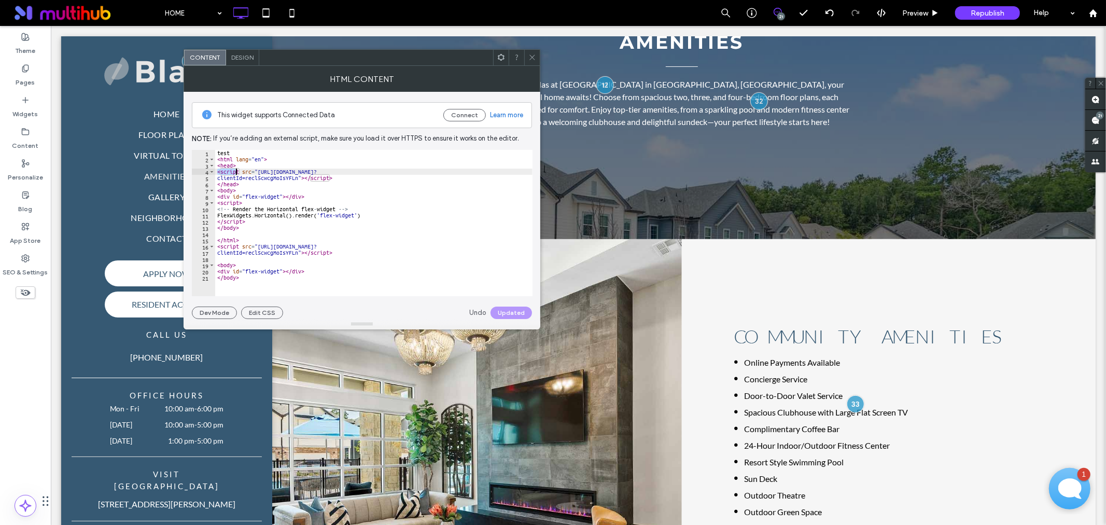
drag, startPoint x: 216, startPoint y: 172, endPoint x: 234, endPoint y: 174, distance: 18.3
click at [234, 174] on div "test < html lang = "en" > < head > < script src = "[URL][DOMAIN_NAME]? clientId…" at bounding box center [373, 229] width 317 height 159
click at [499, 235] on div "test < html lang = "en" > < head > < script src = "[URL][DOMAIN_NAME]? clientId…" at bounding box center [373, 229] width 317 height 159
click at [534, 59] on icon at bounding box center [532, 57] width 8 height 8
